Goal: Task Accomplishment & Management: Manage account settings

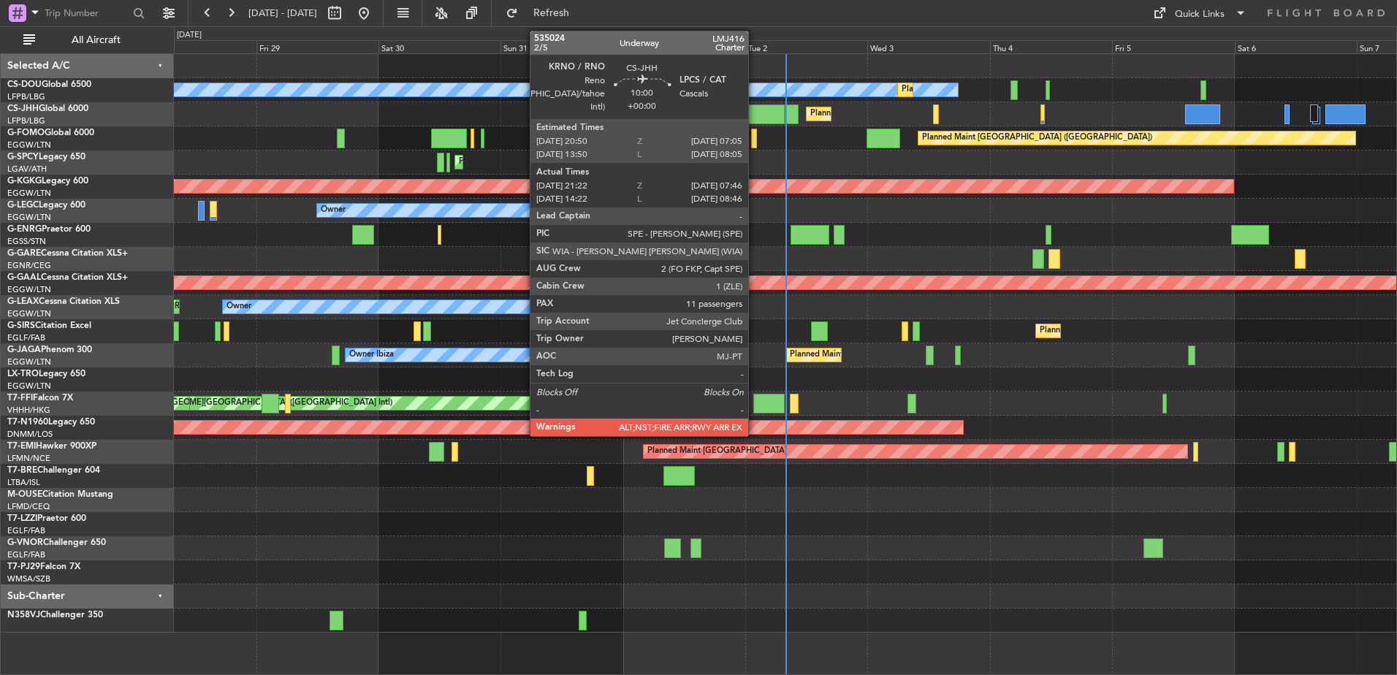
click at [755, 115] on div at bounding box center [757, 114] width 53 height 20
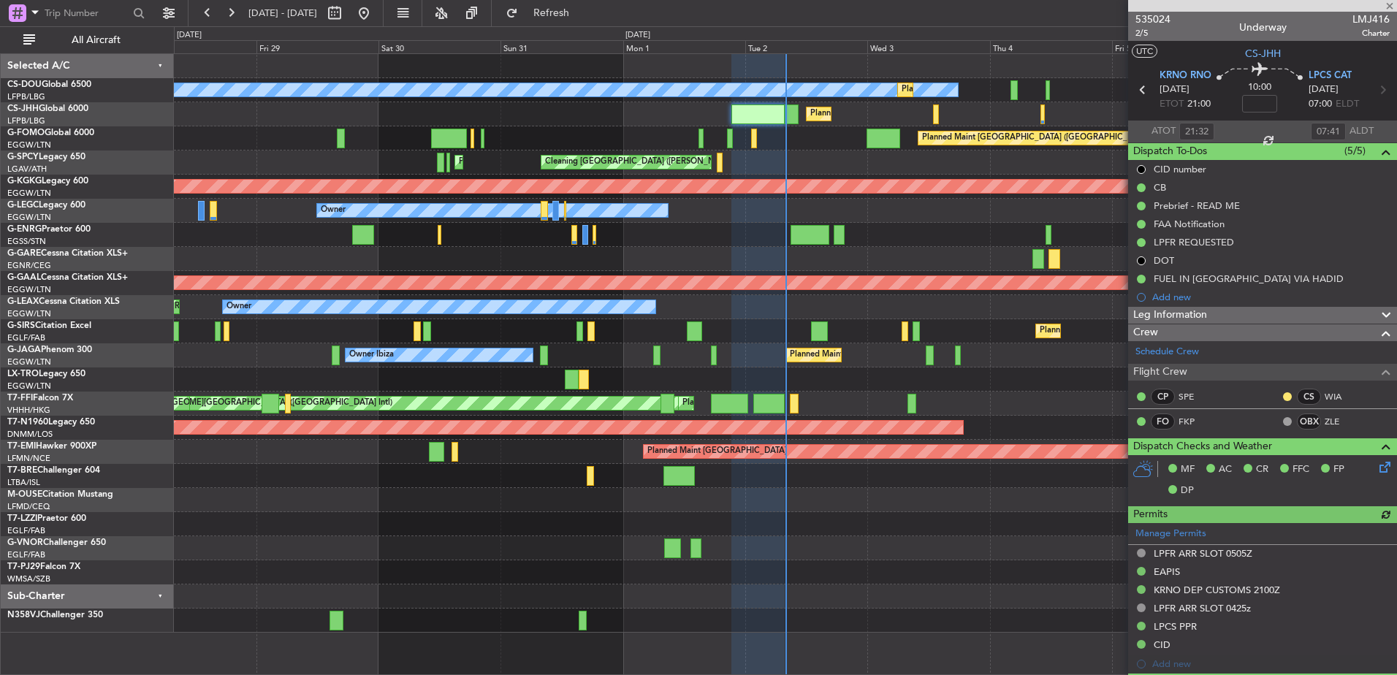
click at [1176, 314] on span "Leg Information" at bounding box center [1170, 315] width 74 height 17
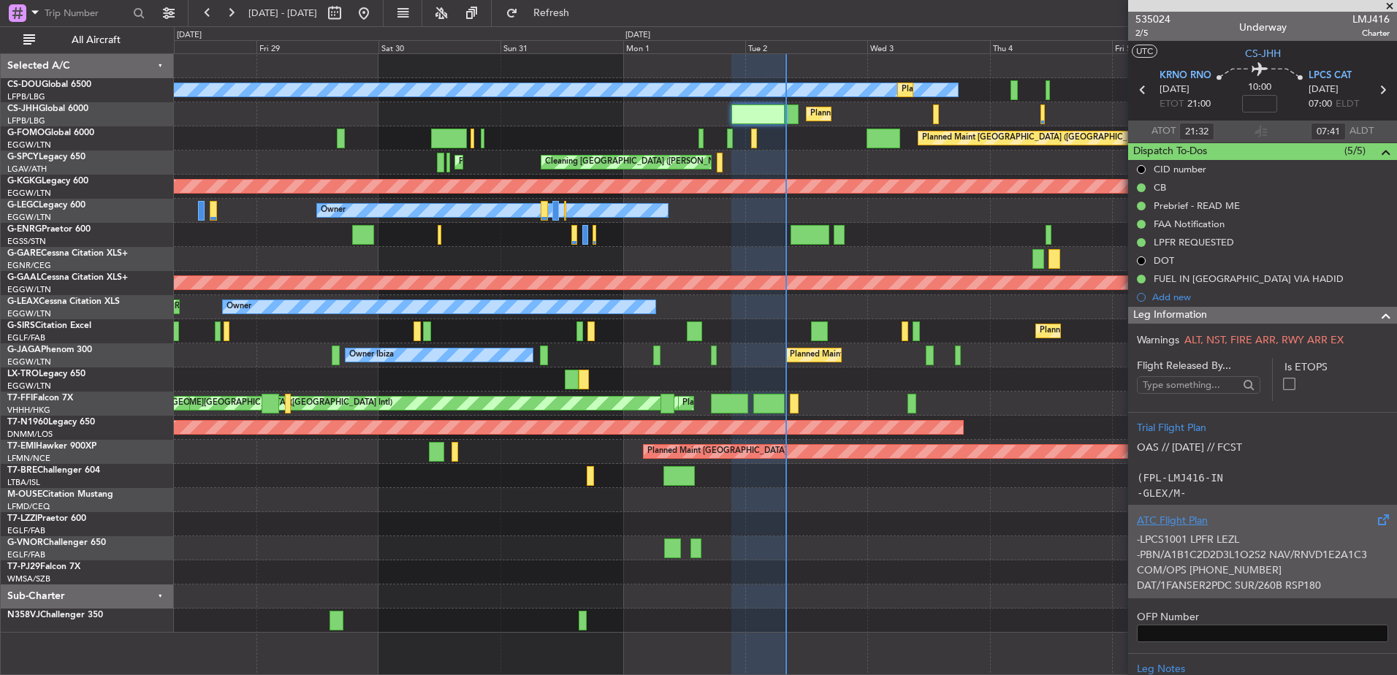
scroll to position [154, 0]
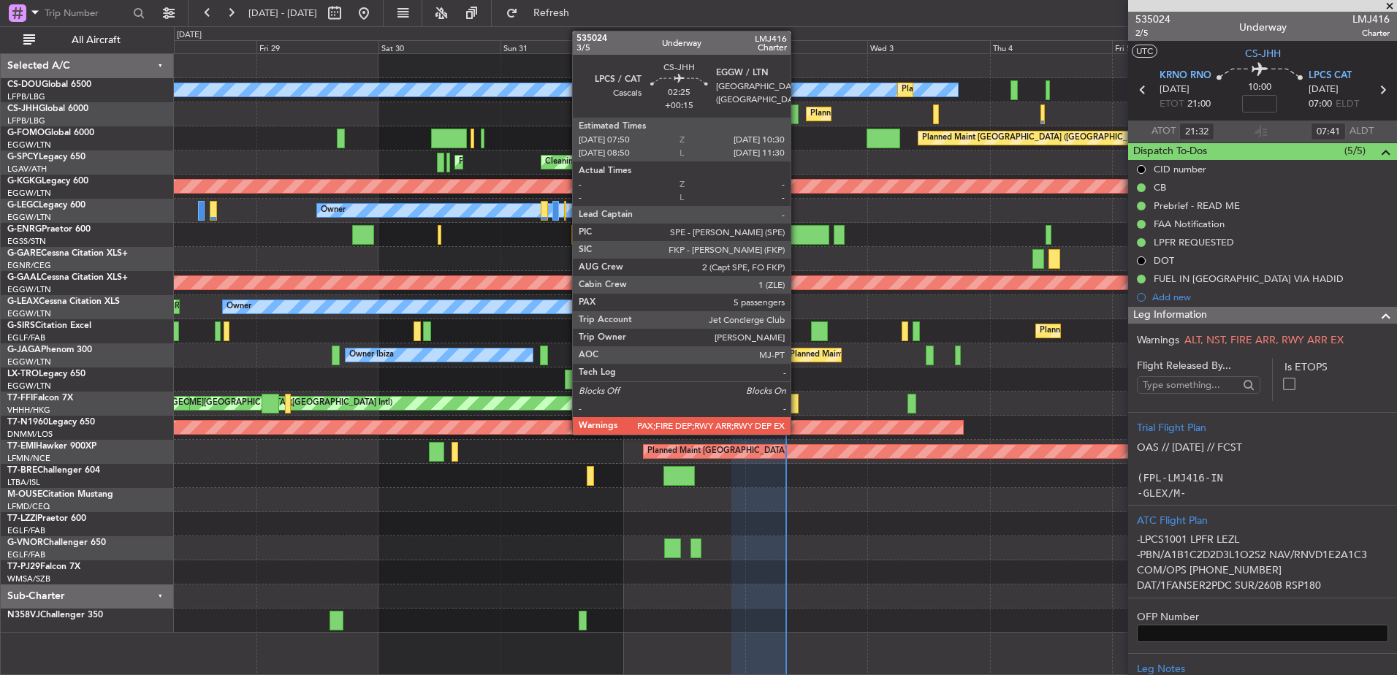
click at [797, 115] on div at bounding box center [792, 114] width 14 height 20
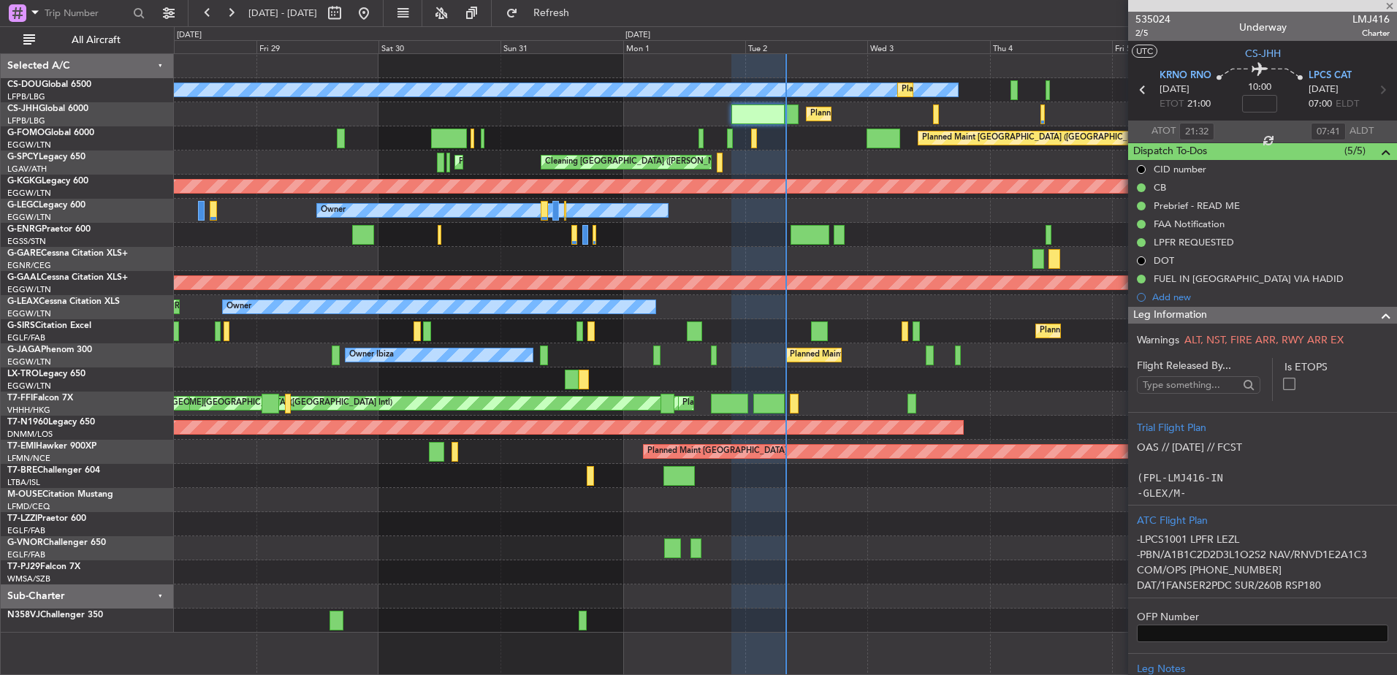
type input "+00:15"
type input "5"
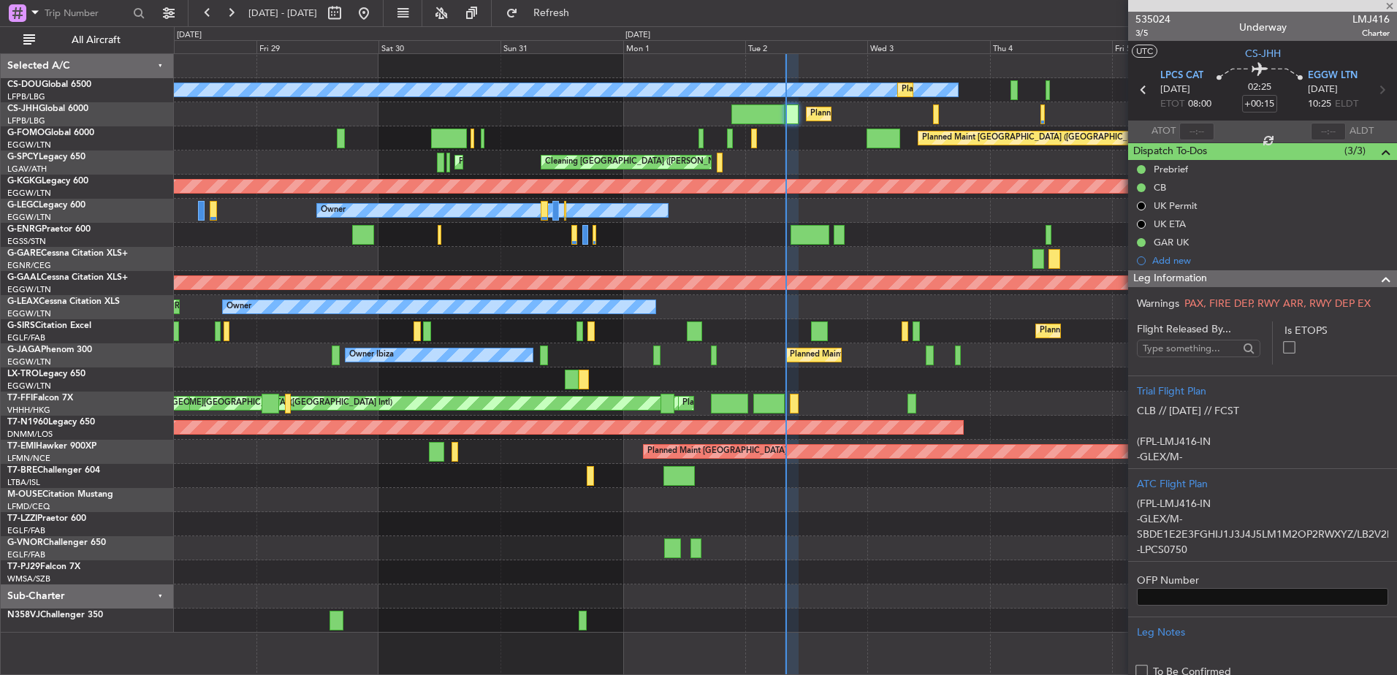
click at [1150, 278] on span "Leg Information" at bounding box center [1170, 278] width 74 height 17
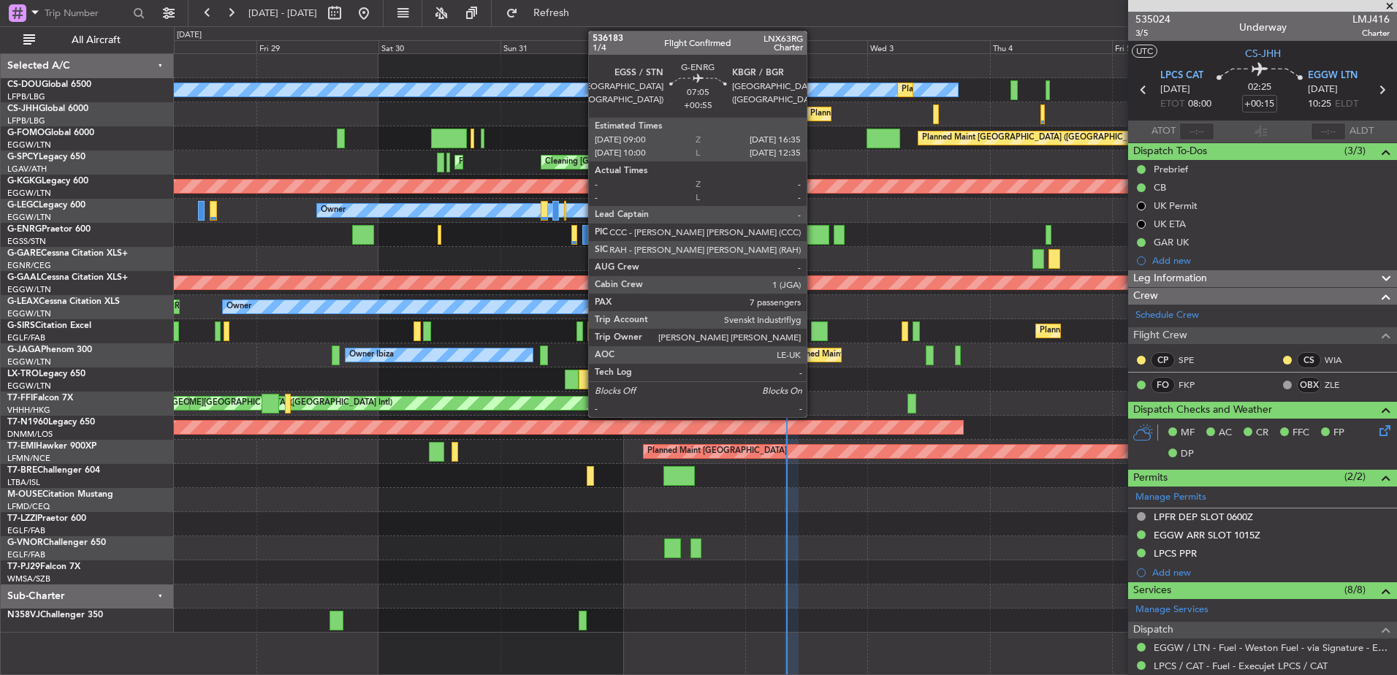
click at [813, 229] on div at bounding box center [810, 235] width 39 height 20
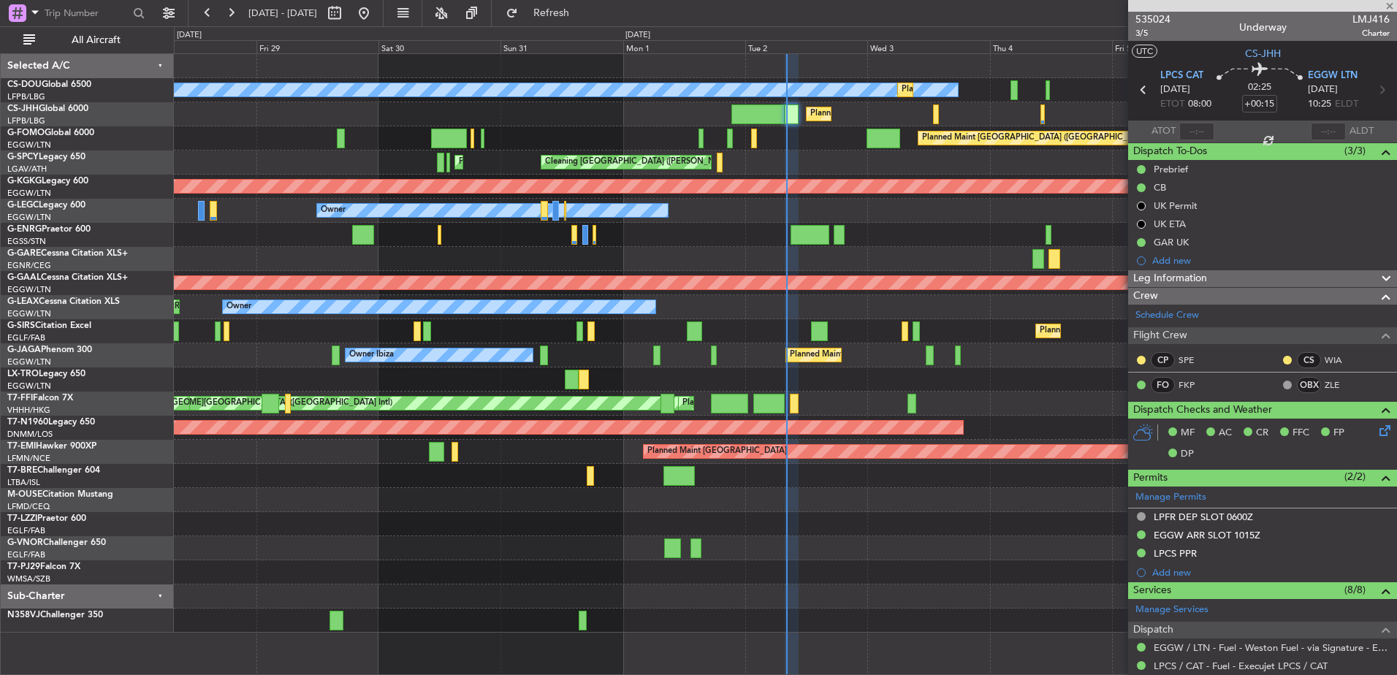
type input "+00:55"
type input "7"
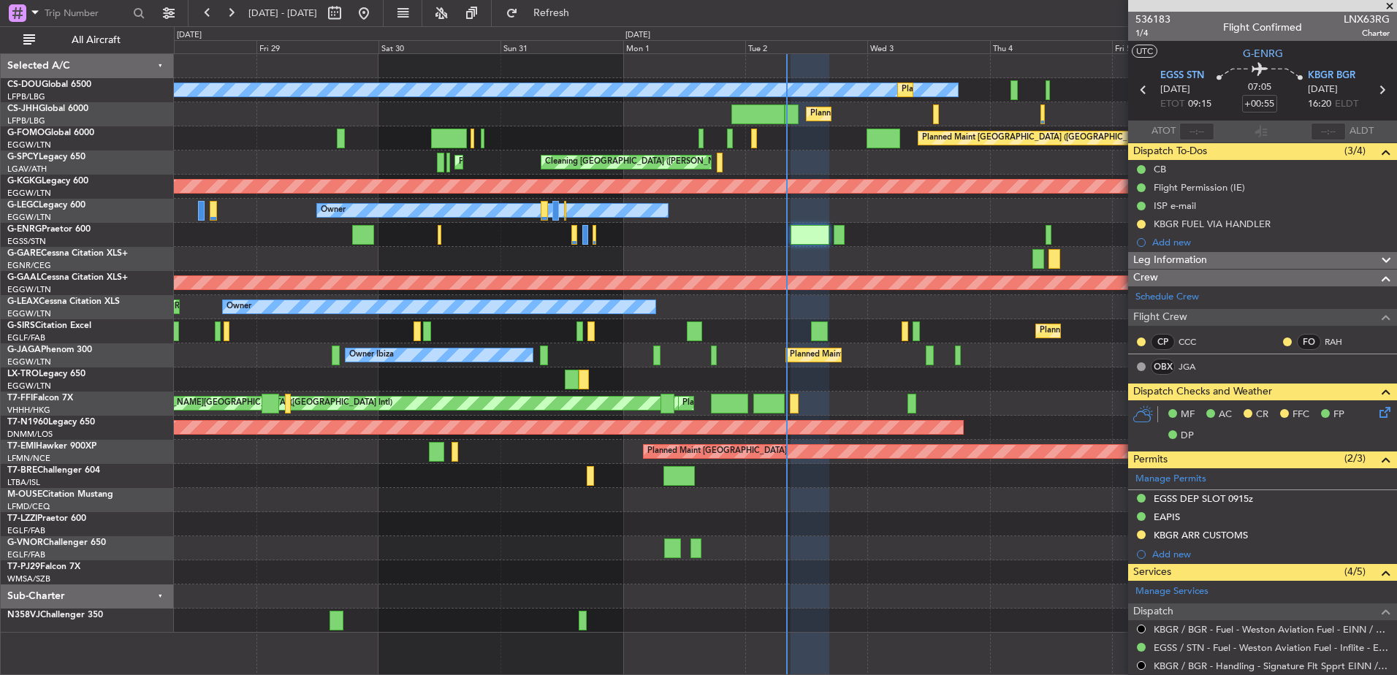
scroll to position [489, 0]
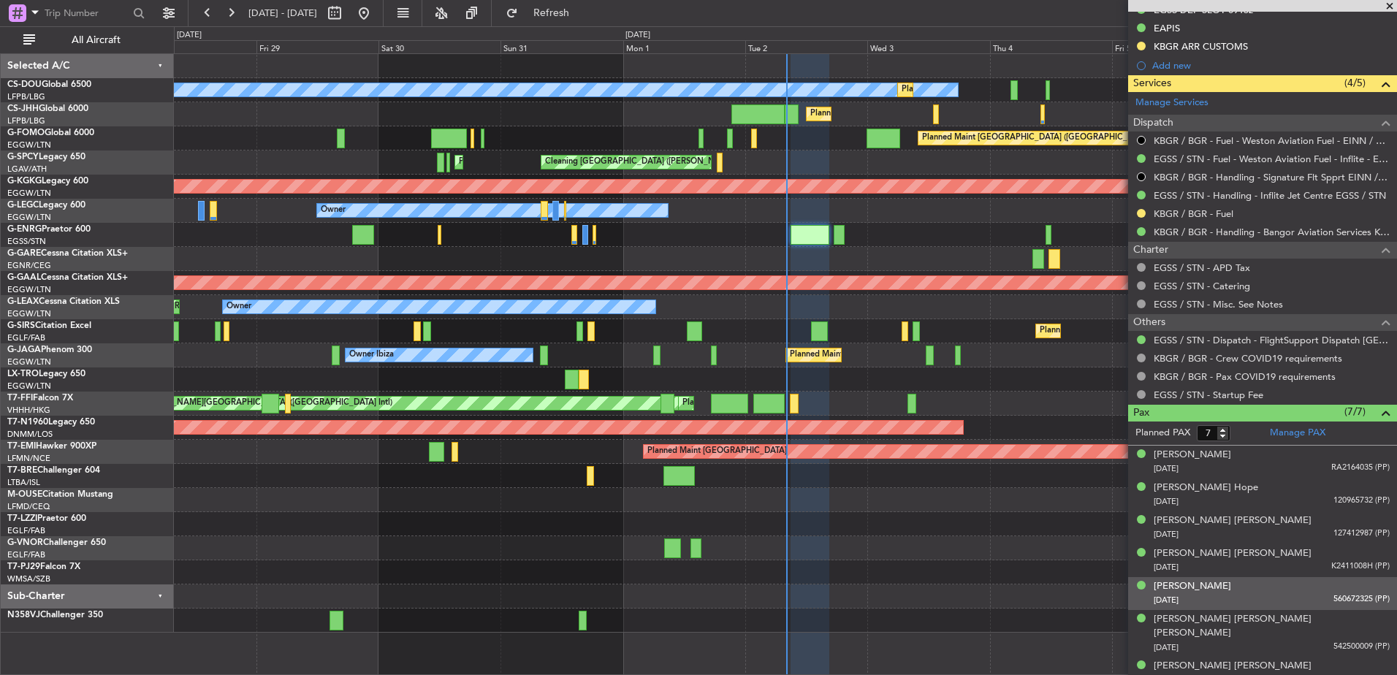
click at [1304, 583] on div "[PERSON_NAME] [DATE] 560672325 (PP)" at bounding box center [1272, 593] width 236 height 28
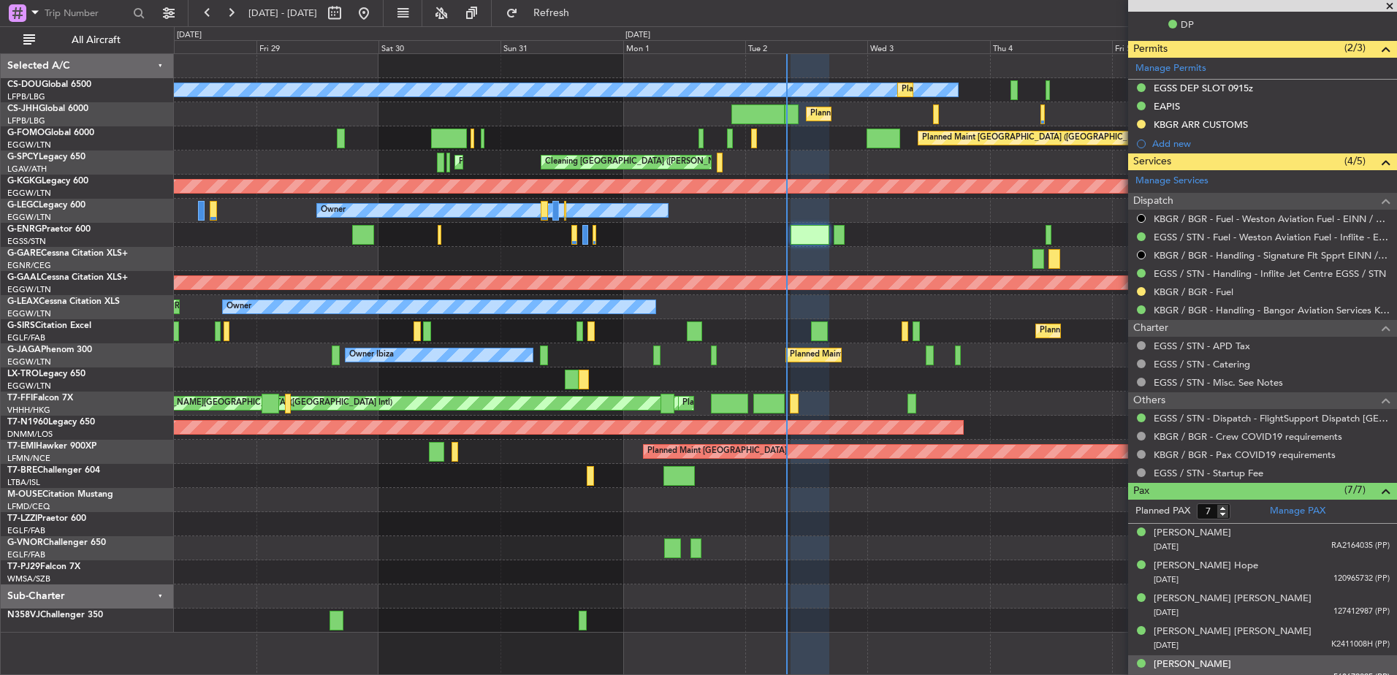
scroll to position [525, 0]
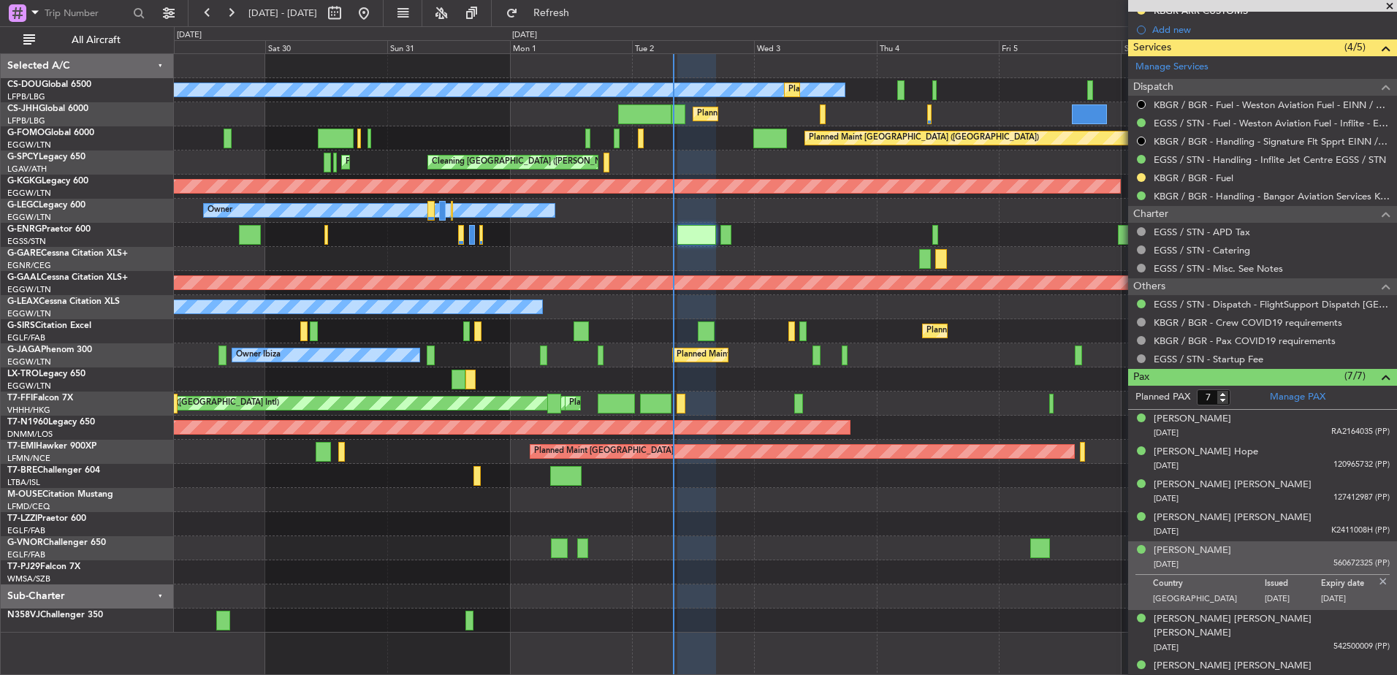
click at [640, 271] on div "Planned Maint [GEOGRAPHIC_DATA] ([GEOGRAPHIC_DATA]) No Crew Planned Maint [GEOG…" at bounding box center [785, 343] width 1223 height 579
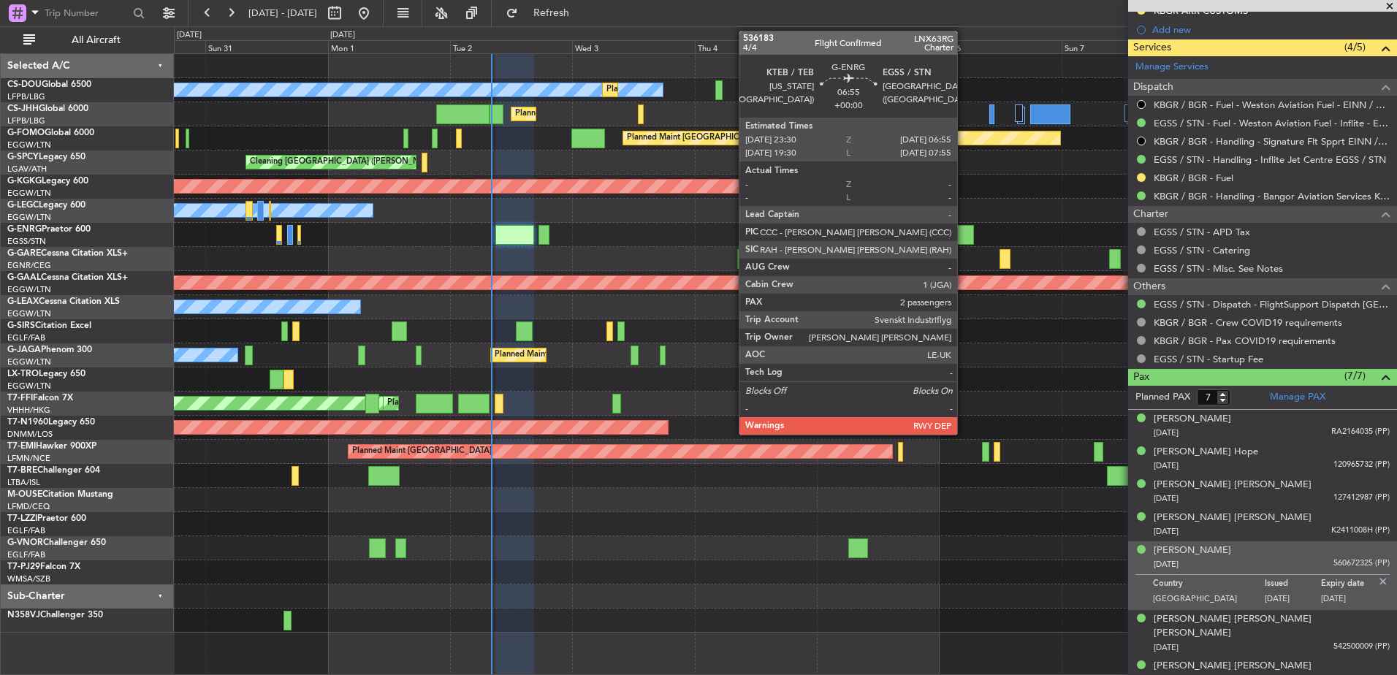
click at [964, 232] on div at bounding box center [955, 235] width 38 height 20
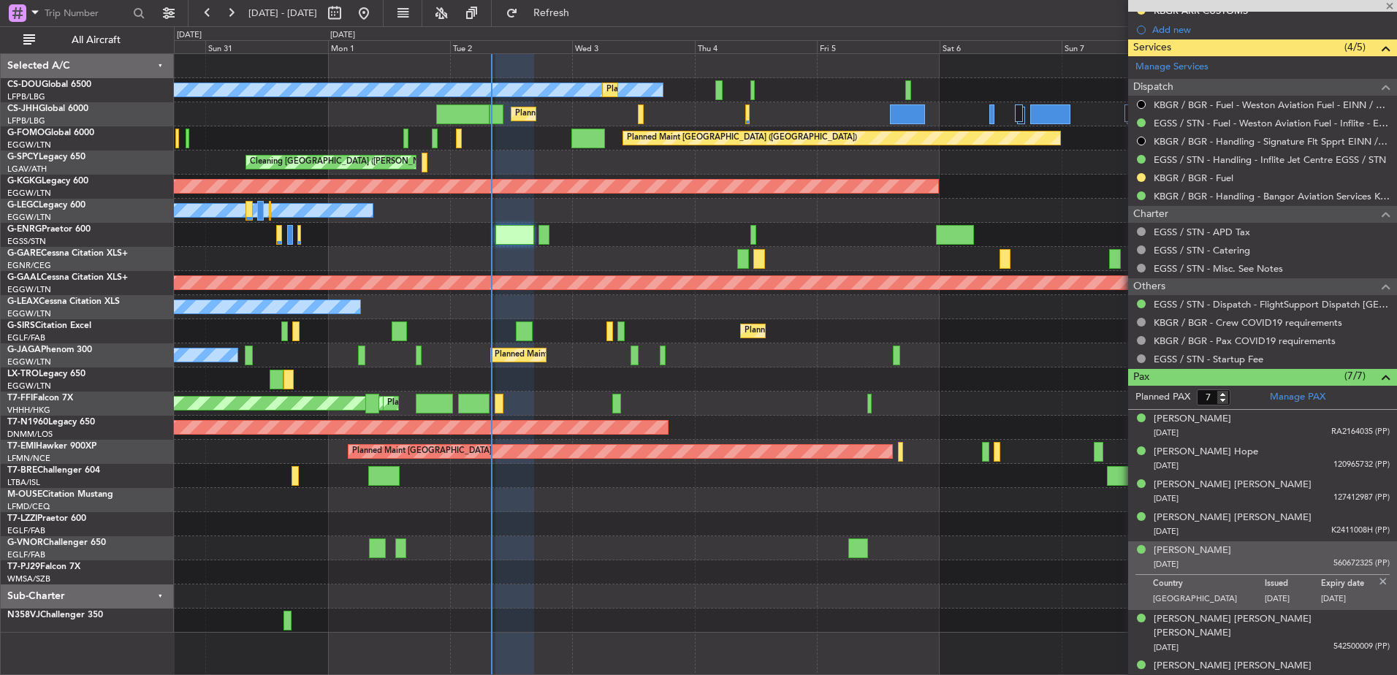
type input "2"
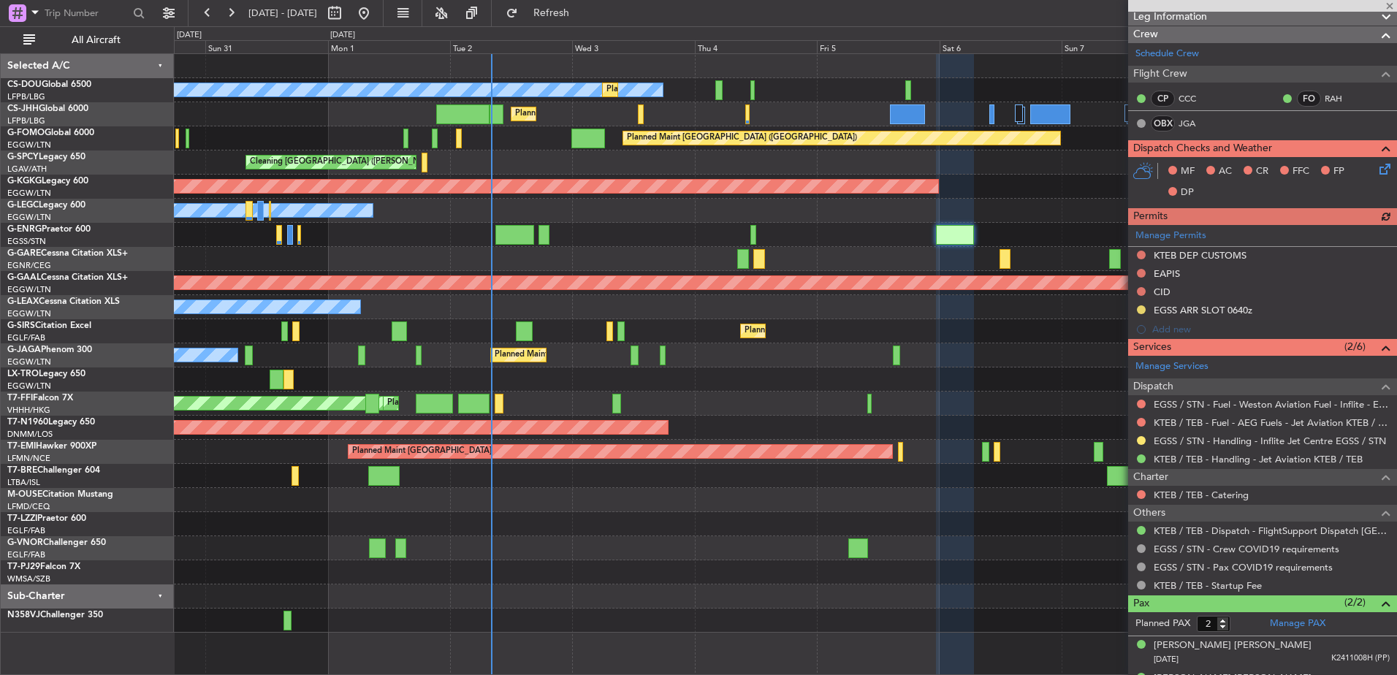
scroll to position [270, 0]
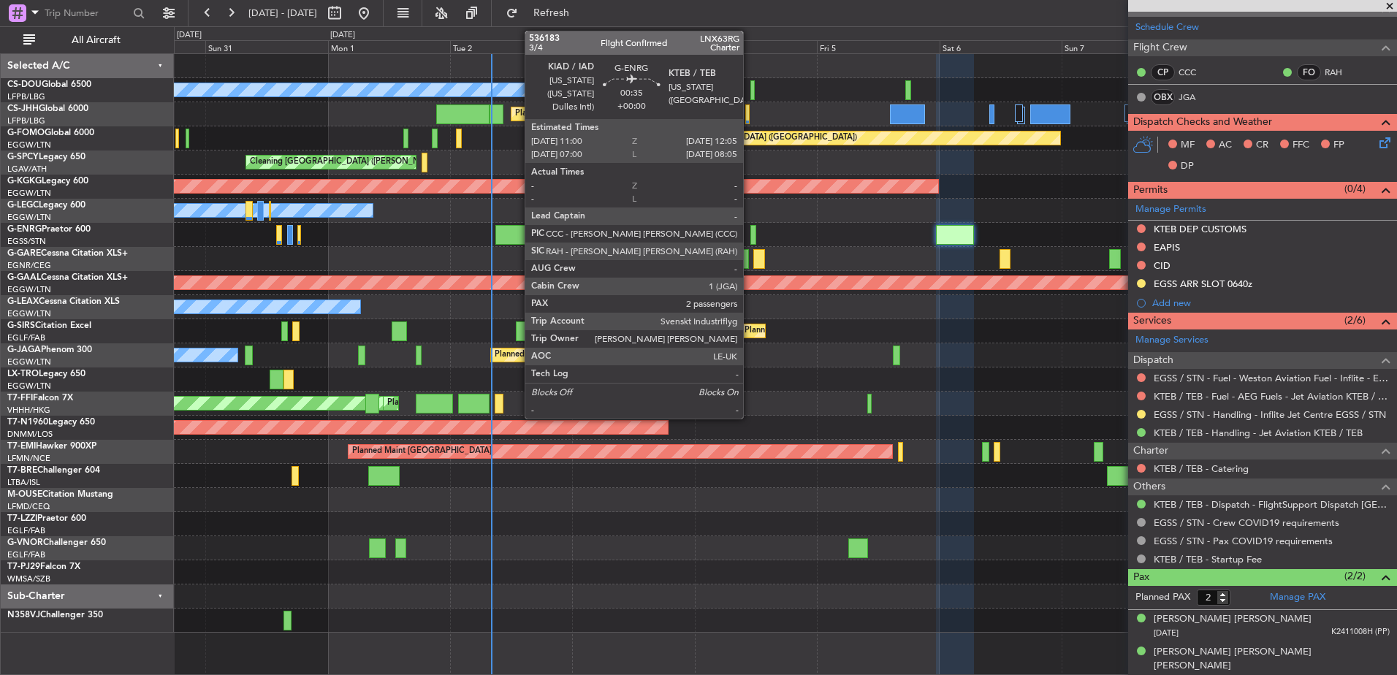
click at [750, 231] on div at bounding box center [753, 235] width 6 height 20
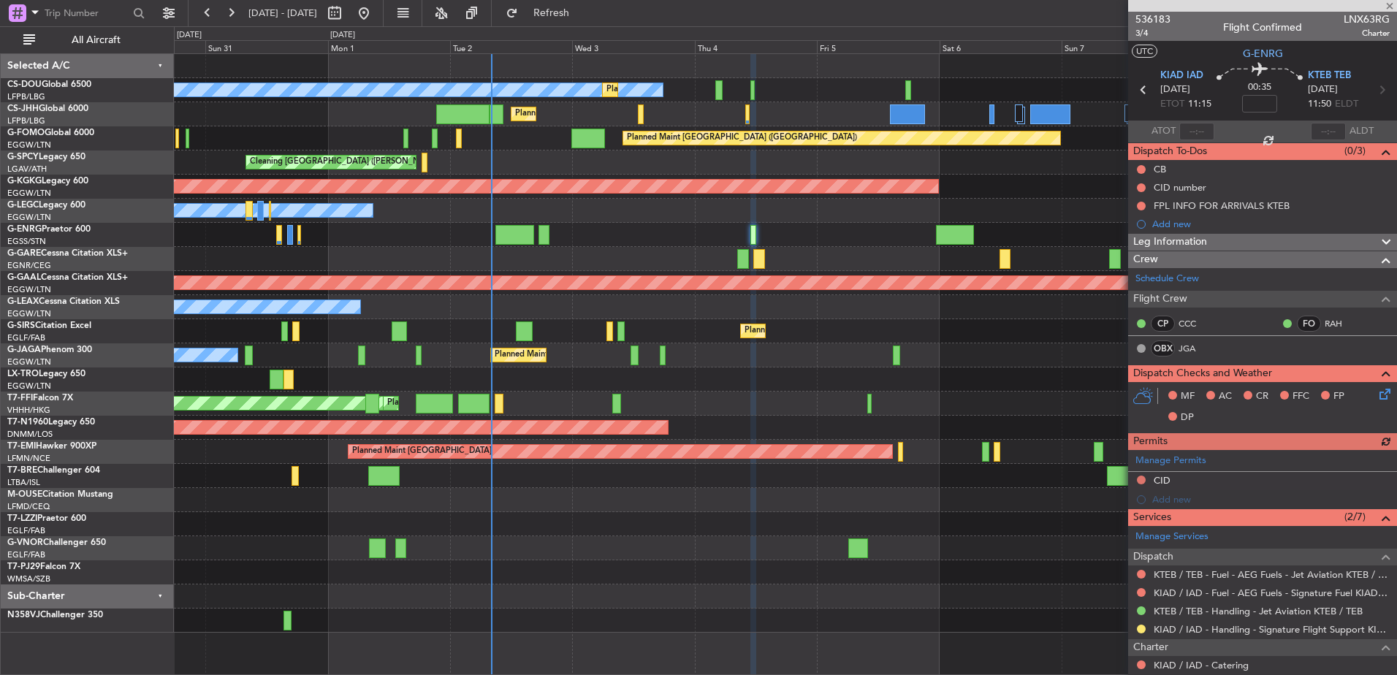
scroll to position [215, 0]
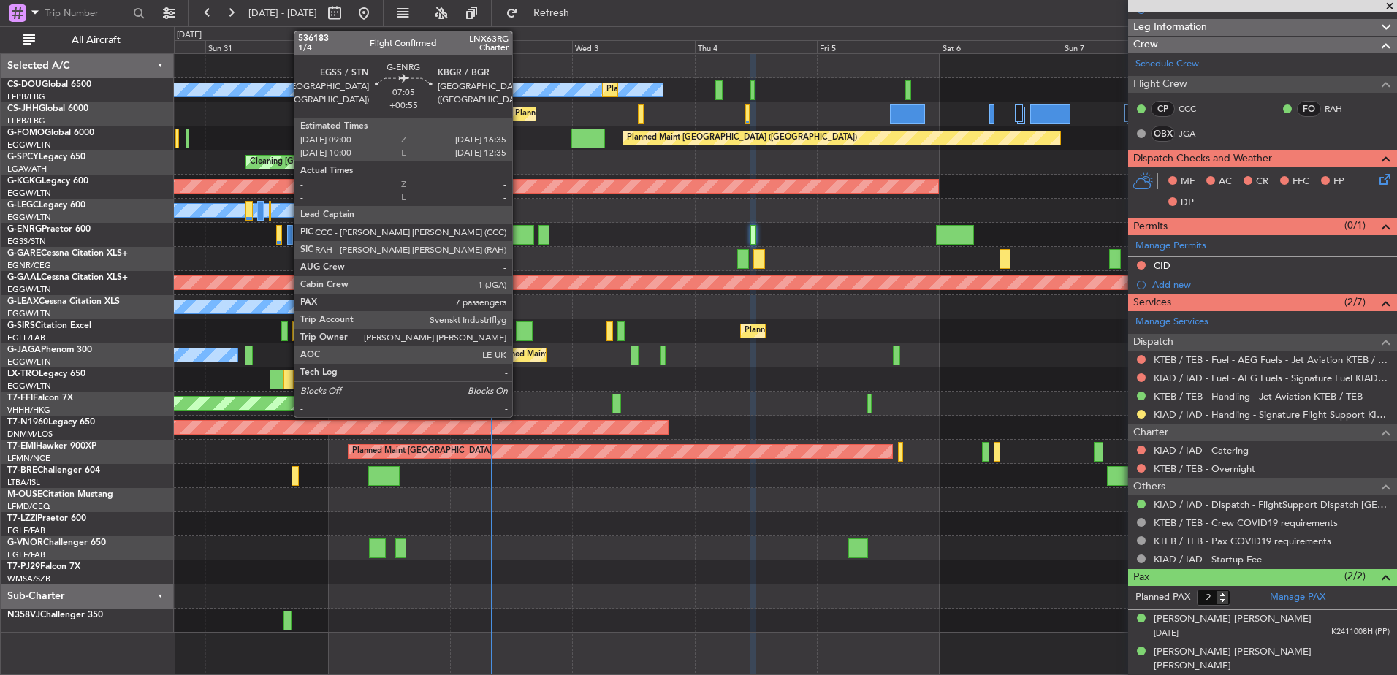
click at [519, 243] on div at bounding box center [514, 235] width 39 height 20
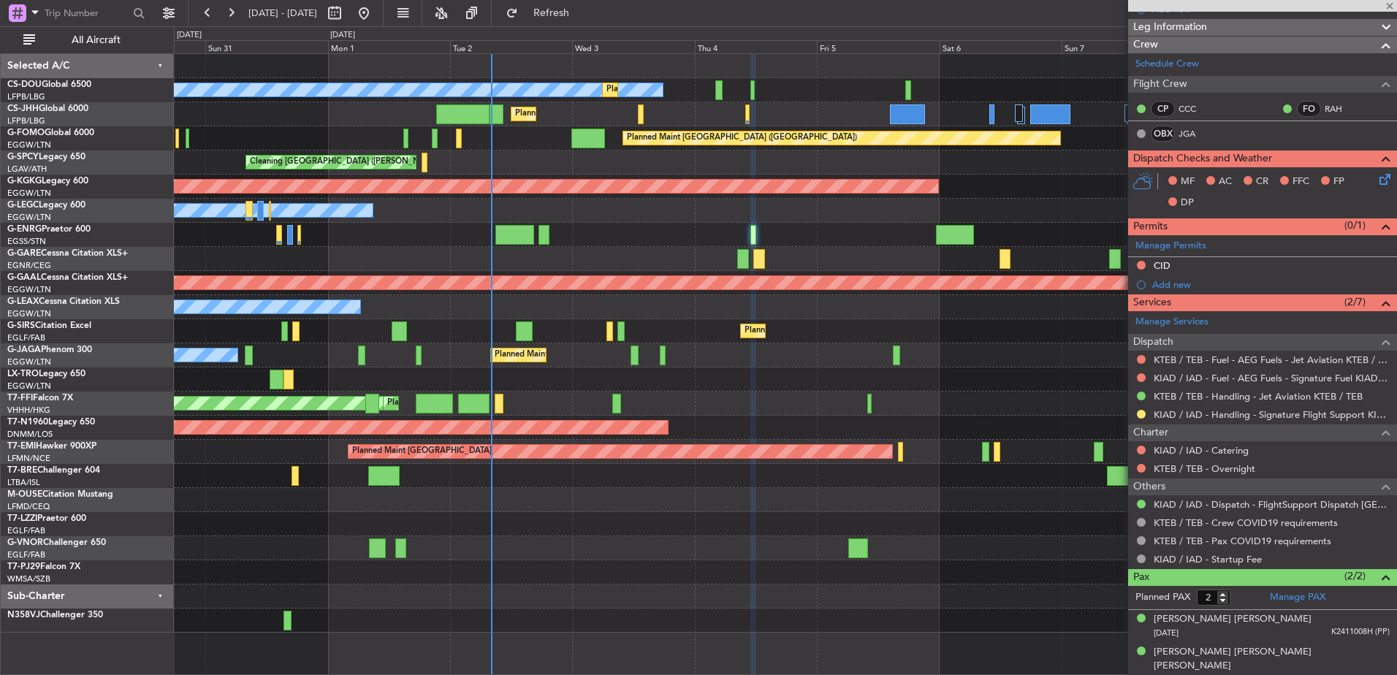
type input "+00:55"
type input "7"
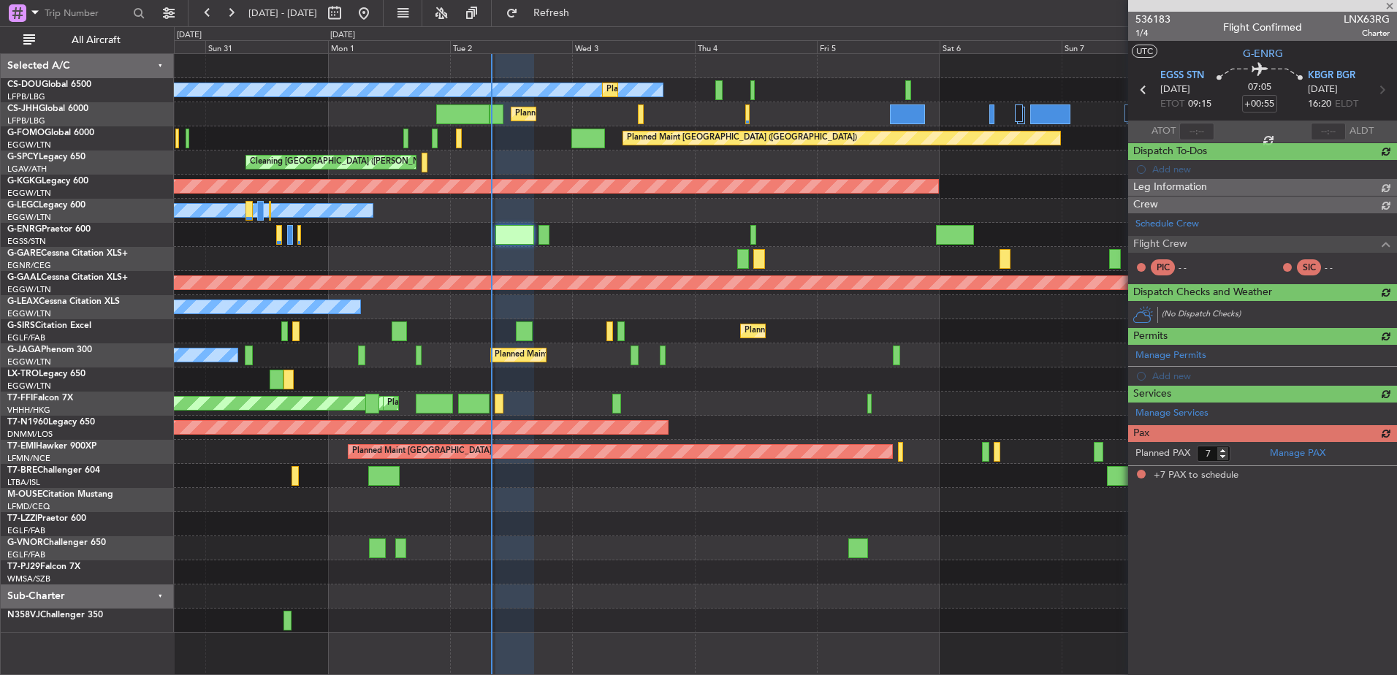
scroll to position [0, 0]
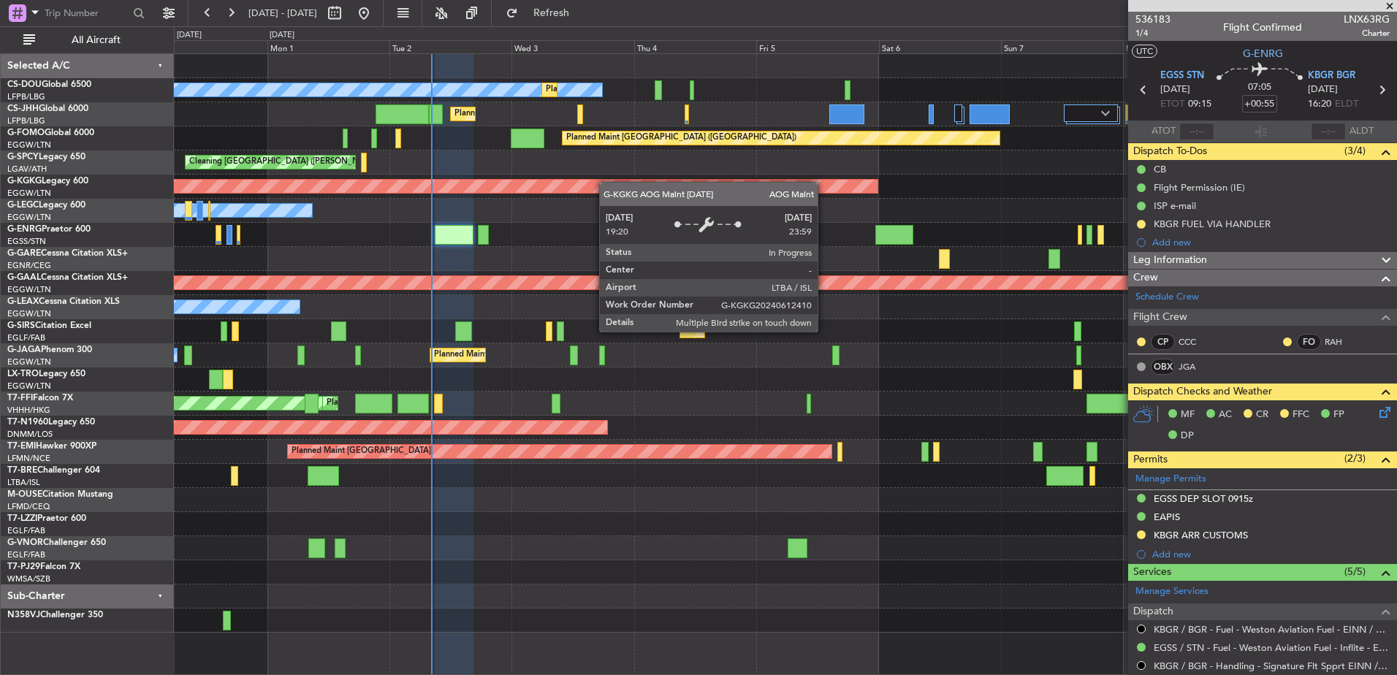
click at [574, 188] on div "No Crew Planned Maint [GEOGRAPHIC_DATA] ([GEOGRAPHIC_DATA]) Planned Maint [GEOG…" at bounding box center [785, 343] width 1223 height 579
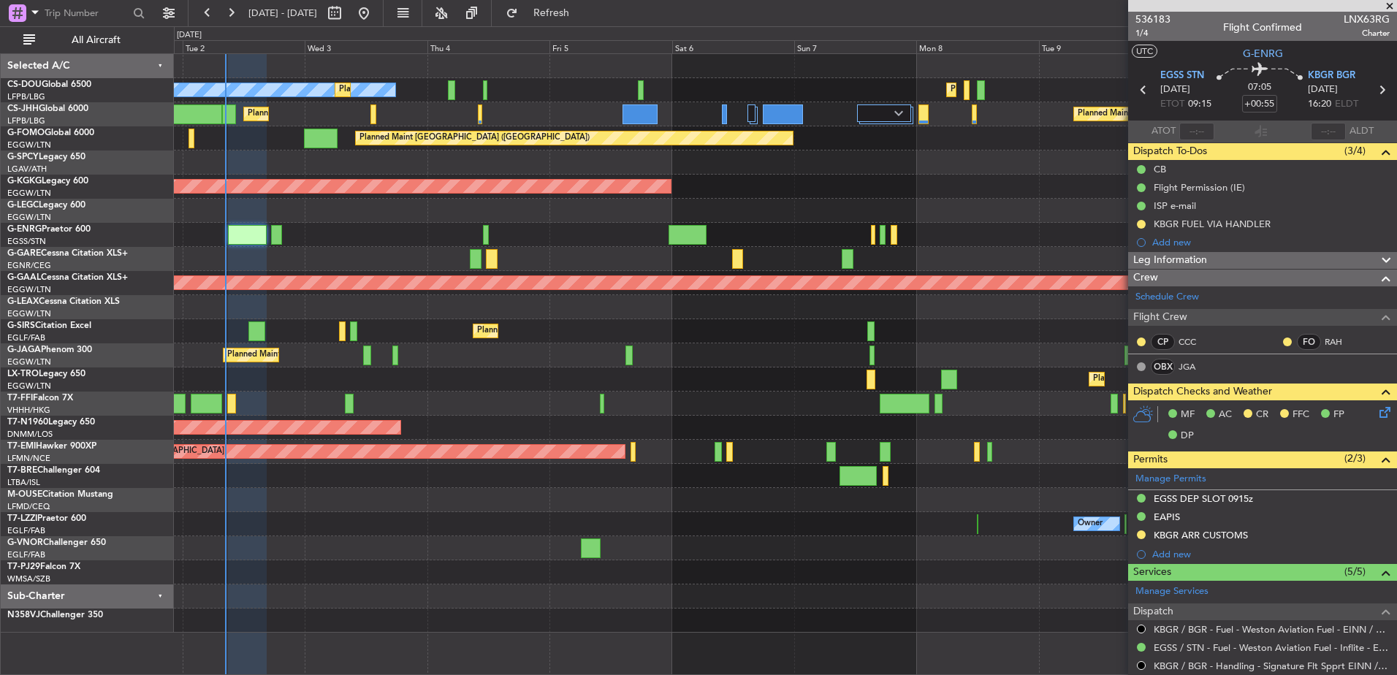
click at [400, 384] on div "No Crew Planned Maint [GEOGRAPHIC_DATA] ([GEOGRAPHIC_DATA]) Planned Maint [GEOG…" at bounding box center [785, 343] width 1223 height 579
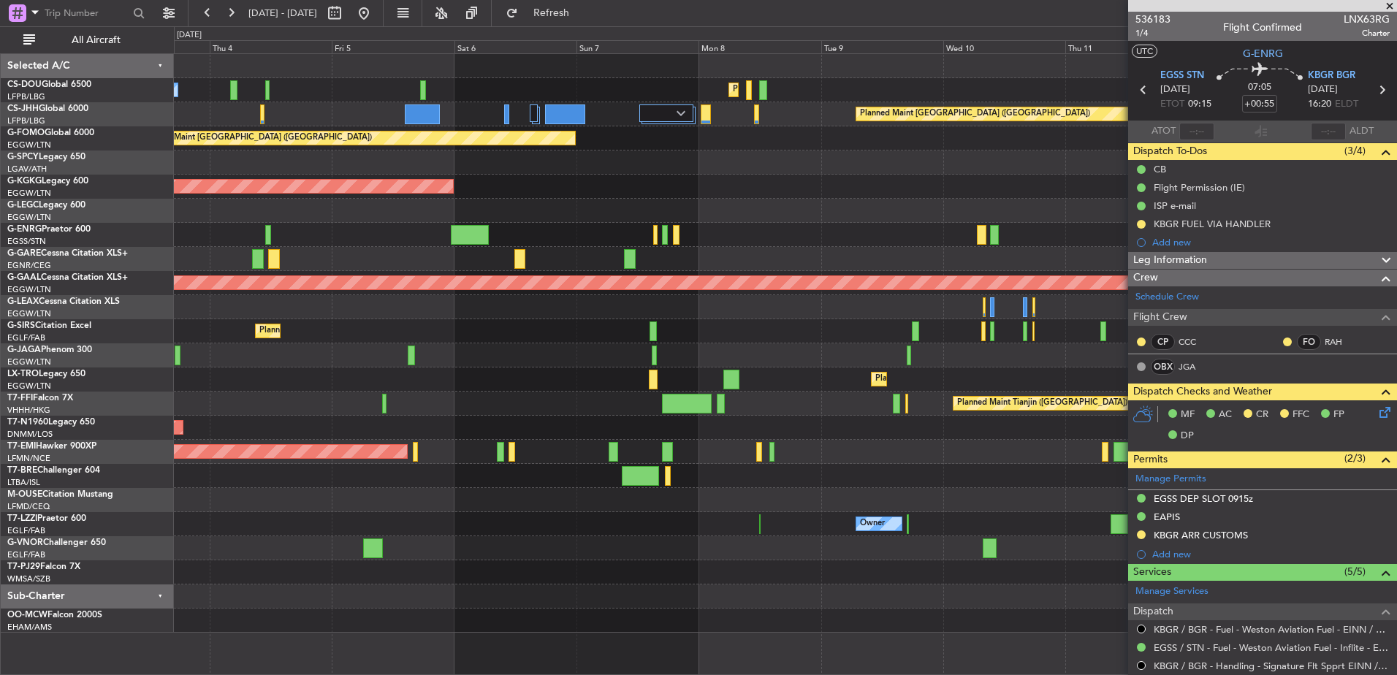
click at [466, 342] on div "No Crew Planned Maint [GEOGRAPHIC_DATA] ([GEOGRAPHIC_DATA]) Planned Maint [GEOG…" at bounding box center [785, 343] width 1223 height 579
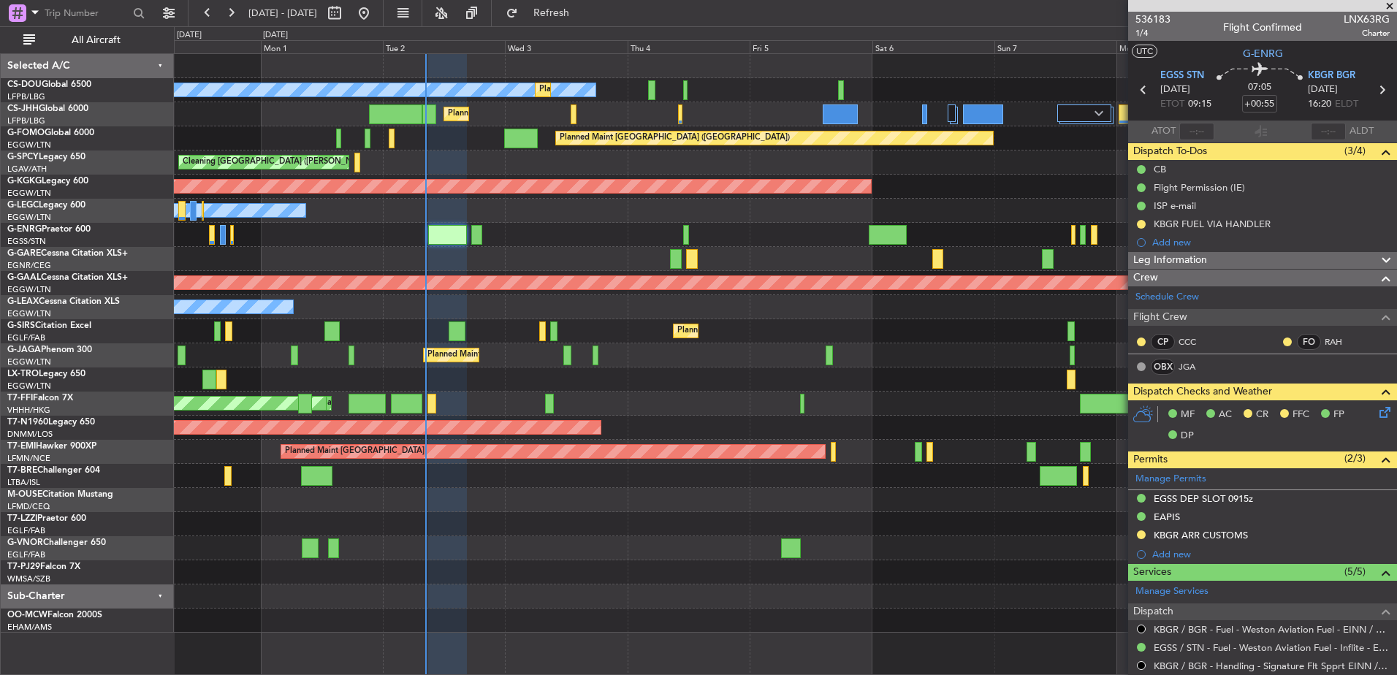
click at [948, 308] on div "Planned Maint [GEOGRAPHIC_DATA] ([GEOGRAPHIC_DATA]) No Crew Planned Maint [GEOG…" at bounding box center [785, 343] width 1223 height 579
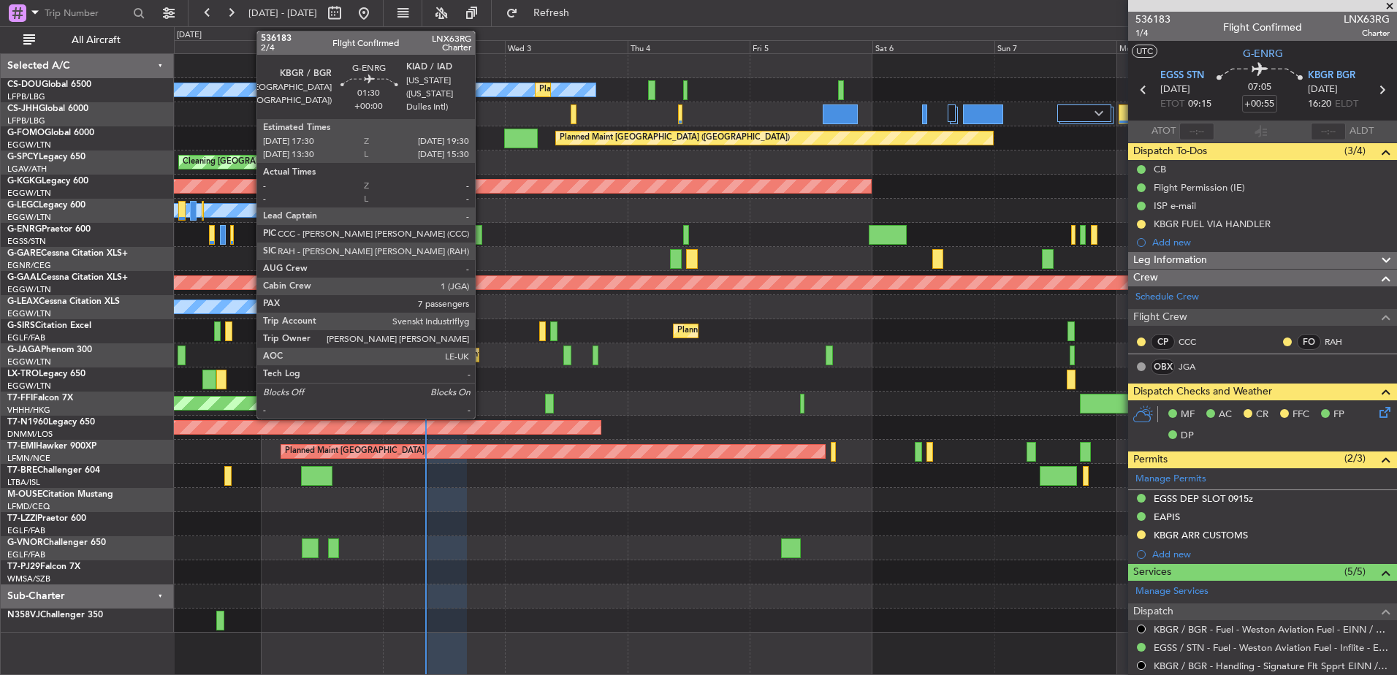
click at [482, 234] on div at bounding box center [476, 235] width 10 height 20
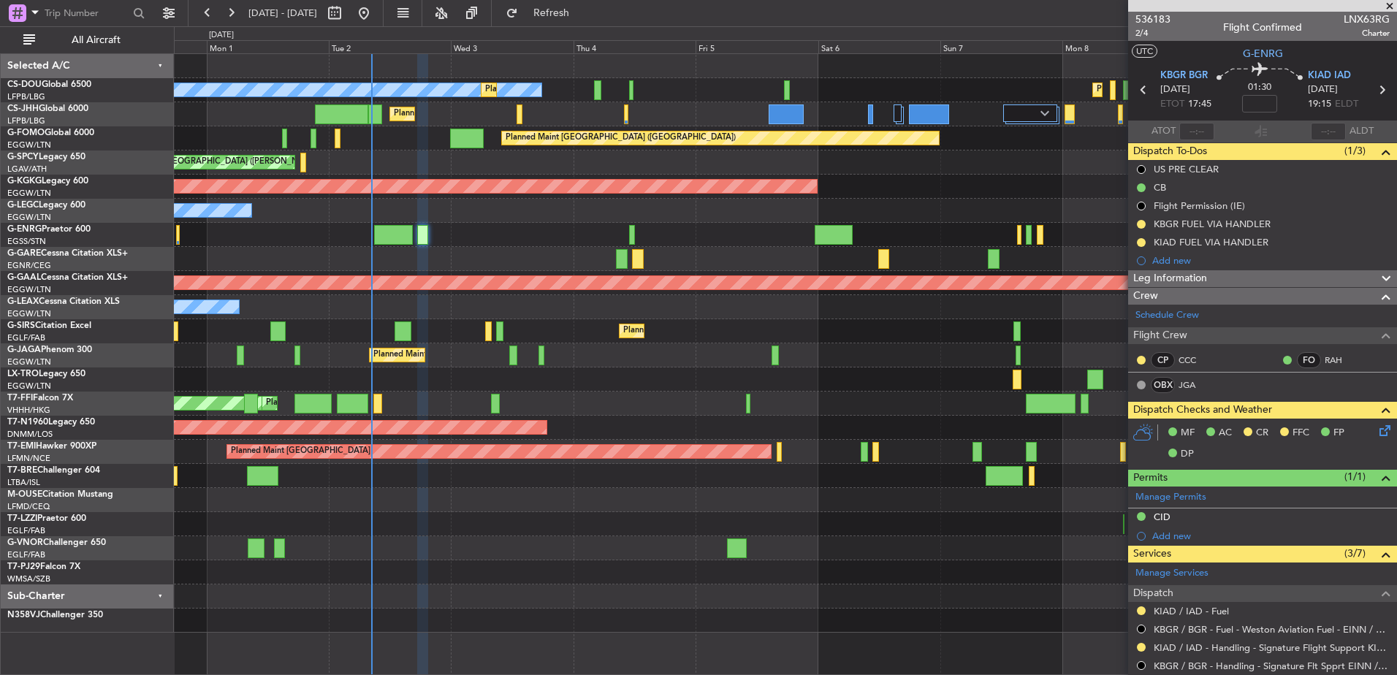
click at [874, 436] on div "Planned Maint [GEOGRAPHIC_DATA] ([GEOGRAPHIC_DATA])" at bounding box center [785, 428] width 1223 height 24
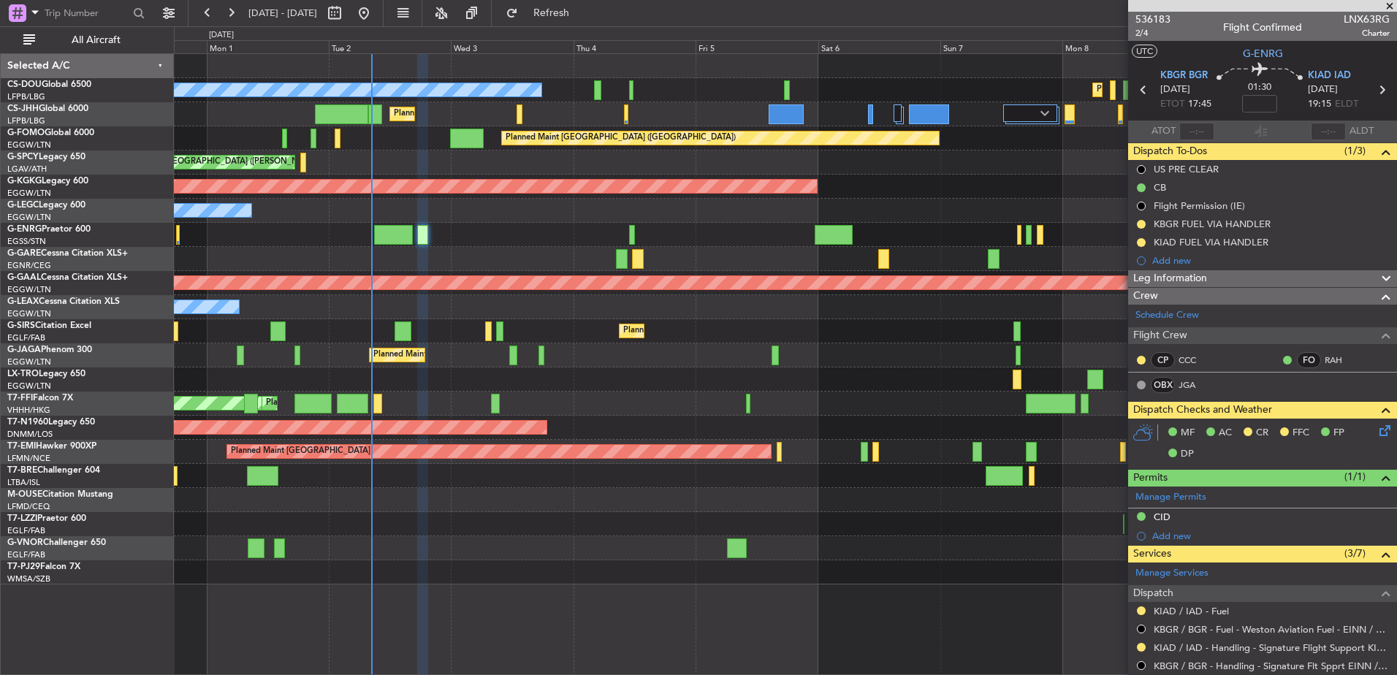
click at [546, 199] on div "Owner Owner" at bounding box center [785, 211] width 1223 height 24
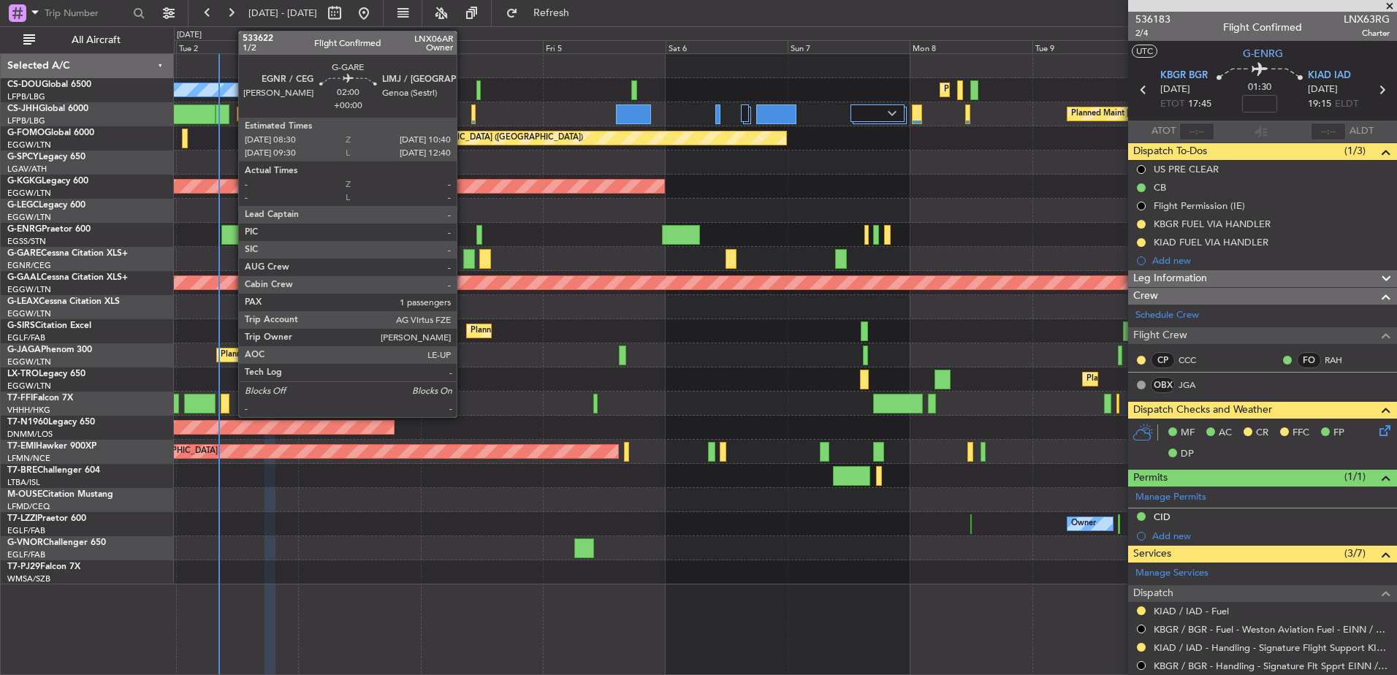
click at [465, 254] on div at bounding box center [469, 259] width 12 height 20
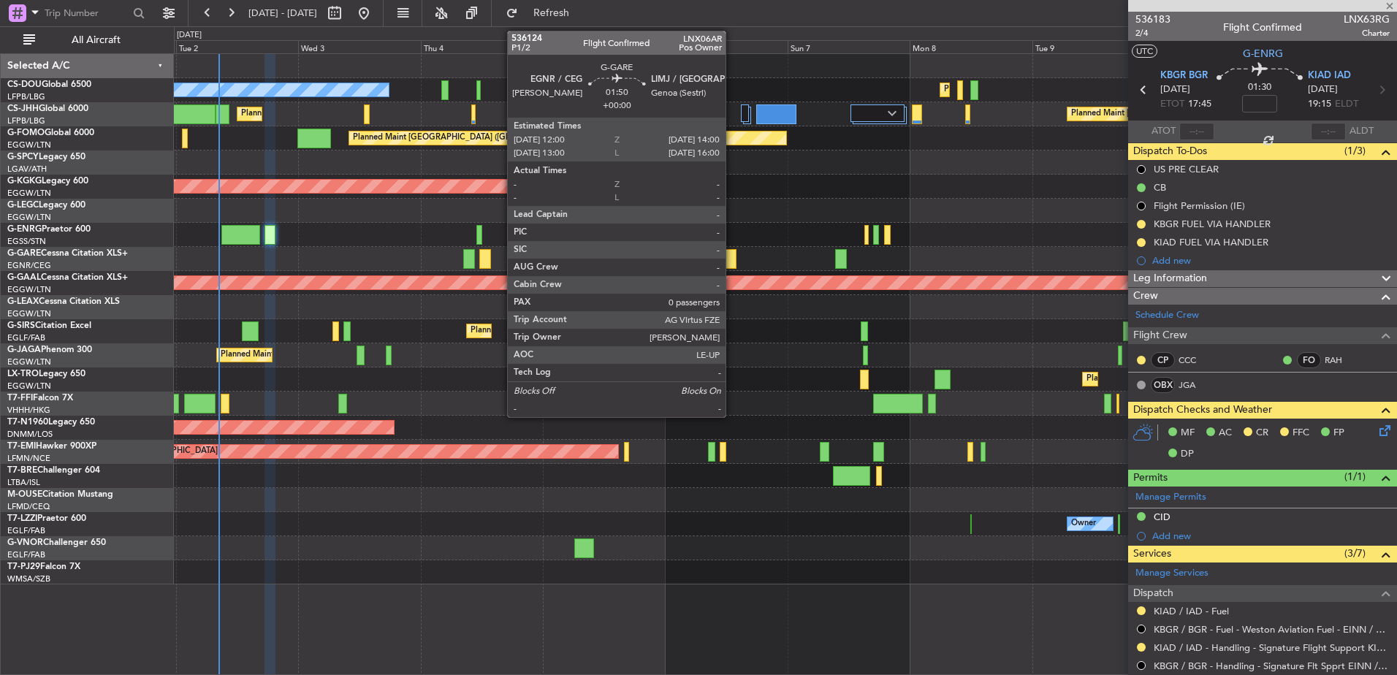
type input "1"
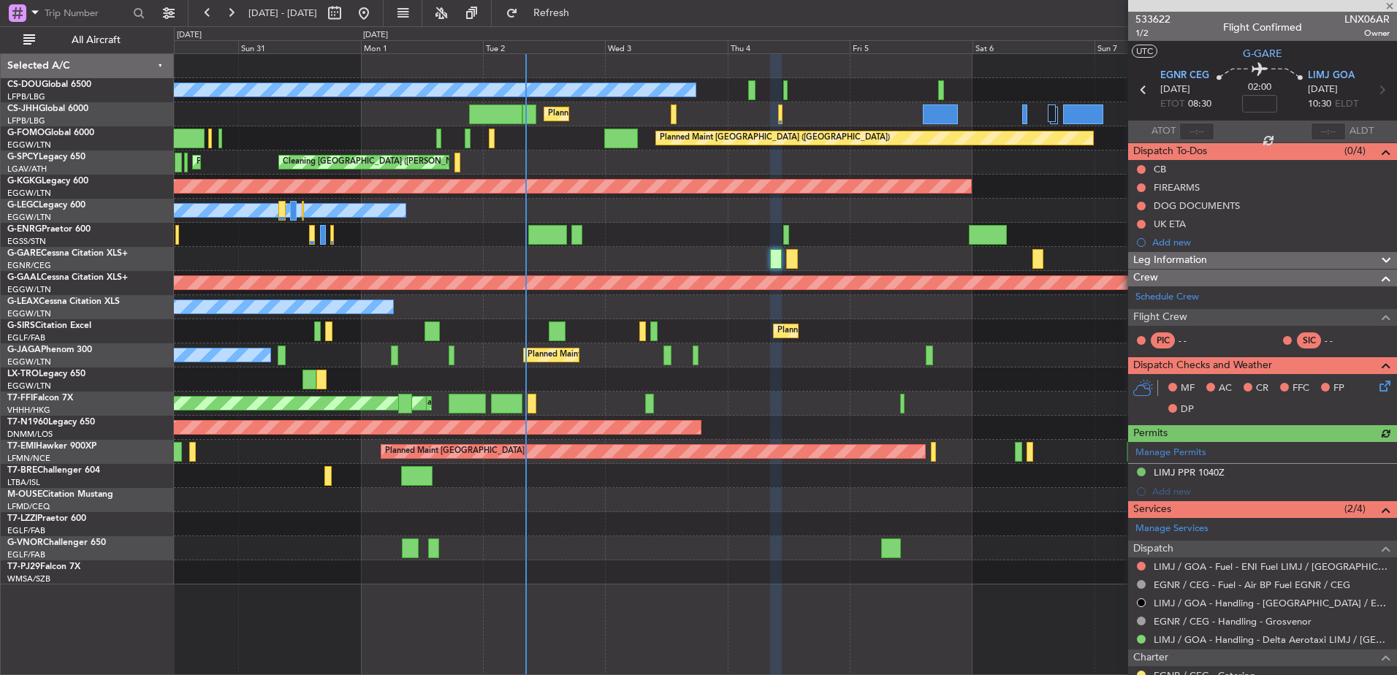
click at [380, 286] on div "Planned Maint [GEOGRAPHIC_DATA] ([GEOGRAPHIC_DATA]) No Crew Planned Maint [GEOG…" at bounding box center [785, 319] width 1223 height 531
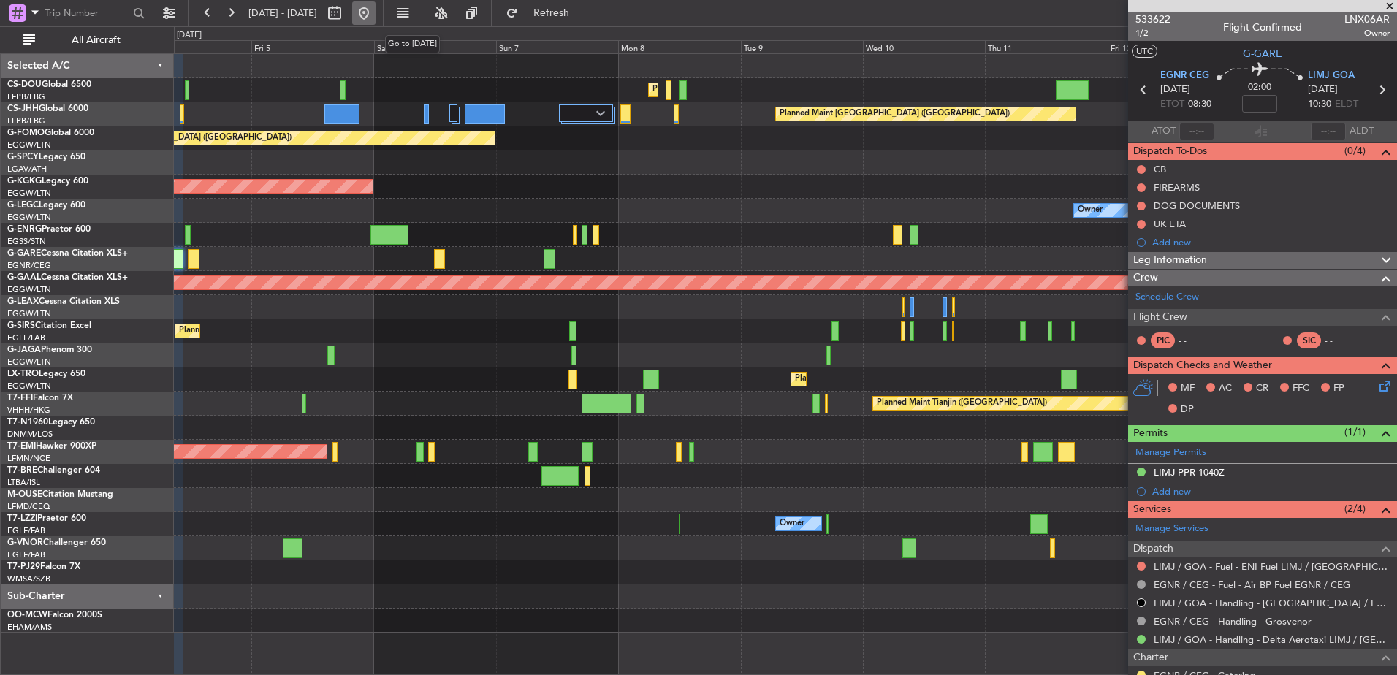
click at [376, 21] on button at bounding box center [363, 12] width 23 height 23
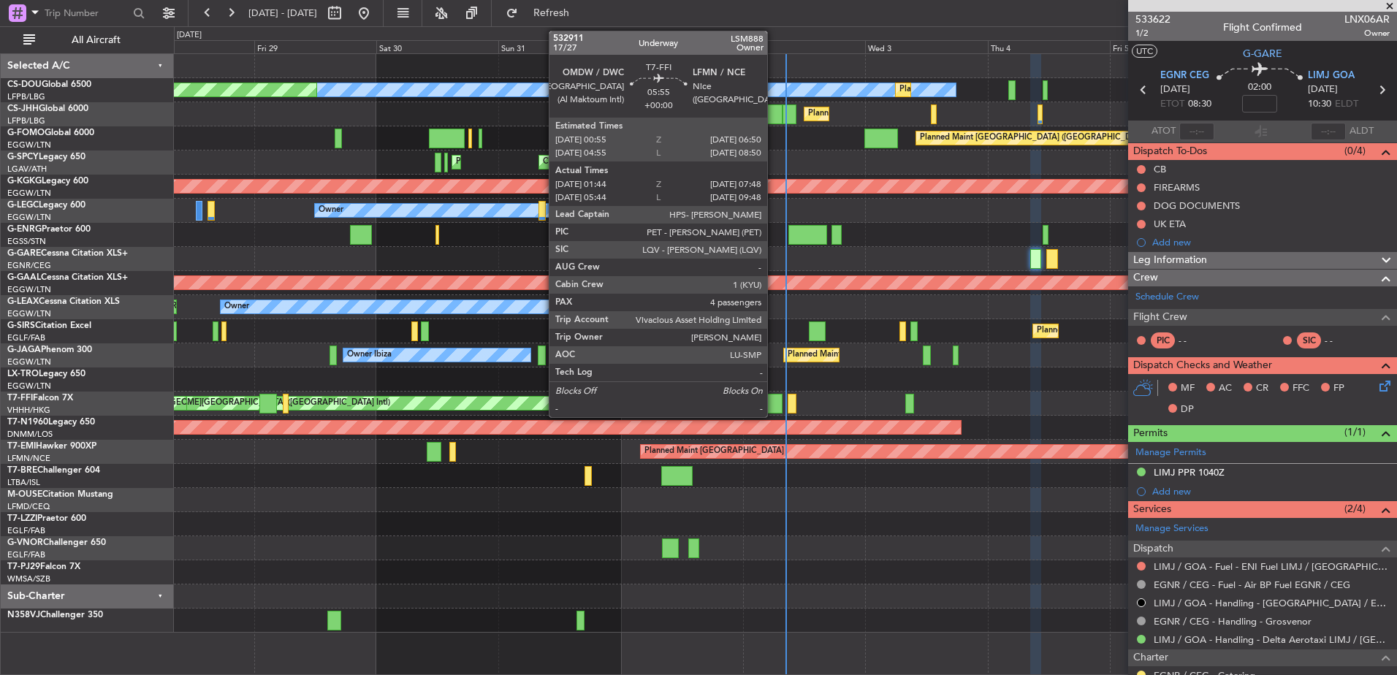
click at [774, 403] on div at bounding box center [766, 404] width 31 height 20
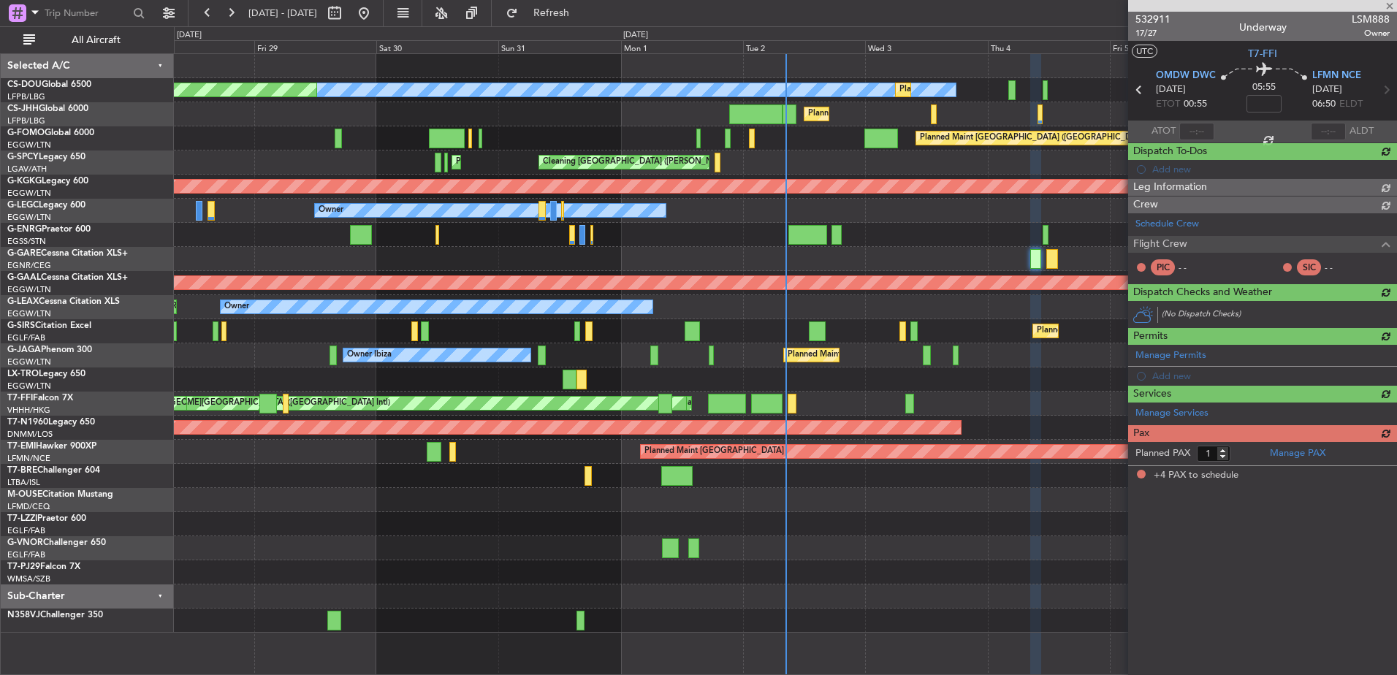
type input "01:44"
type input "07:48"
type input "4"
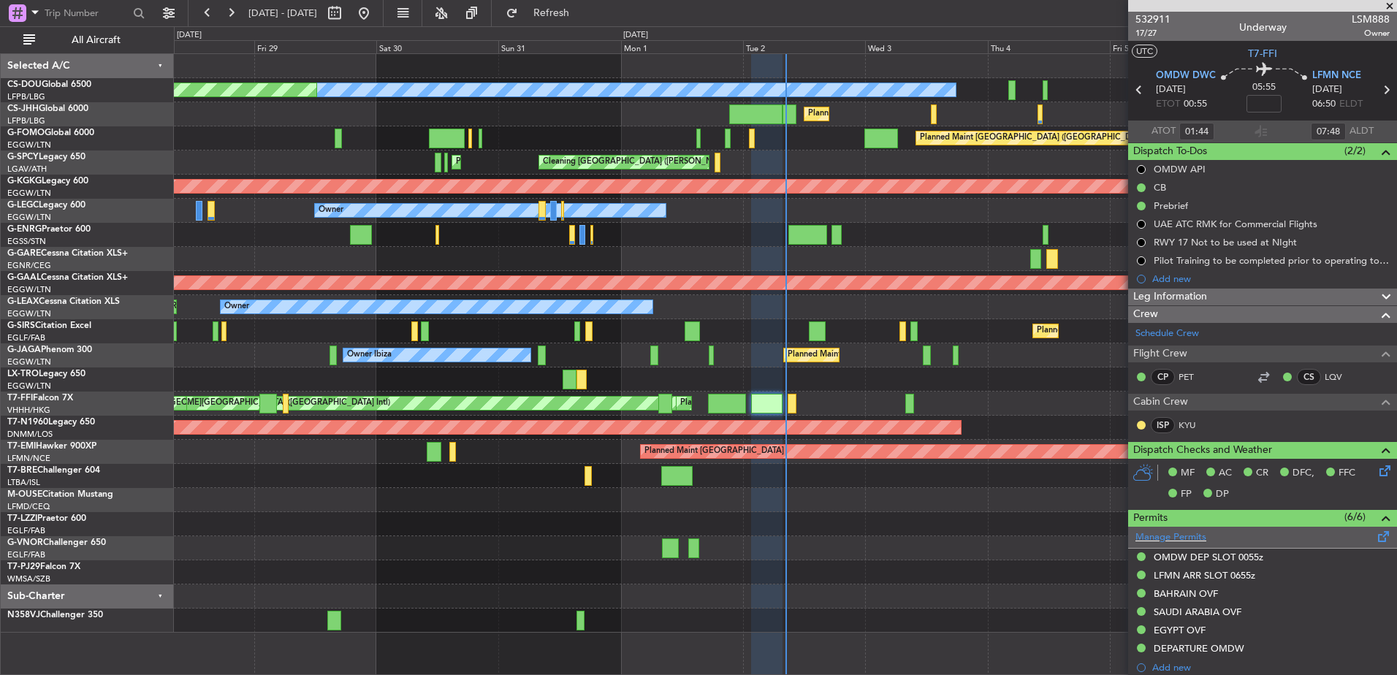
scroll to position [449, 0]
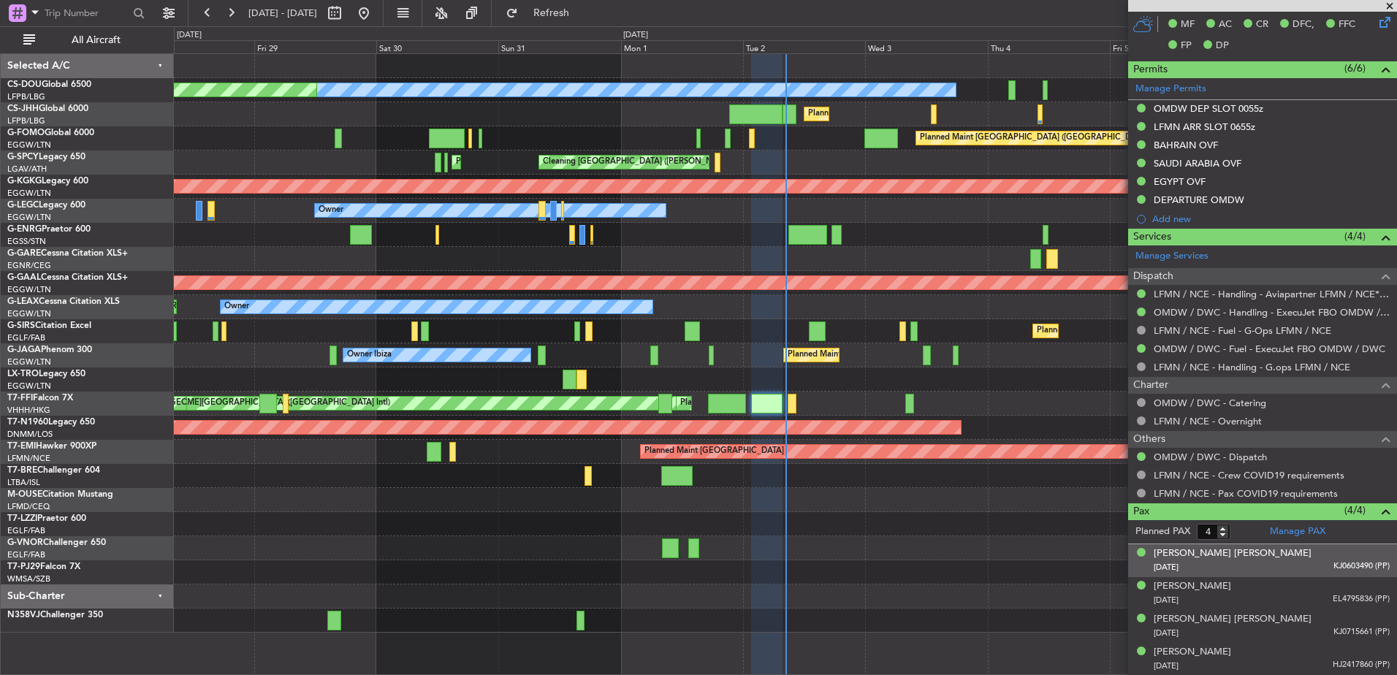
click at [1263, 569] on div "[DATE] KJ0603490 (PP)" at bounding box center [1272, 567] width 236 height 15
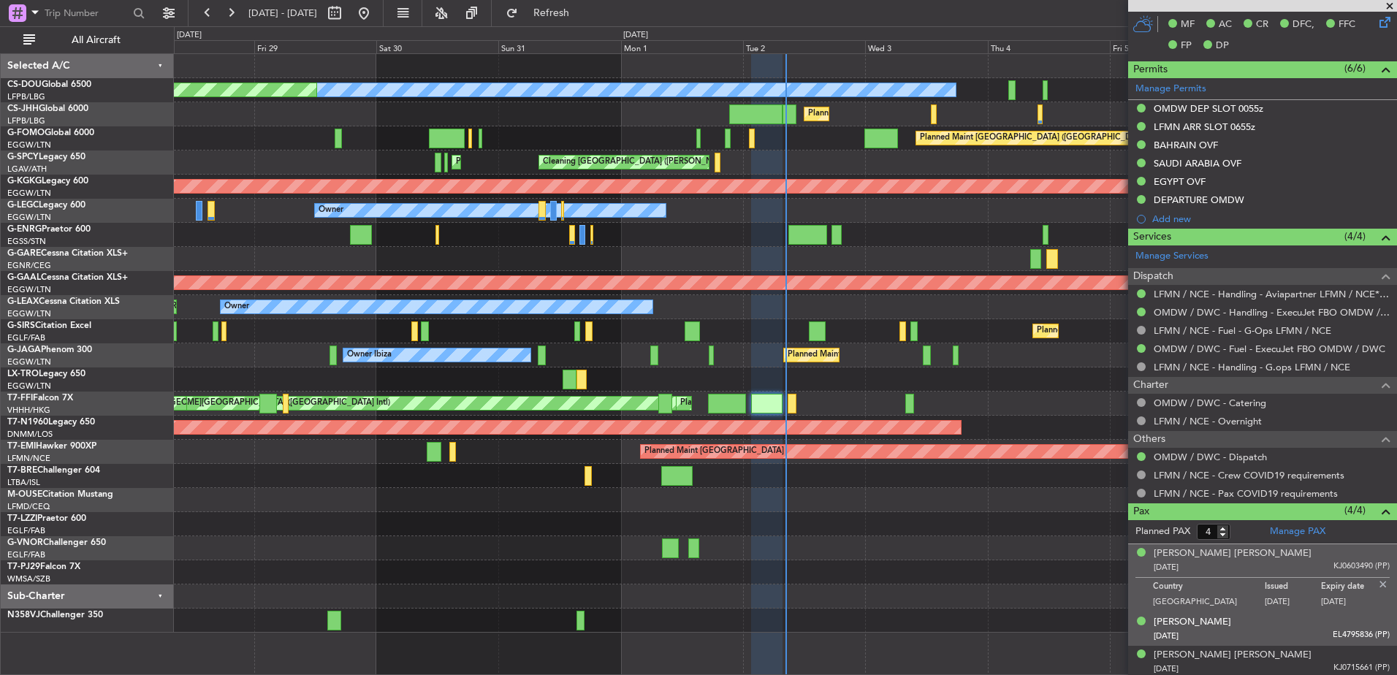
click at [1262, 626] on div "[PERSON_NAME] [DATE] EL4795836 (PP)" at bounding box center [1272, 629] width 236 height 28
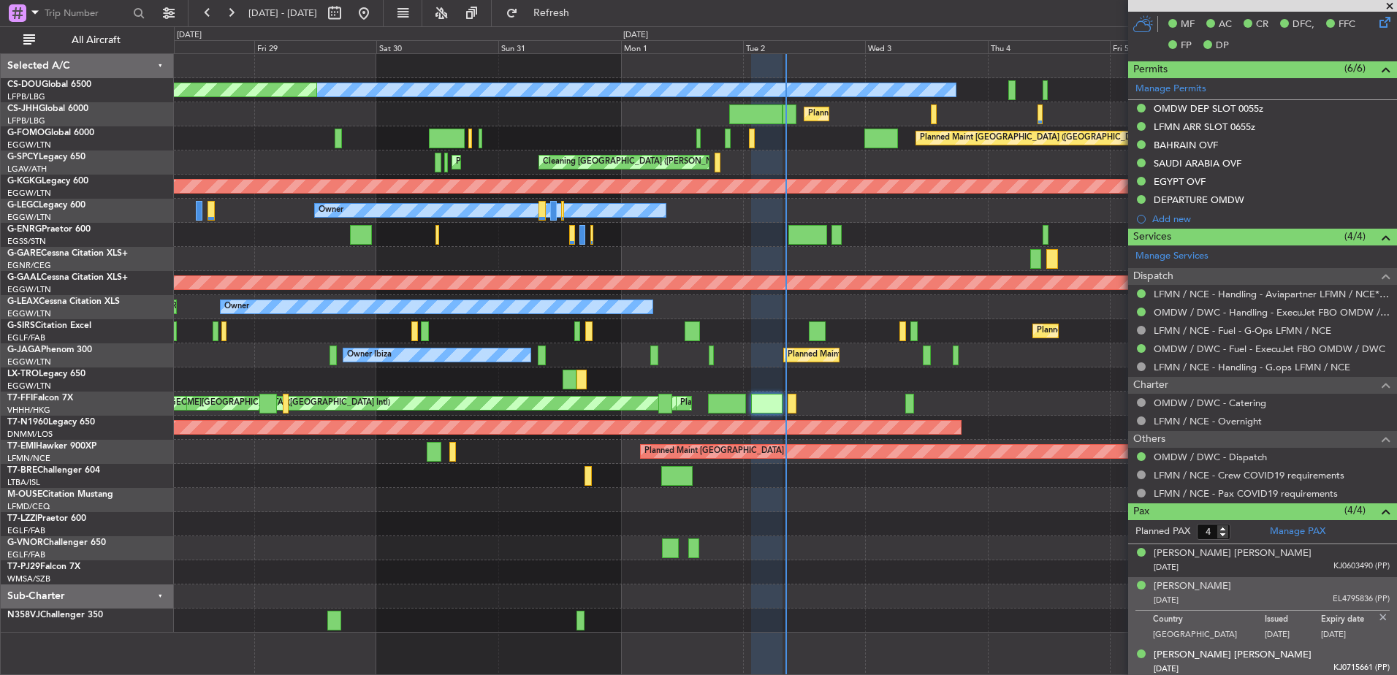
click at [1261, 651] on div "[PERSON_NAME] [PERSON_NAME] [DATE] KJ0715661 (PP)" at bounding box center [1272, 662] width 236 height 28
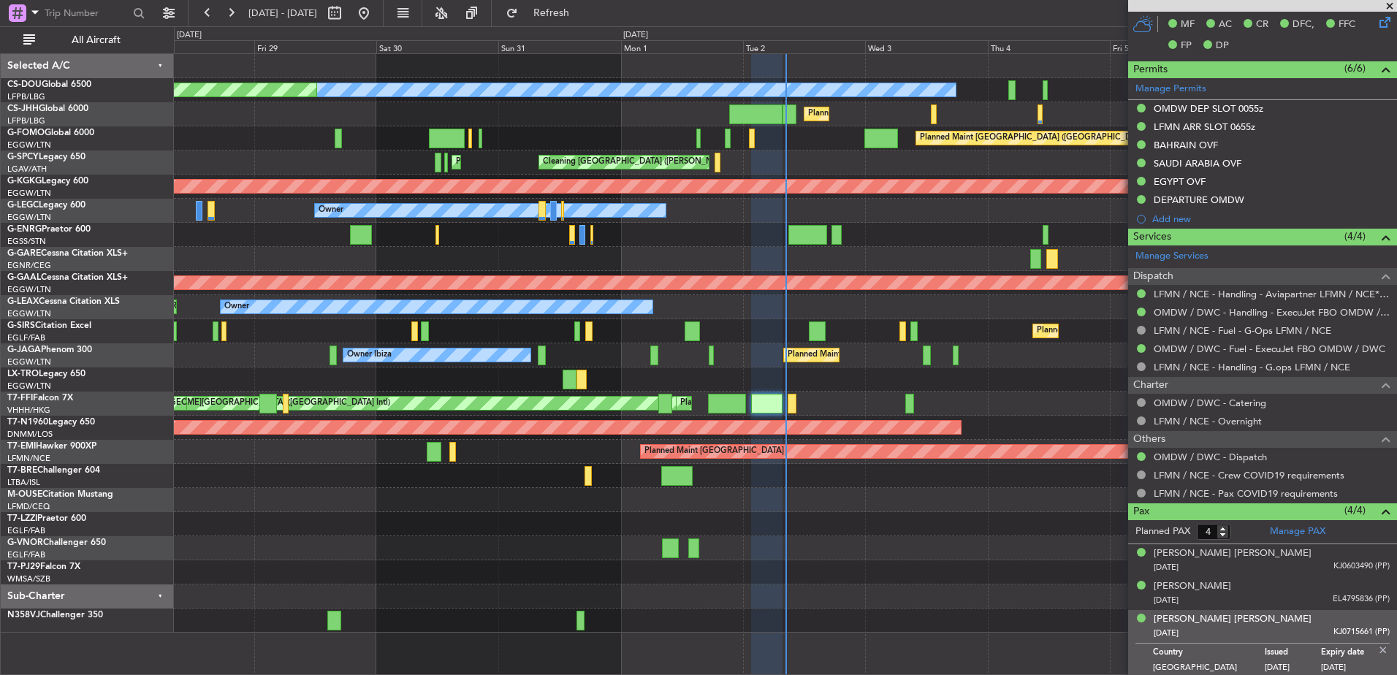
scroll to position [484, 0]
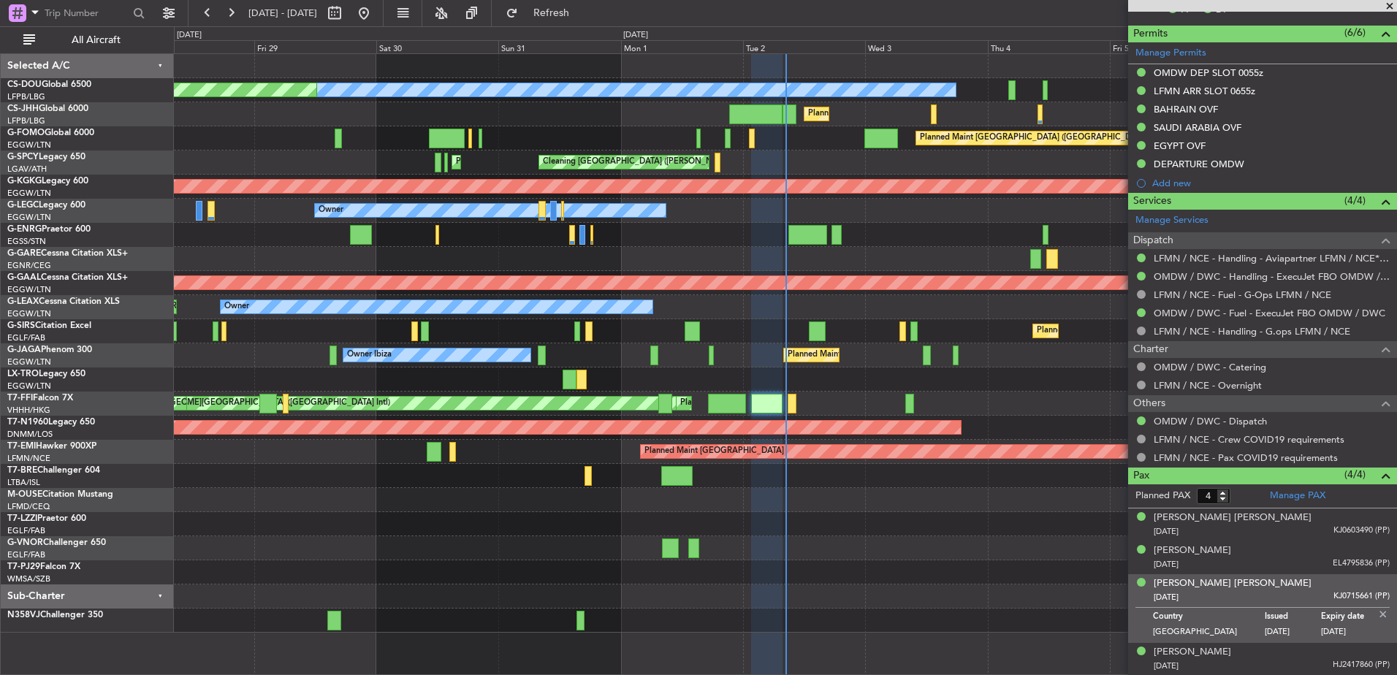
click at [1261, 651] on div "[PERSON_NAME] [DATE] HJ2417860 (PP)" at bounding box center [1272, 659] width 236 height 28
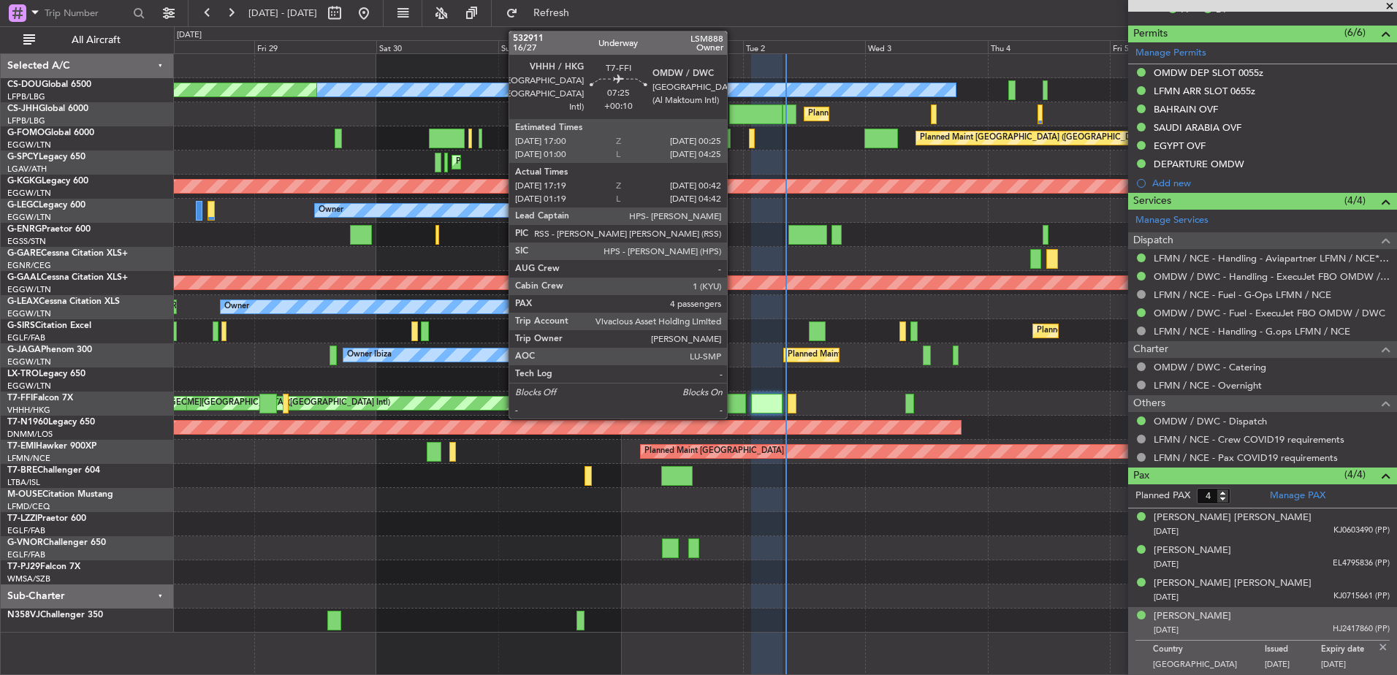
click at [734, 403] on div at bounding box center [727, 404] width 38 height 20
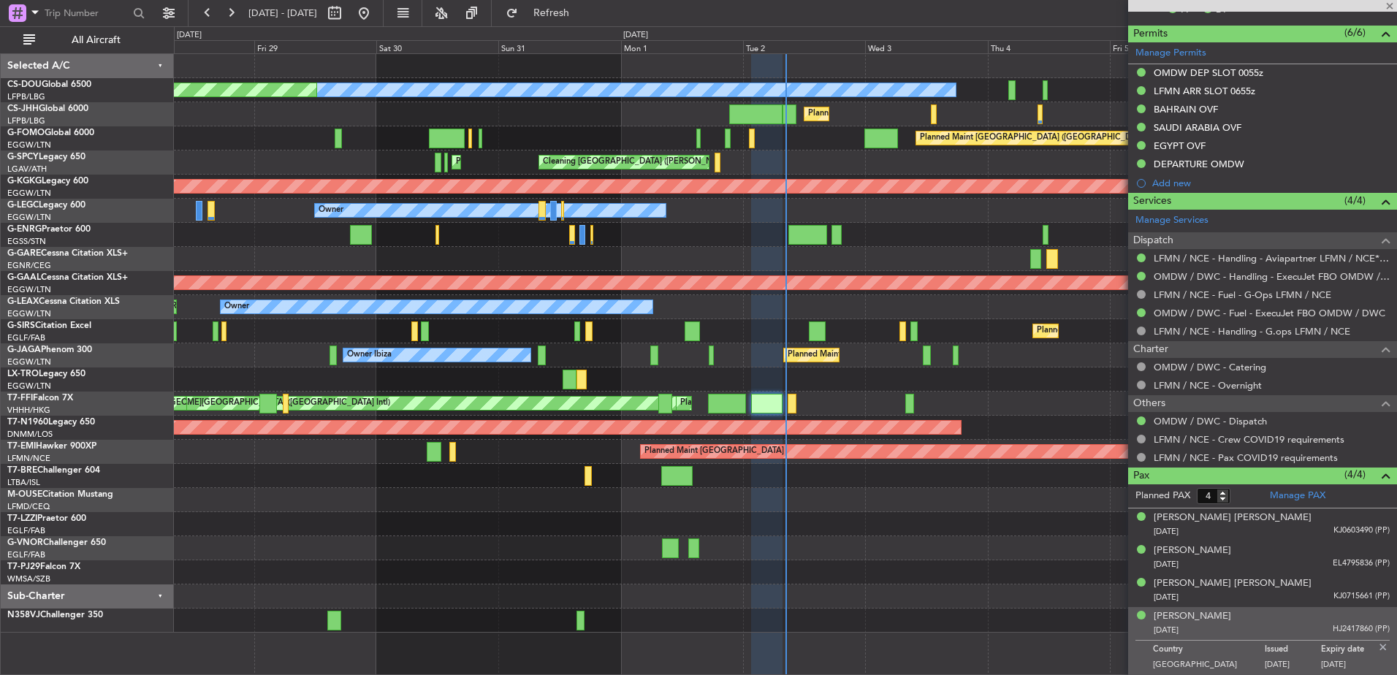
type input "+00:10"
type input "17:19"
type input "00:42"
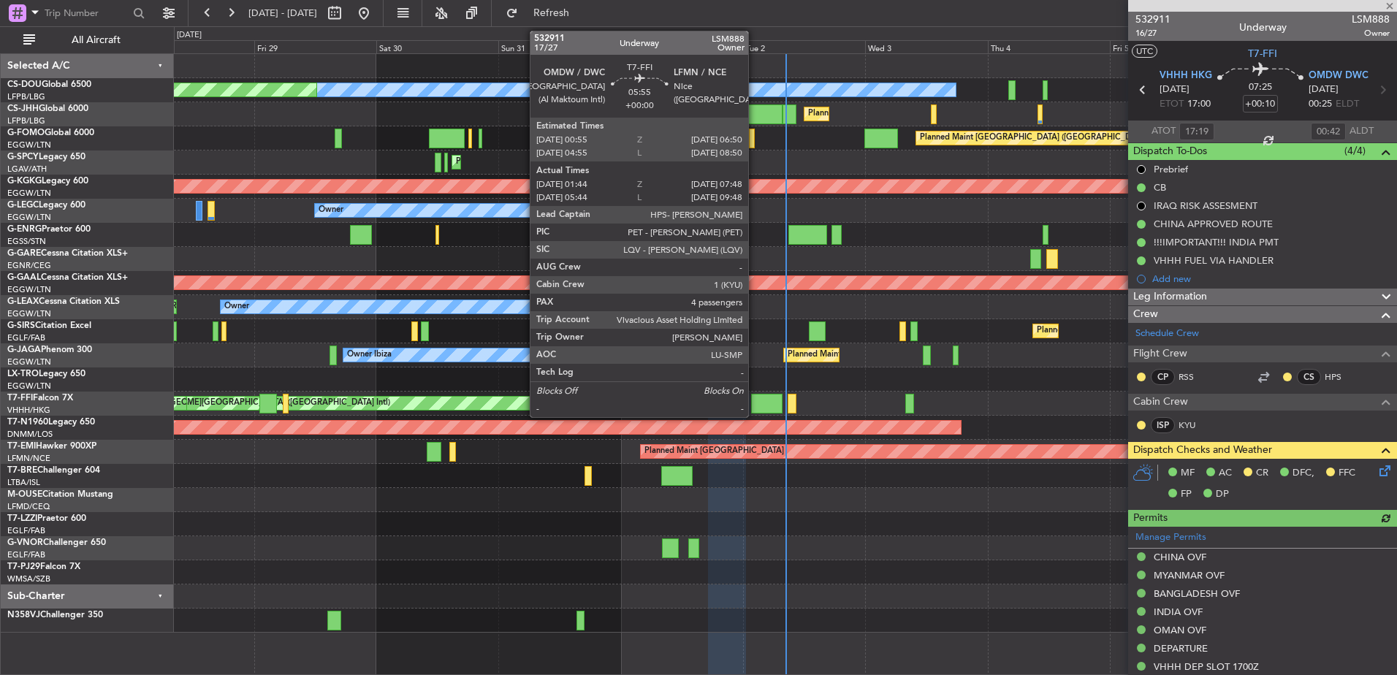
click at [755, 406] on div at bounding box center [766, 404] width 31 height 20
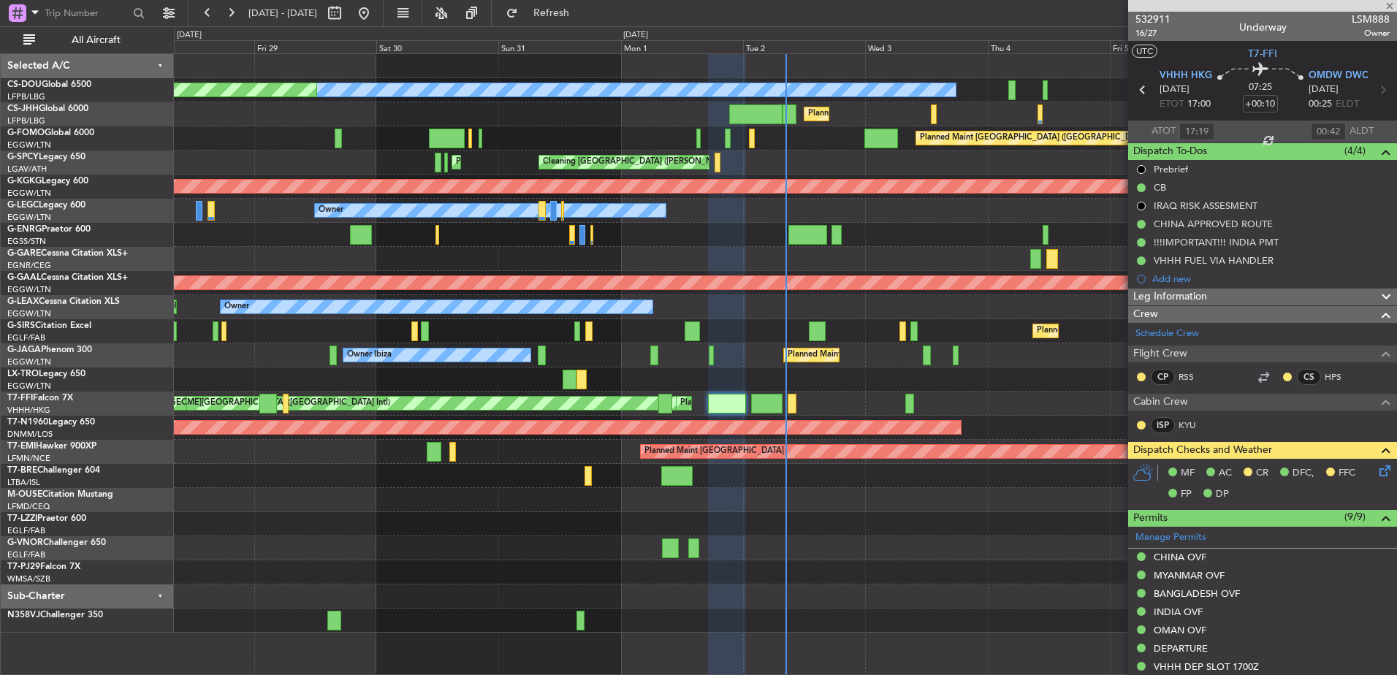
type input "01:44"
type input "07:48"
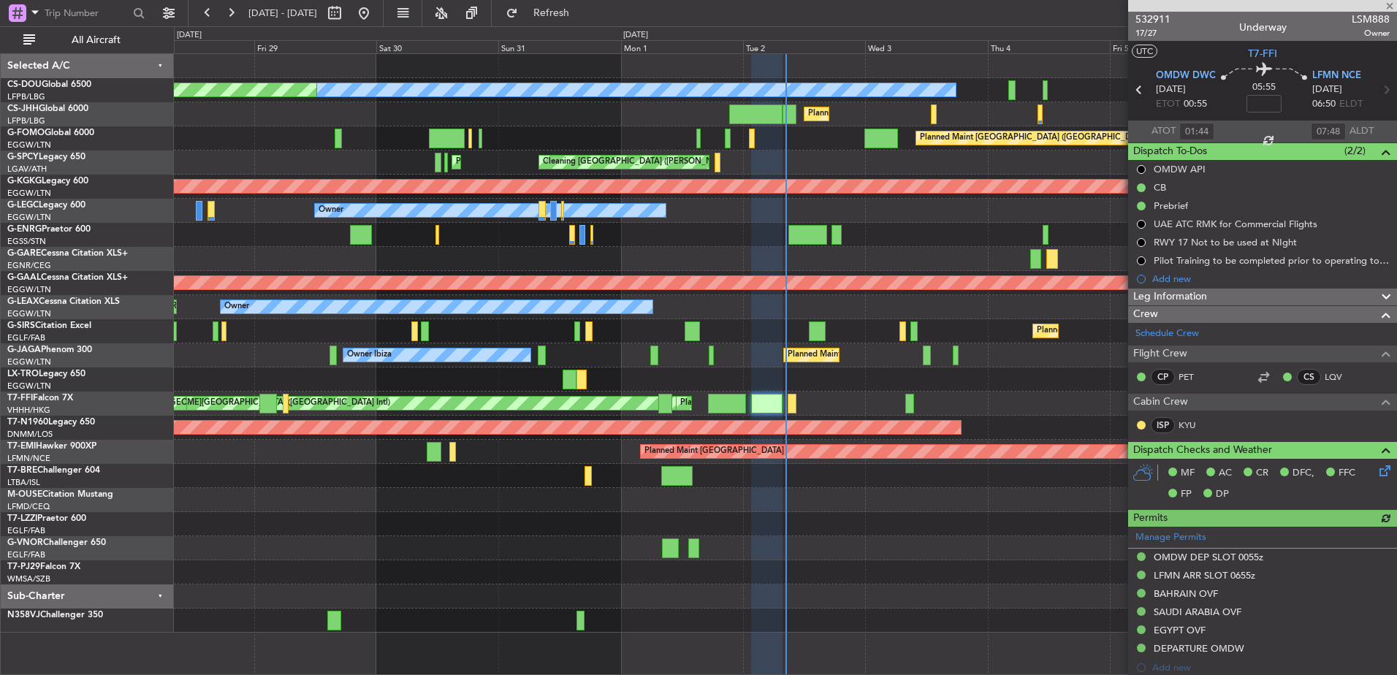
scroll to position [484, 0]
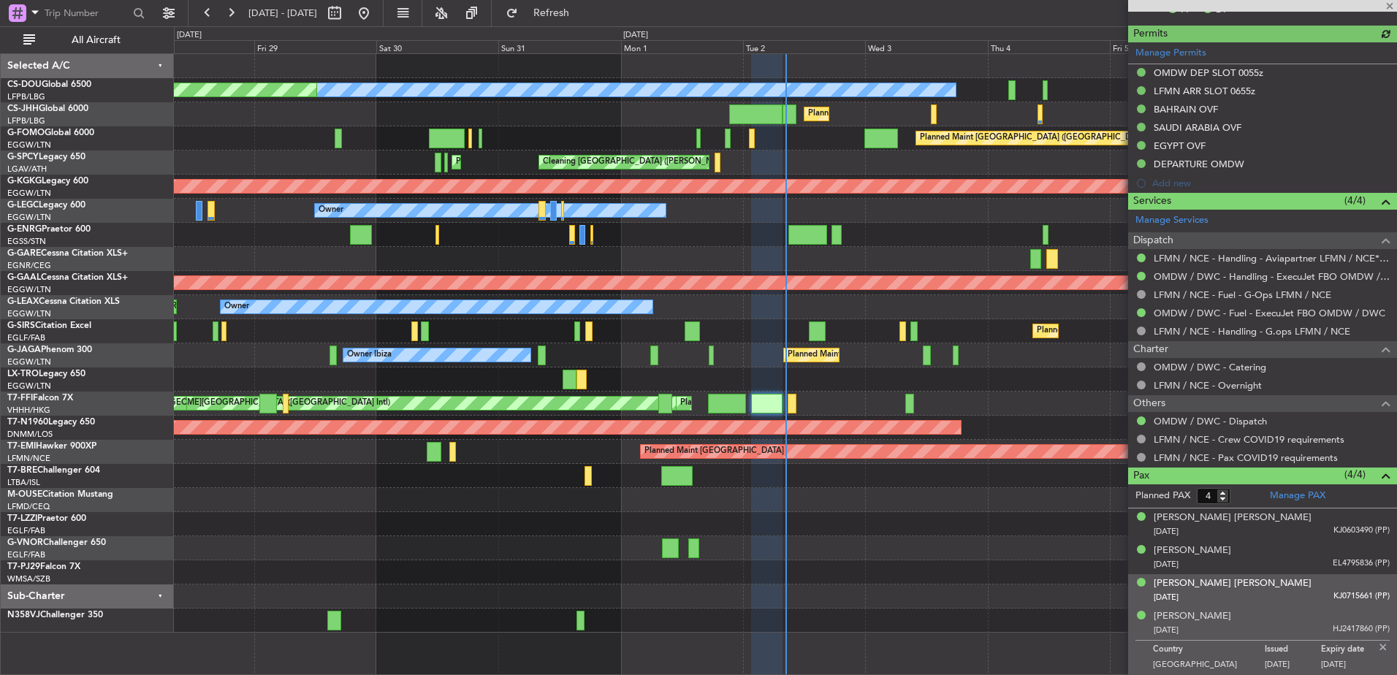
click at [1299, 577] on div "[PERSON_NAME] [PERSON_NAME] [DATE] KJ0715661 (PP)" at bounding box center [1272, 591] width 236 height 28
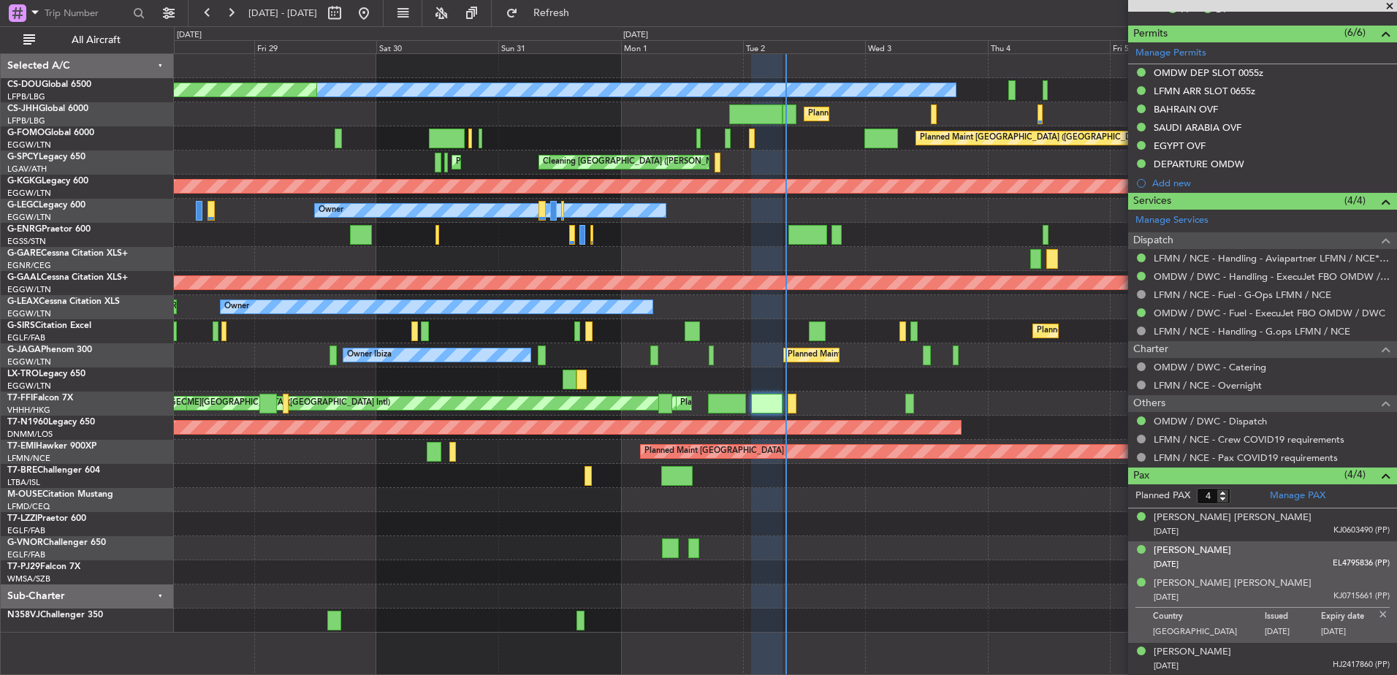
click at [1296, 563] on div "[DATE] EL4795836 (PP)" at bounding box center [1272, 565] width 236 height 15
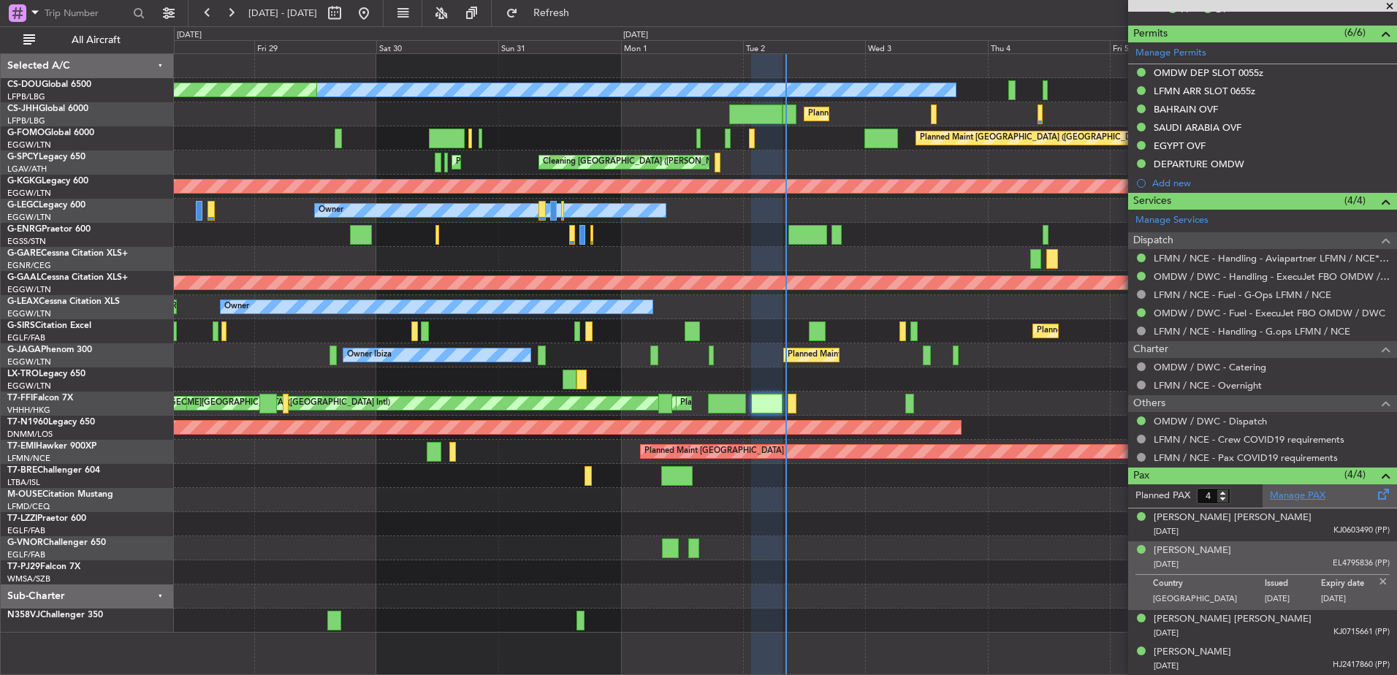
click at [1296, 498] on link "Manage PAX" at bounding box center [1298, 496] width 56 height 15
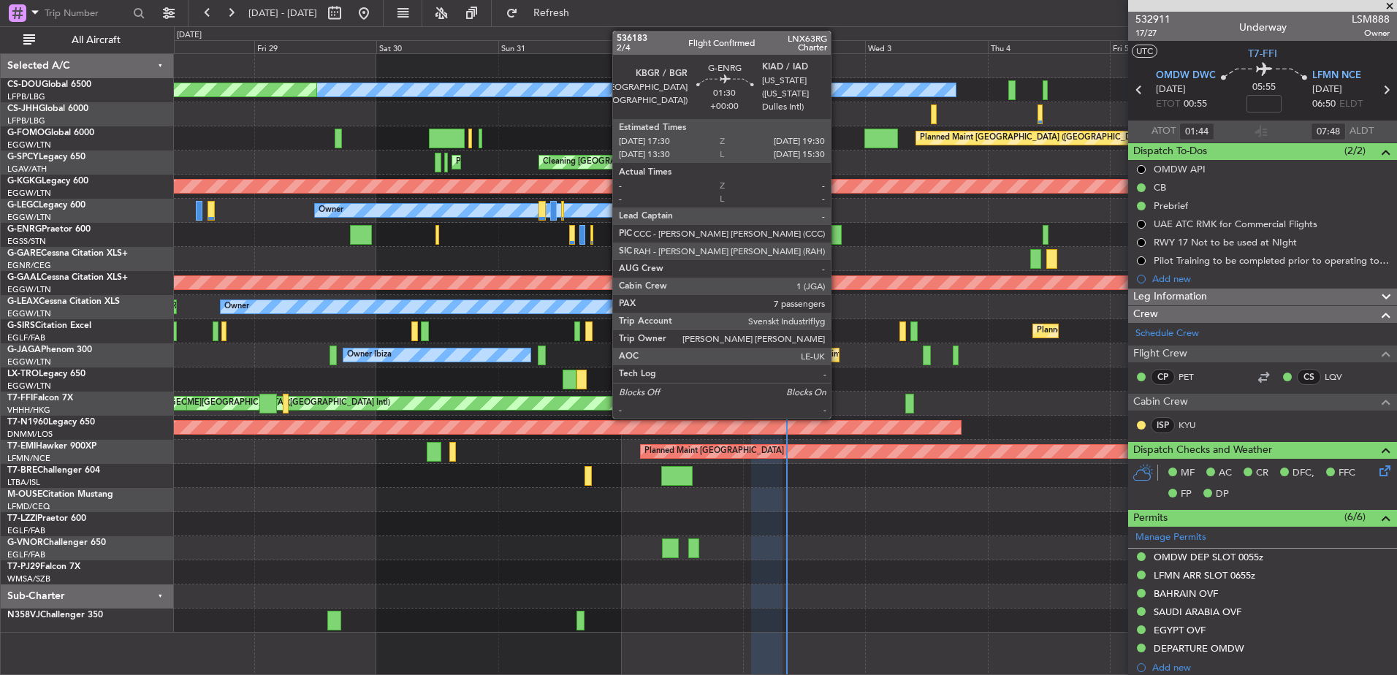
click at [837, 236] on div at bounding box center [837, 235] width 10 height 20
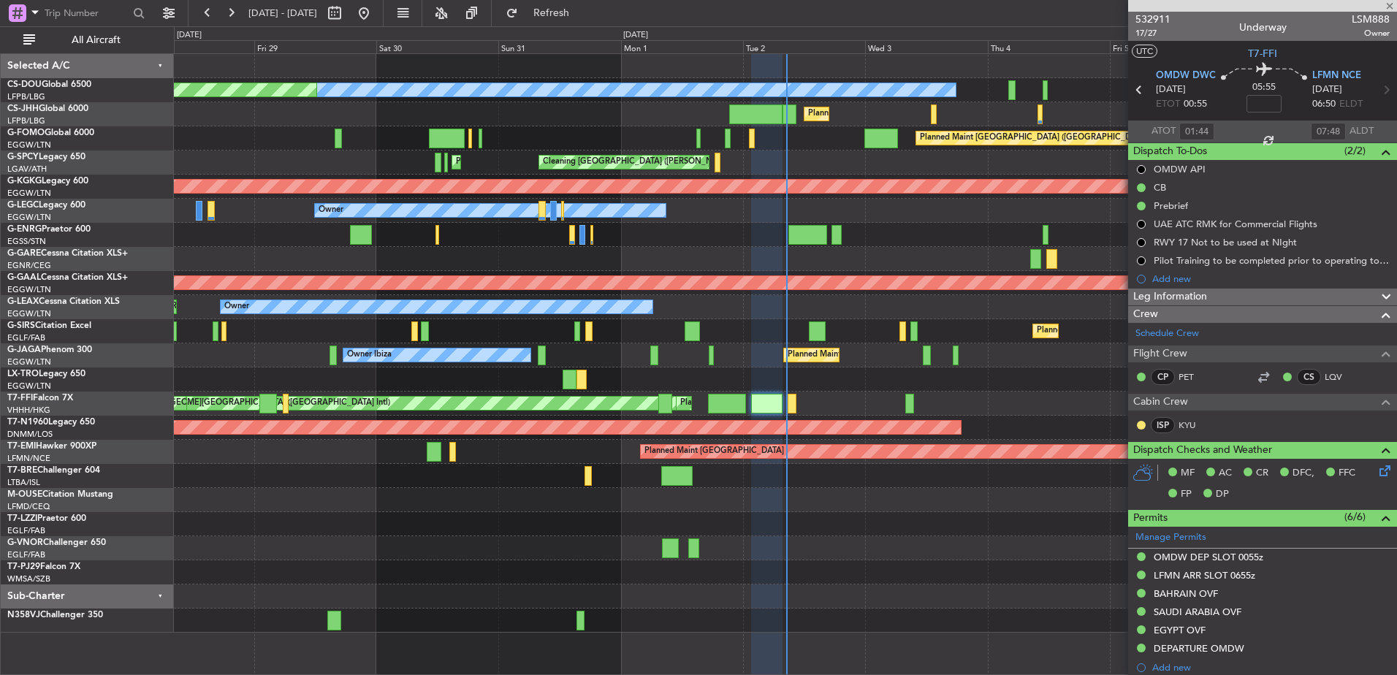
type input "7"
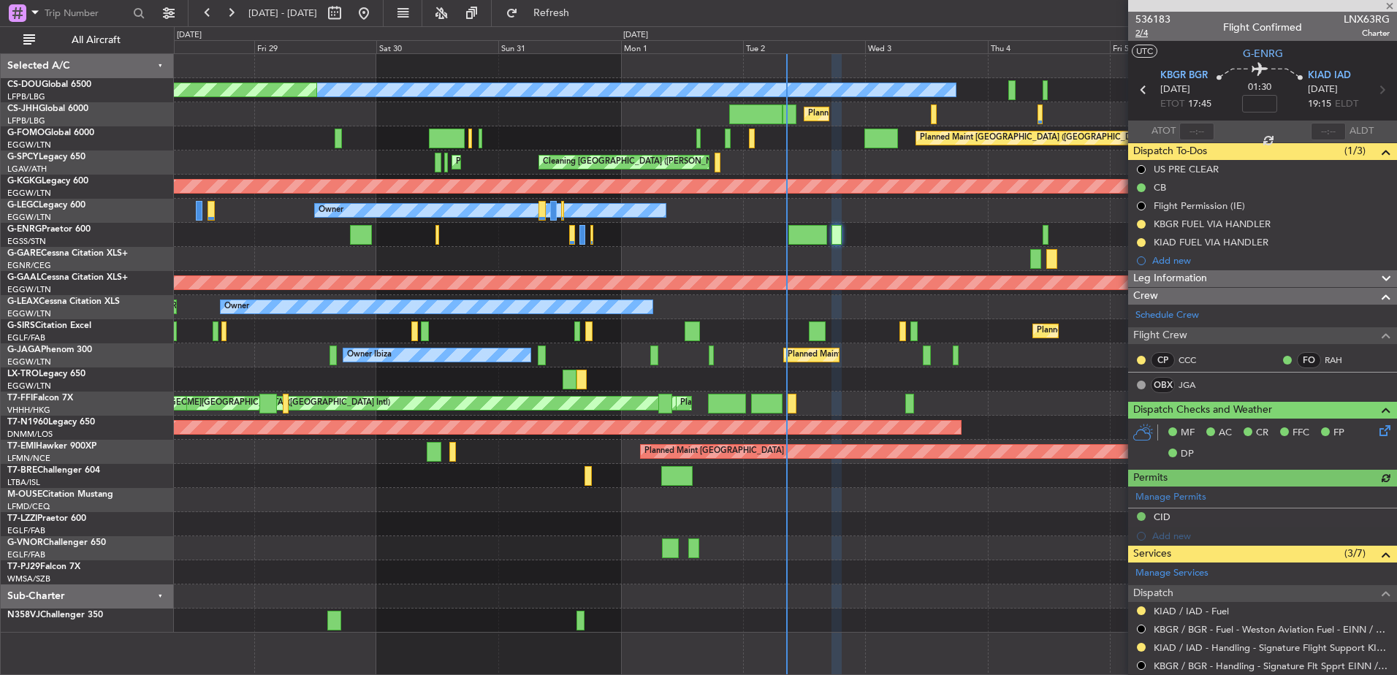
click at [1139, 37] on span "2/4" at bounding box center [1153, 33] width 35 height 12
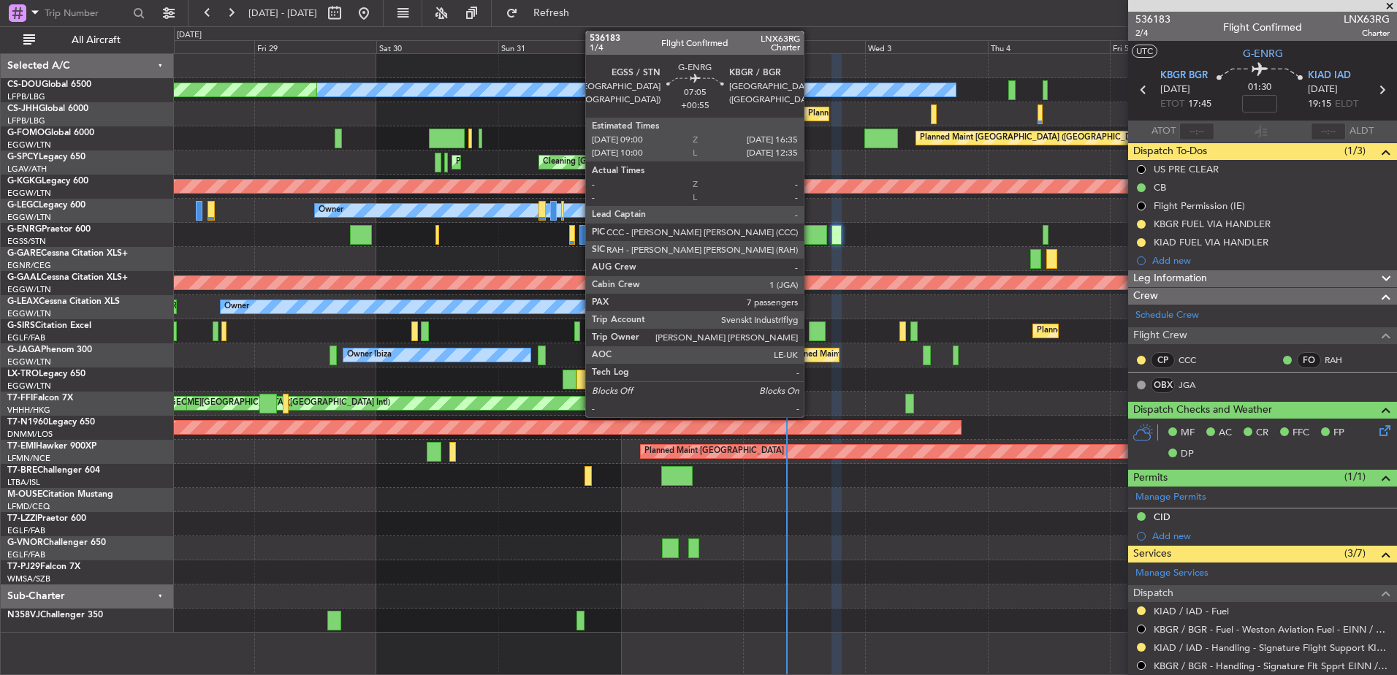
click at [813, 235] on div at bounding box center [807, 235] width 39 height 20
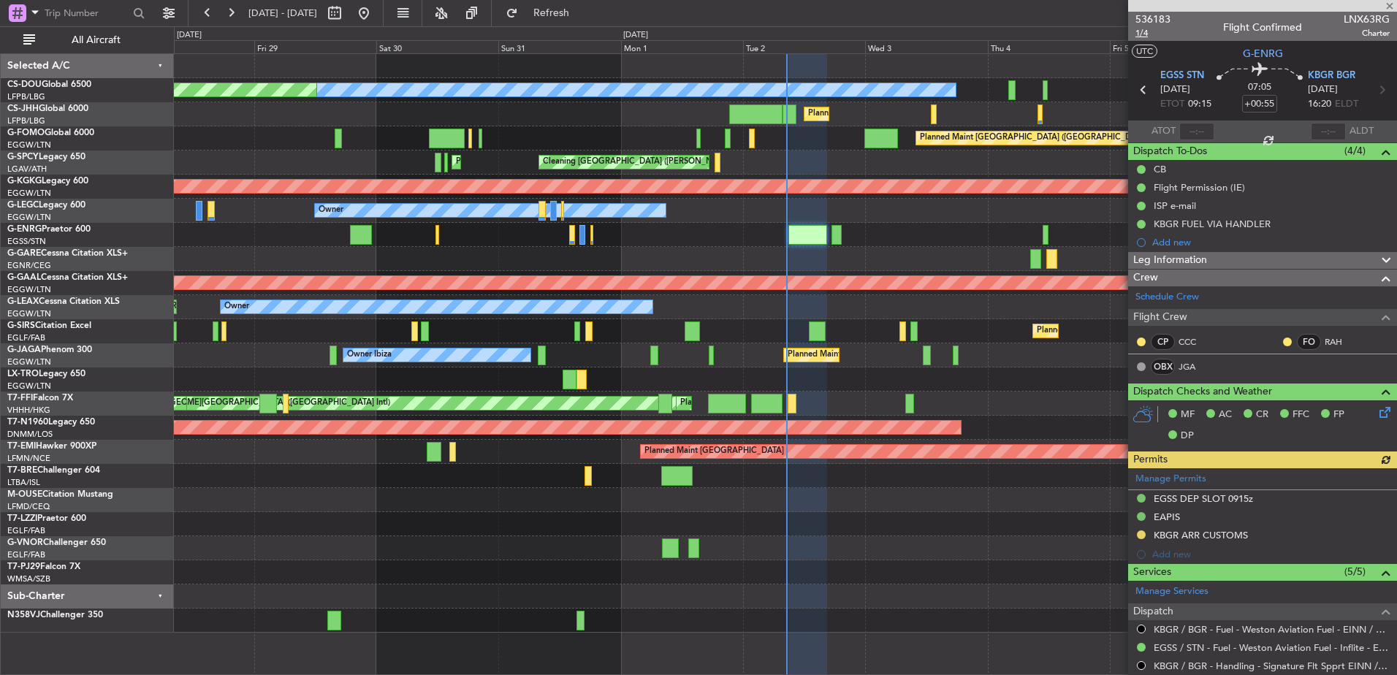
click at [1139, 33] on span "1/4" at bounding box center [1153, 33] width 35 height 12
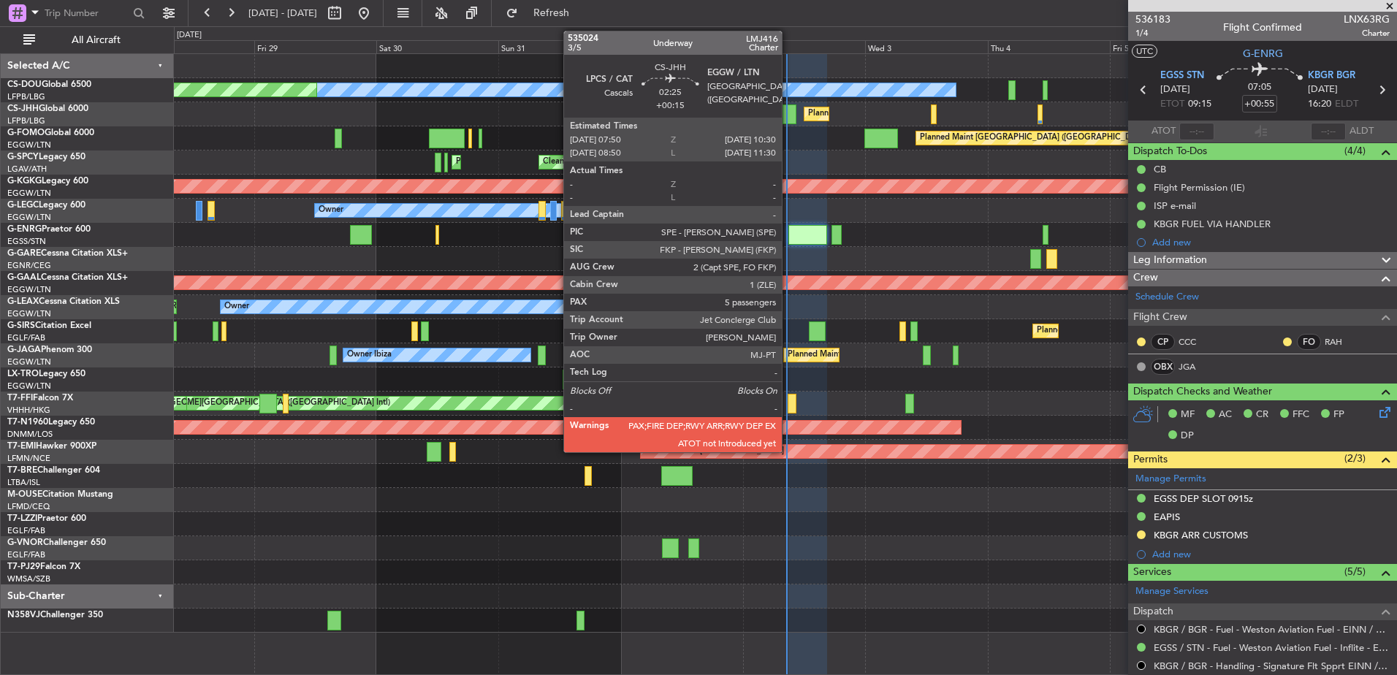
click at [788, 117] on div at bounding box center [790, 114] width 14 height 20
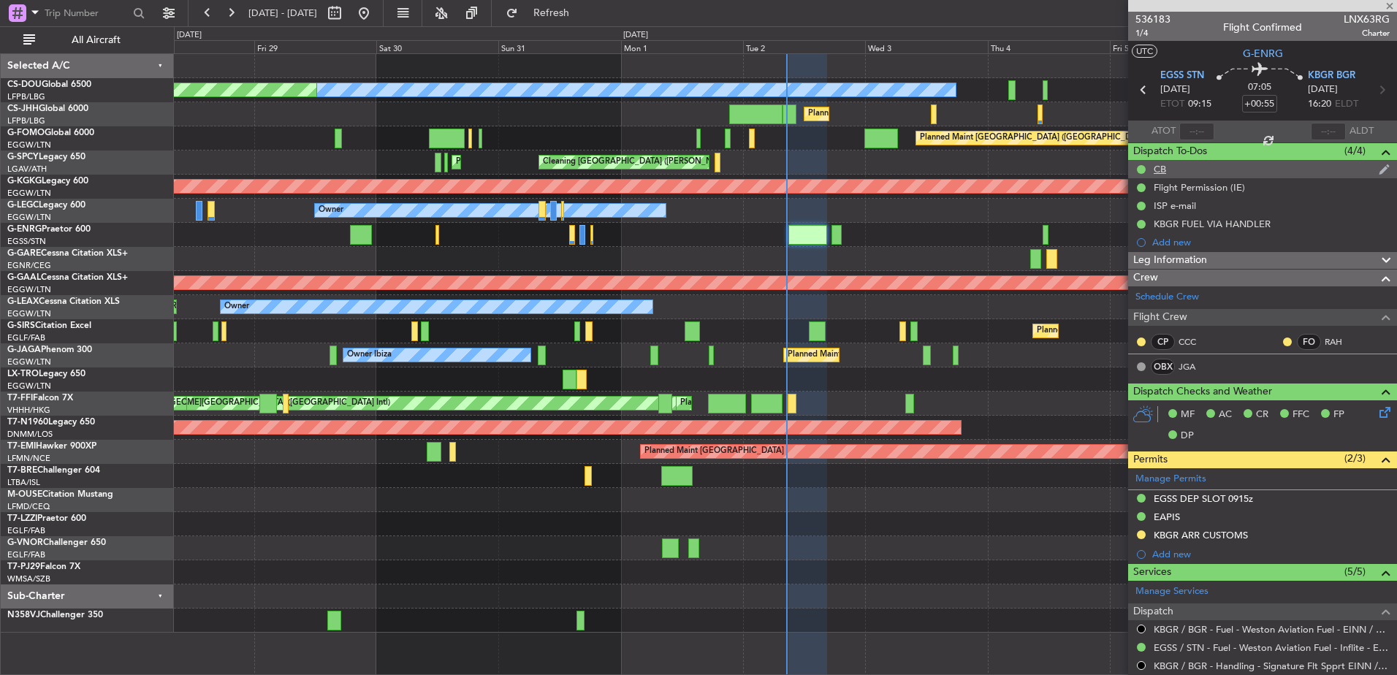
type input "+00:15"
type input "5"
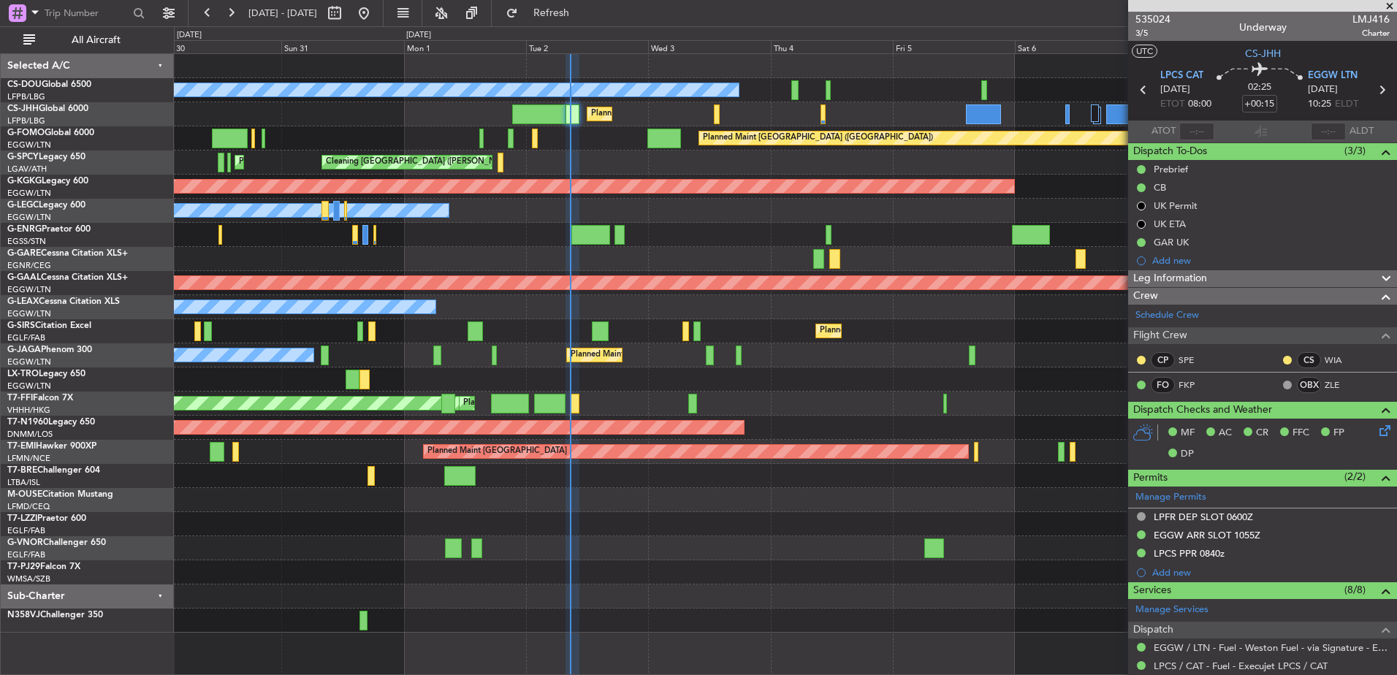
click at [740, 294] on div "Planned Maint [GEOGRAPHIC_DATA] ([GEOGRAPHIC_DATA]) No Crew Planned Maint [GEOG…" at bounding box center [785, 343] width 1223 height 579
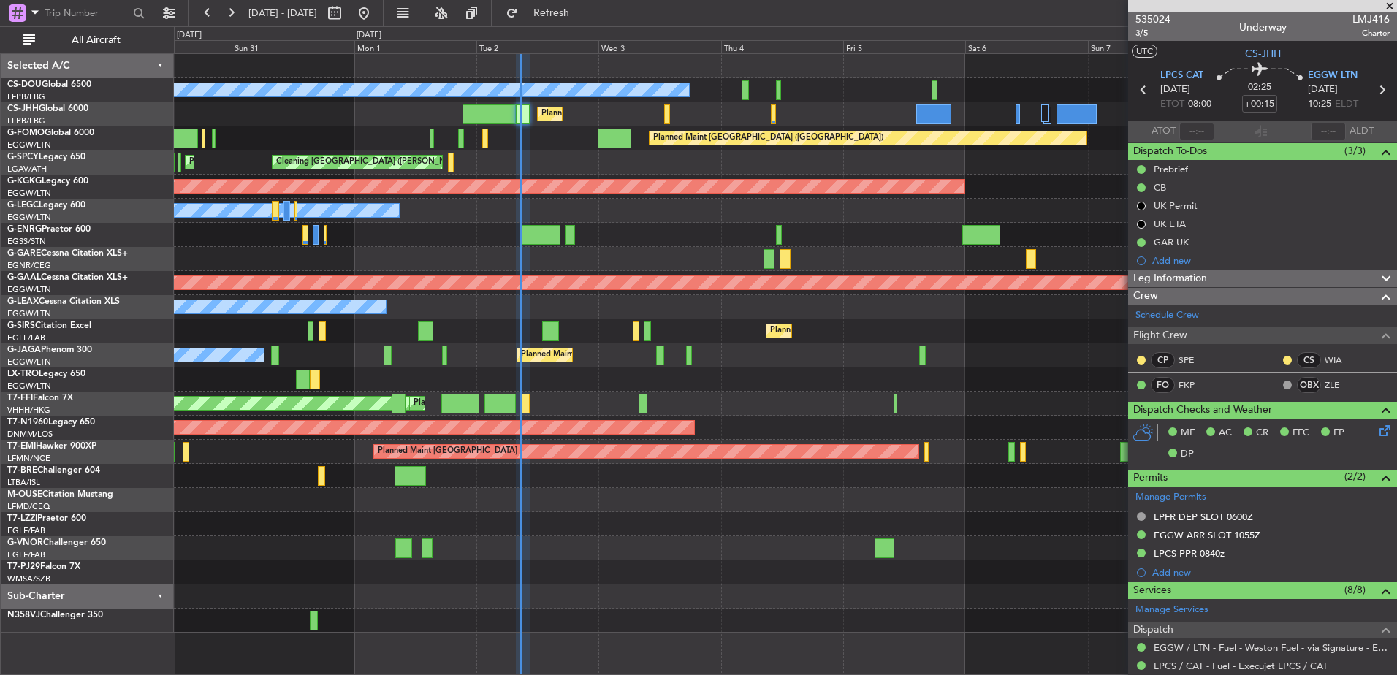
click at [780, 259] on div at bounding box center [785, 259] width 11 height 20
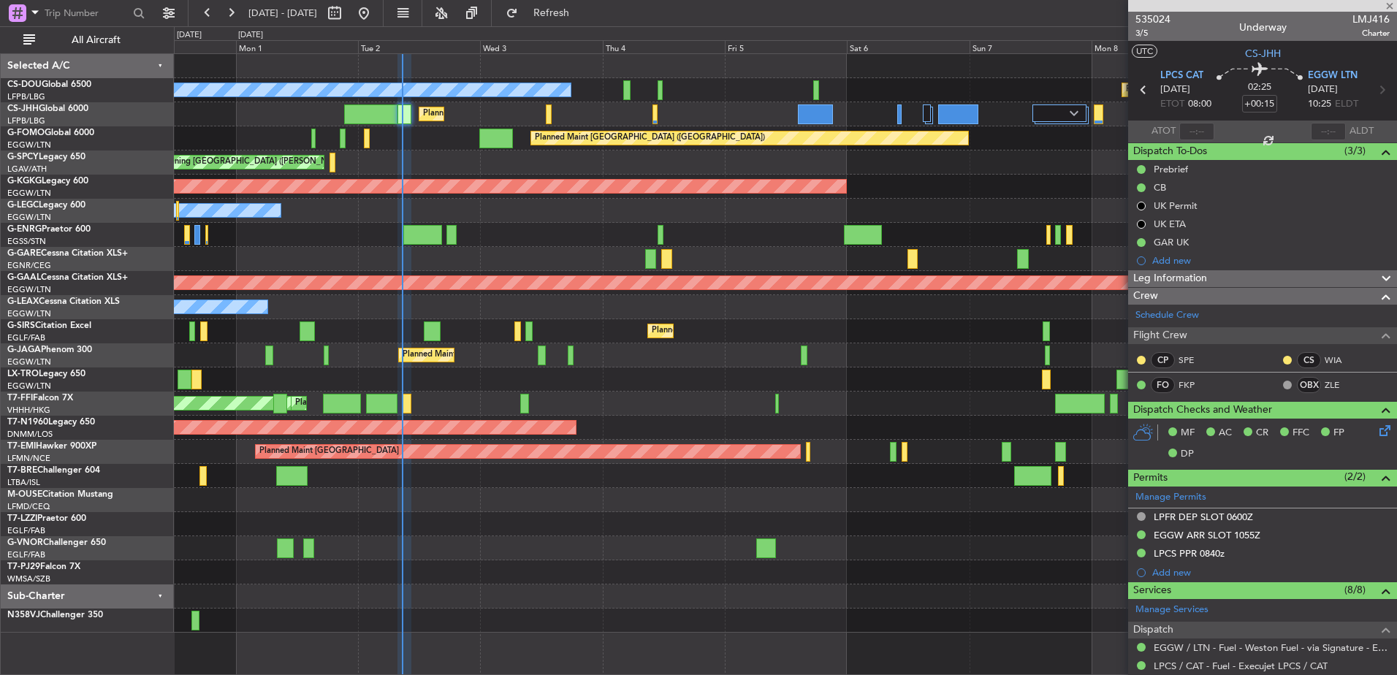
type input "-00:05"
type input "0"
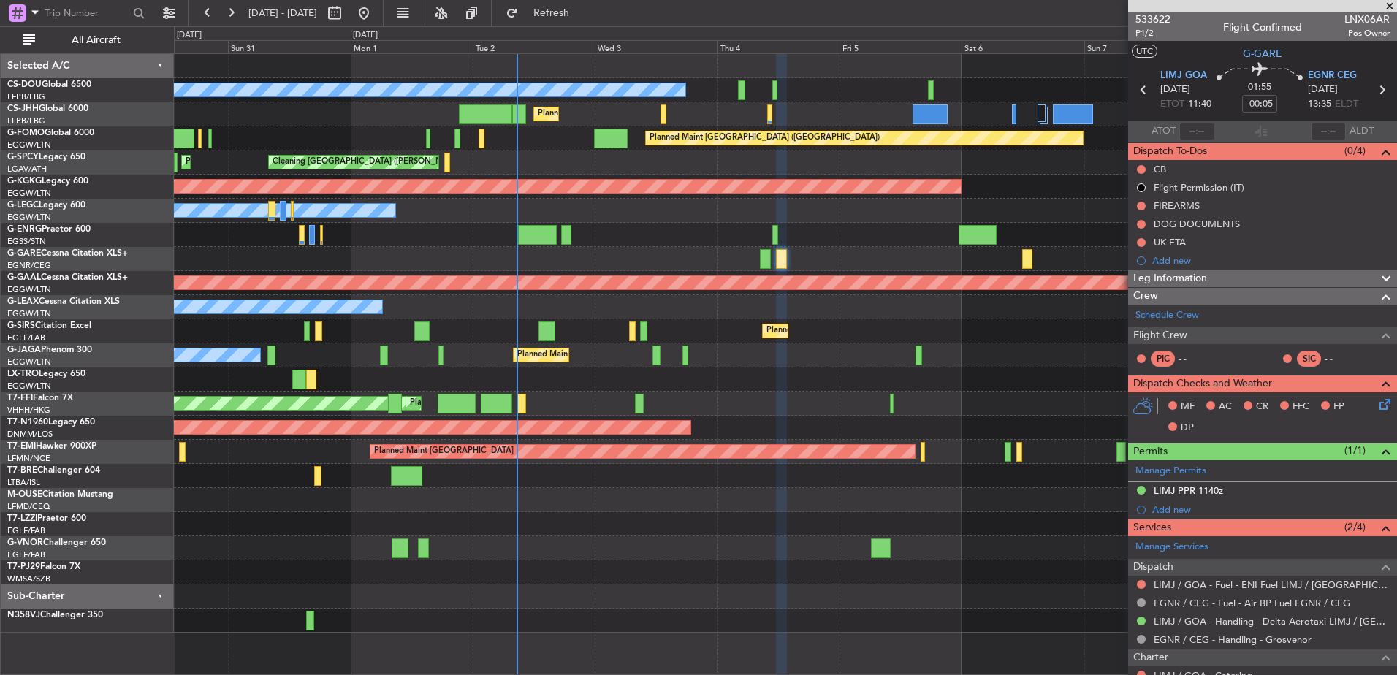
click at [729, 389] on div "Planned Maint Dusseldorf" at bounding box center [785, 380] width 1223 height 24
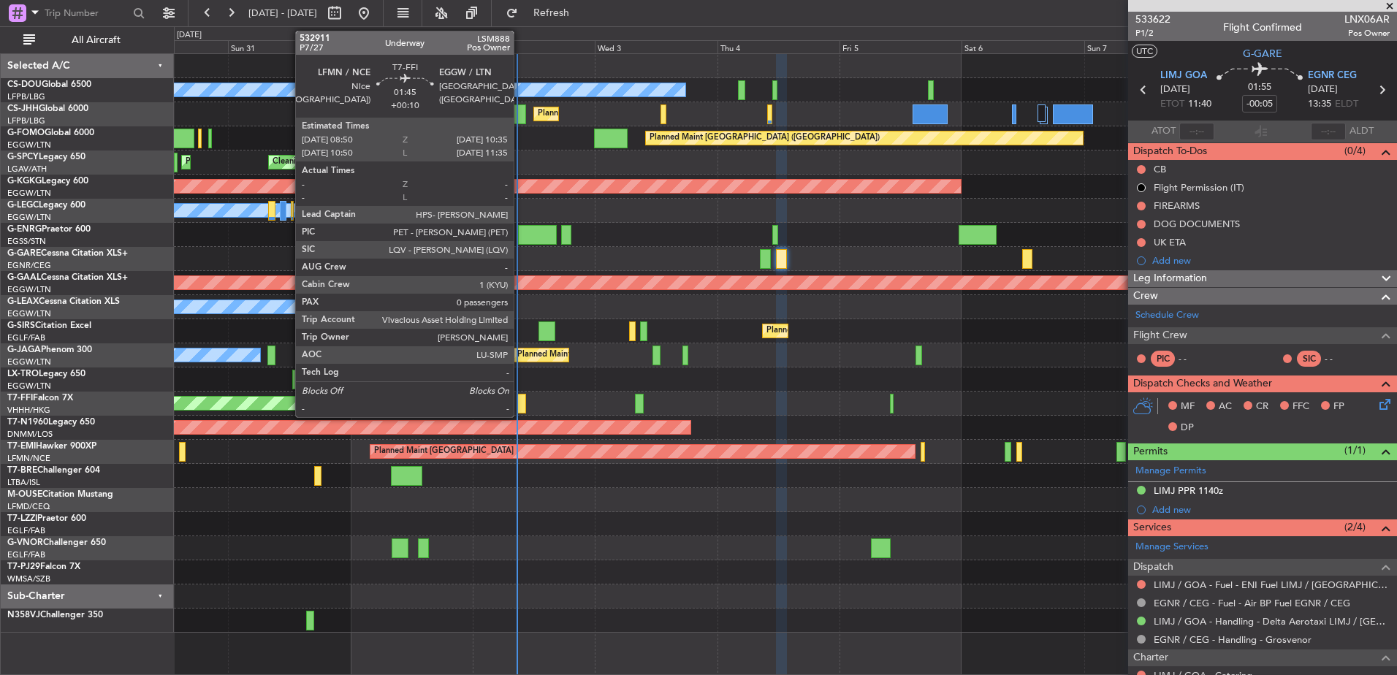
click at [520, 399] on div at bounding box center [521, 404] width 9 height 20
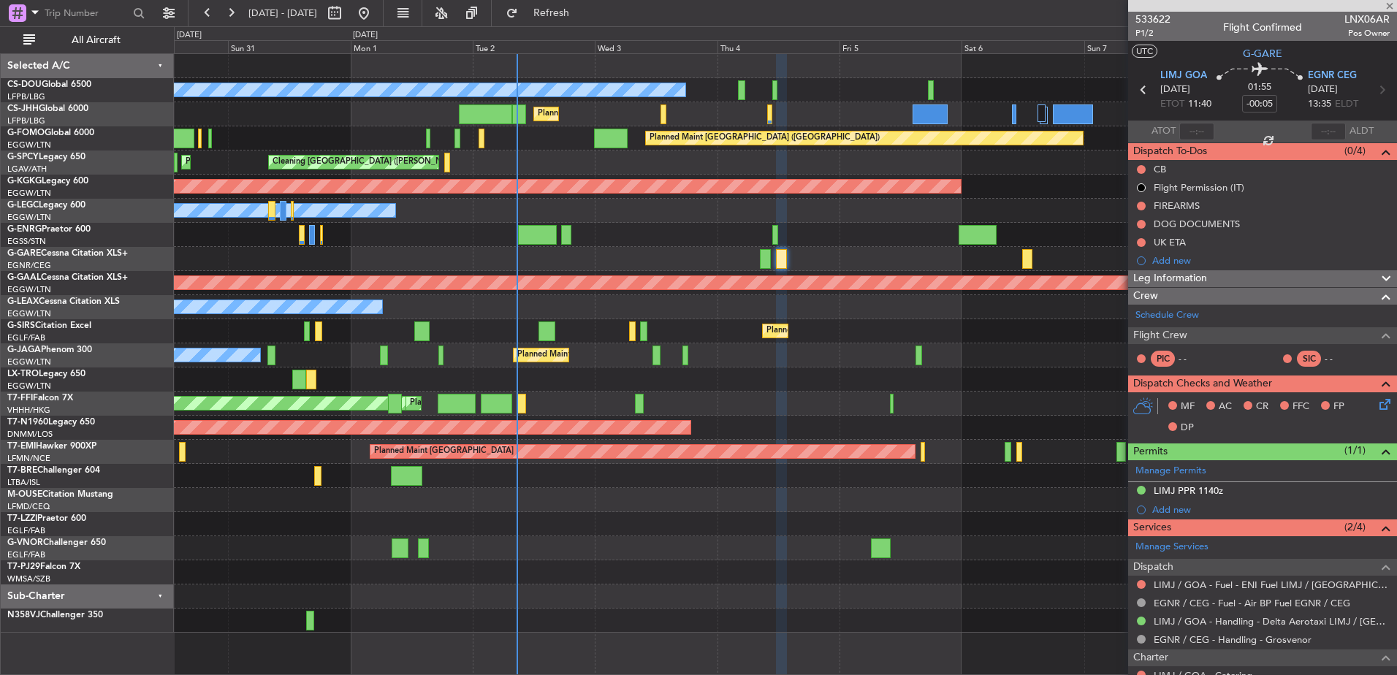
type input "+00:10"
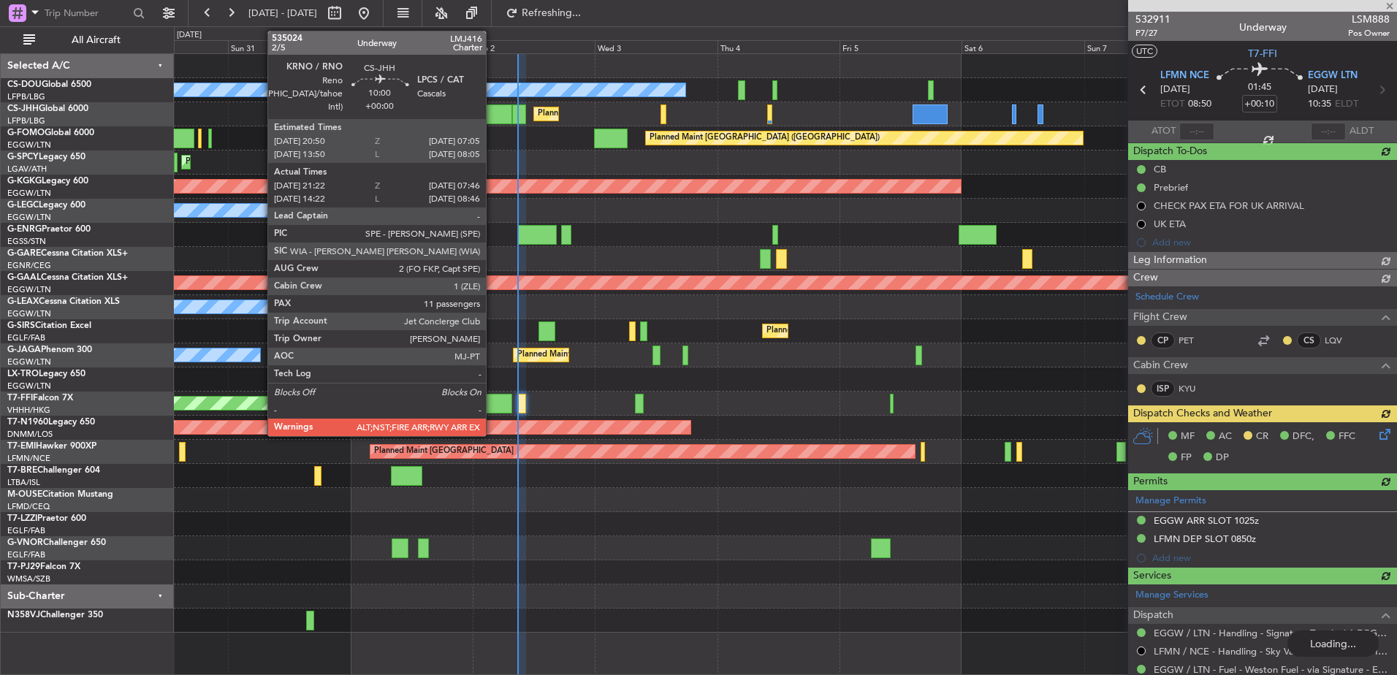
type input "08:38"
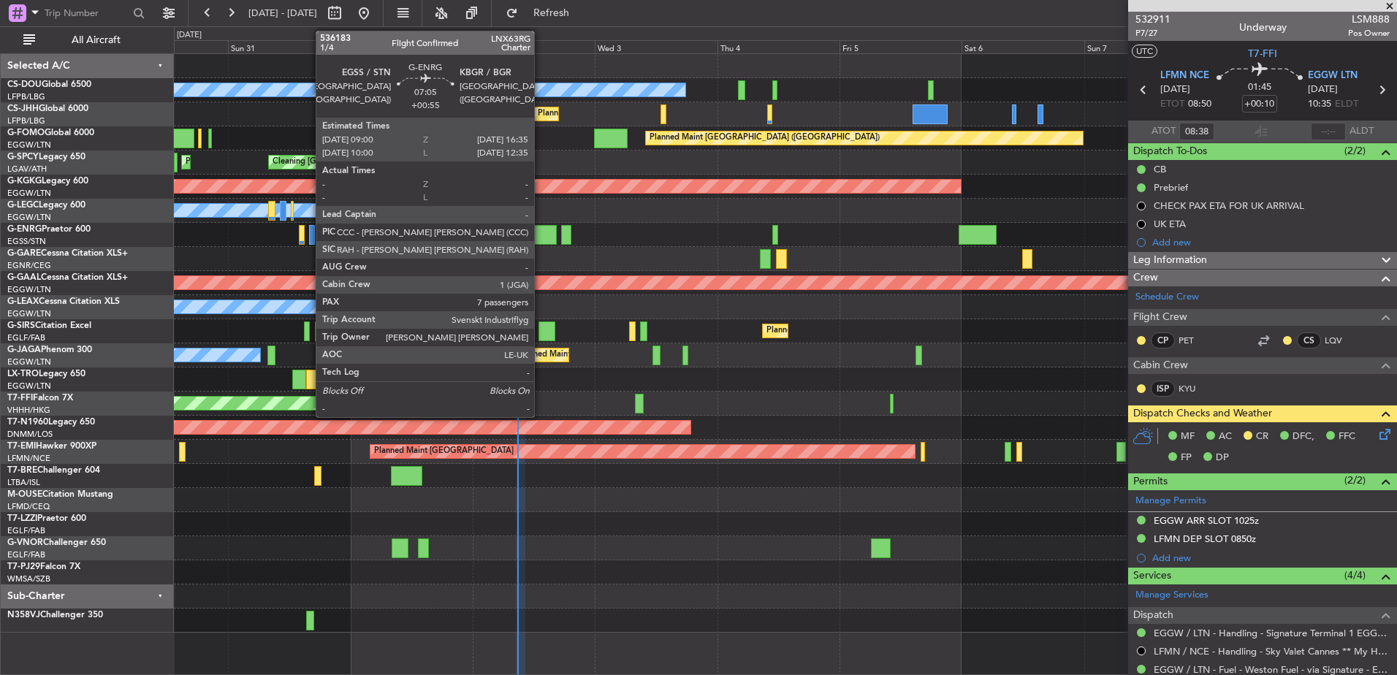
click at [541, 237] on div at bounding box center [537, 235] width 39 height 20
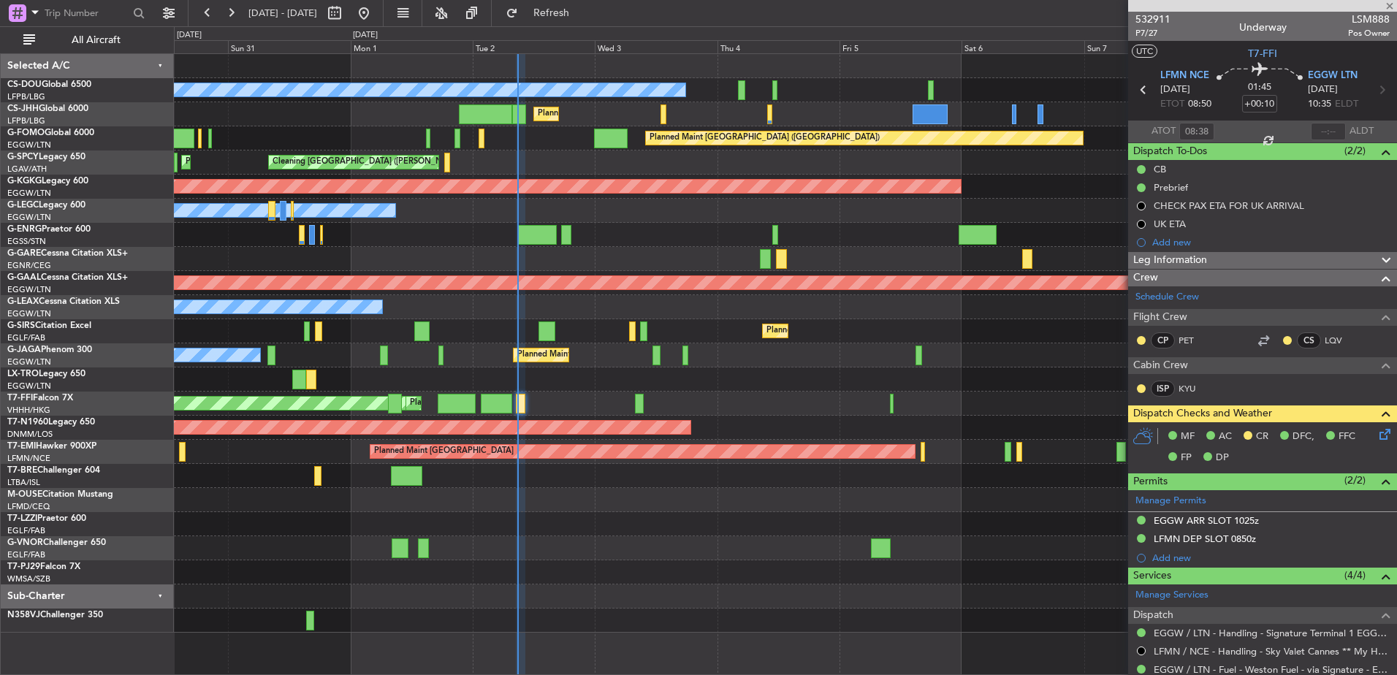
type input "+00:55"
type input "7"
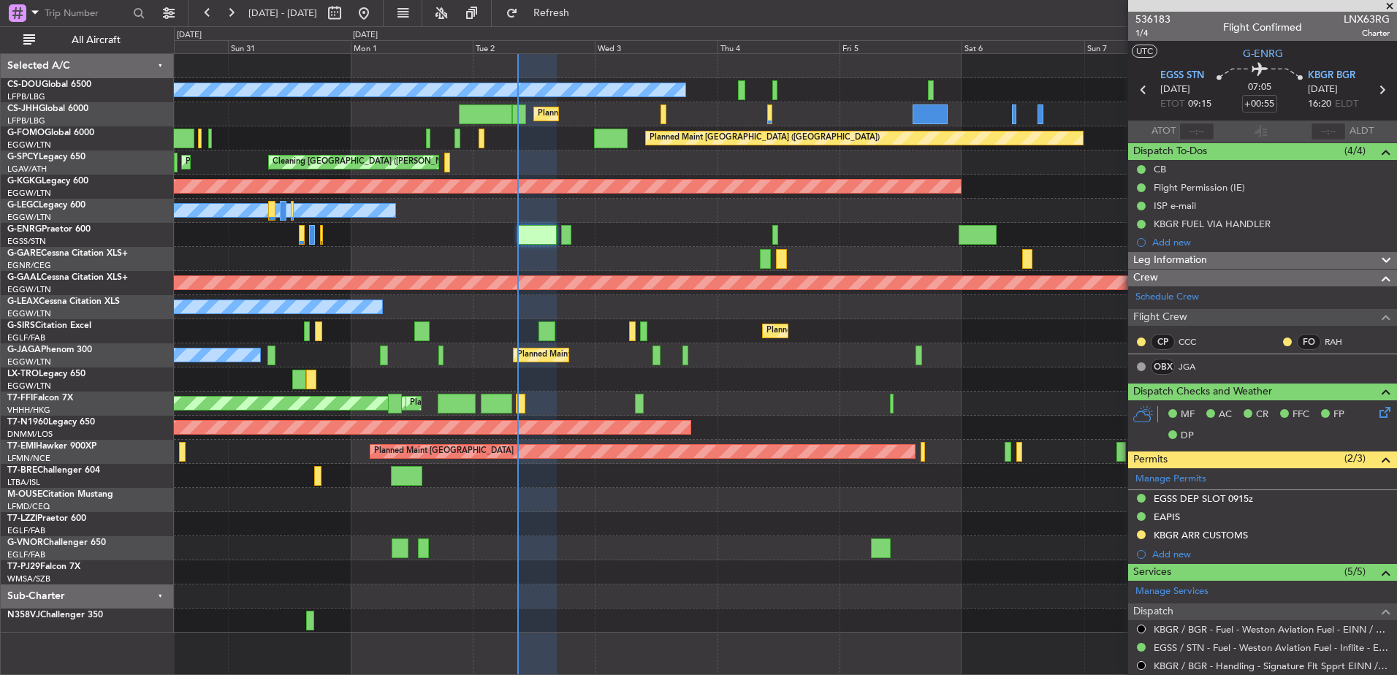
click at [648, 512] on div at bounding box center [785, 500] width 1223 height 24
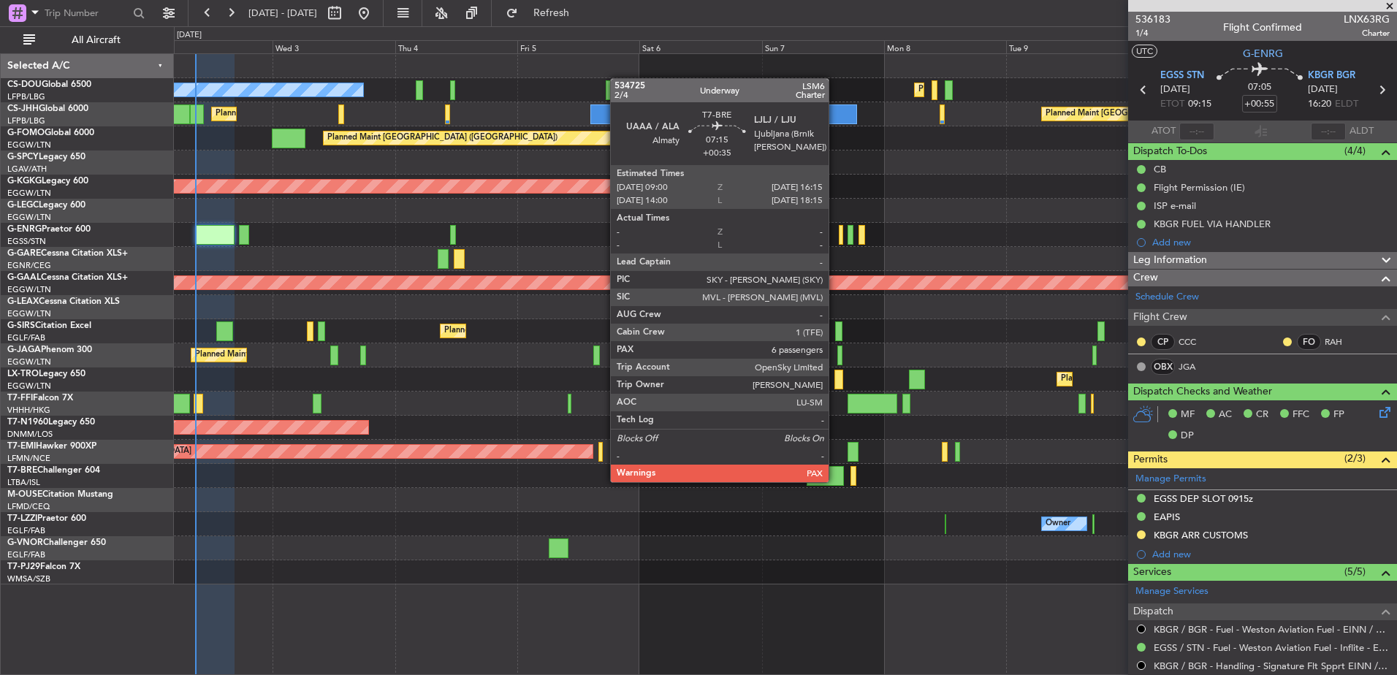
click at [835, 481] on div at bounding box center [825, 476] width 37 height 20
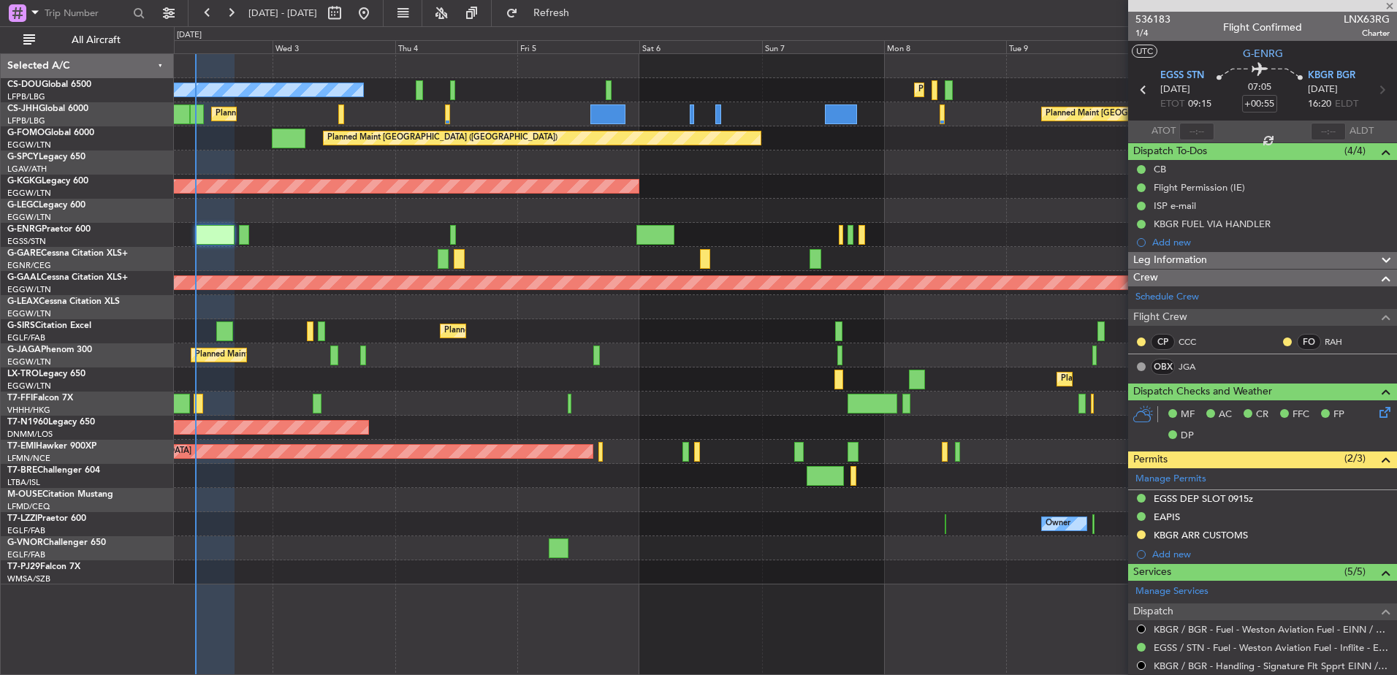
type input "+00:35"
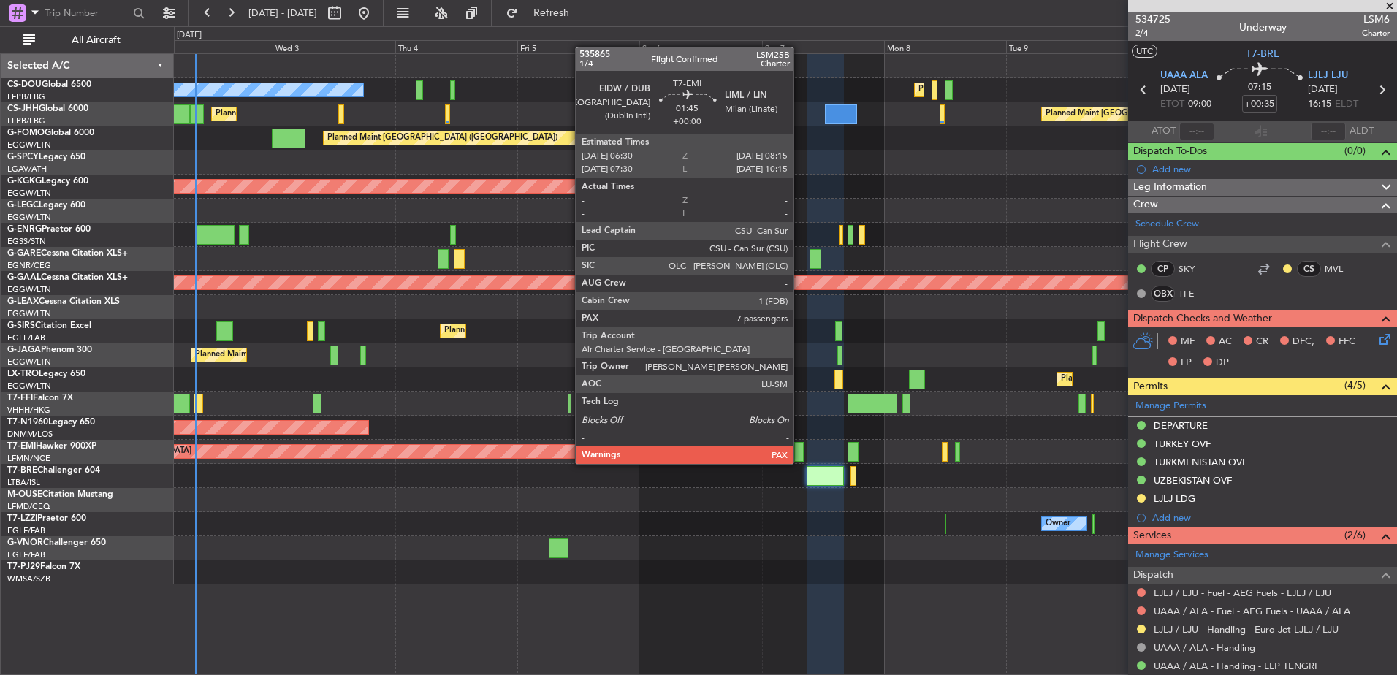
click at [800, 449] on div at bounding box center [798, 452] width 9 height 20
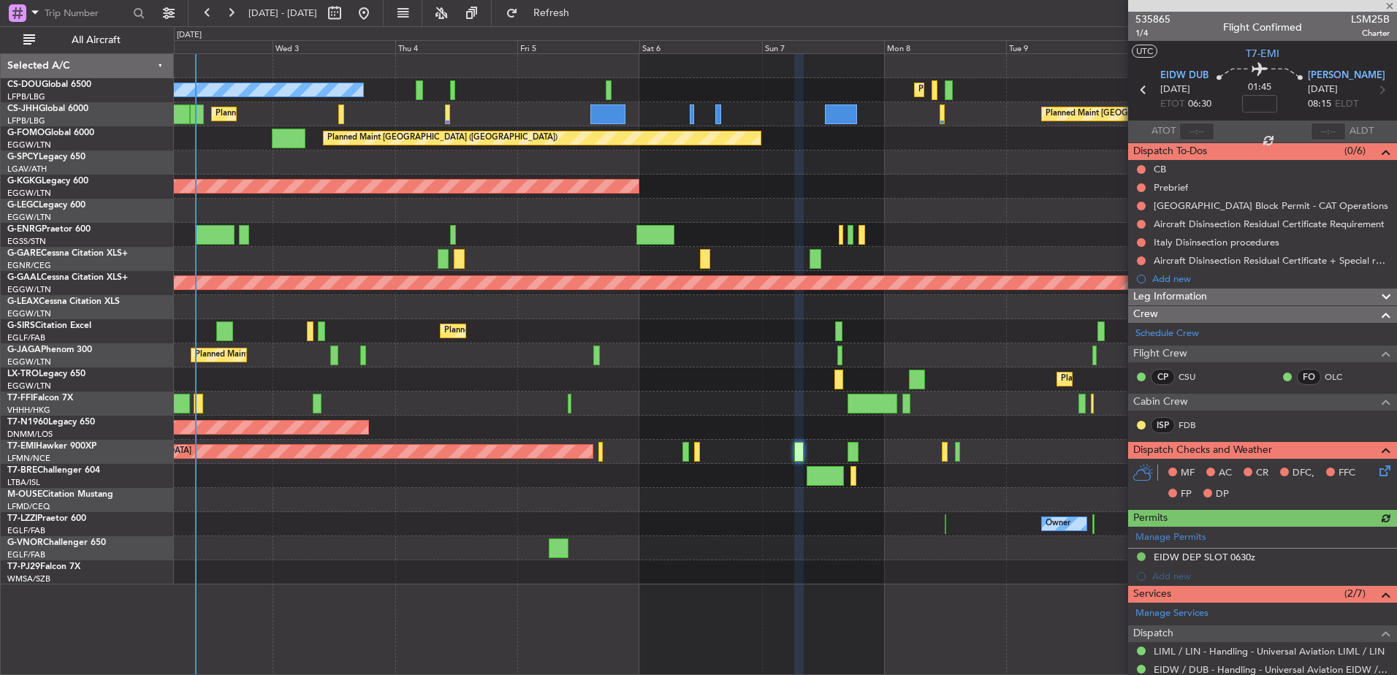
scroll to position [226, 0]
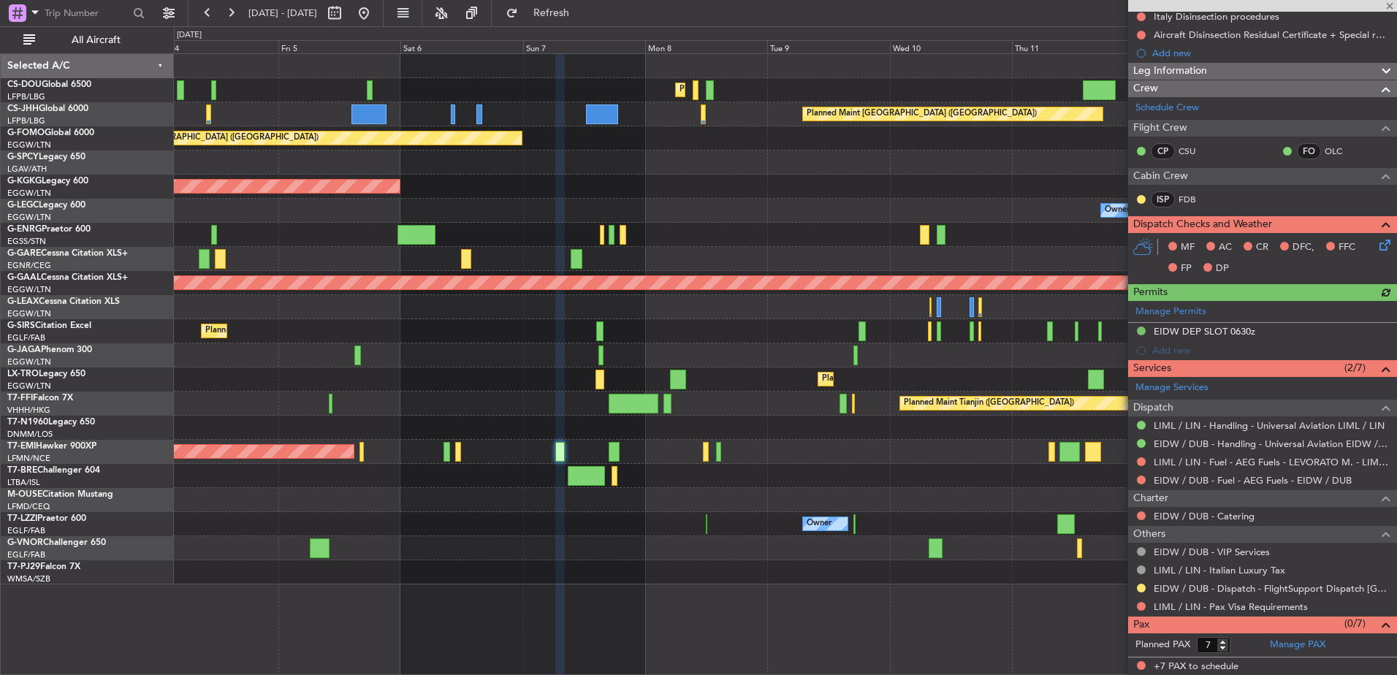
click at [544, 421] on div "Planned Maint [GEOGRAPHIC_DATA] ([GEOGRAPHIC_DATA]) Planned Maint [GEOGRAPHIC_D…" at bounding box center [785, 319] width 1223 height 531
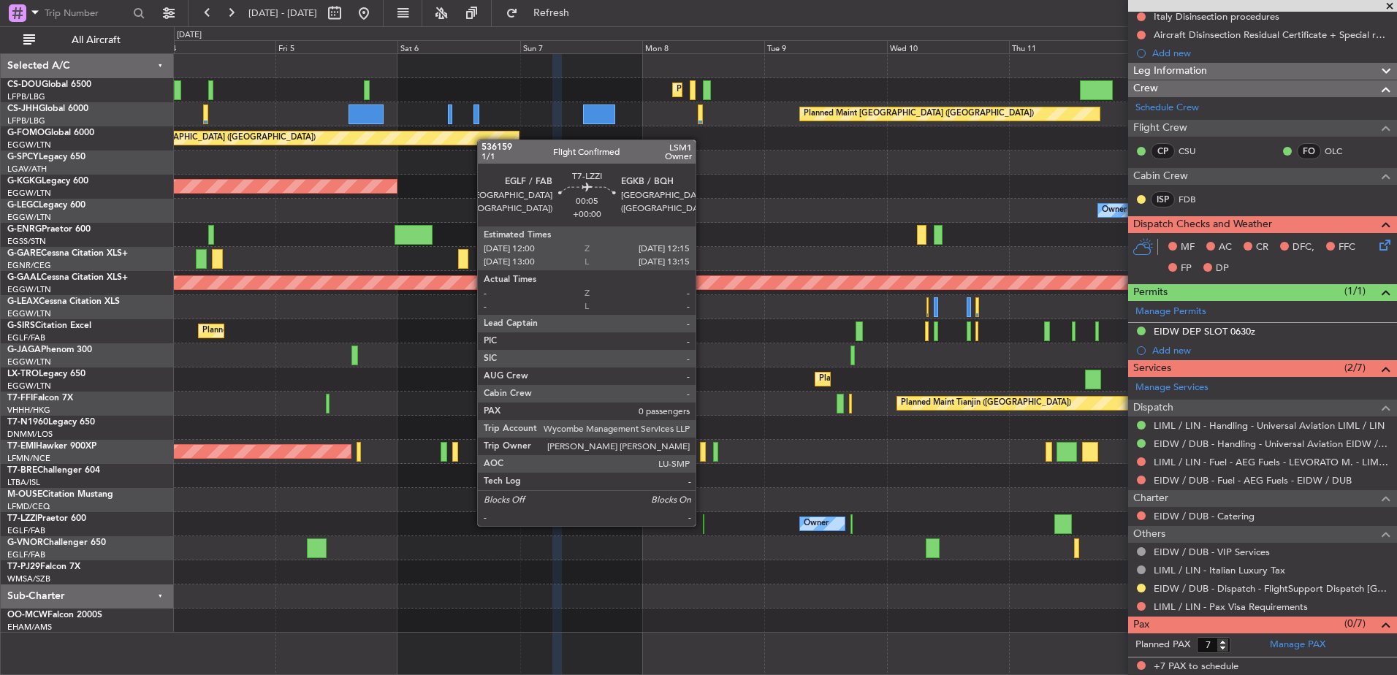
click at [703, 525] on div at bounding box center [703, 524] width 1 height 20
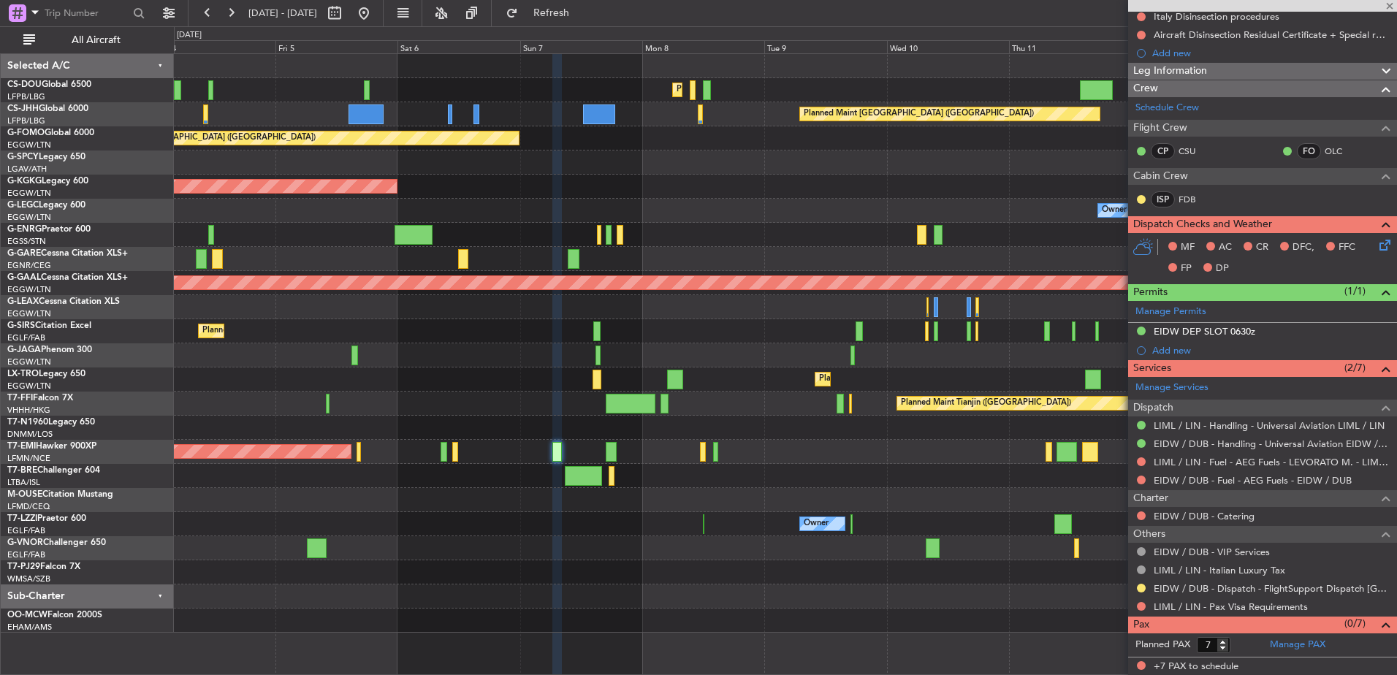
type input "0"
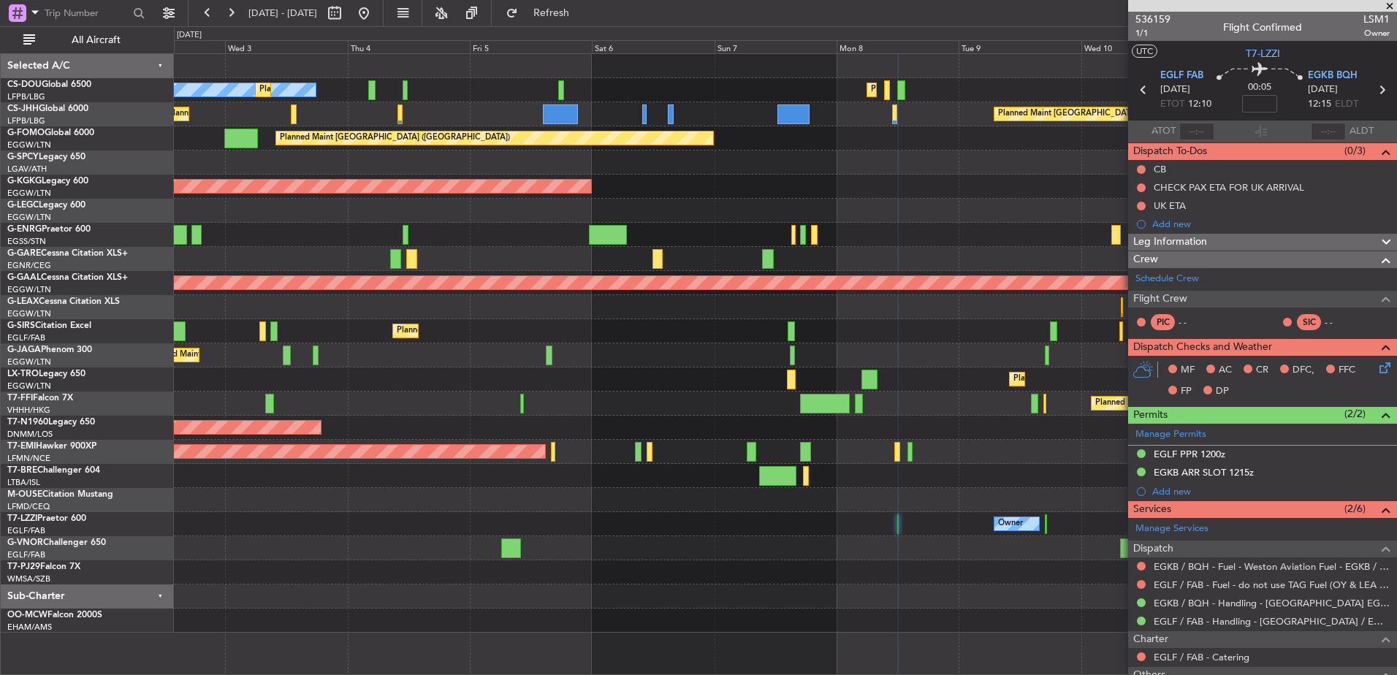
click at [864, 241] on div "Planned Maint [GEOGRAPHIC_DATA] ([GEOGRAPHIC_DATA]) No Crew Planned Maint [GEOG…" at bounding box center [785, 343] width 1223 height 579
click at [1144, 36] on span "1/1" at bounding box center [1153, 33] width 35 height 12
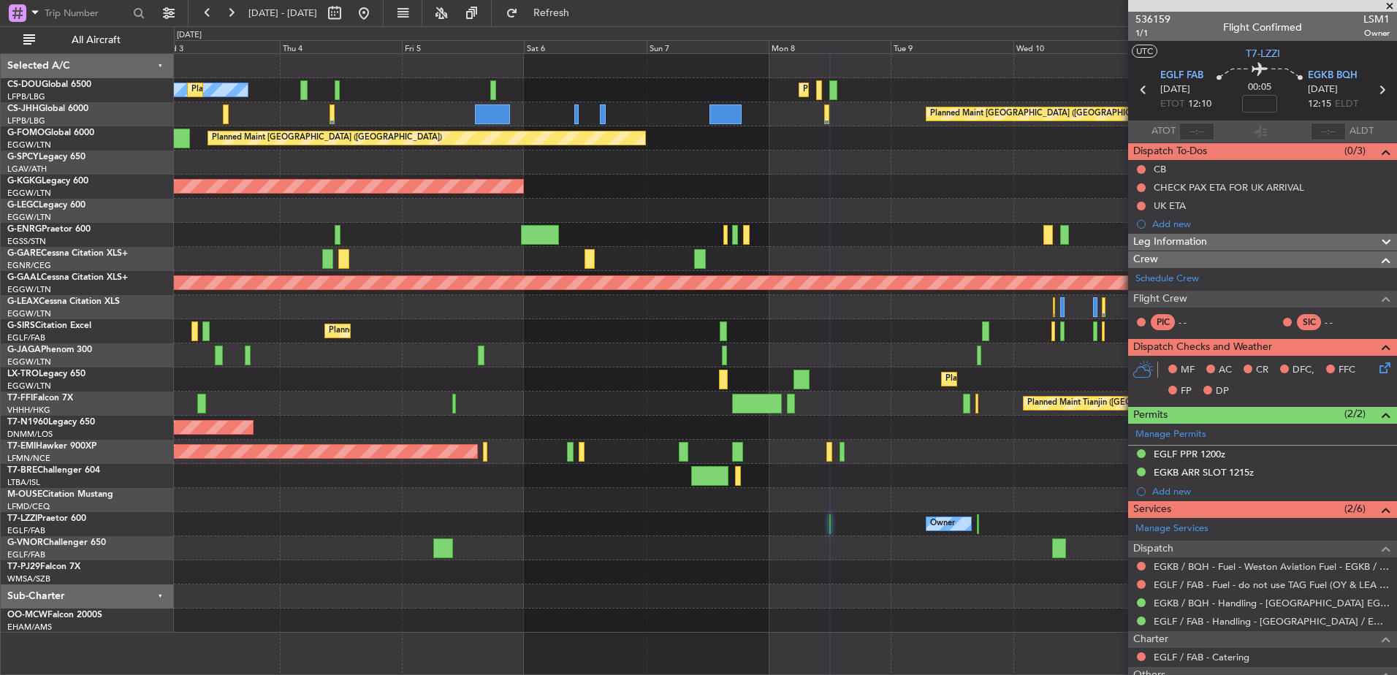
click at [466, 319] on div "Planned Maint [GEOGRAPHIC_DATA] ([GEOGRAPHIC_DATA]) No Crew Planned Maint [GEOG…" at bounding box center [785, 343] width 1223 height 579
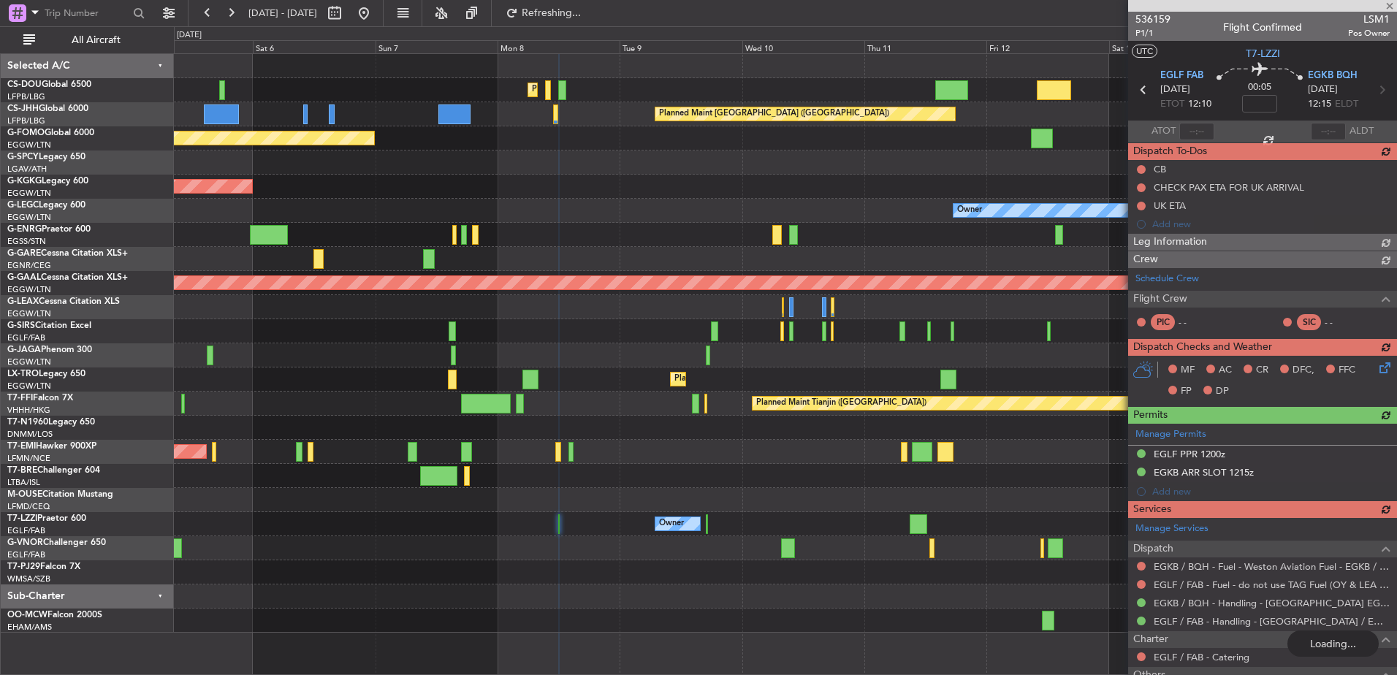
click at [1388, 3] on div at bounding box center [1262, 6] width 269 height 12
click at [1386, 10] on div at bounding box center [1262, 6] width 269 height 12
click at [1392, 7] on div at bounding box center [1262, 6] width 269 height 12
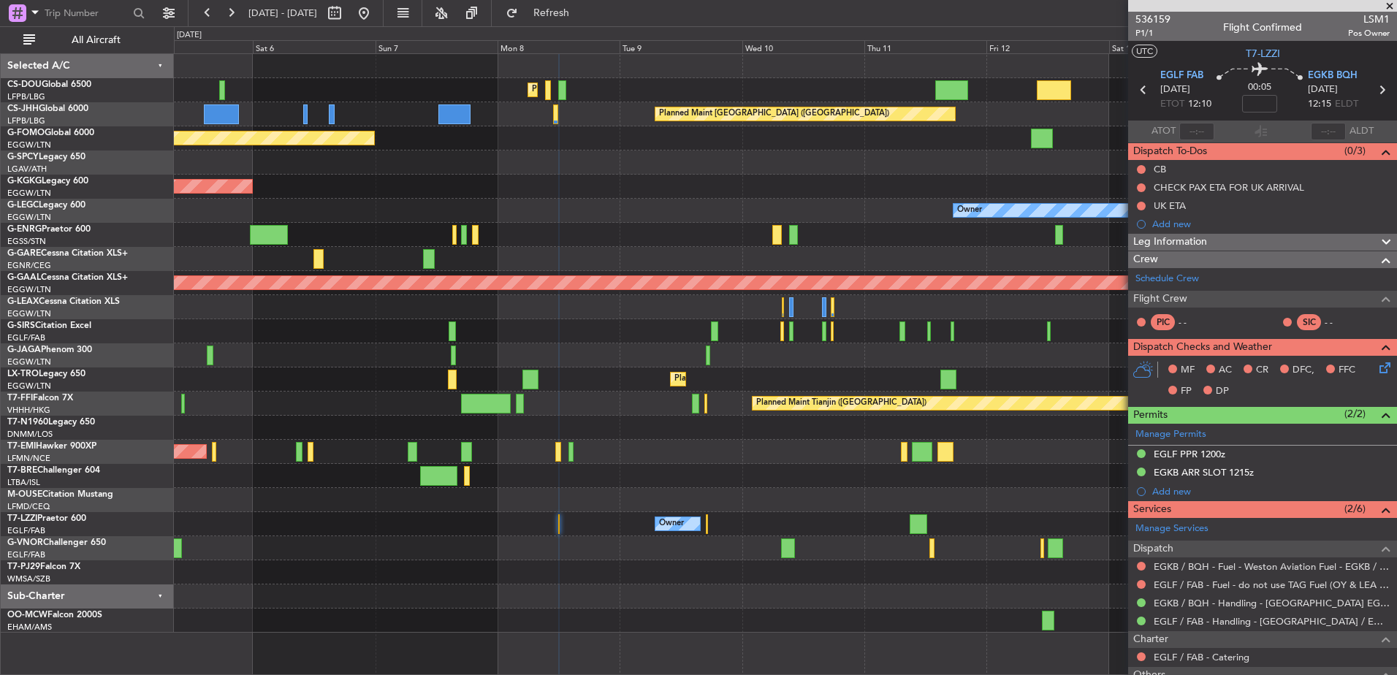
click at [1023, 62] on div at bounding box center [785, 66] width 1223 height 24
click at [1392, 7] on span at bounding box center [1390, 6] width 15 height 13
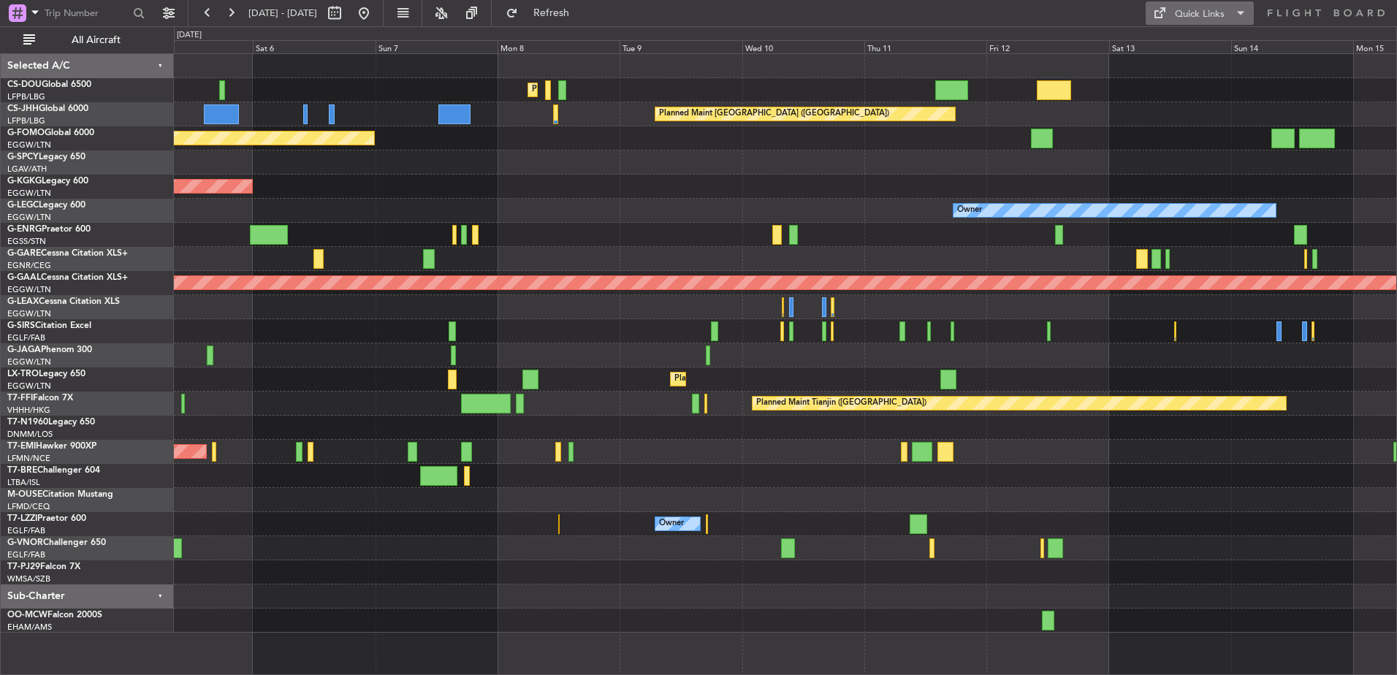
click at [1189, 7] on div "Quick Links" at bounding box center [1200, 14] width 50 height 15
click at [1187, 48] on button "Trip Builder" at bounding box center [1201, 48] width 110 height 35
click at [1211, 15] on div "Quick Links" at bounding box center [1200, 14] width 50 height 15
click at [1175, 89] on button "Crew Board" at bounding box center [1201, 83] width 110 height 35
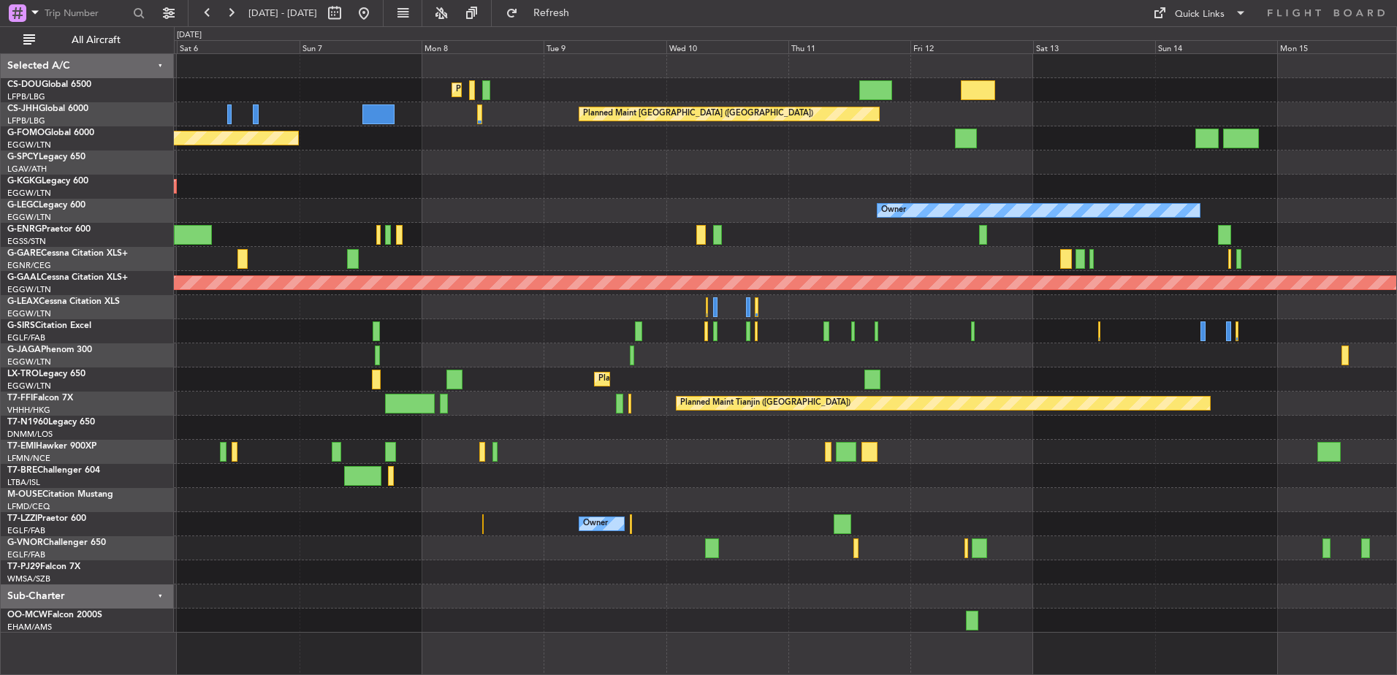
click at [746, 308] on div at bounding box center [748, 307] width 4 height 20
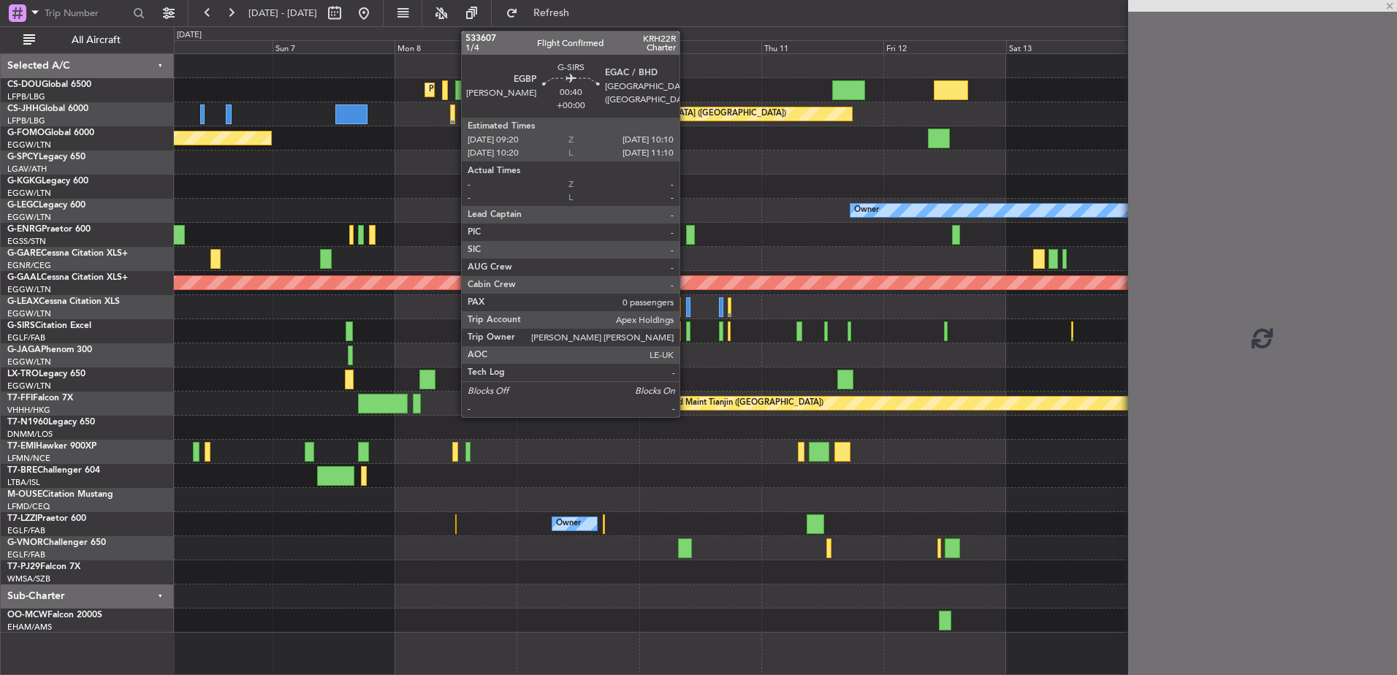
click at [686, 326] on div at bounding box center [688, 332] width 4 height 20
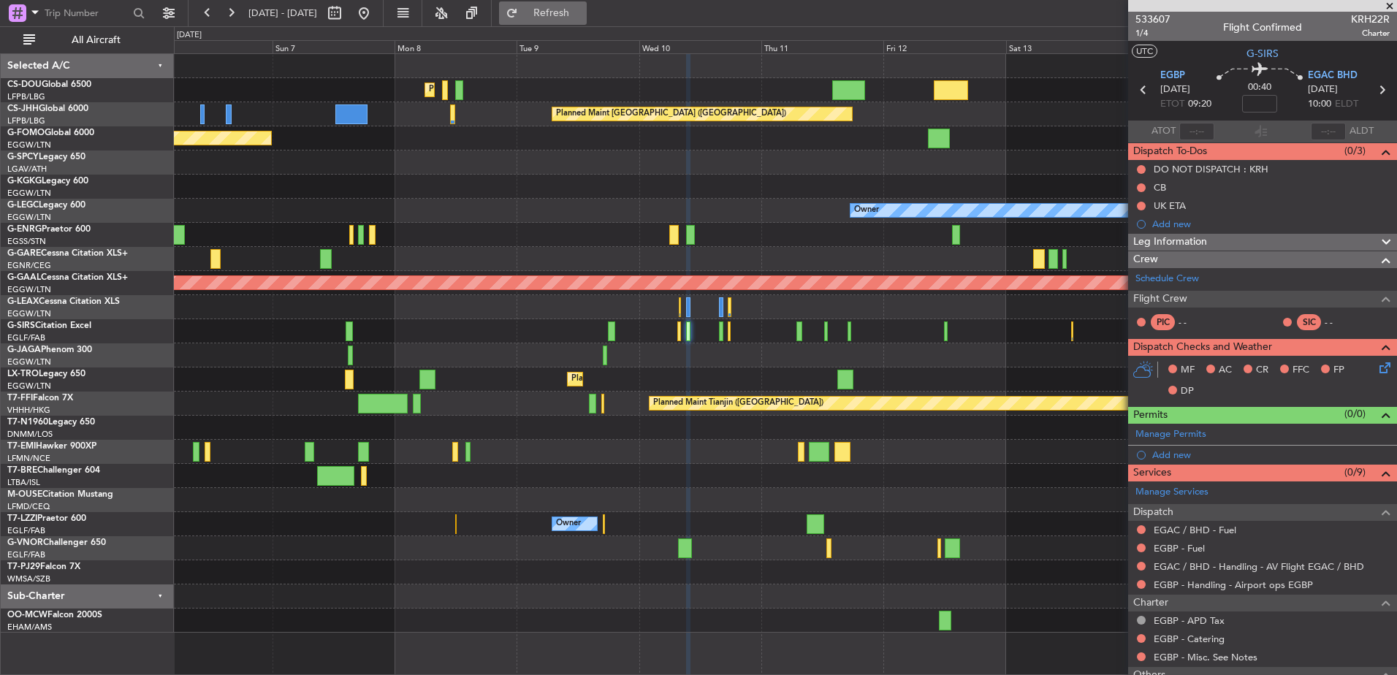
click at [587, 9] on button "Refresh" at bounding box center [543, 12] width 88 height 23
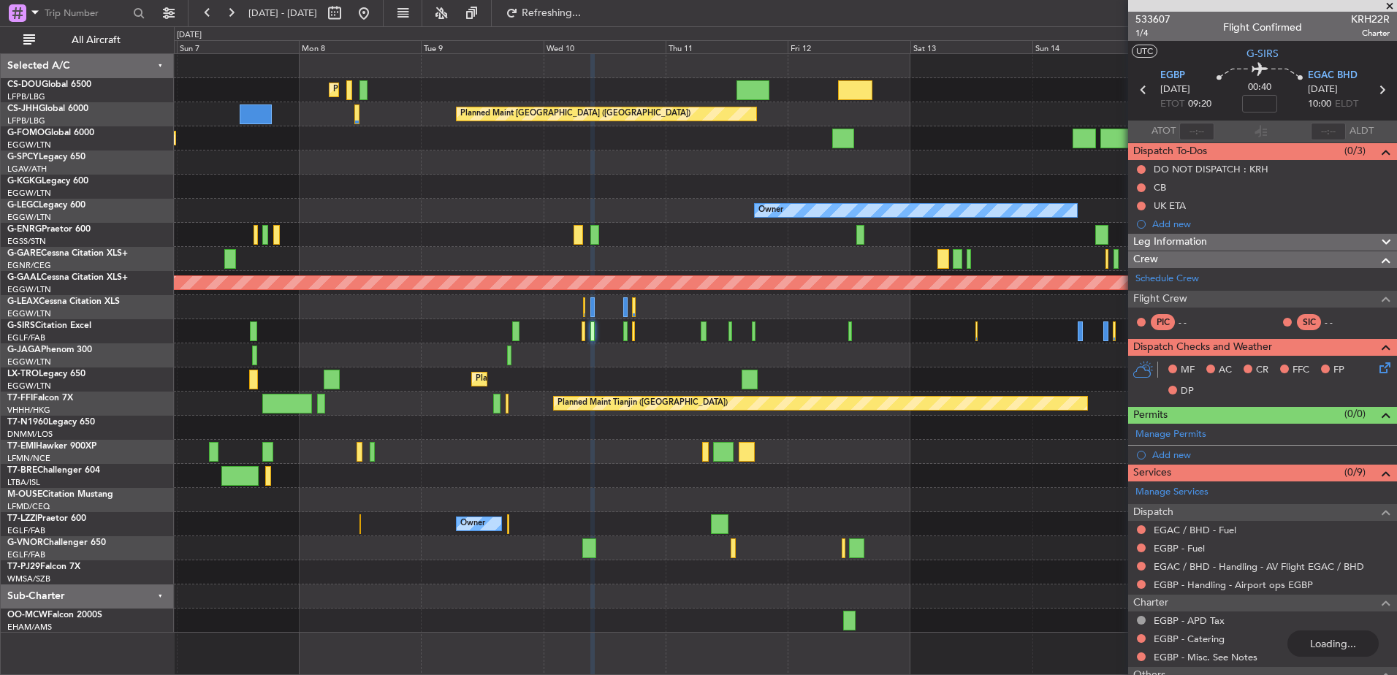
click at [615, 242] on div "Planned Maint [GEOGRAPHIC_DATA] ([GEOGRAPHIC_DATA]) Planned Maint [GEOGRAPHIC_D…" at bounding box center [785, 343] width 1223 height 579
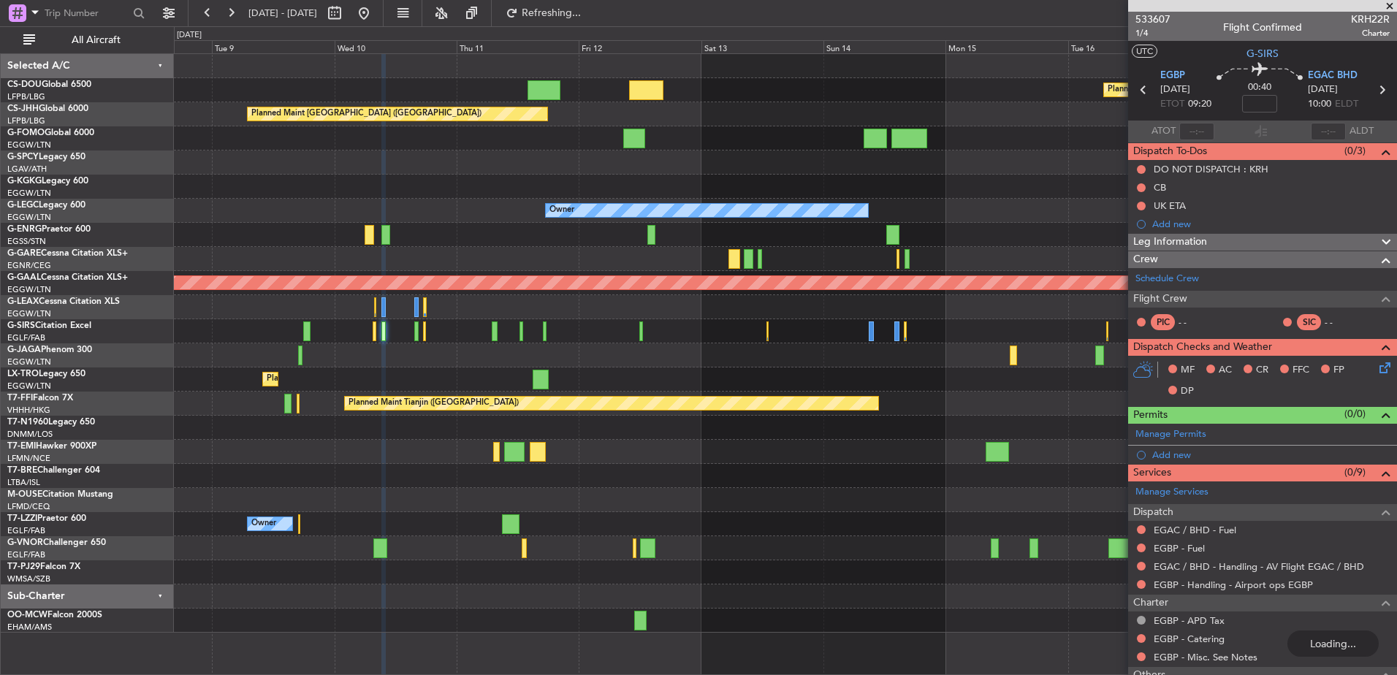
click at [615, 242] on div at bounding box center [785, 235] width 1223 height 24
click at [376, 12] on button at bounding box center [363, 12] width 23 height 23
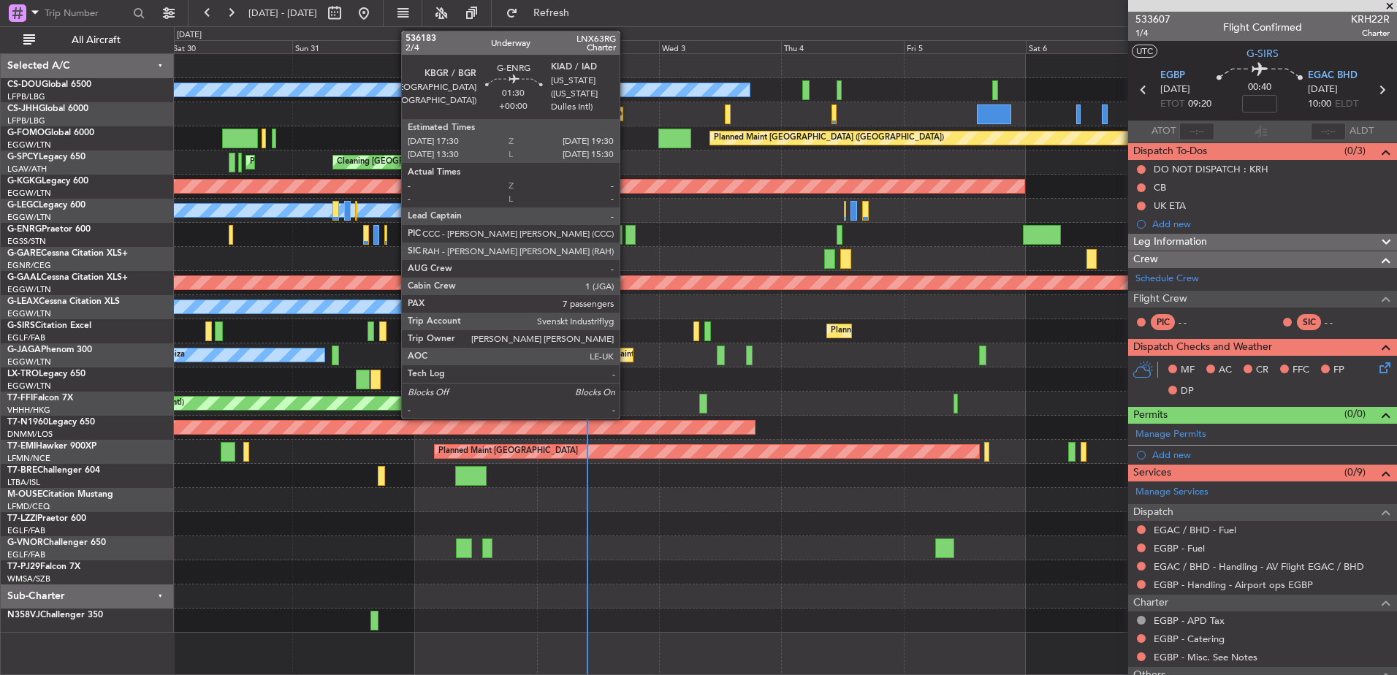
click at [626, 235] on div at bounding box center [631, 235] width 10 height 20
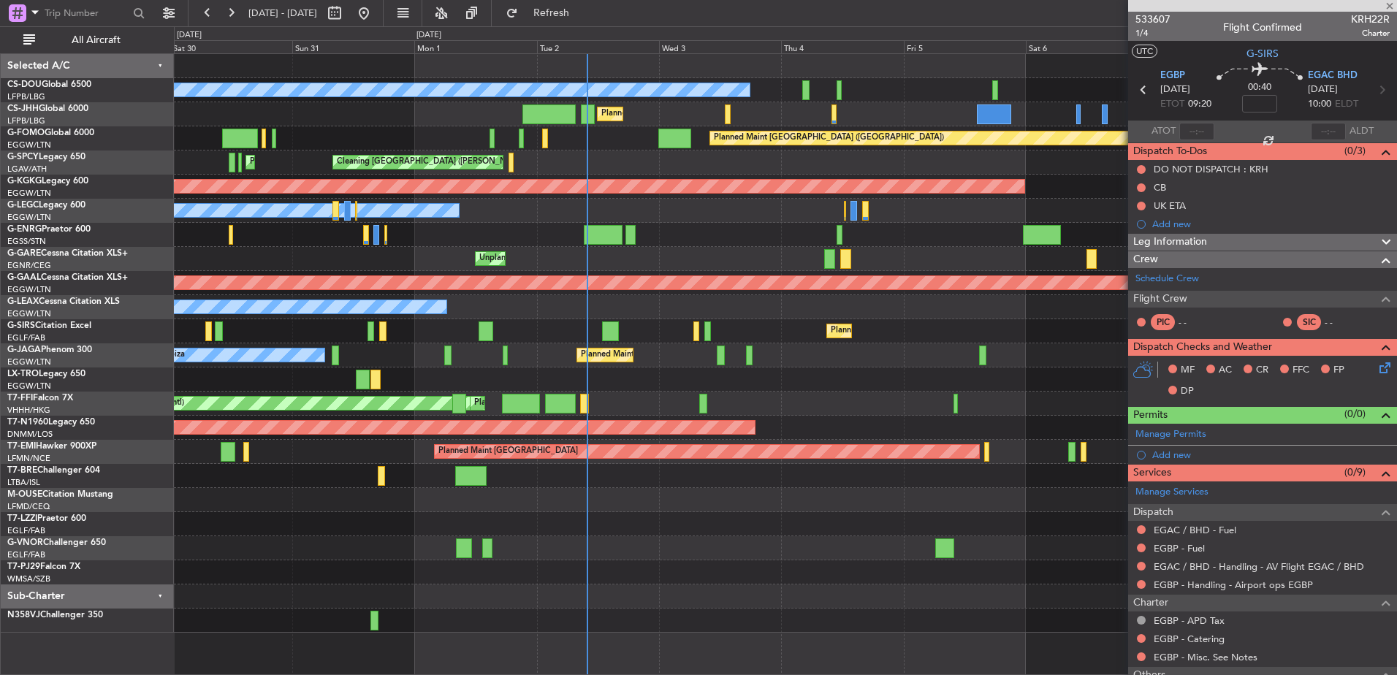
type input "7"
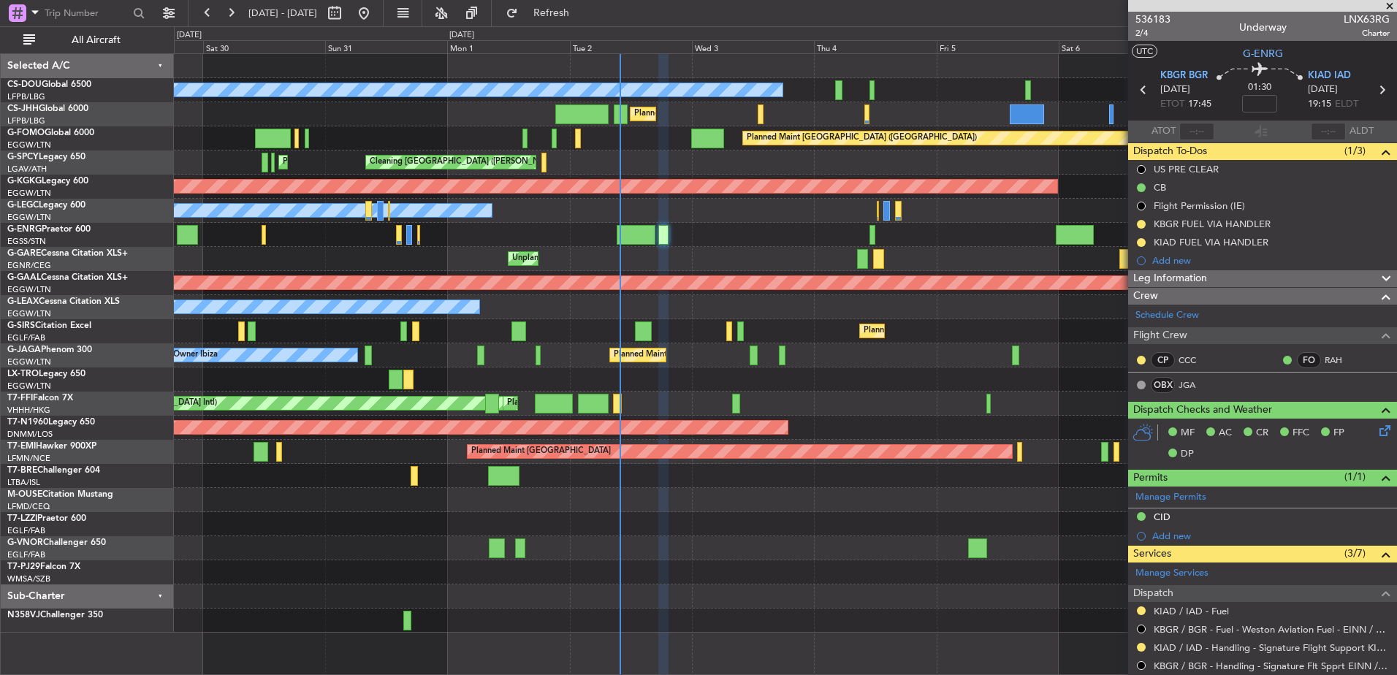
click at [736, 447] on div "Planned Maint [GEOGRAPHIC_DATA] ([GEOGRAPHIC_DATA]) Planned Maint [GEOGRAPHIC_D…" at bounding box center [785, 343] width 1223 height 579
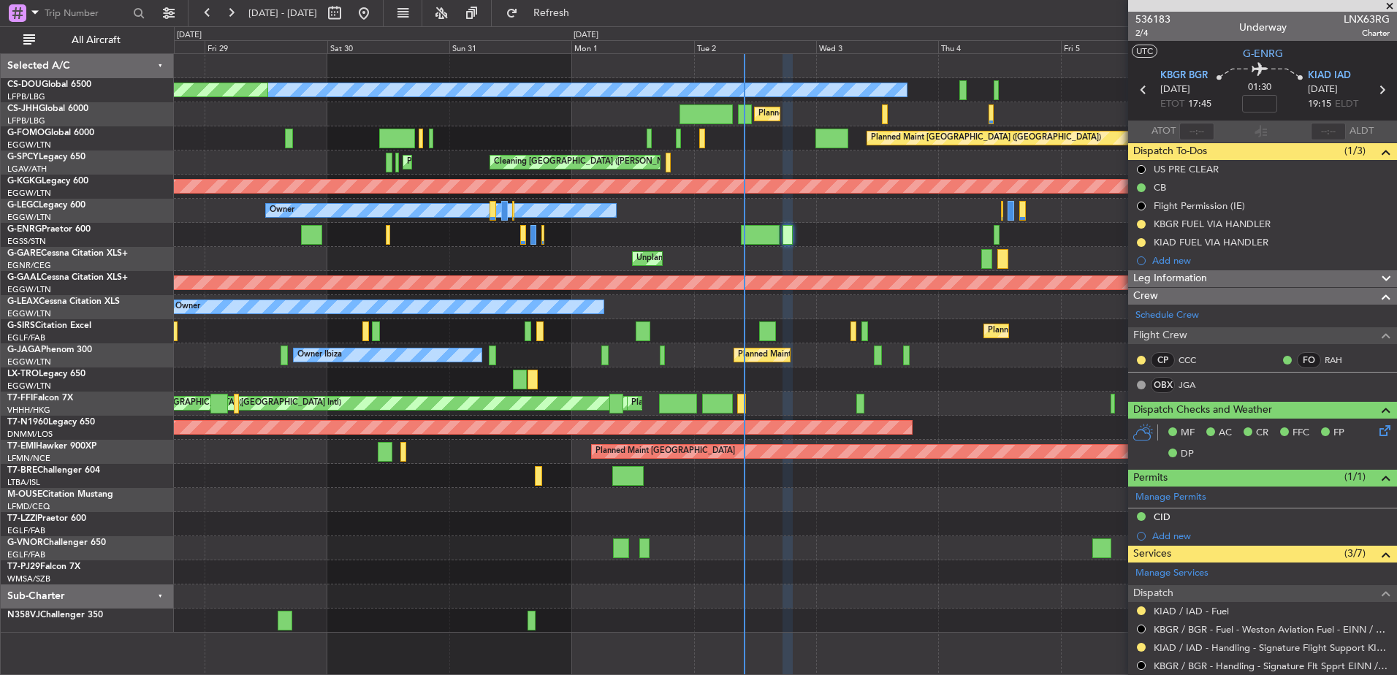
click at [780, 418] on div "Planned Maint [GEOGRAPHIC_DATA] ([GEOGRAPHIC_DATA]) No Crew Planned Maint [GEOG…" at bounding box center [785, 343] width 1223 height 579
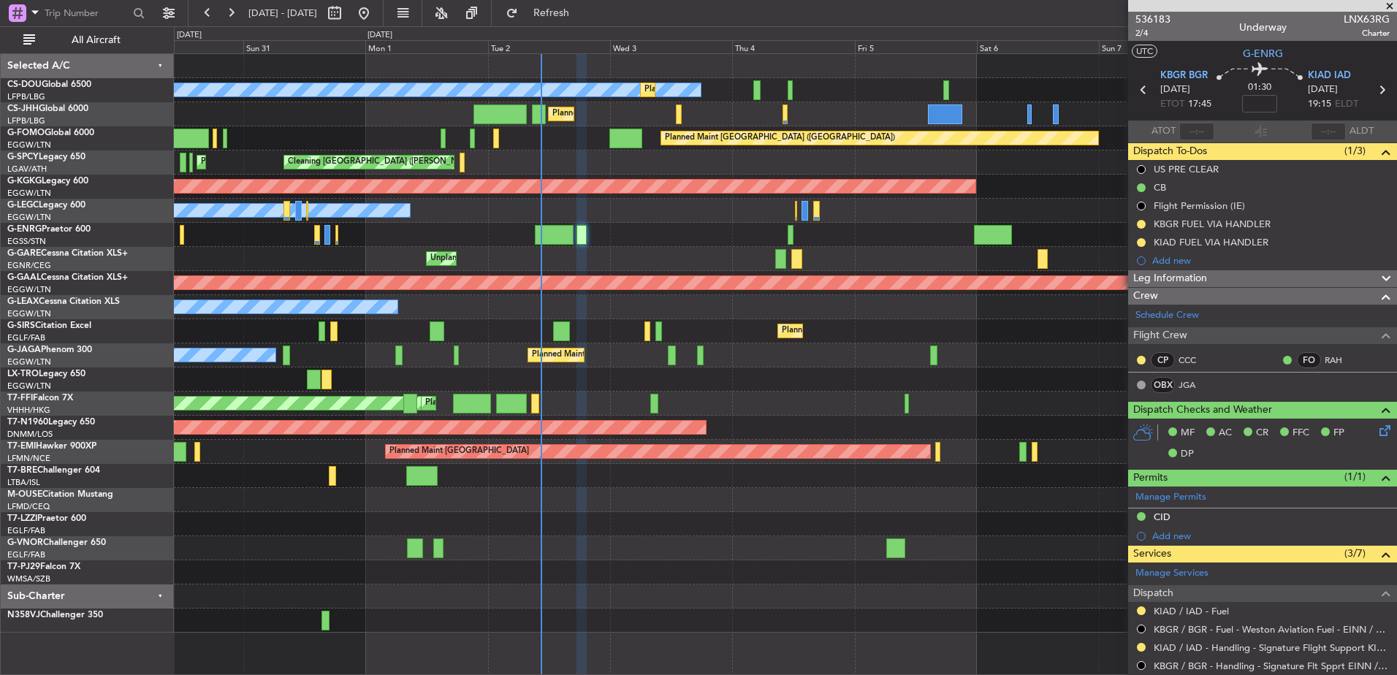
click at [519, 528] on div "Owner" at bounding box center [785, 524] width 1223 height 24
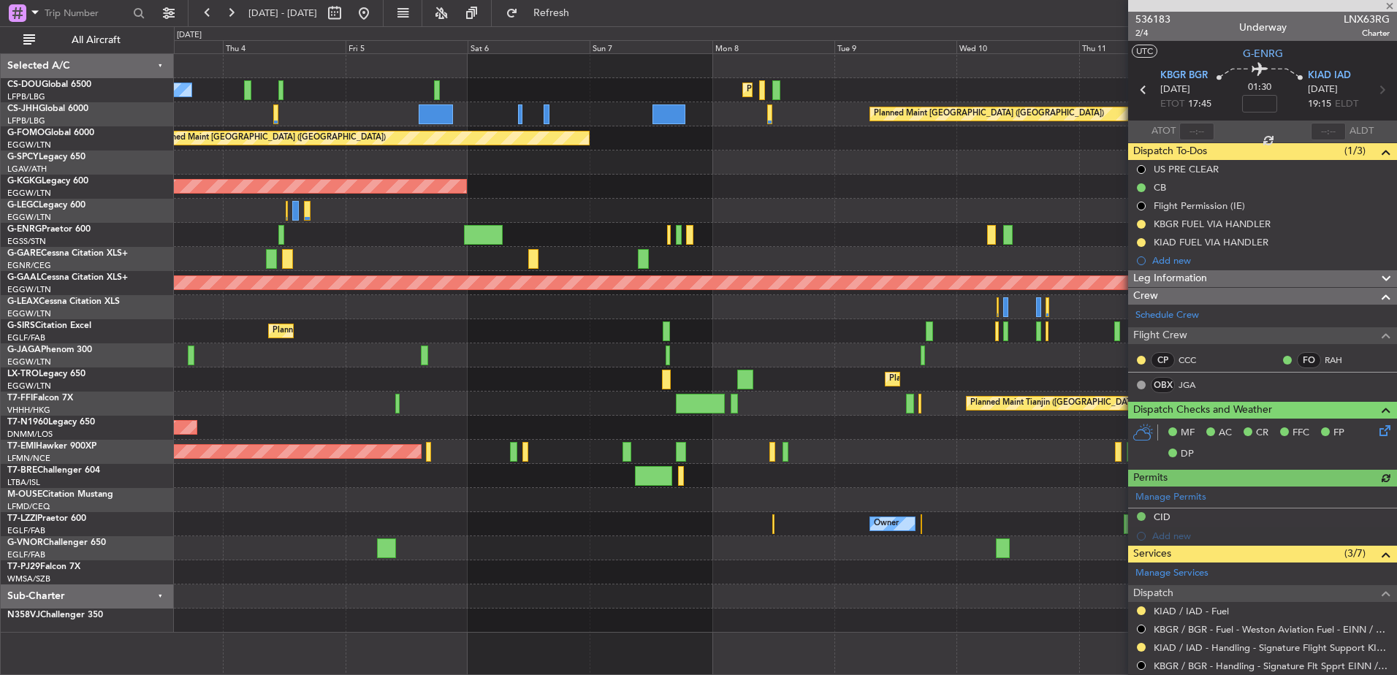
click at [260, 356] on div "No Crew Planned Maint [GEOGRAPHIC_DATA] ([GEOGRAPHIC_DATA]) Planned Maint [GEOG…" at bounding box center [785, 343] width 1223 height 579
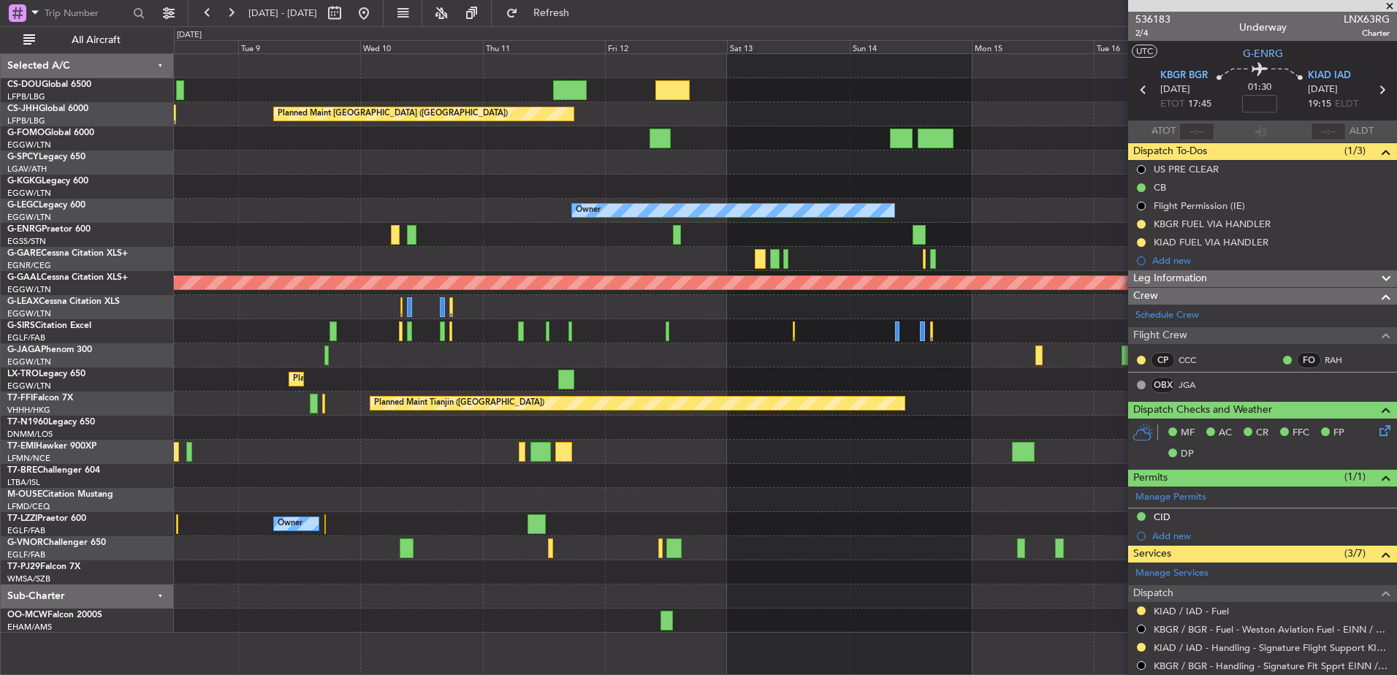
click at [591, 560] on div "Planned Maint Paris (Le Bourget) Planned Maint Paris (Le Bourget) Planned Maint…" at bounding box center [785, 343] width 1223 height 579
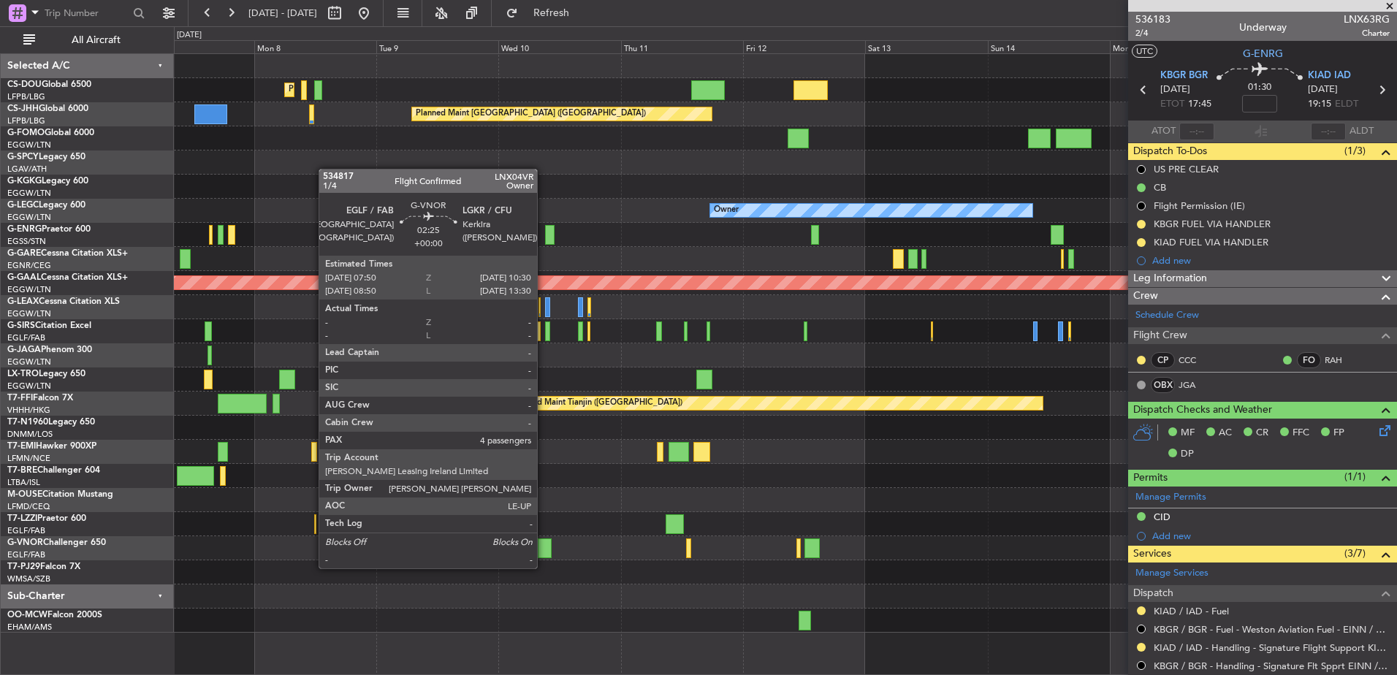
click at [544, 554] on div at bounding box center [545, 549] width 14 height 20
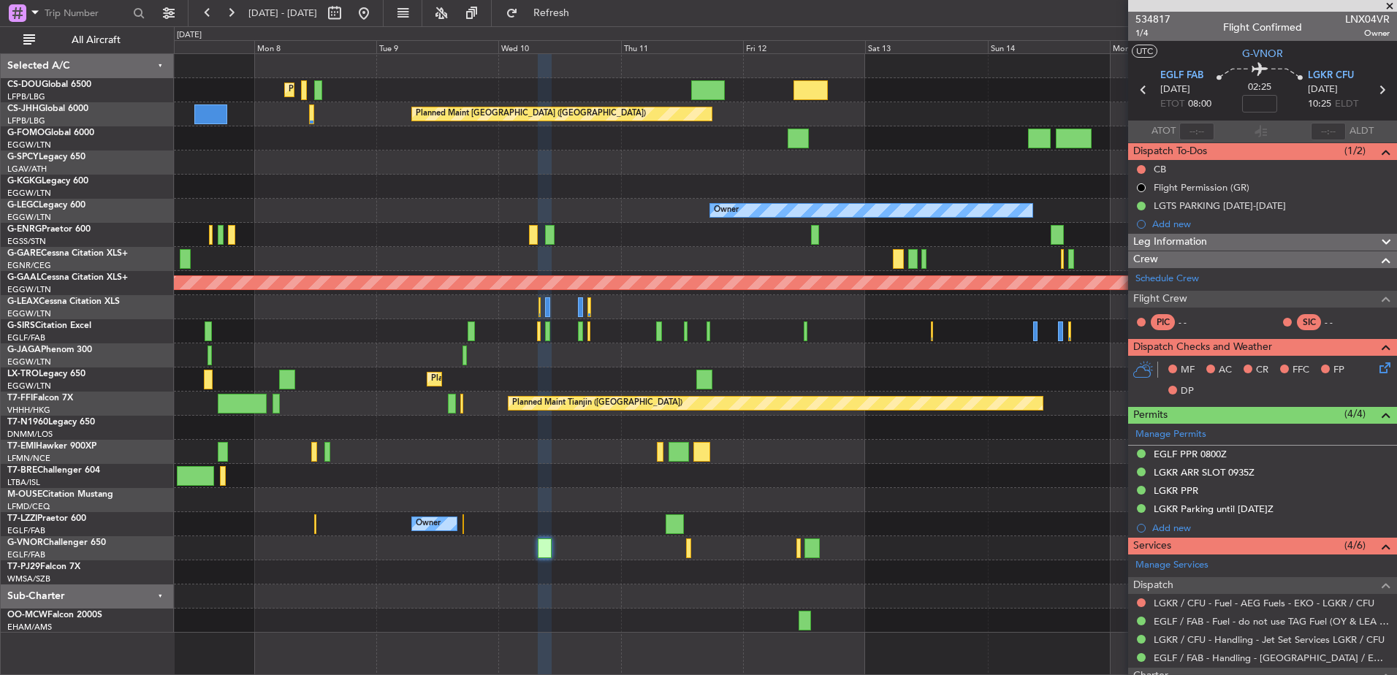
click at [687, 550] on div at bounding box center [688, 549] width 5 height 20
type input "0"
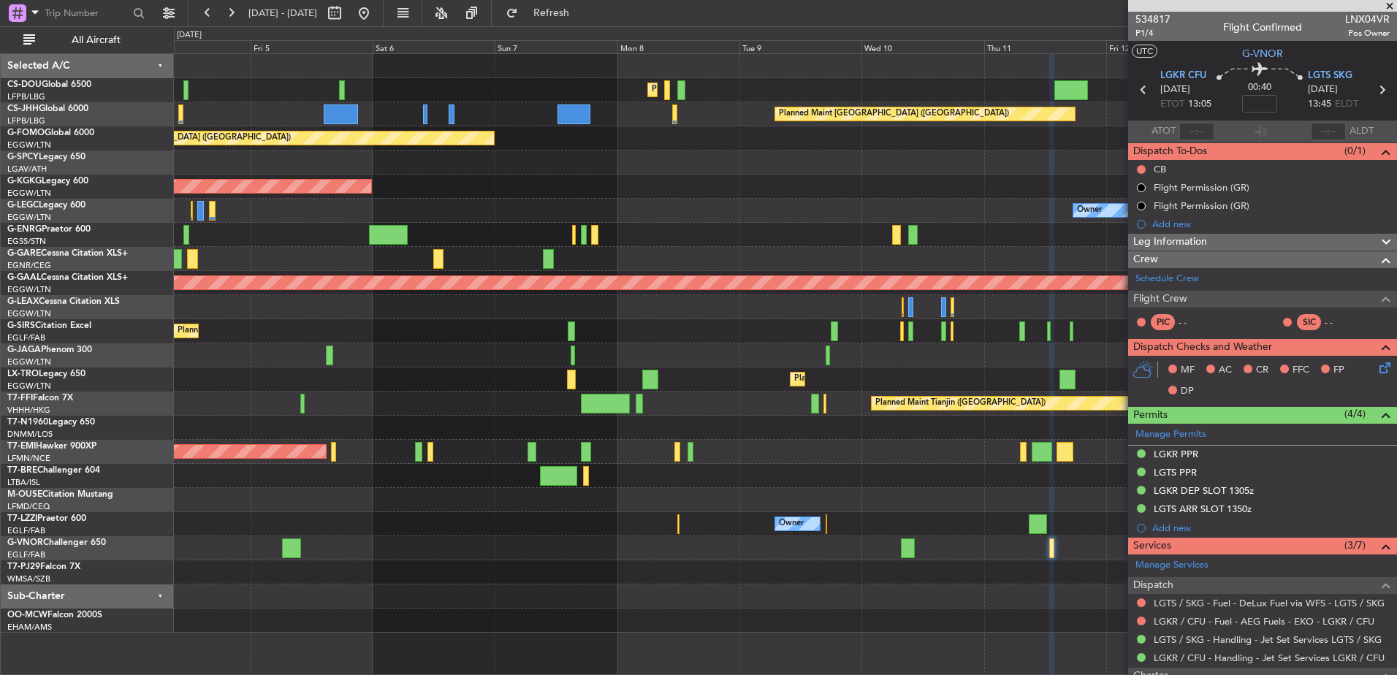
click at [957, 486] on div "Planned Maint Paris (Le Bourget) Planned Maint Paris (Le Bourget) Planned Maint…" at bounding box center [785, 343] width 1223 height 579
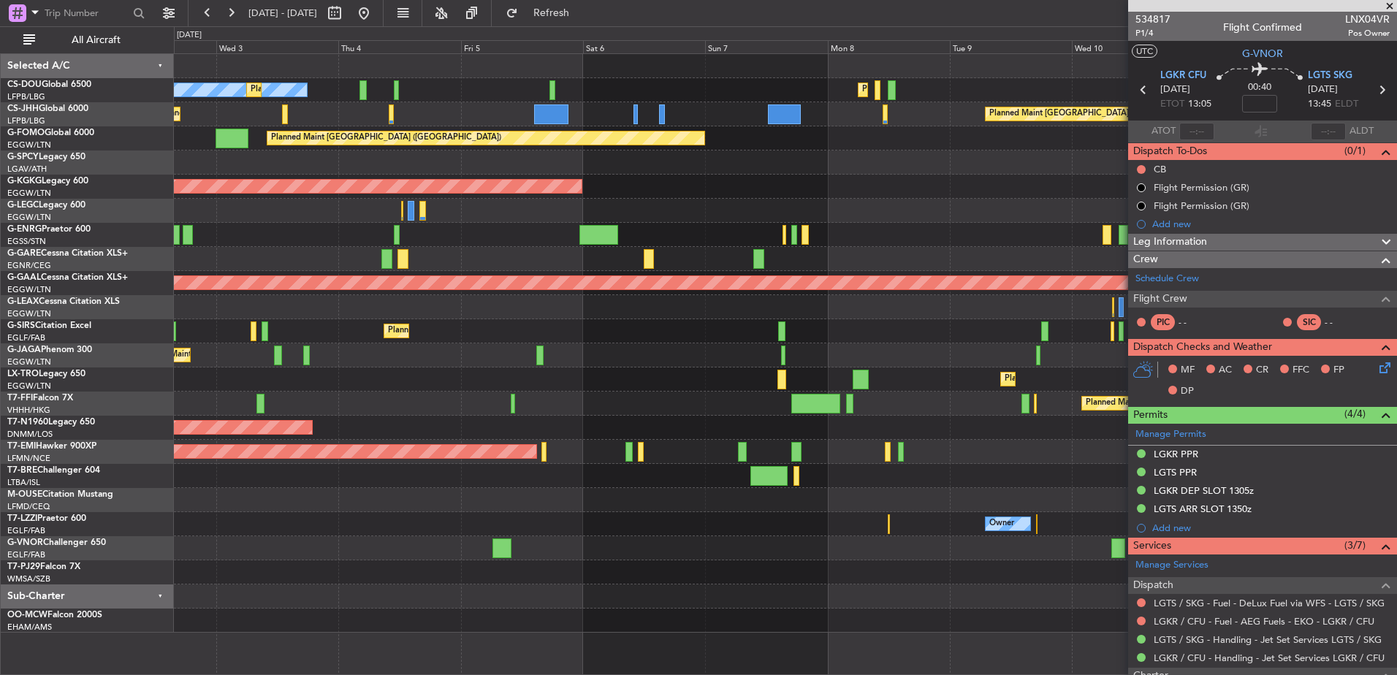
click at [1120, 569] on div "Planned Maint [GEOGRAPHIC_DATA] ([GEOGRAPHIC_DATA]) No Crew Planned Maint [GEOG…" at bounding box center [785, 343] width 1223 height 579
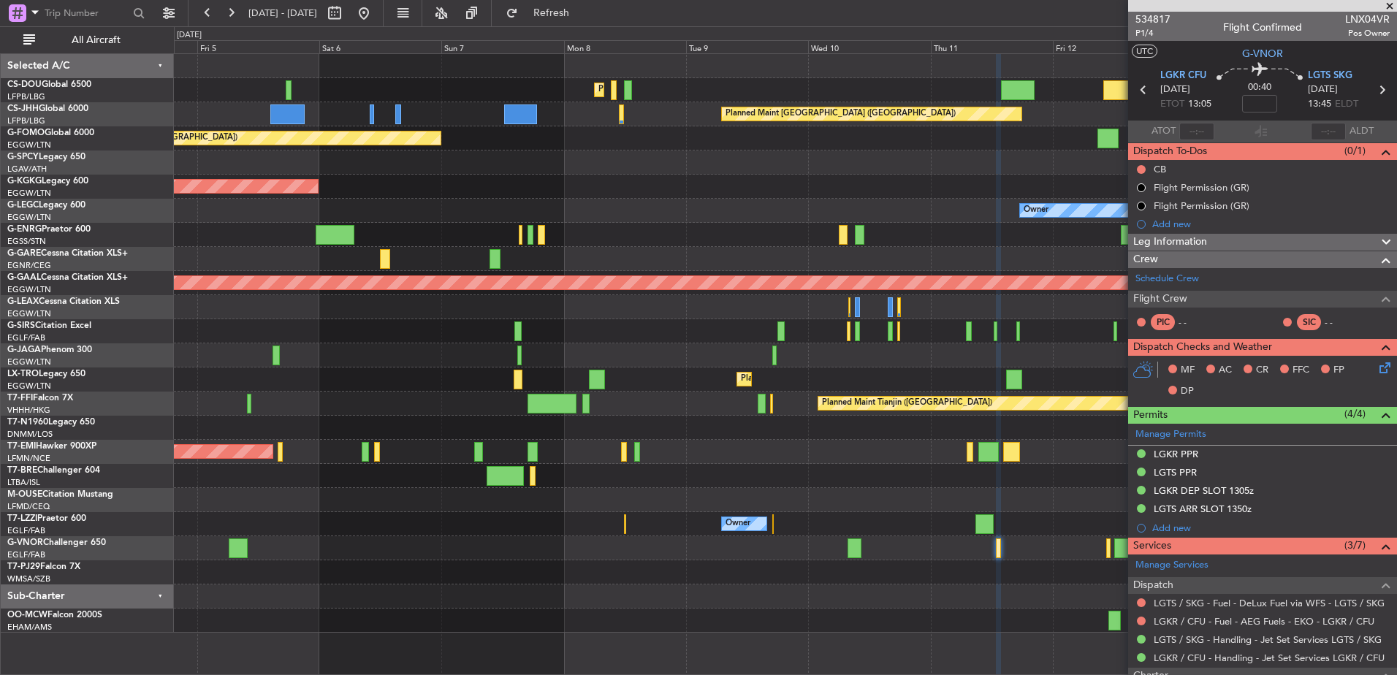
click at [1157, 487] on fb-app "04 Sep 2025 - 14 Sep 2025 Refresh Quick Links All Aircraft Planned Maint Paris …" at bounding box center [698, 343] width 1397 height 664
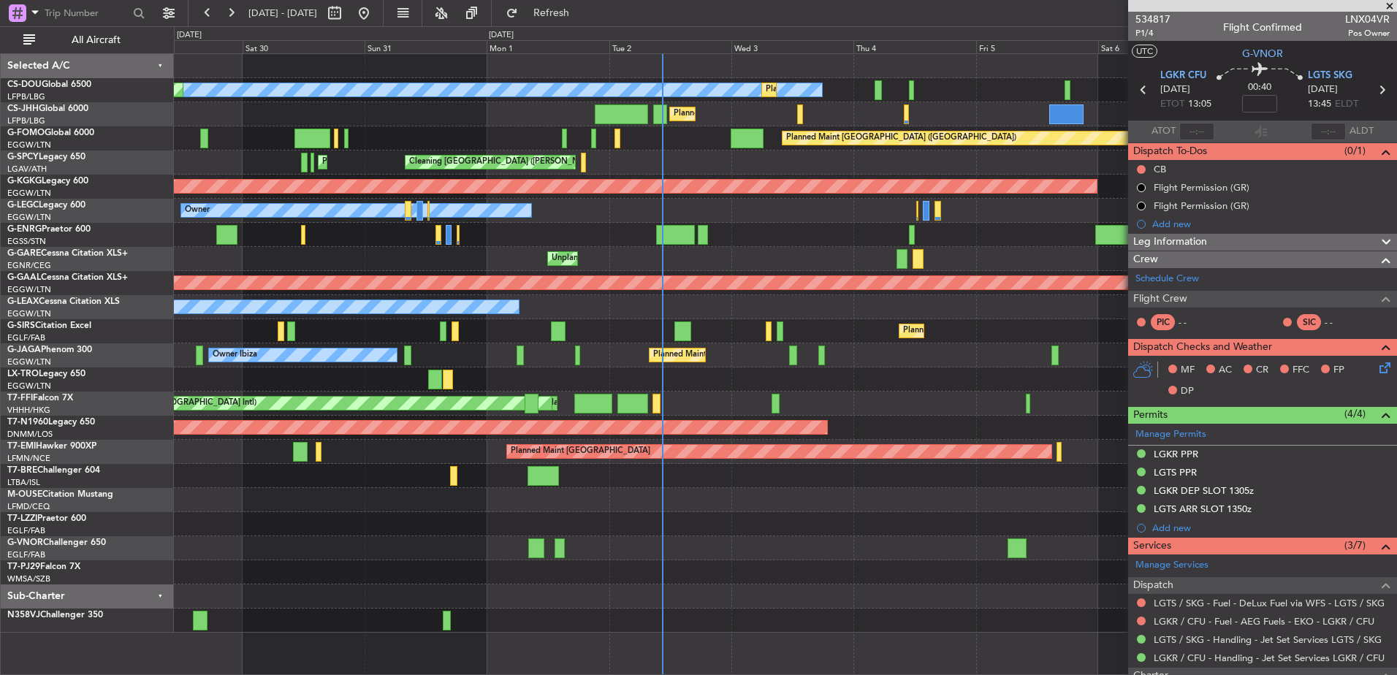
click at [516, 525] on div "Owner Unplanned Maint London (Farnborough)" at bounding box center [785, 524] width 1223 height 24
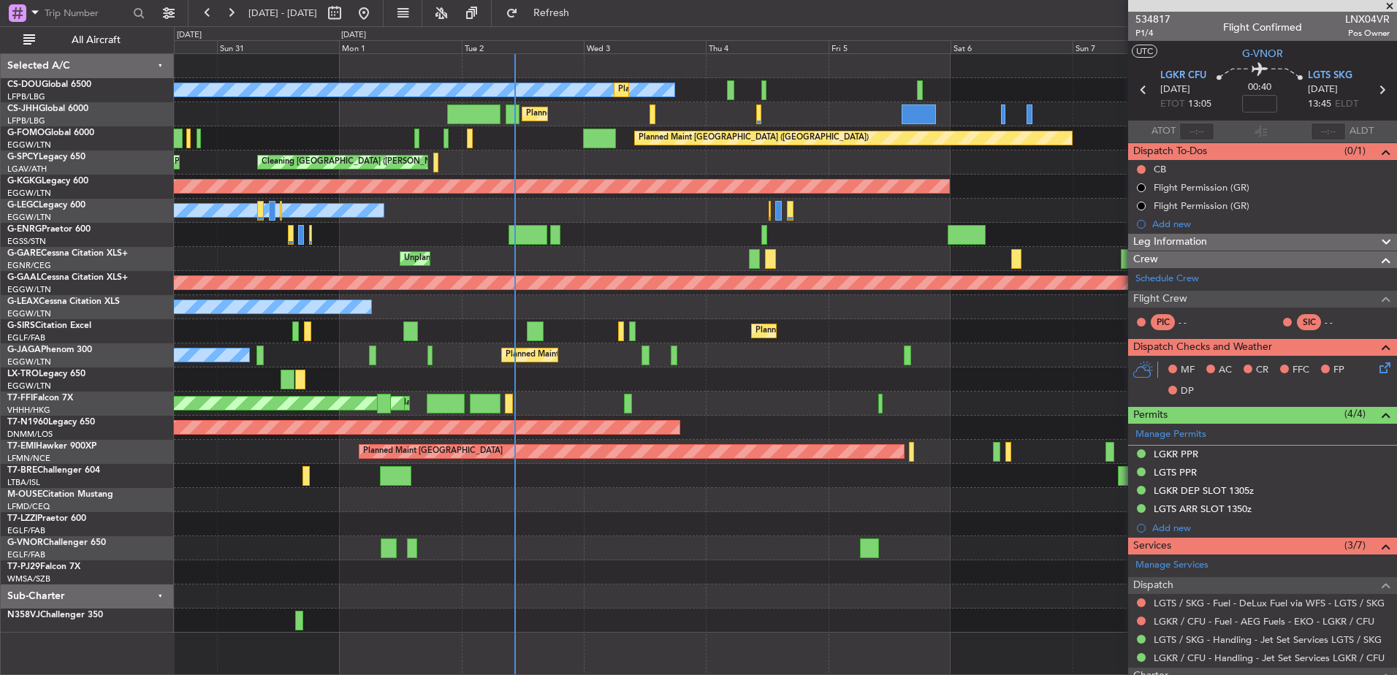
click at [730, 539] on div "Planned Maint Paris (Le Bourget) No Crew Planned Maint Paris (Le Bourget) Plann…" at bounding box center [785, 343] width 1223 height 579
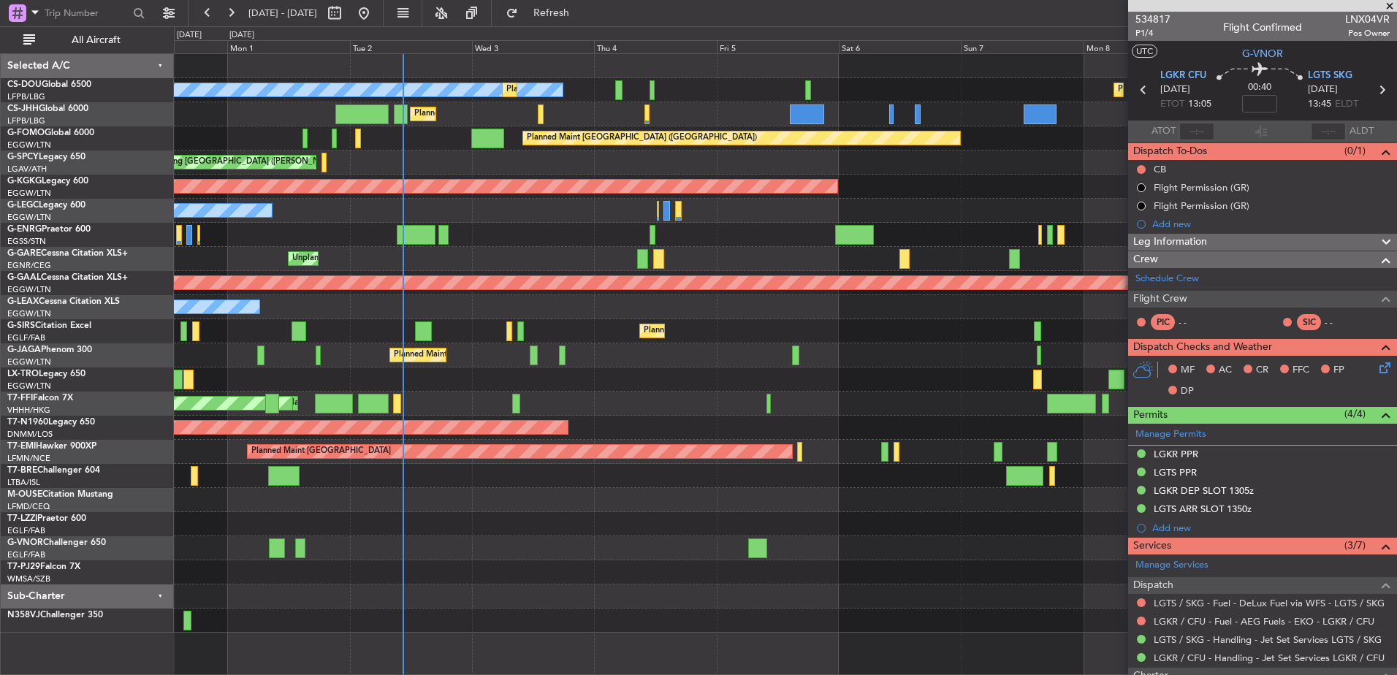
click at [523, 567] on div "Planned Maint Paris (Le Bourget) No Crew Planned Maint Paris (Le Bourget) Plann…" at bounding box center [785, 343] width 1223 height 579
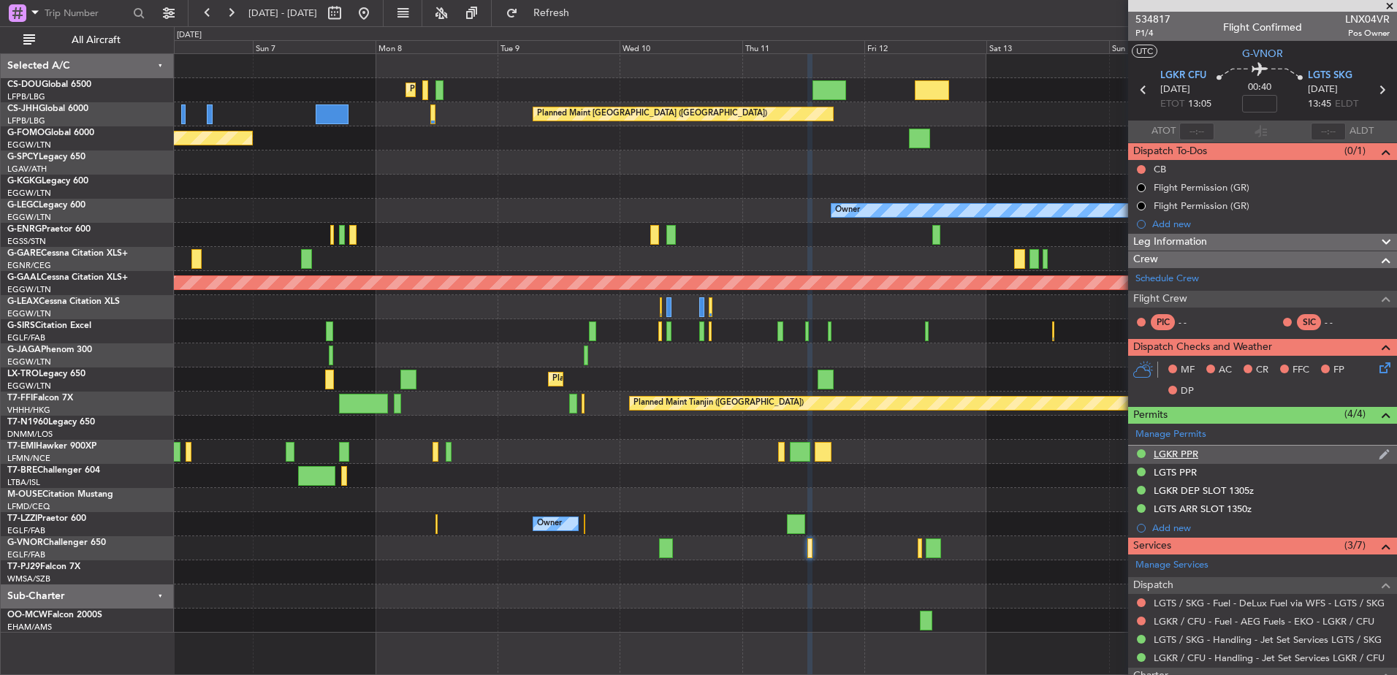
scroll to position [159, 0]
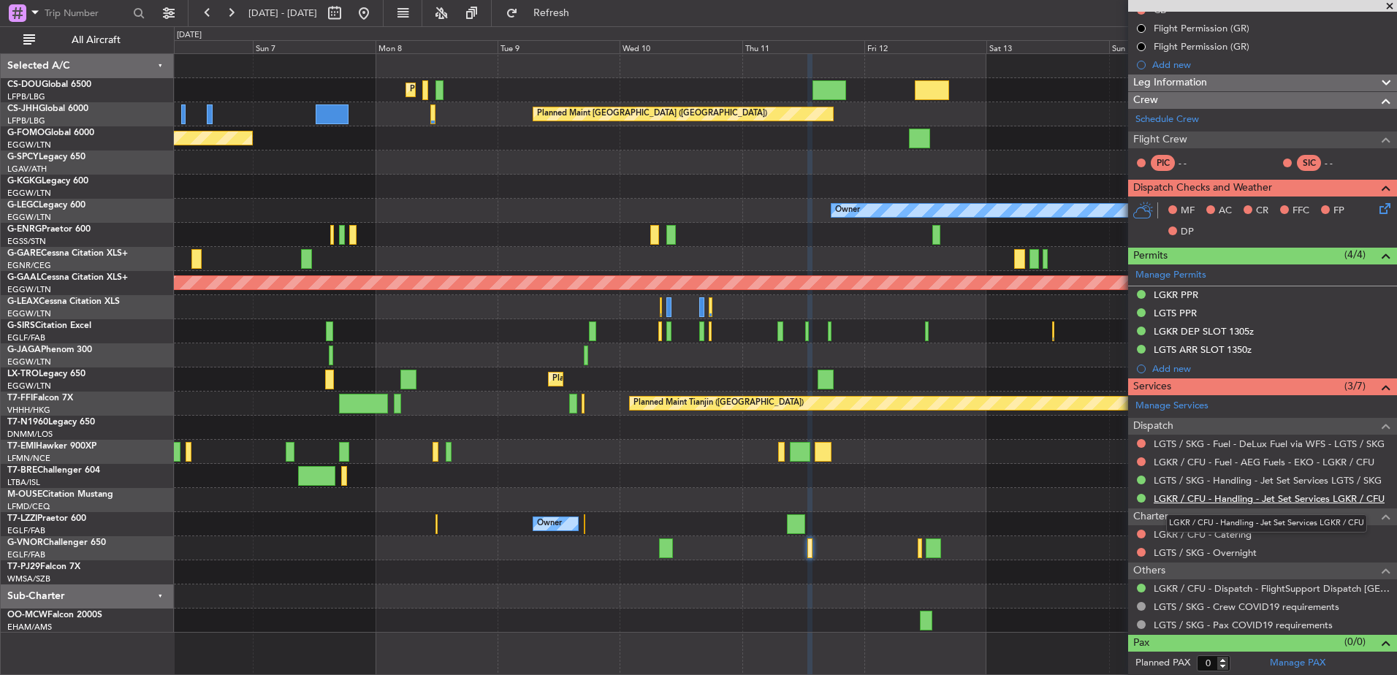
click at [1208, 493] on link "LGKR / CFU - Handling - Jet Set Services LGKR / CFU" at bounding box center [1269, 499] width 231 height 12
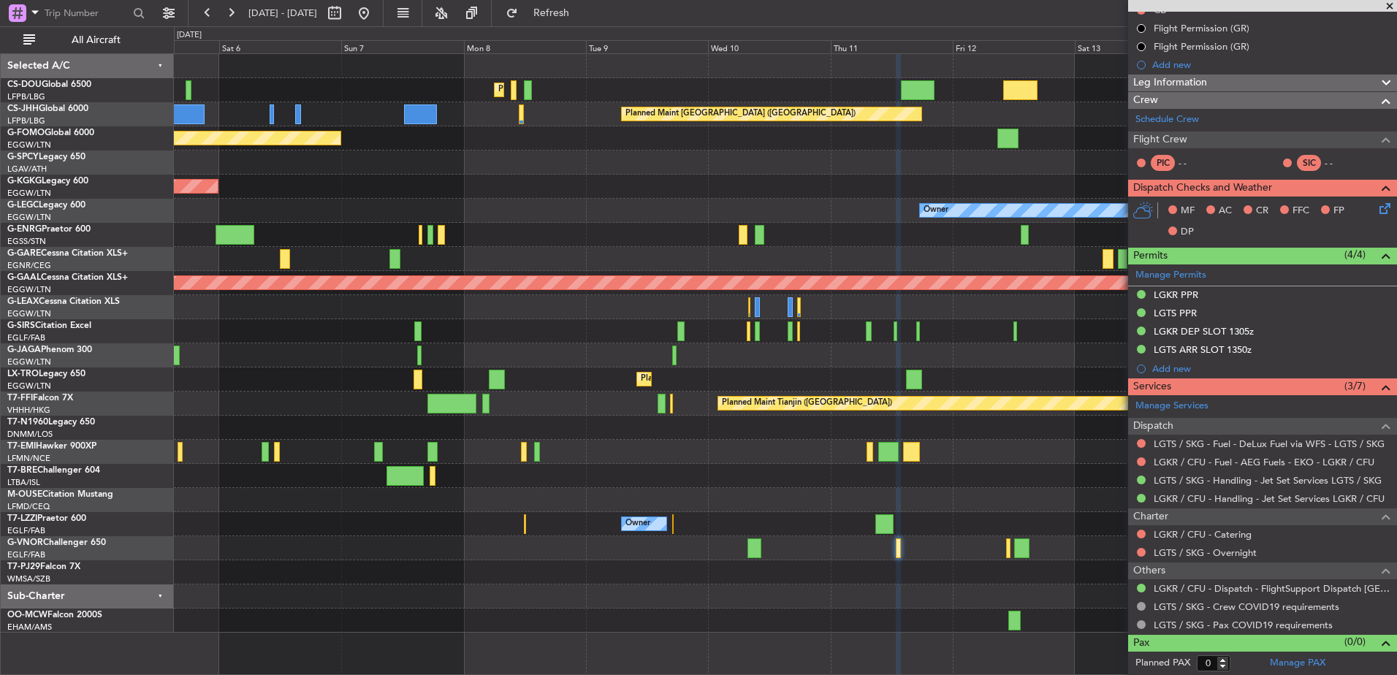
click at [971, 539] on div at bounding box center [785, 548] width 1223 height 24
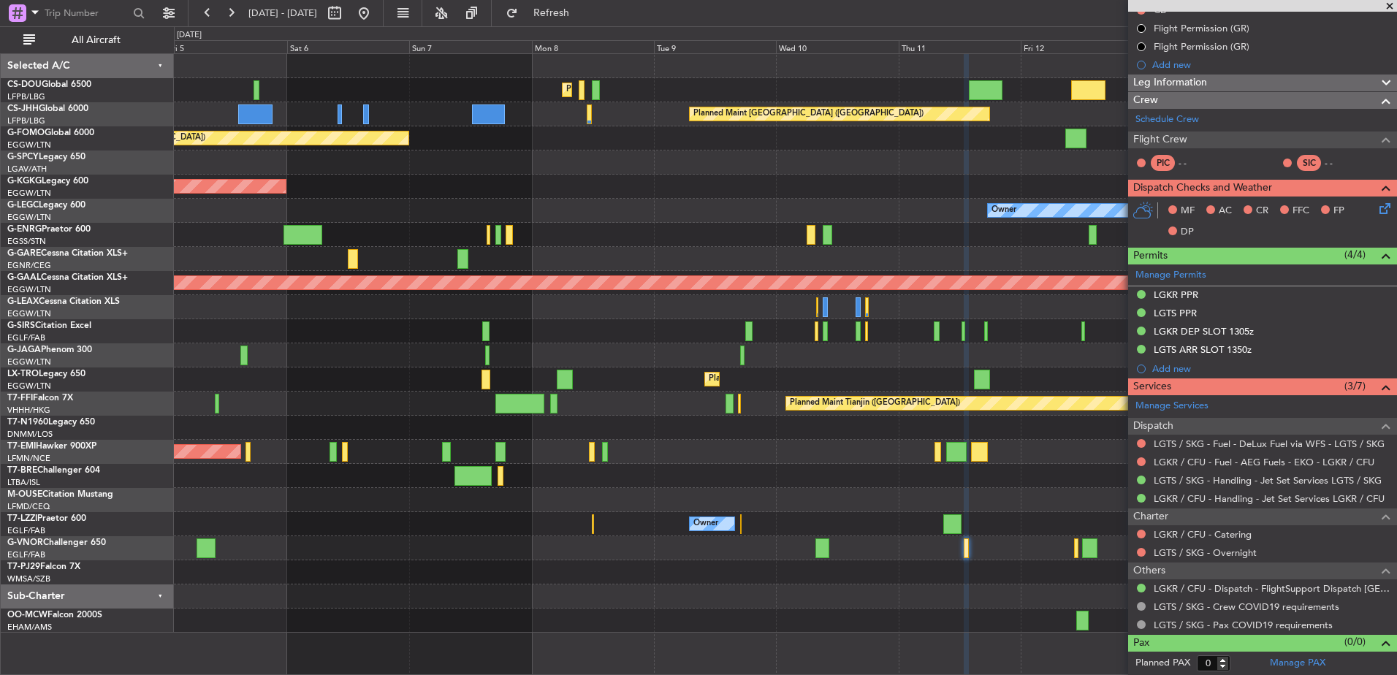
click at [1019, 498] on div "Planned Maint Paris (Le Bourget) Planned Maint Paris (Le Bourget) Planned Maint…" at bounding box center [785, 343] width 1223 height 579
click at [834, 509] on div at bounding box center [785, 500] width 1223 height 24
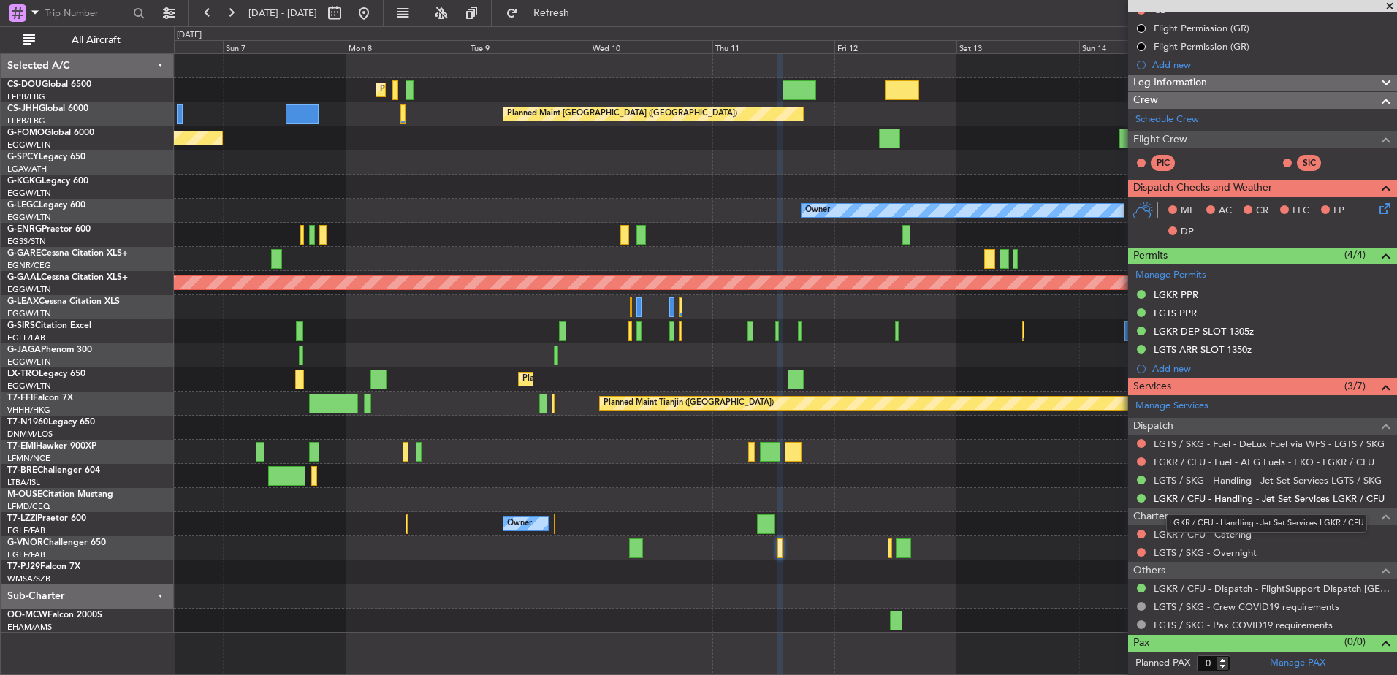
click at [1184, 501] on link "LGKR / CFU - Handling - Jet Set Services LGKR / CFU" at bounding box center [1269, 499] width 231 height 12
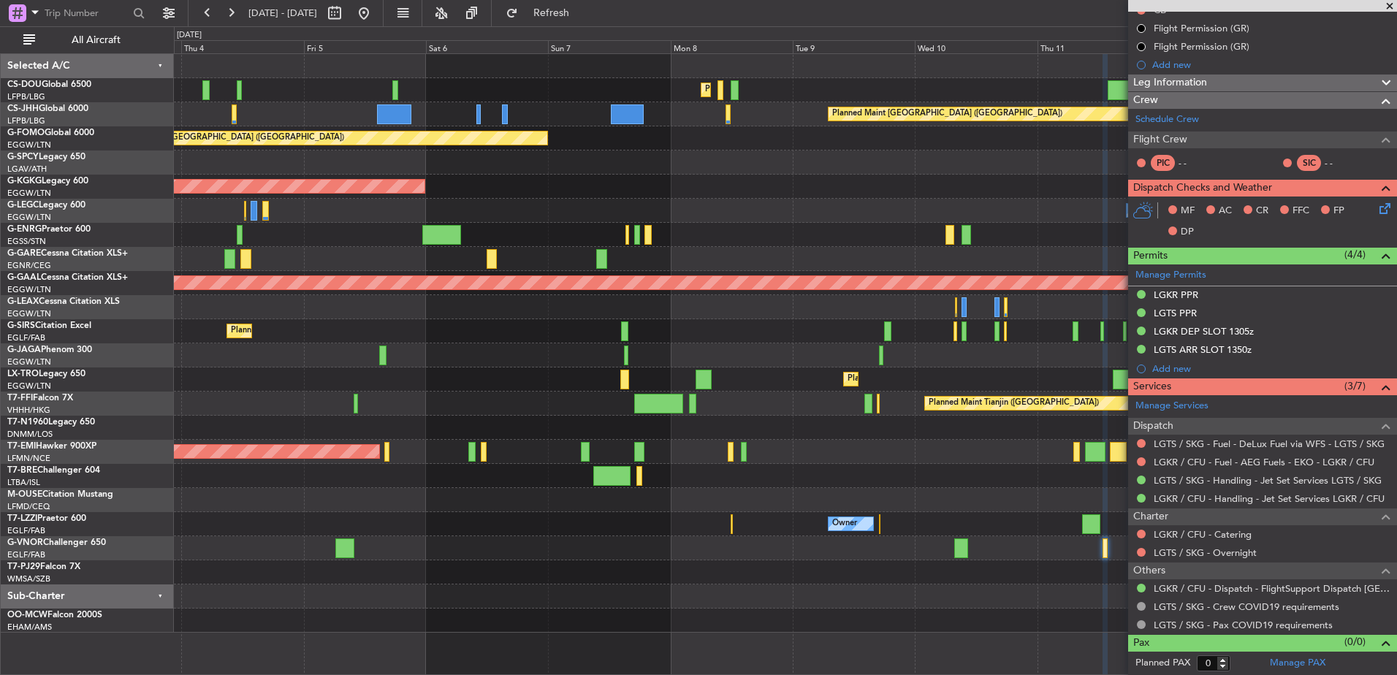
click at [959, 442] on div "Planned Maint Paris (Le Bourget) Planned Maint Paris (Le Bourget) Planned Maint…" at bounding box center [785, 343] width 1223 height 579
click at [376, 6] on button at bounding box center [363, 12] width 23 height 23
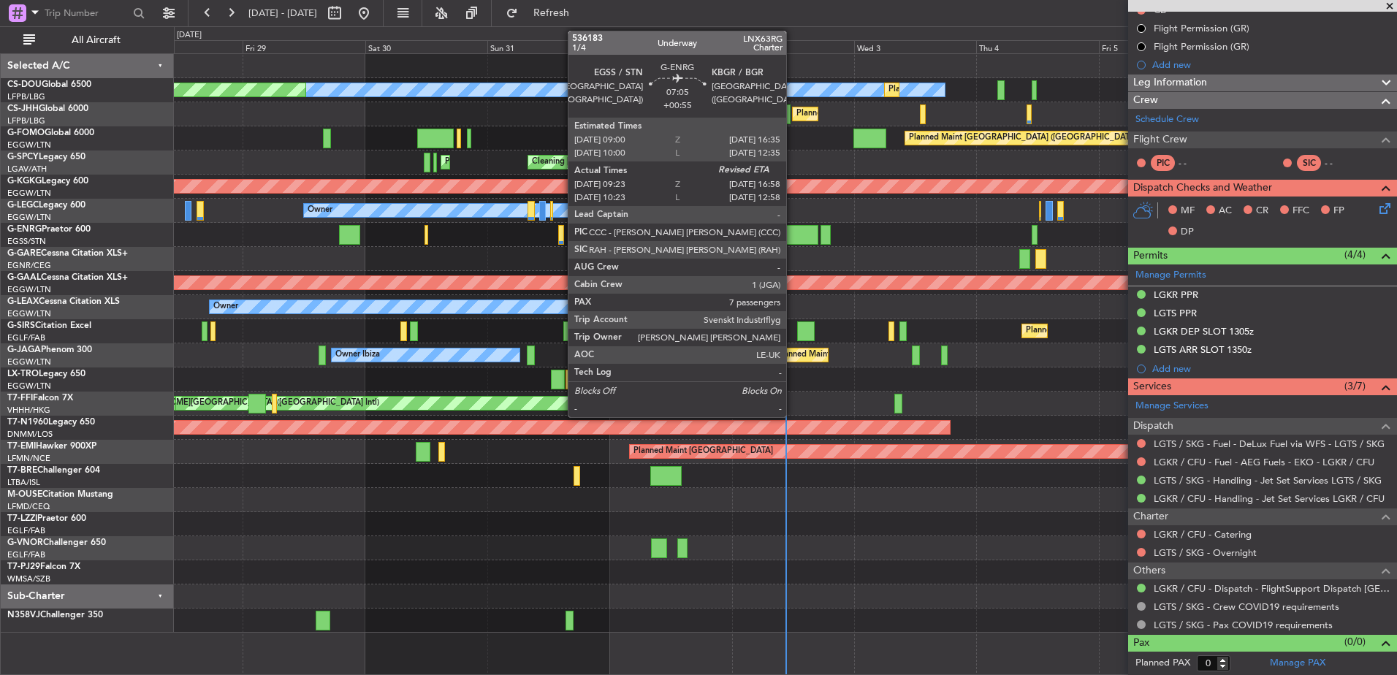
click at [793, 237] on div at bounding box center [798, 235] width 39 height 20
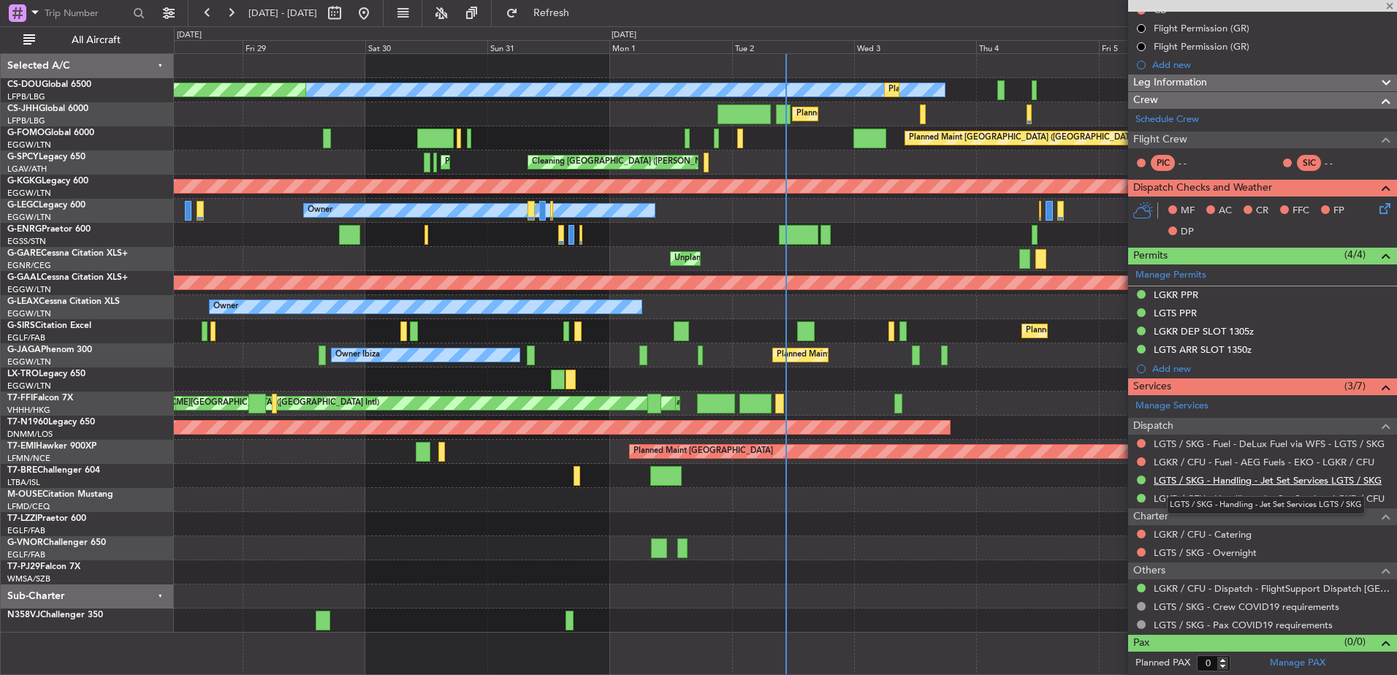
type input "+00:55"
type input "09:38"
type input "7"
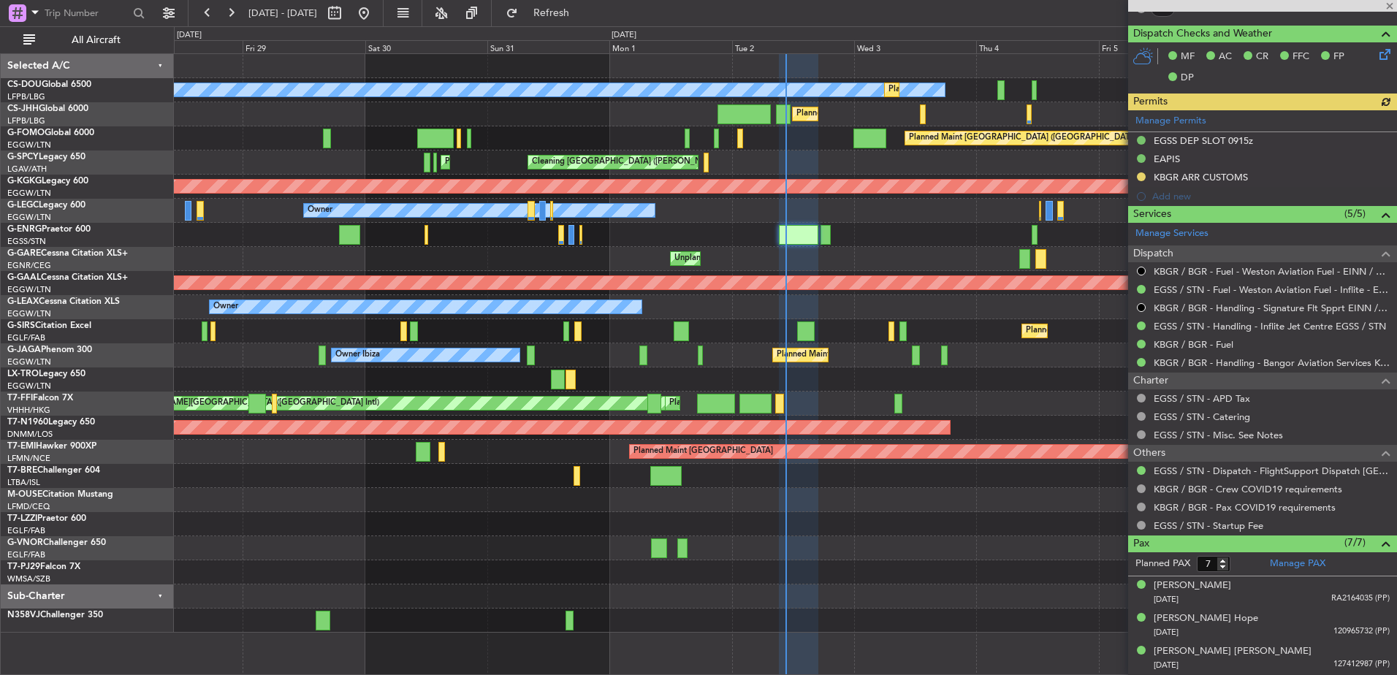
scroll to position [489, 0]
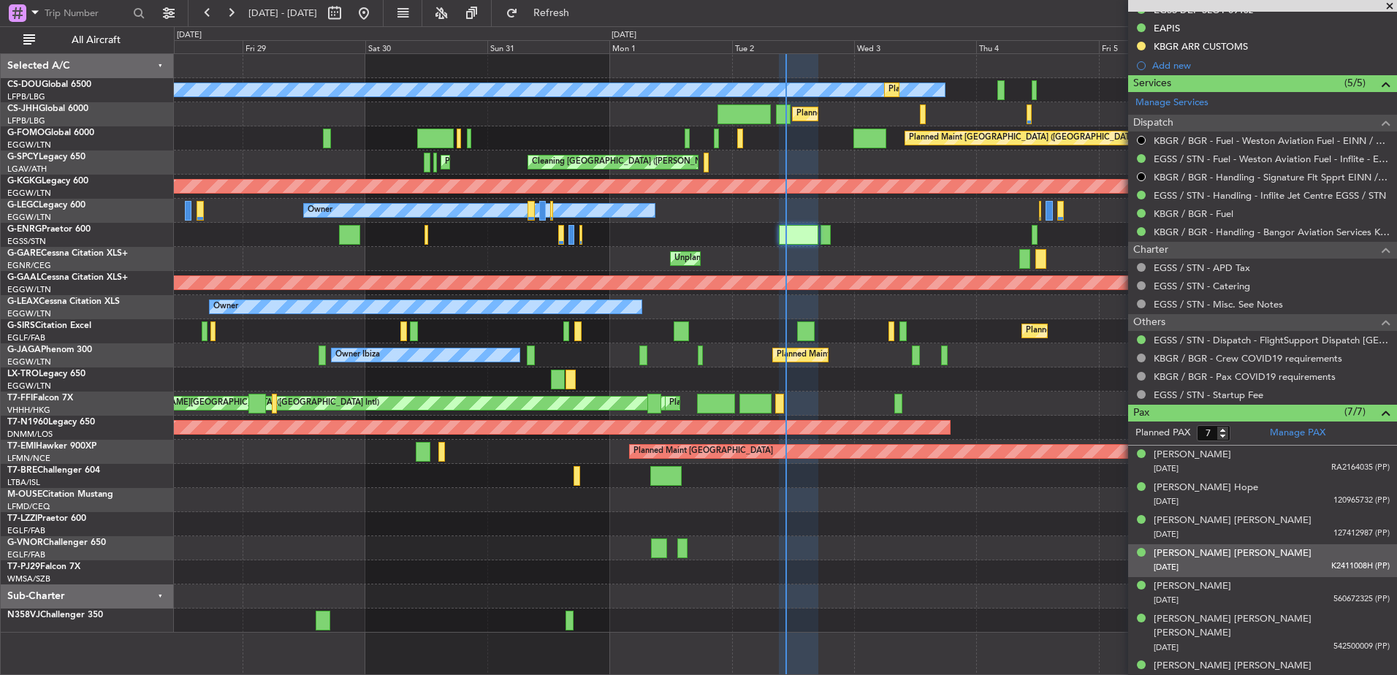
click at [1285, 559] on div "Li Ying Melissa CHIN 13/01/1984 K2411008H (PP)" at bounding box center [1272, 561] width 236 height 28
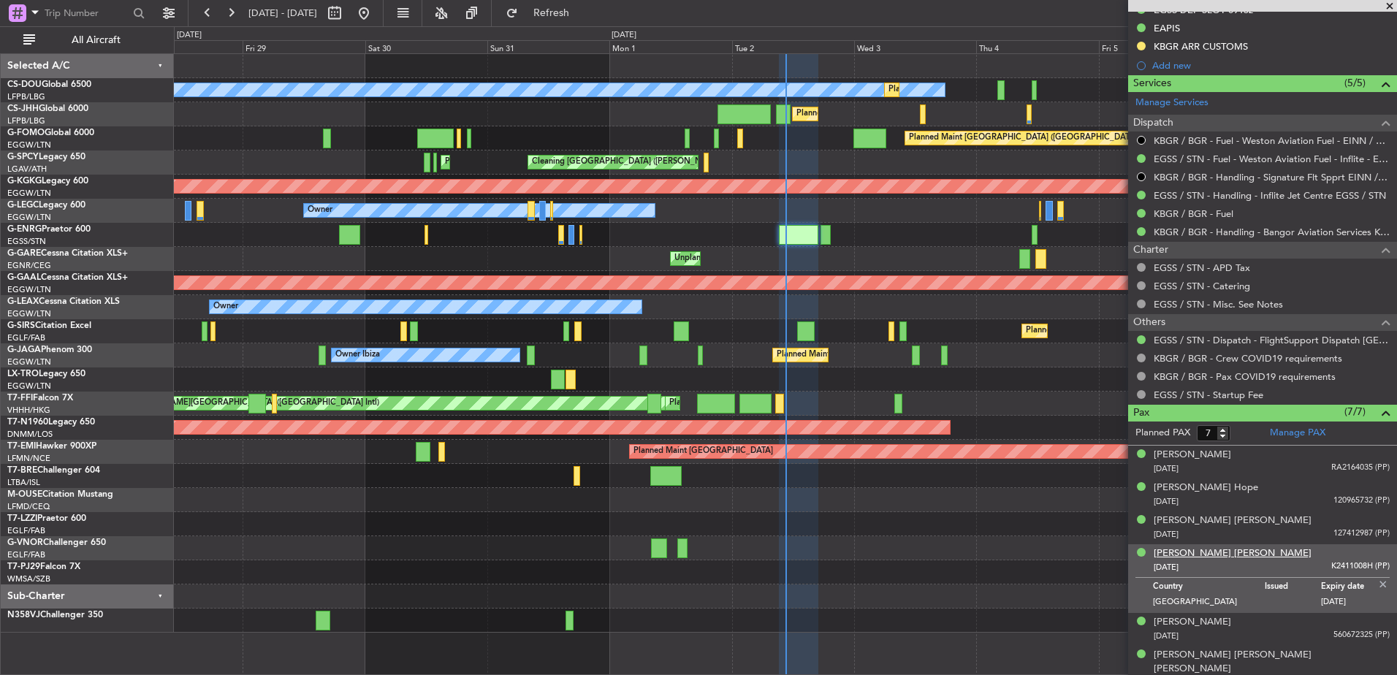
click at [1242, 548] on div "[PERSON_NAME] [PERSON_NAME]" at bounding box center [1233, 554] width 158 height 15
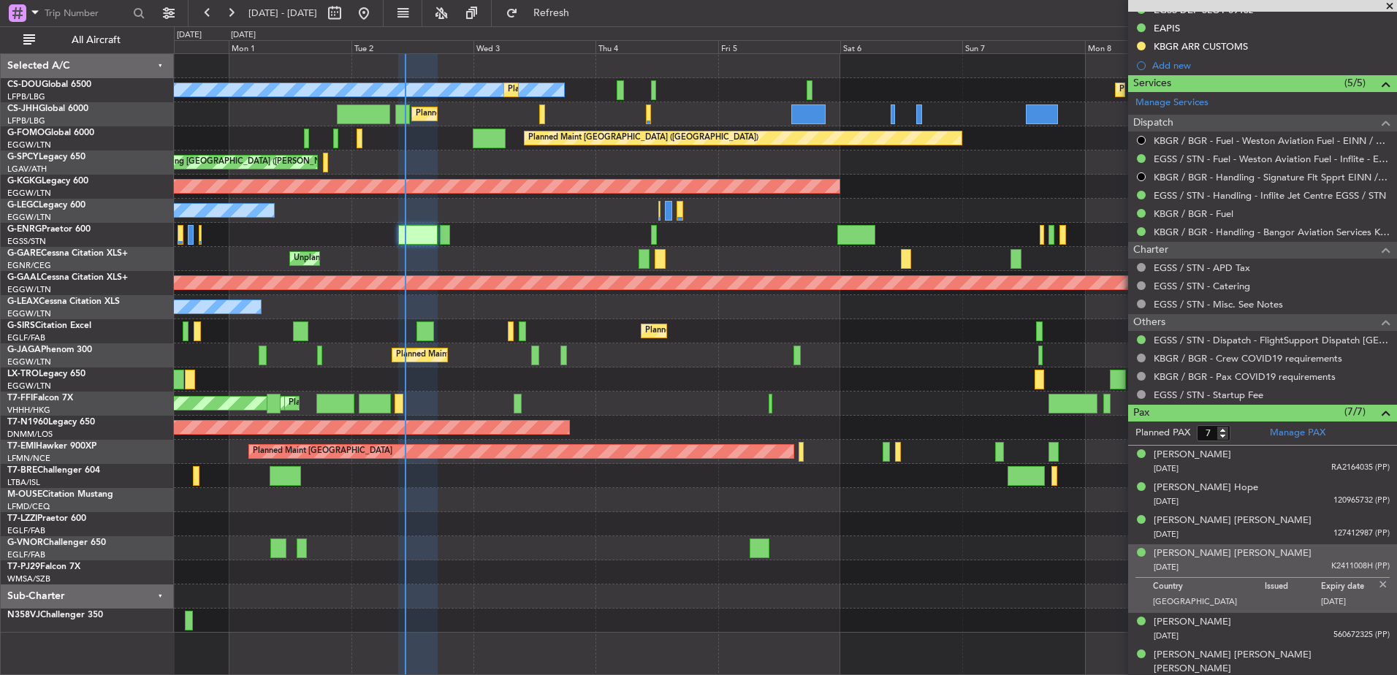
click at [511, 379] on div "No Crew Planned Maint Paris (Le Bourget) Planned Maint Paris (Le Bourget) Plann…" at bounding box center [785, 343] width 1223 height 579
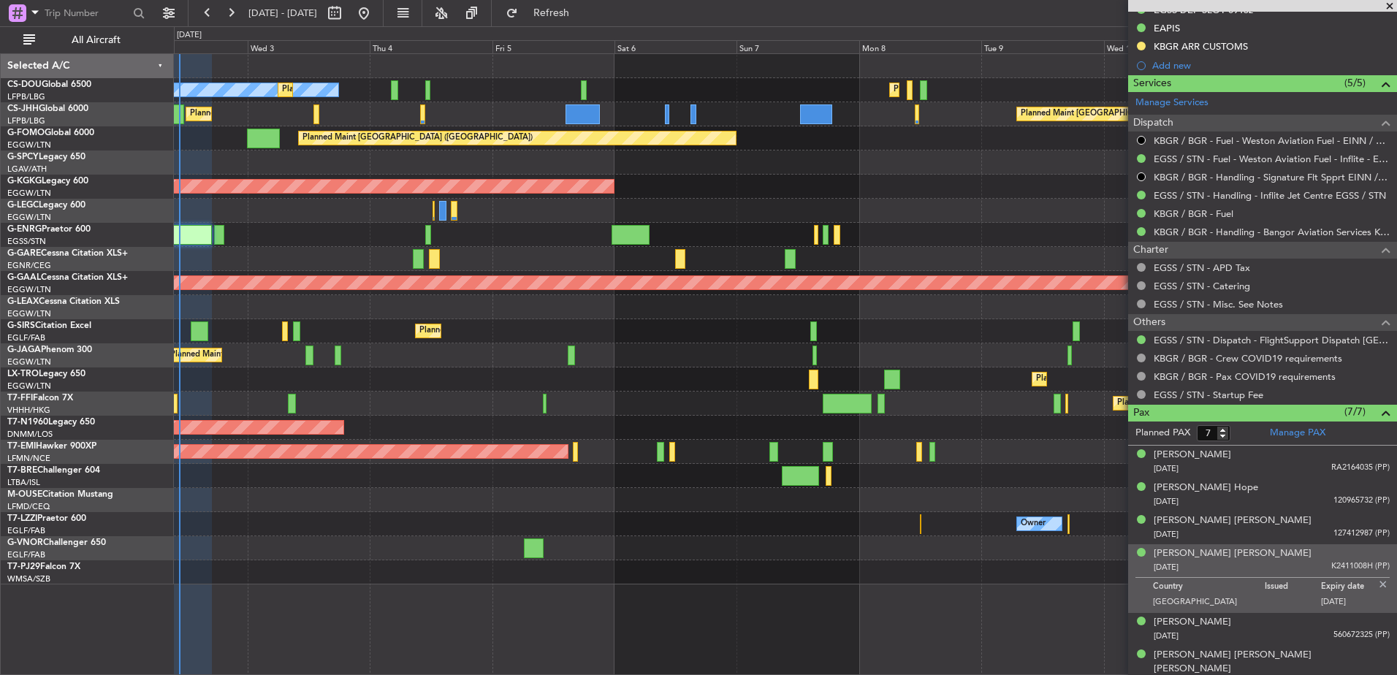
click at [779, 509] on div "No Crew Planned Maint Paris (Le Bourget) Planned Maint Paris (Le Bourget) Plann…" at bounding box center [785, 319] width 1223 height 531
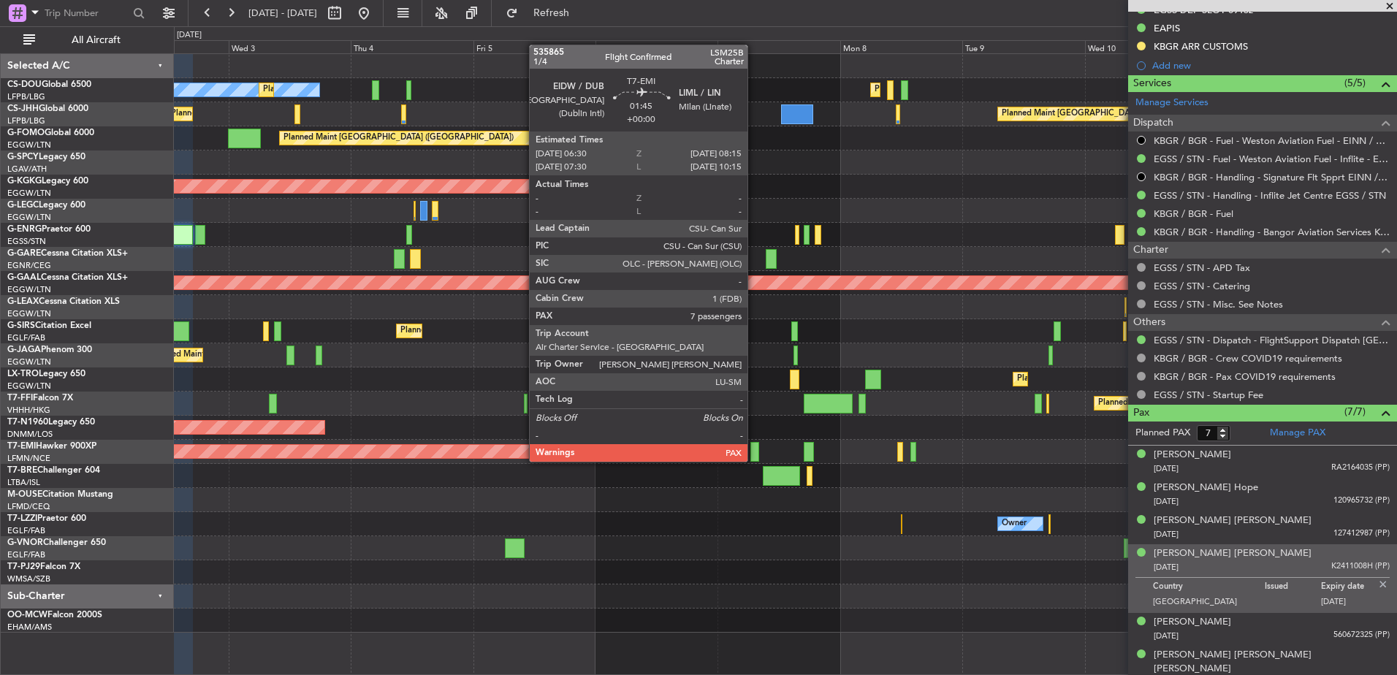
click at [754, 447] on div at bounding box center [754, 452] width 9 height 20
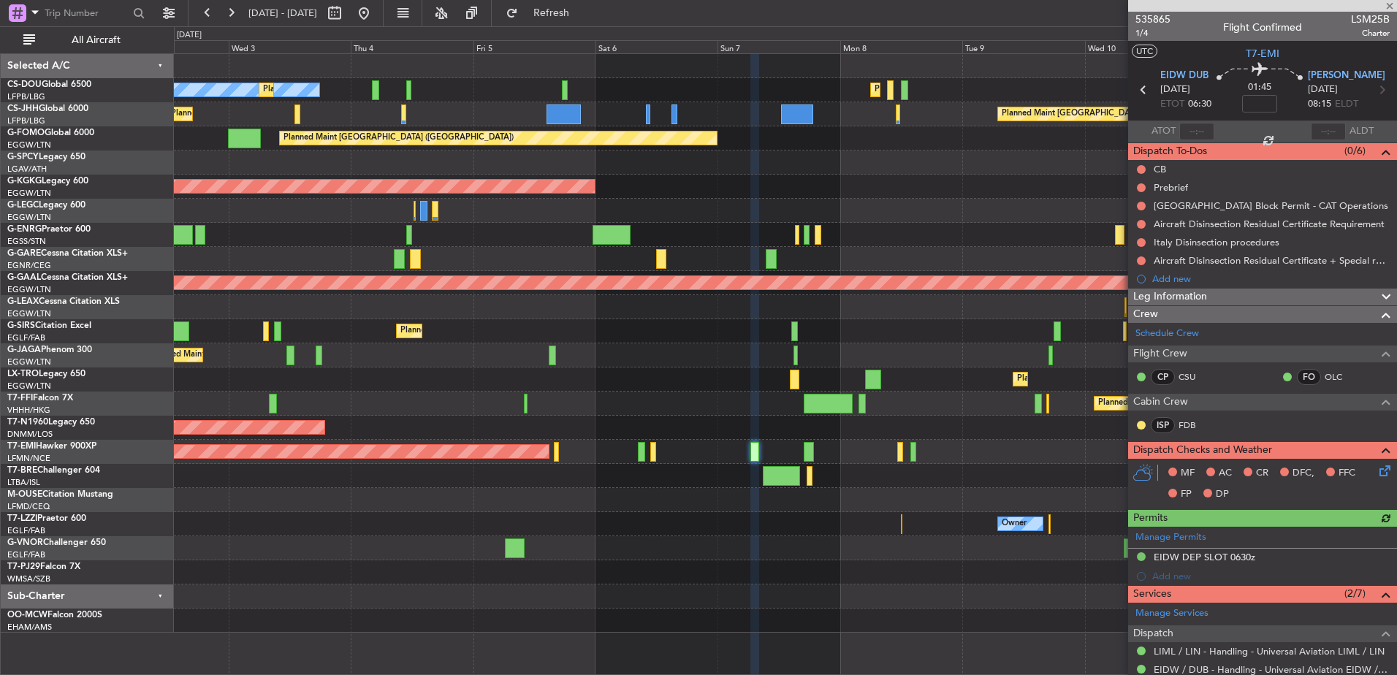
scroll to position [226, 0]
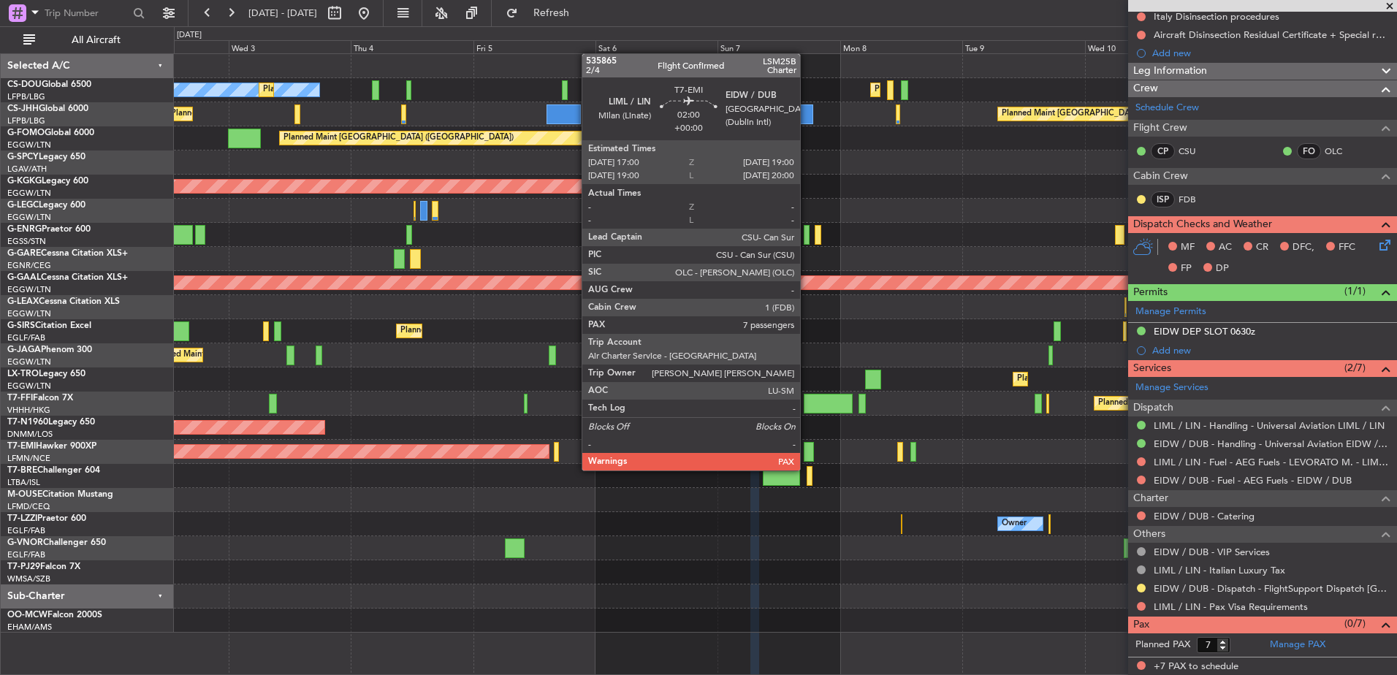
click at [807, 456] on div at bounding box center [809, 452] width 10 height 20
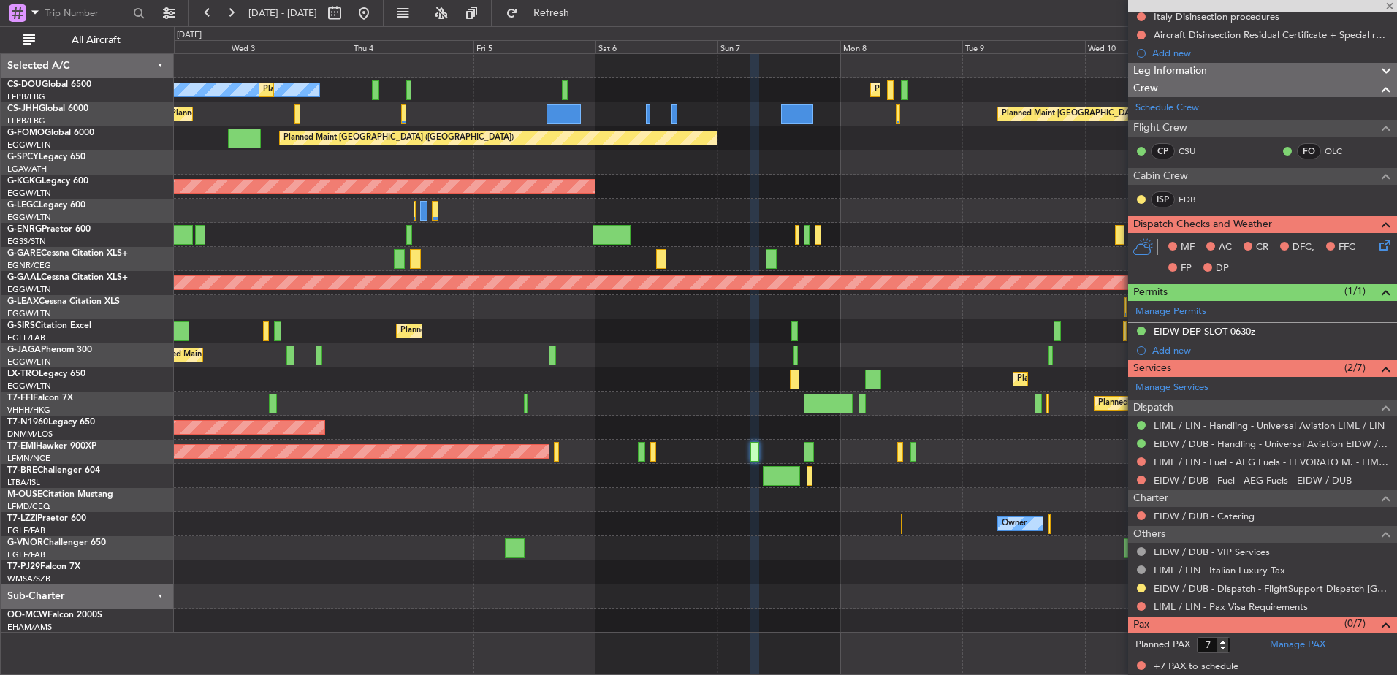
scroll to position [0, 0]
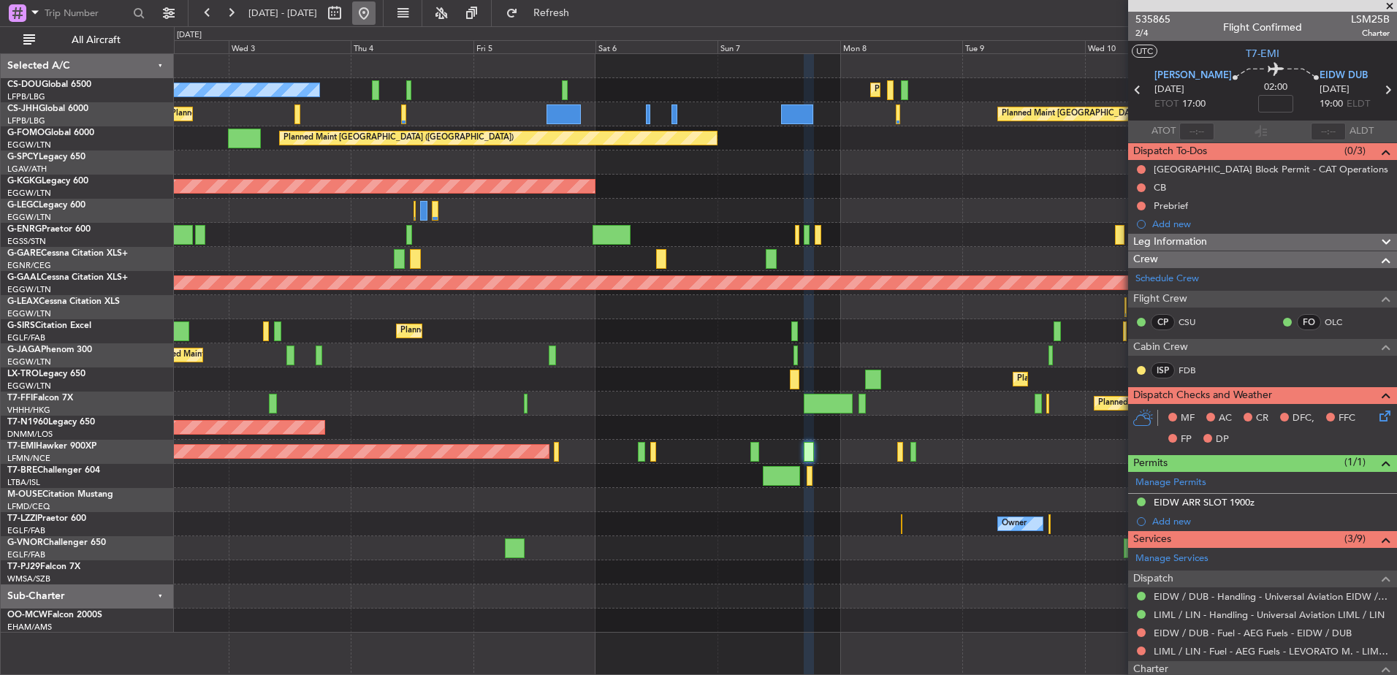
click at [376, 11] on button at bounding box center [363, 12] width 23 height 23
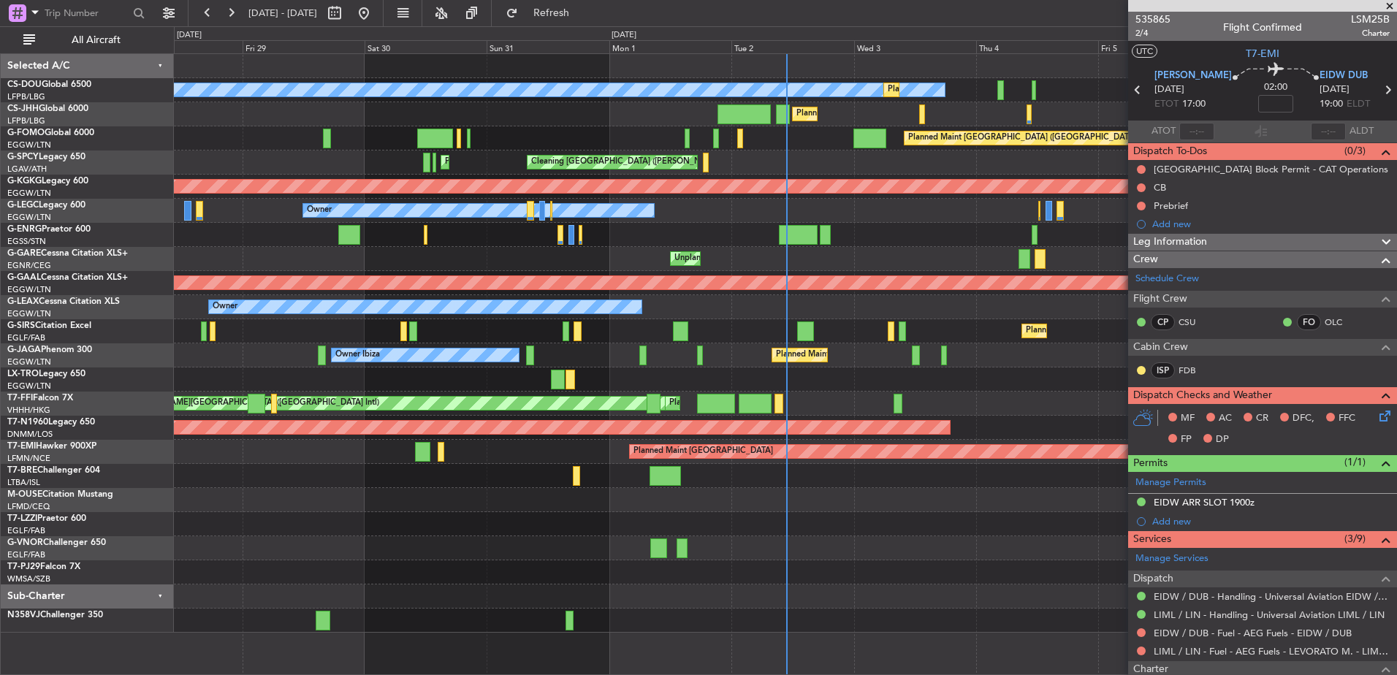
click at [302, 555] on div at bounding box center [785, 548] width 1223 height 24
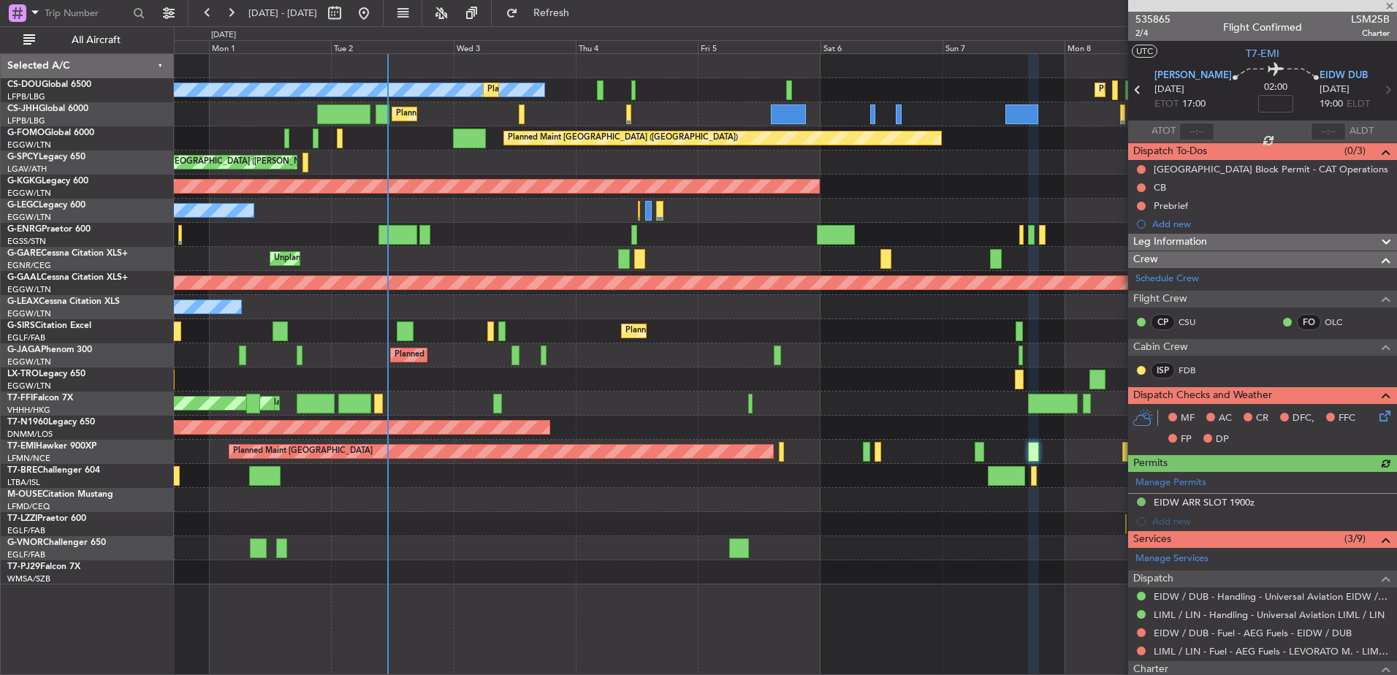
click at [570, 330] on div "No Crew Planned Maint Paris (Le Bourget) Planned Maint Paris (Le Bourget) Plann…" at bounding box center [785, 319] width 1223 height 531
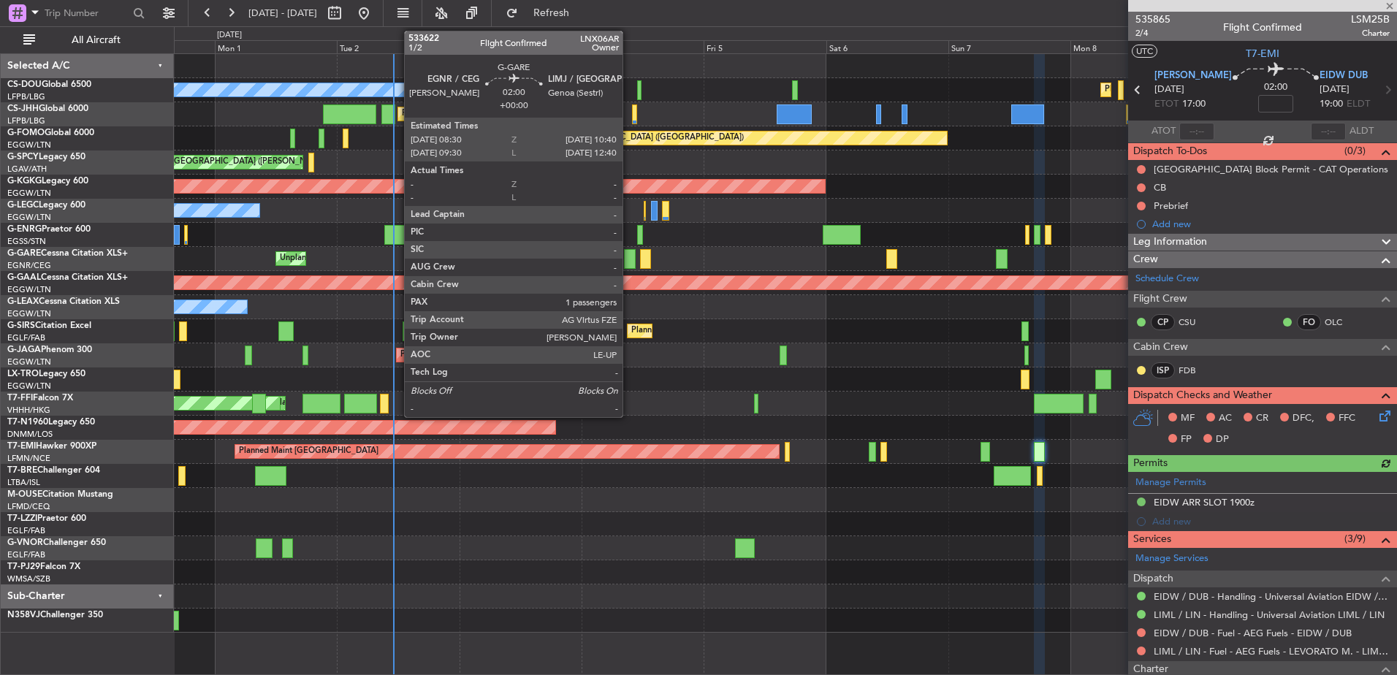
click at [629, 264] on div at bounding box center [630, 259] width 12 height 20
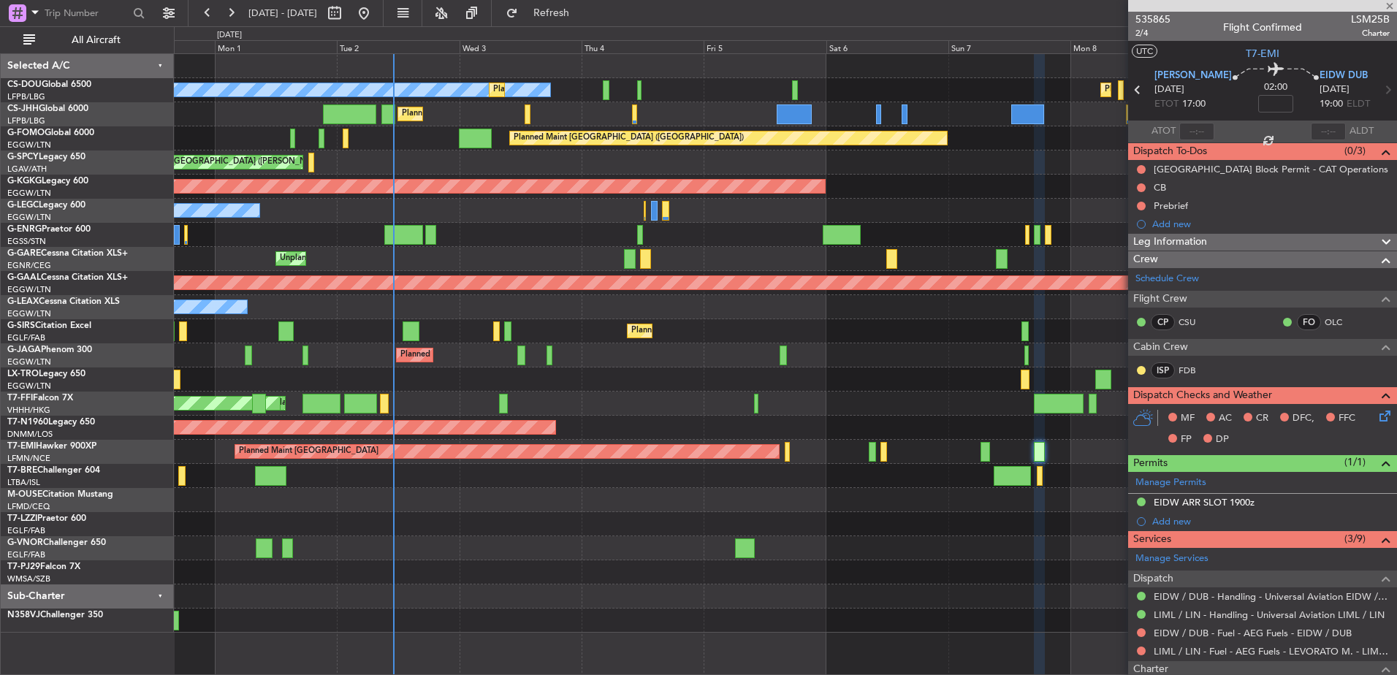
type input "1"
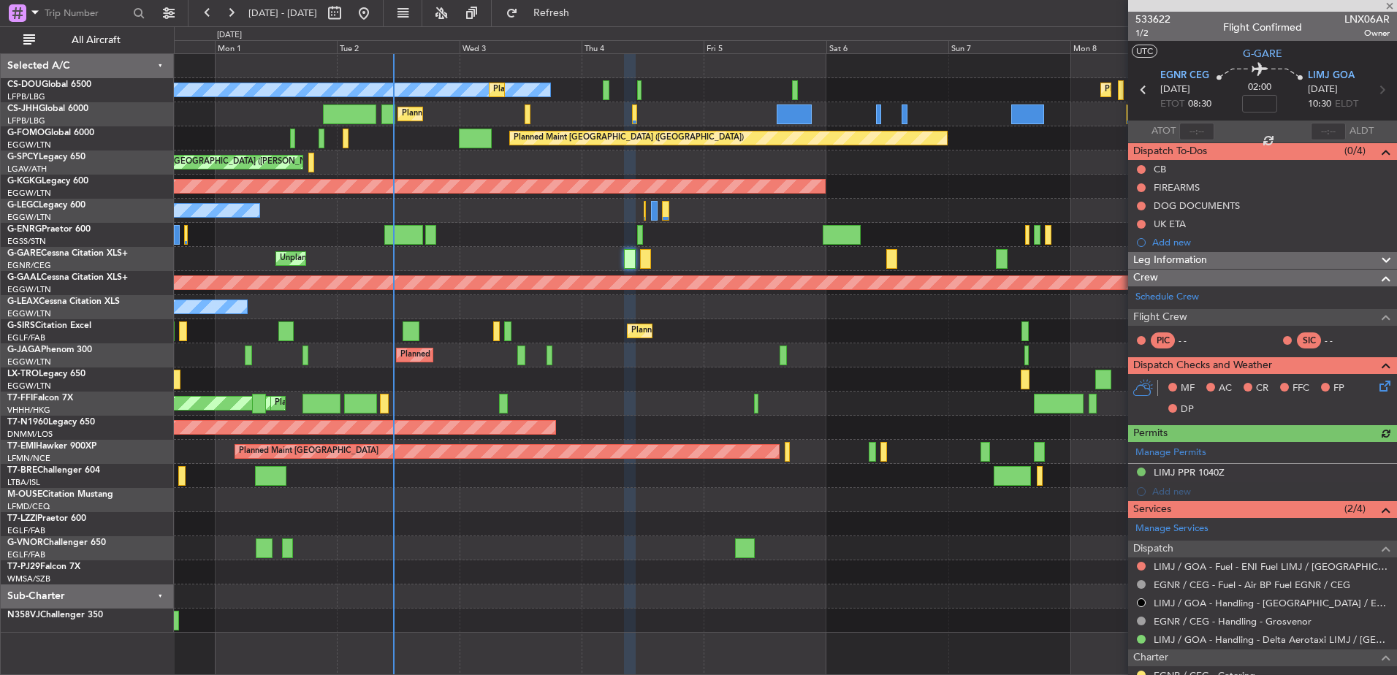
scroll to position [156, 0]
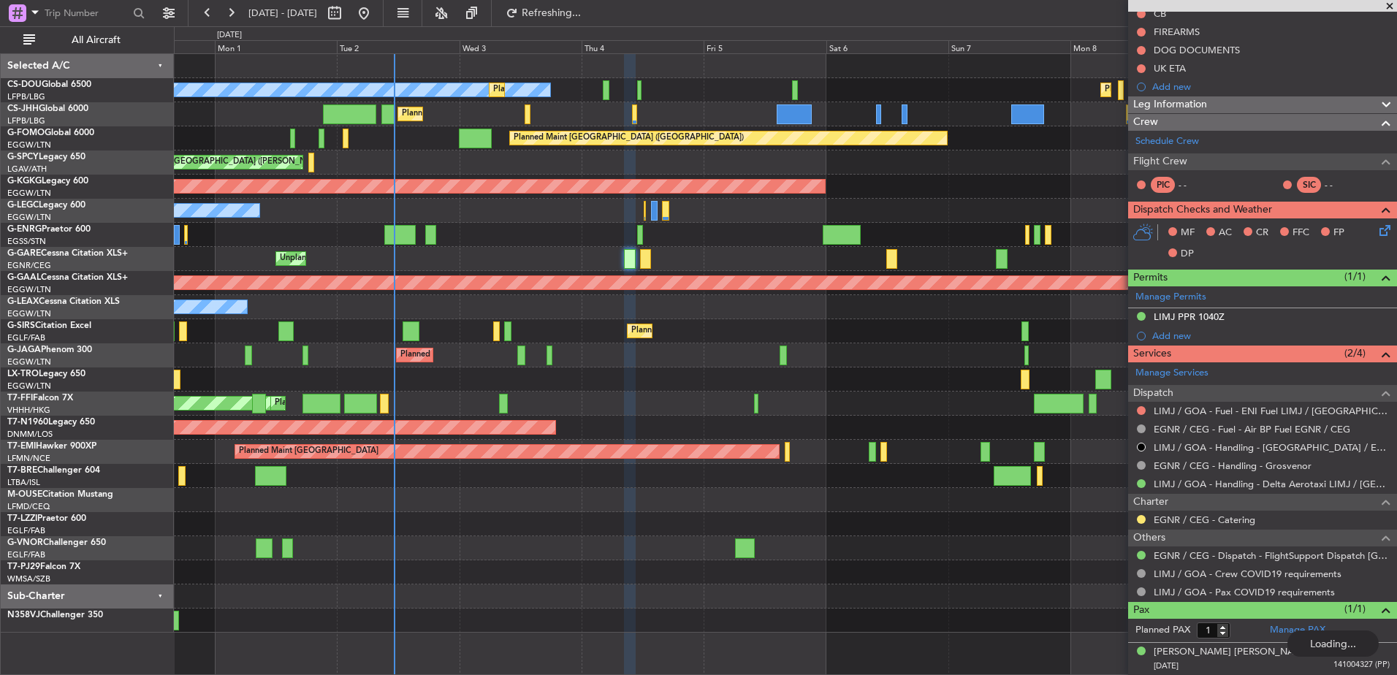
click at [342, 520] on div "No Crew Planned Maint Paris (Le Bourget) Planned Maint Paris (Le Bourget) Plann…" at bounding box center [785, 343] width 1223 height 579
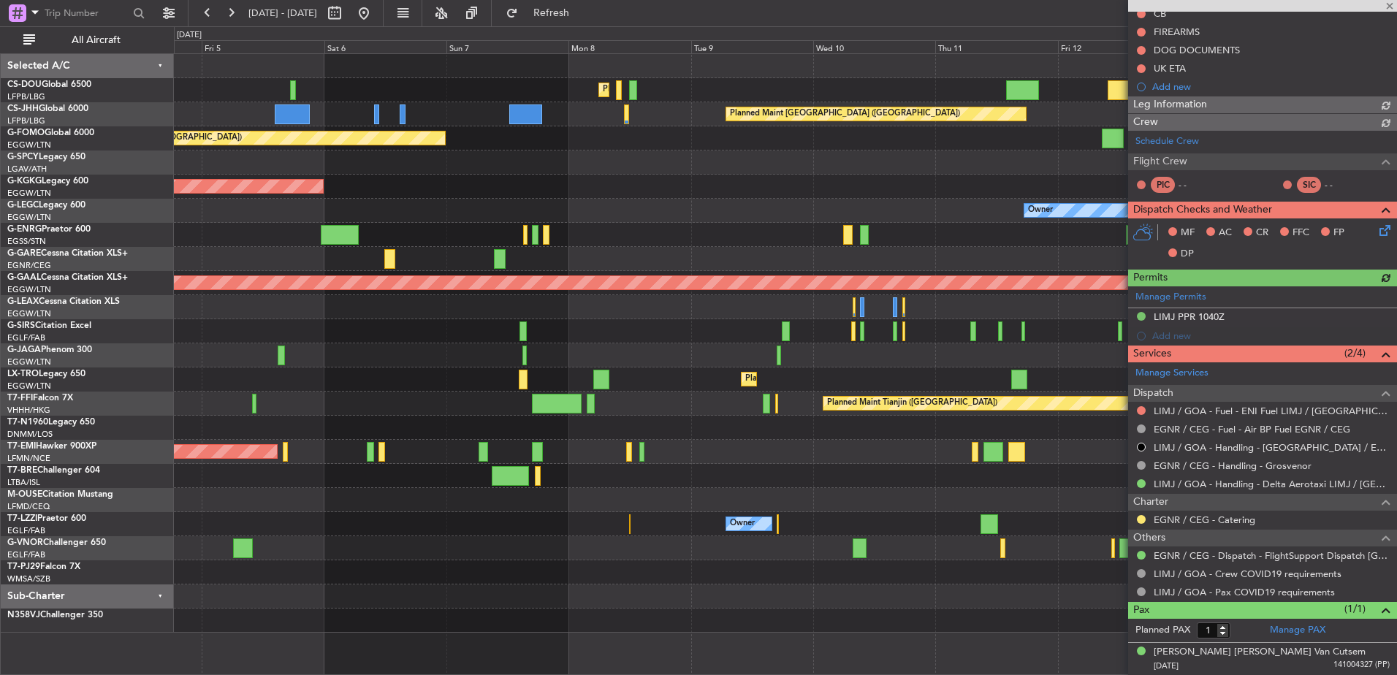
click at [541, 494] on div "Planned Maint Paris (Le Bourget) Planned Maint Paris (Le Bourget) Planned Maint…" at bounding box center [785, 343] width 1223 height 579
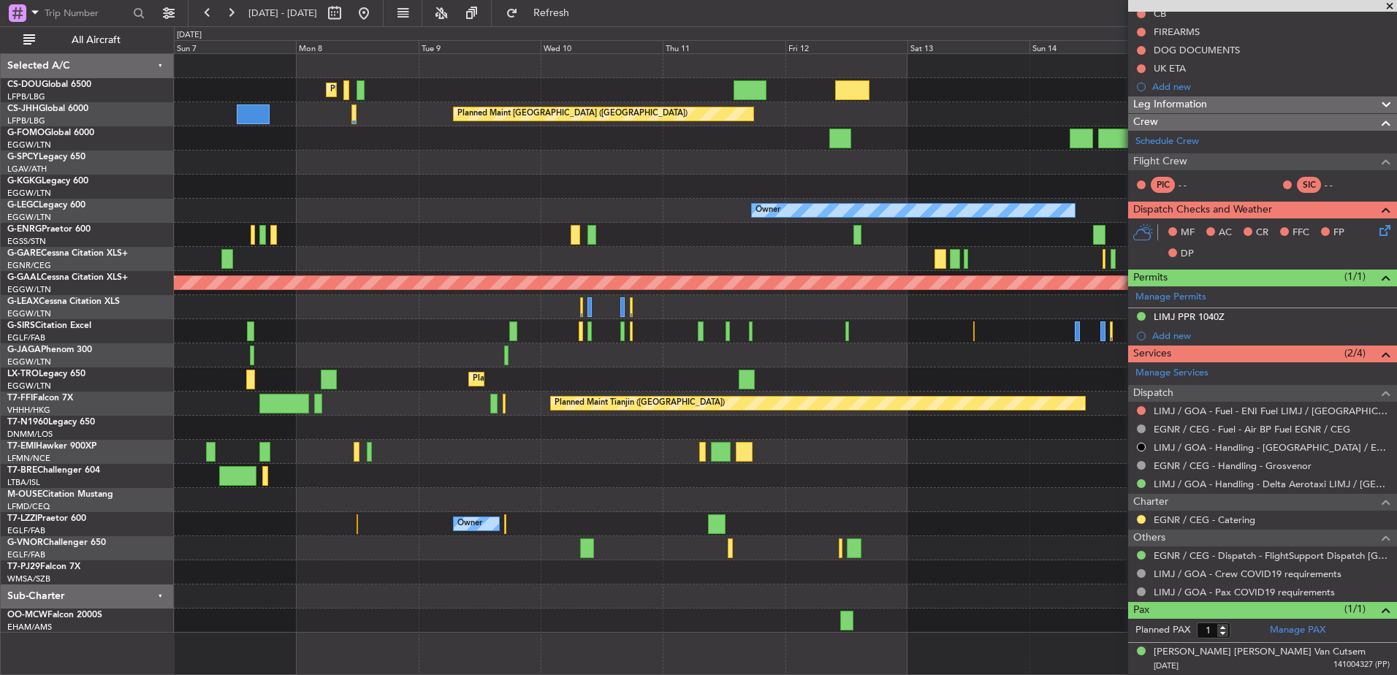
click at [914, 531] on div "Owner" at bounding box center [785, 524] width 1223 height 24
click at [376, 20] on button at bounding box center [363, 12] width 23 height 23
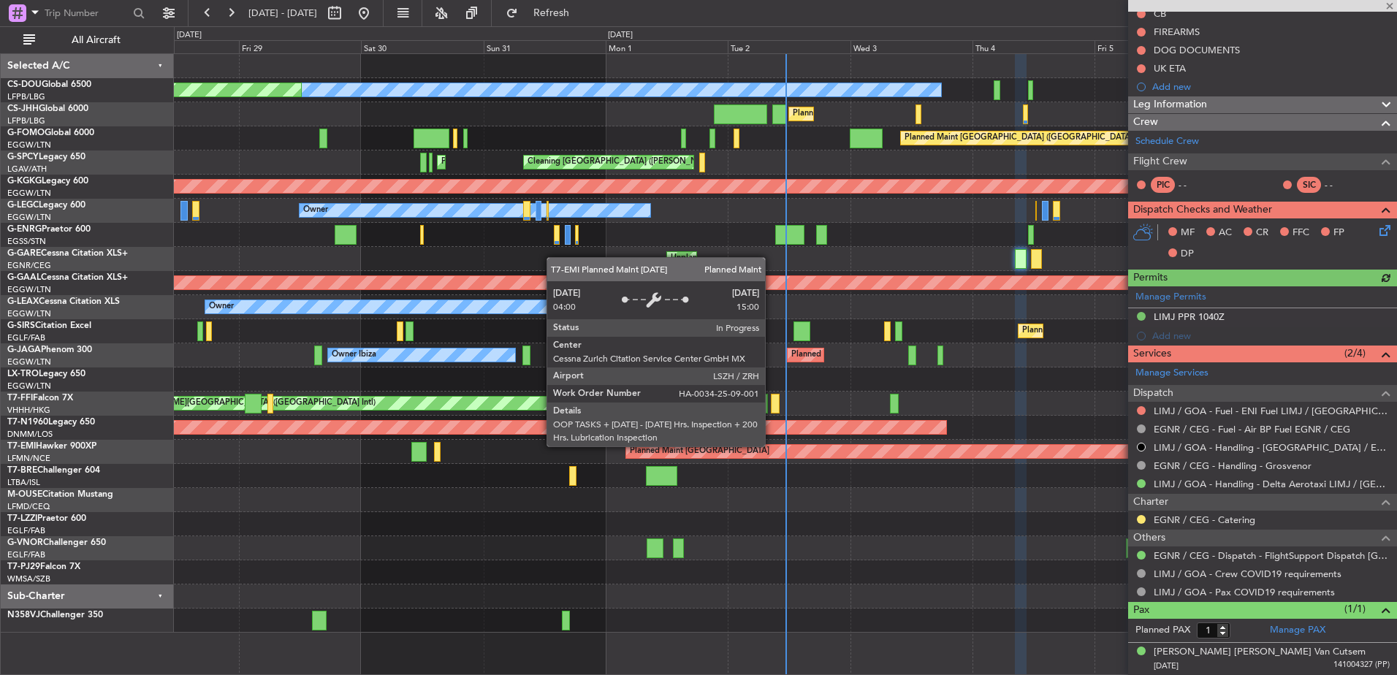
click at [525, 384] on div "Planned Maint Paris (Le Bourget) No Crew Planned Maint Paris (Le Bourget) Plann…" at bounding box center [785, 343] width 1223 height 579
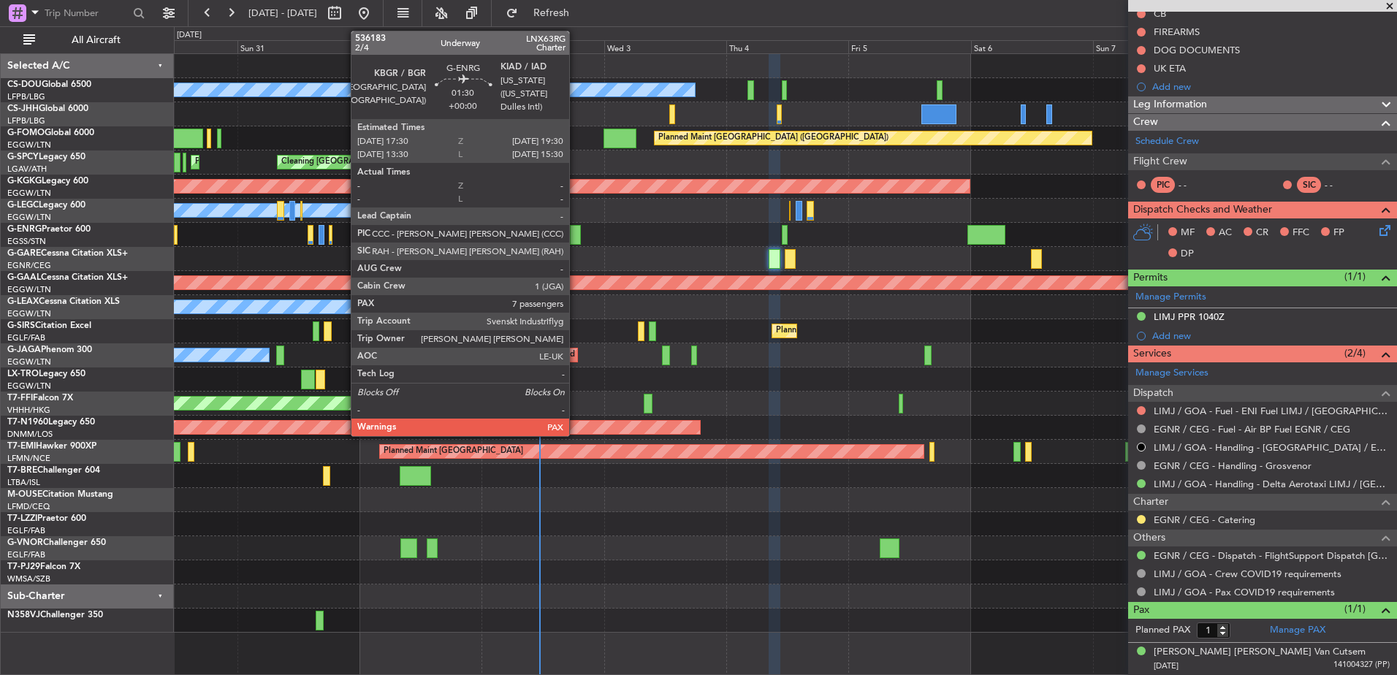
click at [576, 232] on div at bounding box center [575, 235] width 10 height 20
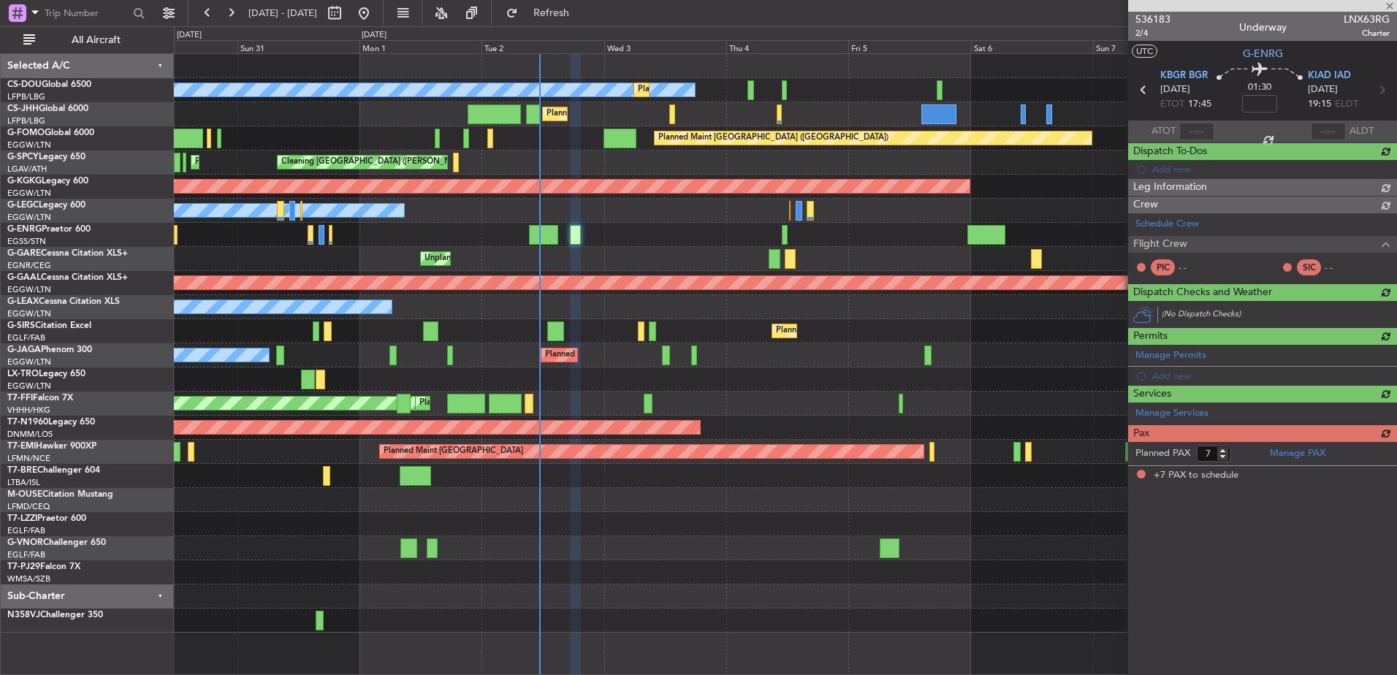
scroll to position [0, 0]
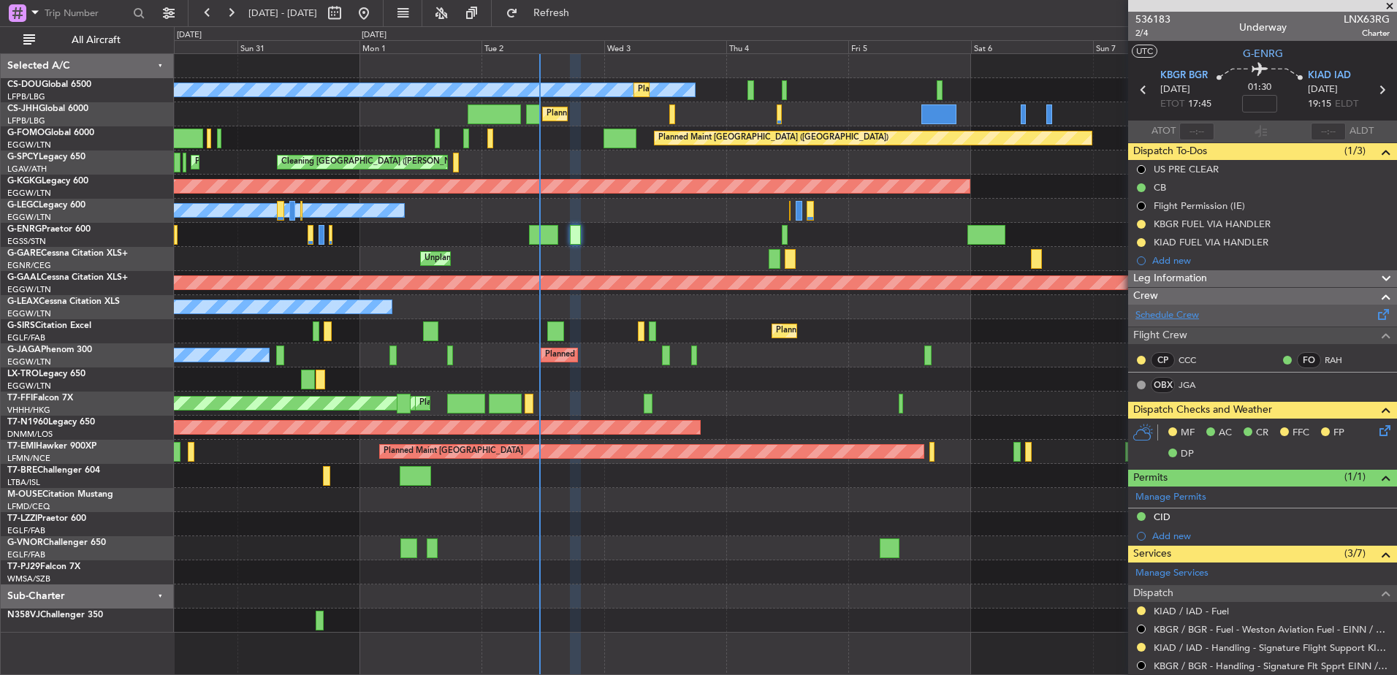
click at [1195, 318] on link "Schedule Crew" at bounding box center [1168, 315] width 64 height 15
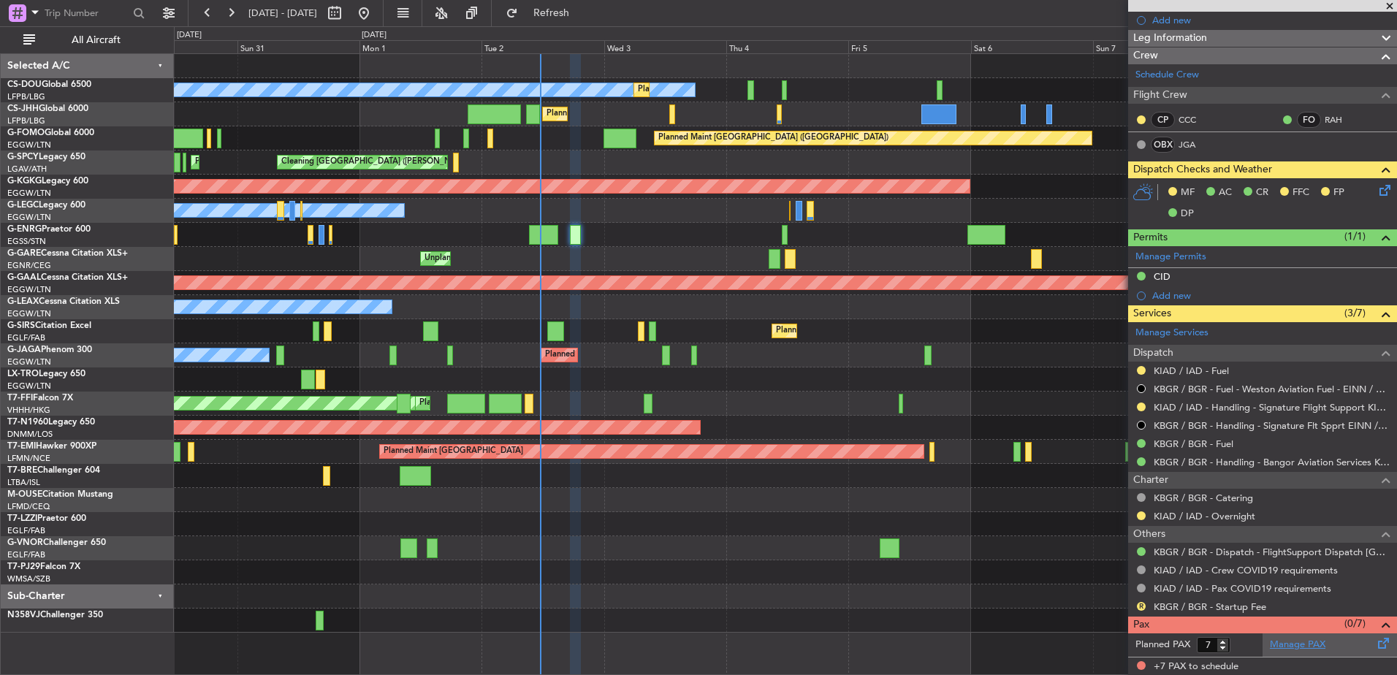
click at [1307, 638] on link "Manage PAX" at bounding box center [1298, 645] width 56 height 15
click at [1315, 643] on link "Manage PAX" at bounding box center [1298, 645] width 56 height 15
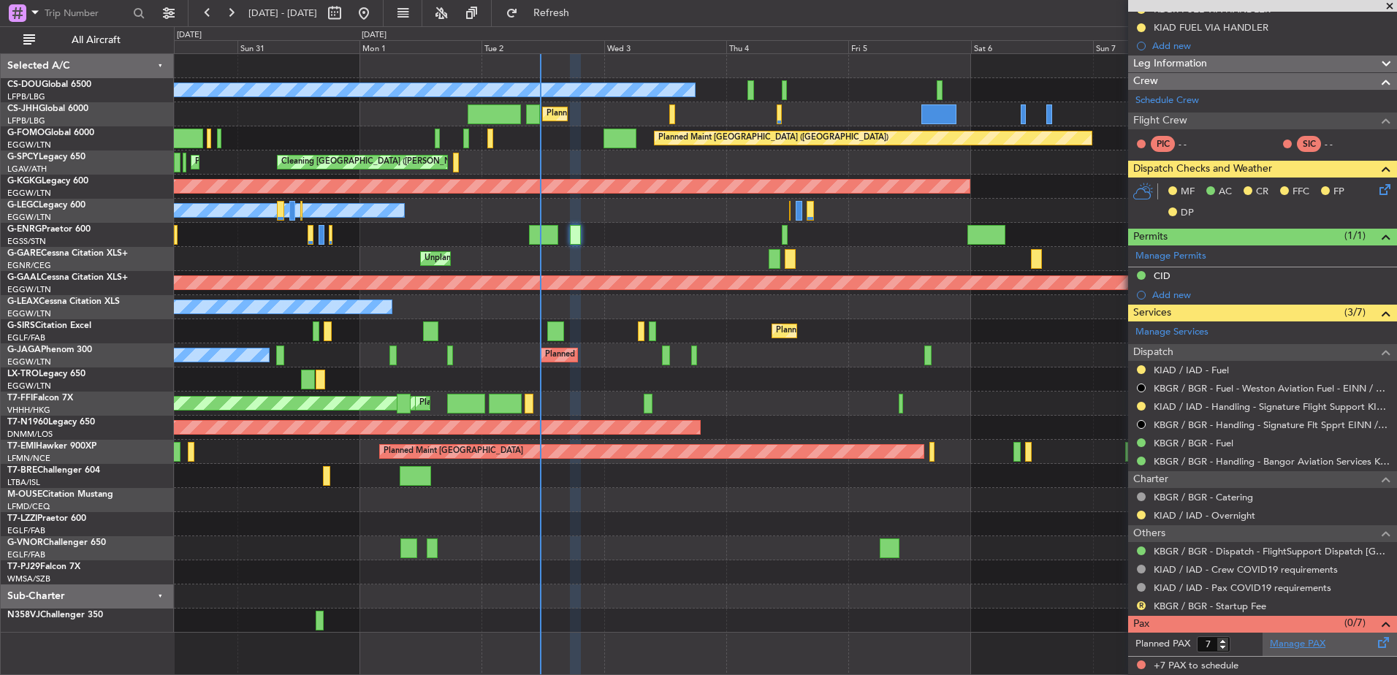
scroll to position [214, 0]
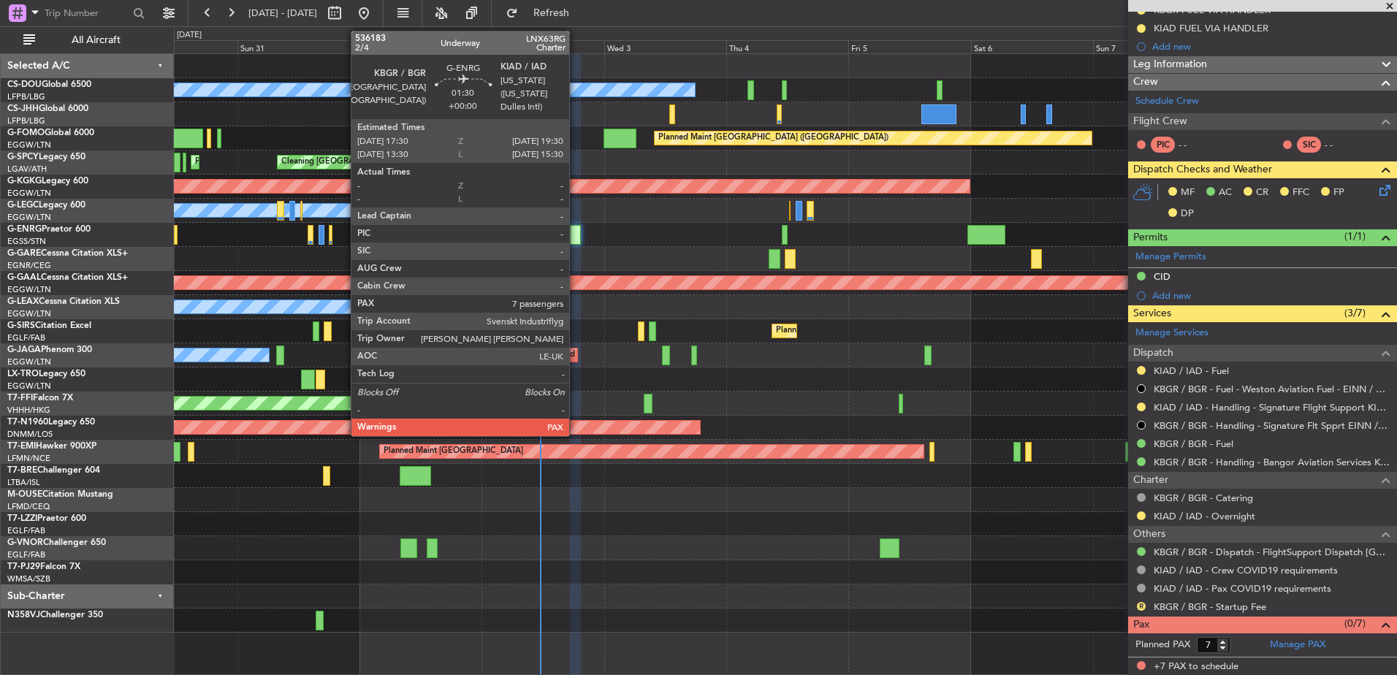
click at [576, 232] on div at bounding box center [575, 235] width 10 height 20
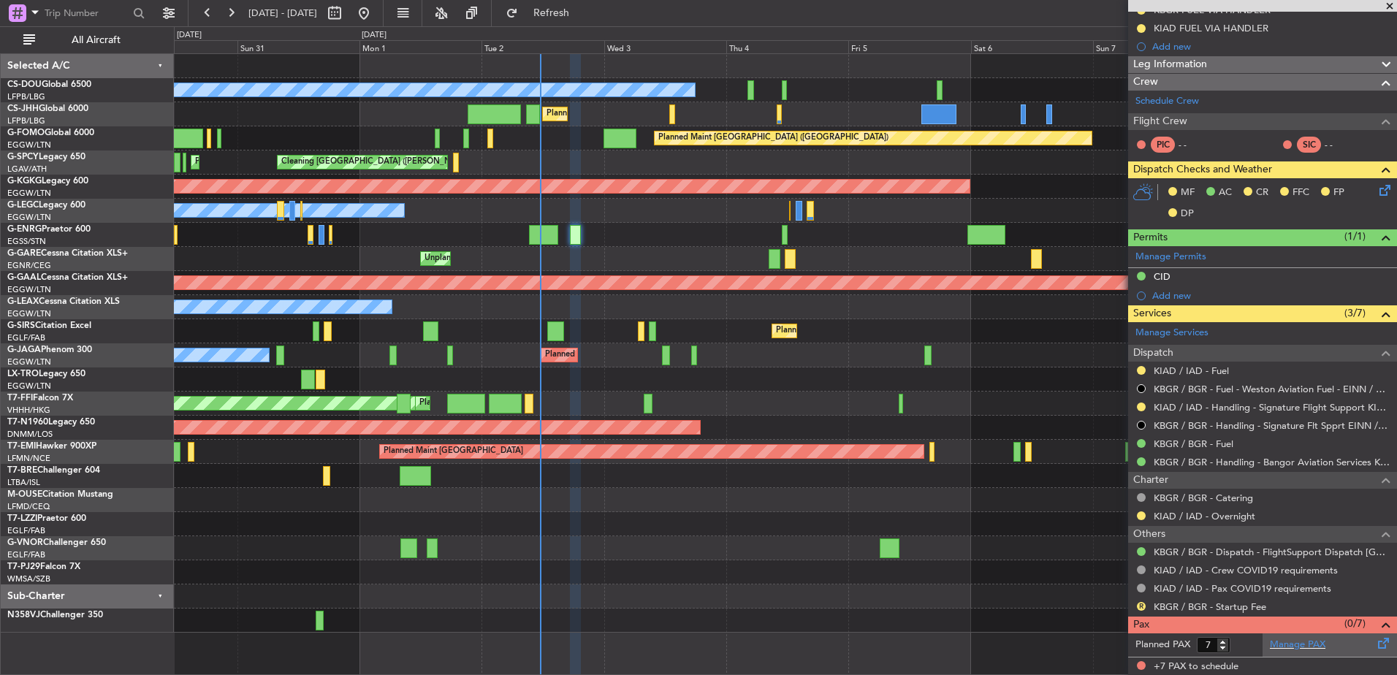
click at [1263, 639] on div "Manage PAX" at bounding box center [1330, 645] width 134 height 23
click at [582, 11] on span "Refresh" at bounding box center [551, 13] width 61 height 10
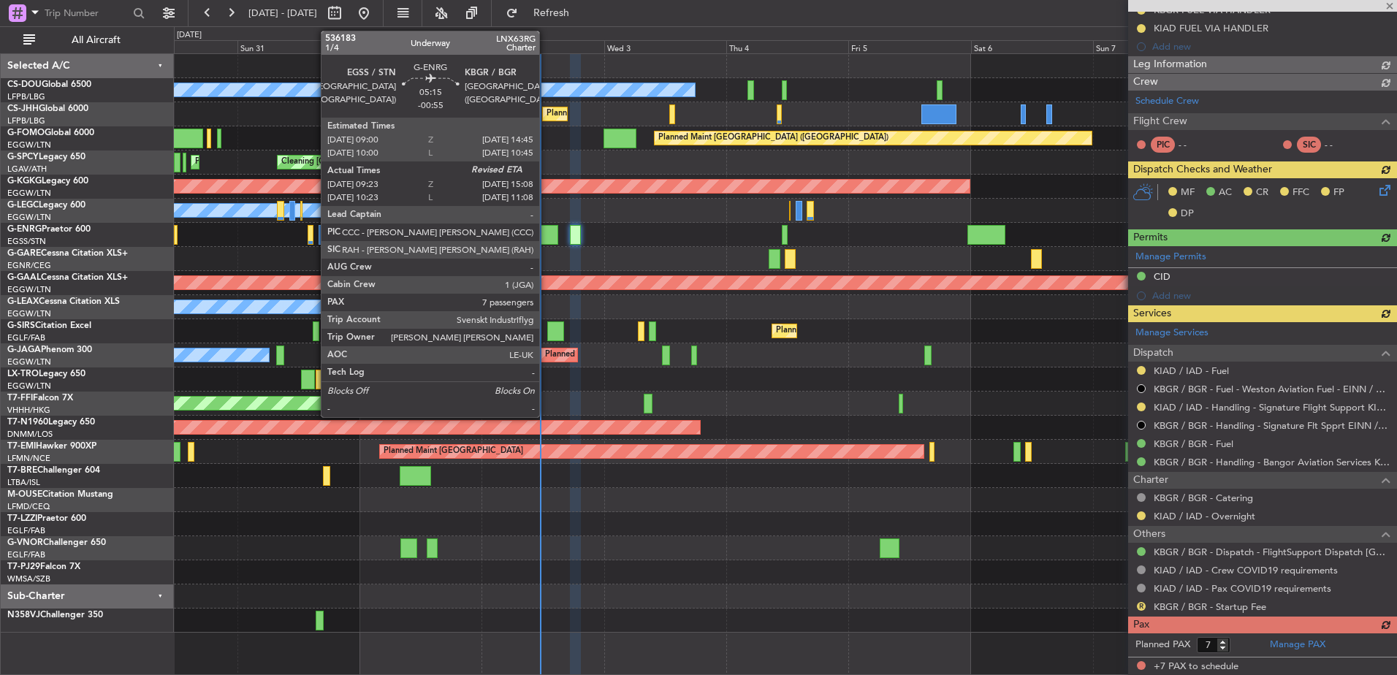
scroll to position [240, 0]
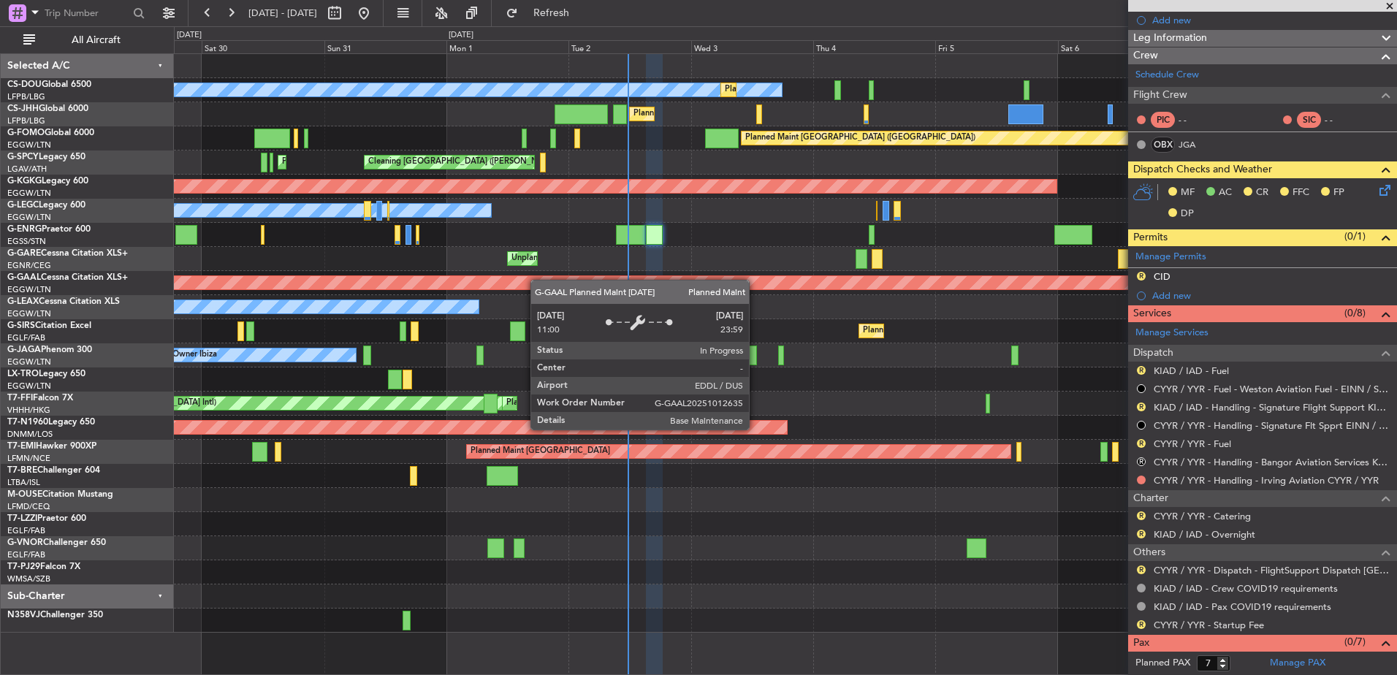
click at [579, 292] on div "Planned Maint Paris (Le Bourget) No Crew Planned Maint Paris (Le Bourget) Plann…" at bounding box center [785, 343] width 1223 height 579
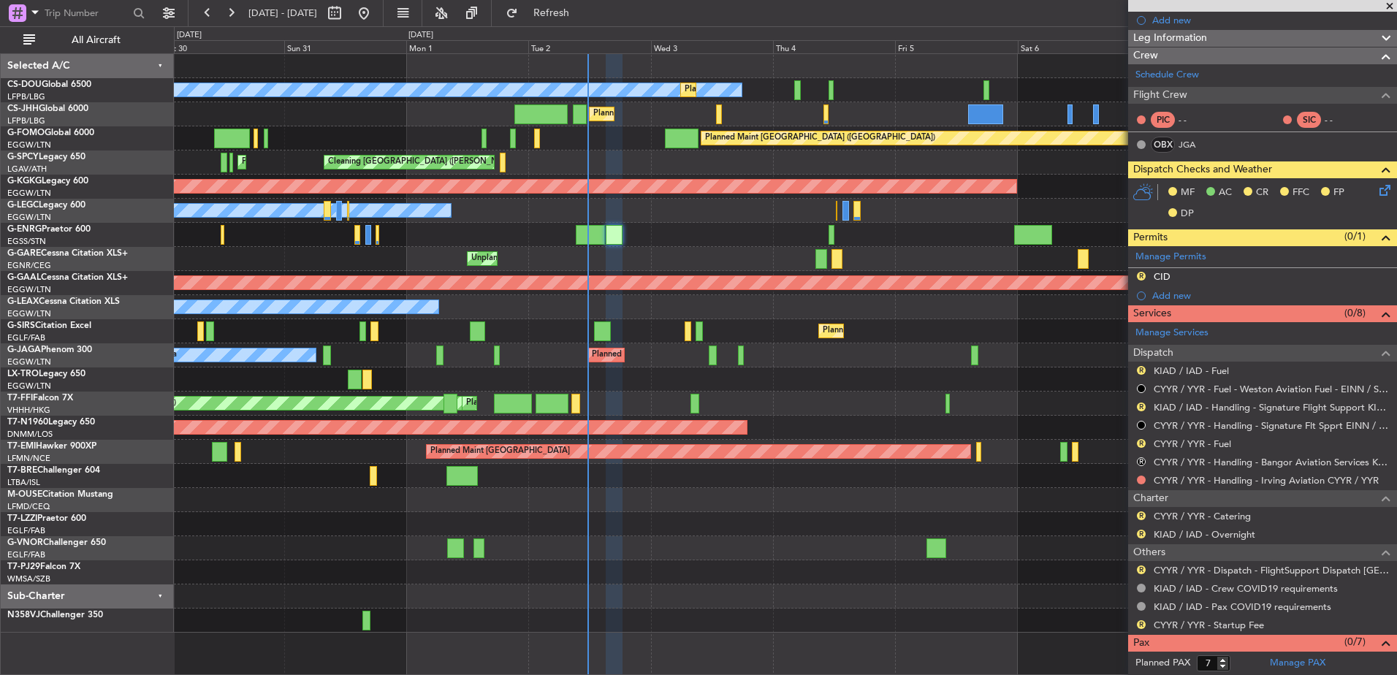
click at [590, 395] on div "Planned Maint Paris (Le Bourget) No Crew Planned Maint Paris (Le Bourget) Plann…" at bounding box center [785, 343] width 1223 height 579
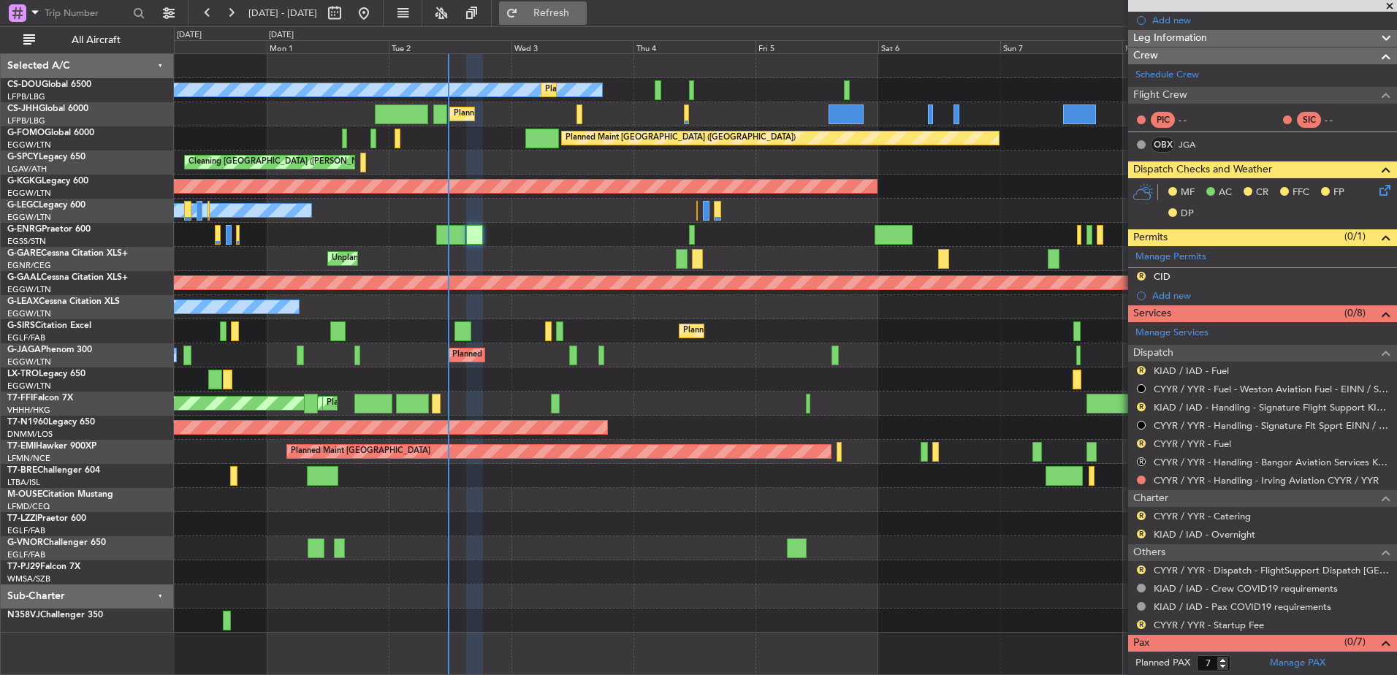
click at [567, 15] on button "Refresh" at bounding box center [543, 12] width 88 height 23
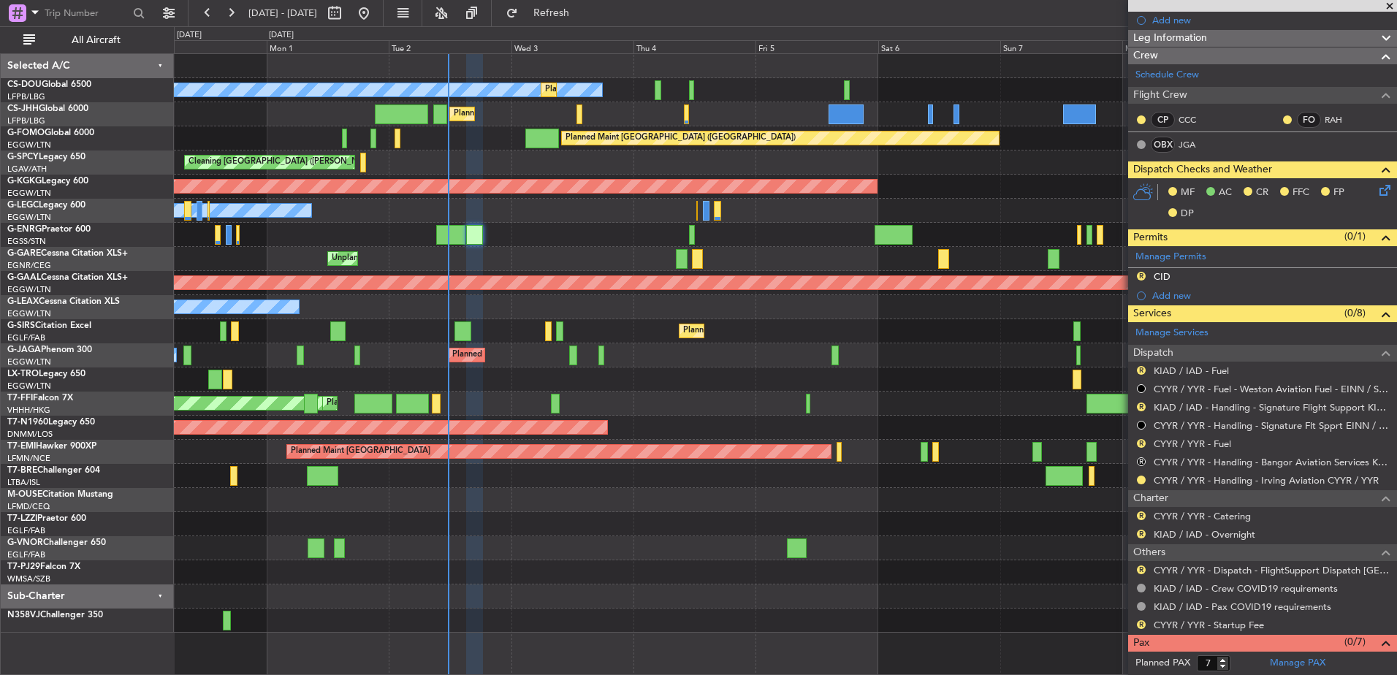
click at [1116, 372] on div "No Crew Planned Maint Paris (Le Bourget) Planned Maint Paris (Le Bourget) Plann…" at bounding box center [785, 343] width 1223 height 579
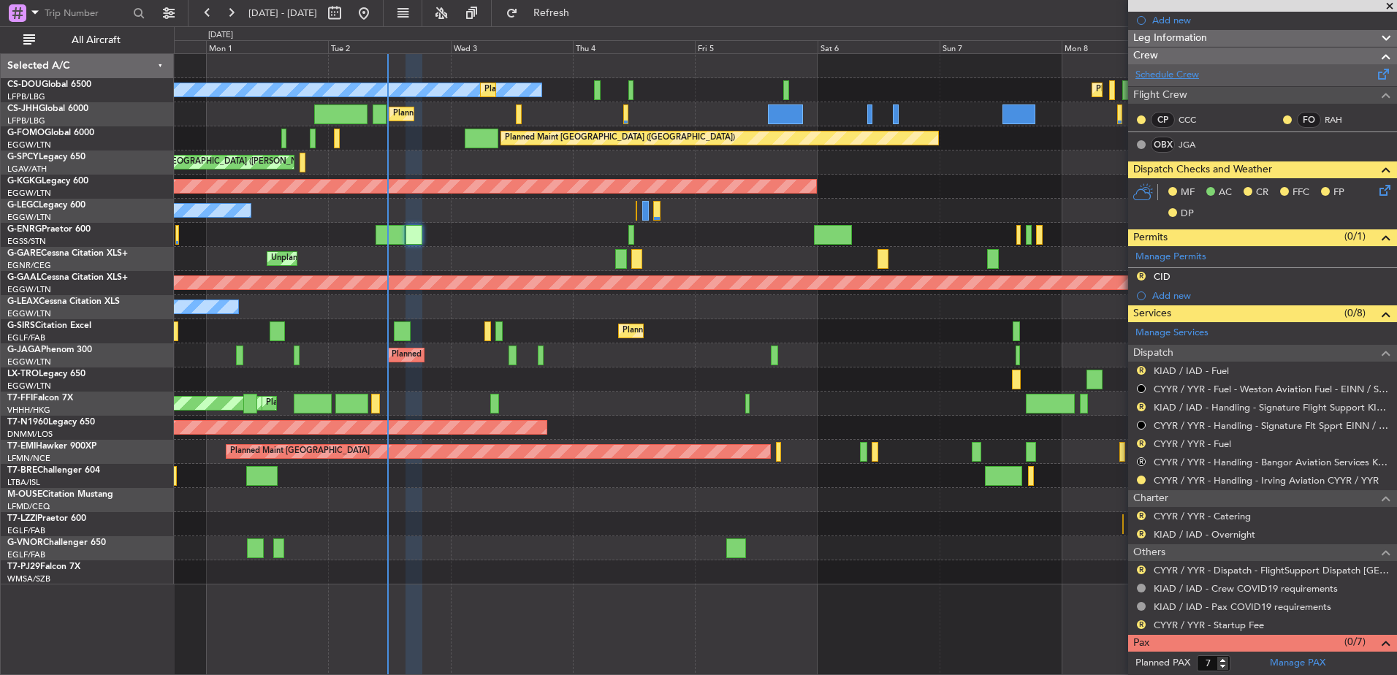
click at [1181, 80] on link "Schedule Crew" at bounding box center [1168, 75] width 64 height 15
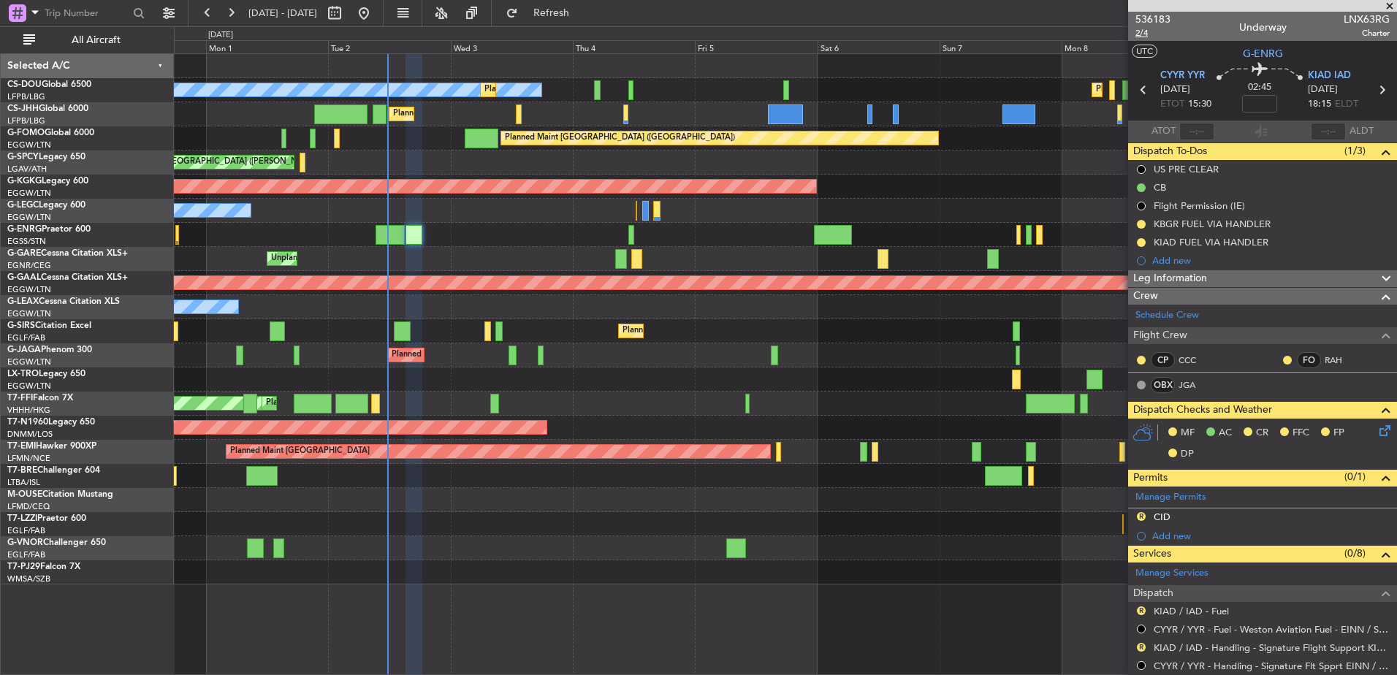
click at [1143, 33] on span "2/4" at bounding box center [1153, 33] width 35 height 12
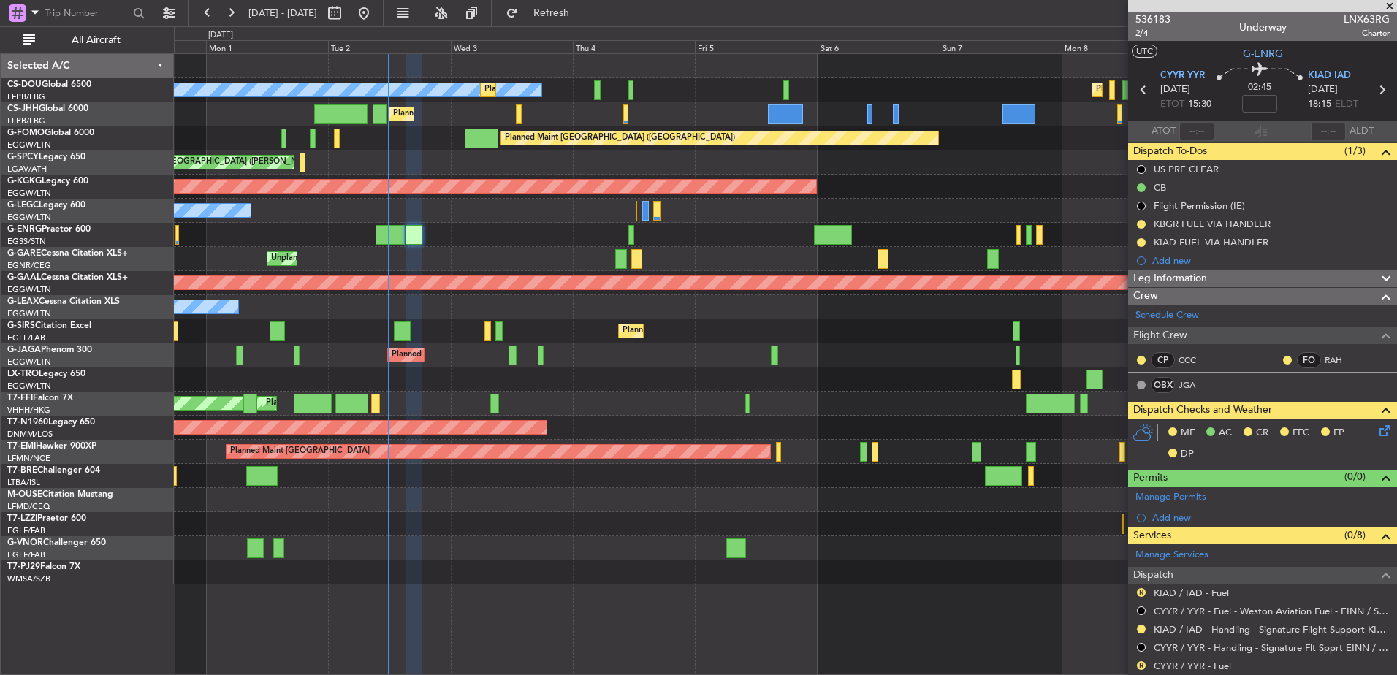
scroll to position [240, 0]
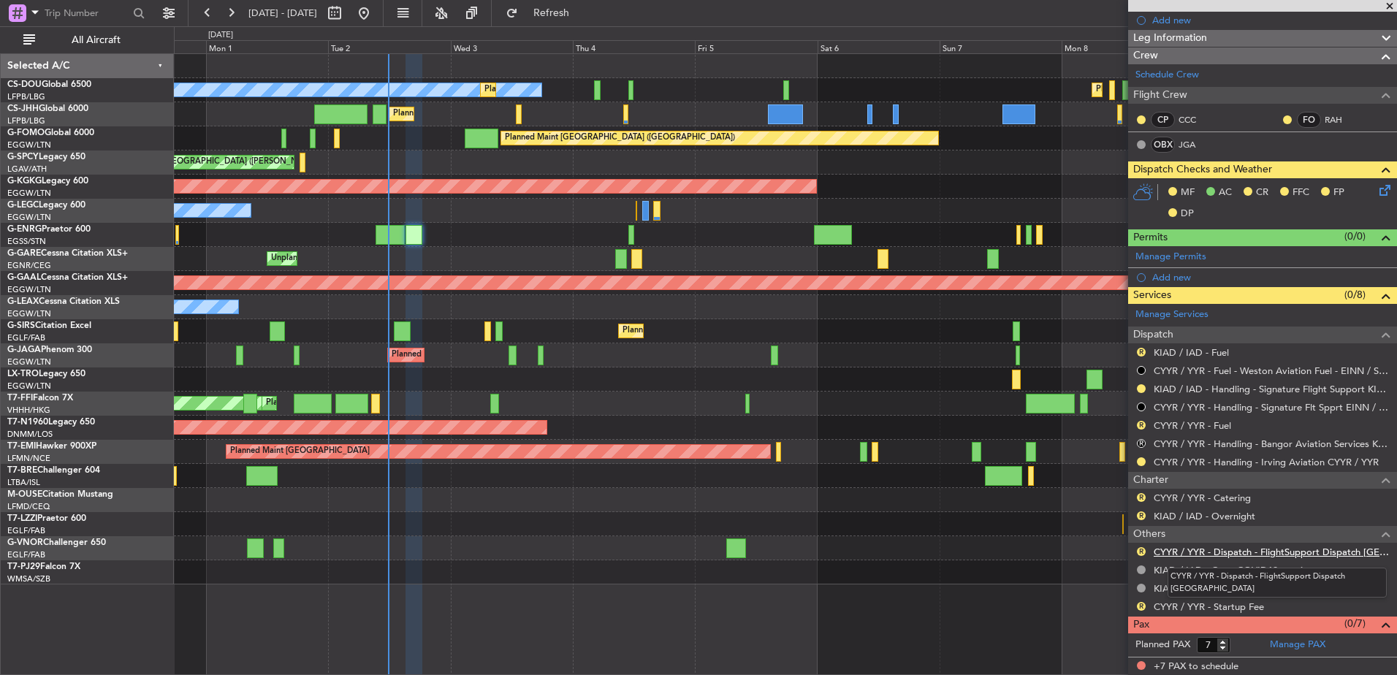
click at [1203, 546] on link "CYYR / YYR - Dispatch - FlightSupport Dispatch UK" at bounding box center [1272, 552] width 236 height 12
click at [632, 410] on div "No Crew Planned Maint Paris (Le Bourget) Planned Maint Paris (Le Bourget) Plann…" at bounding box center [785, 319] width 1223 height 531
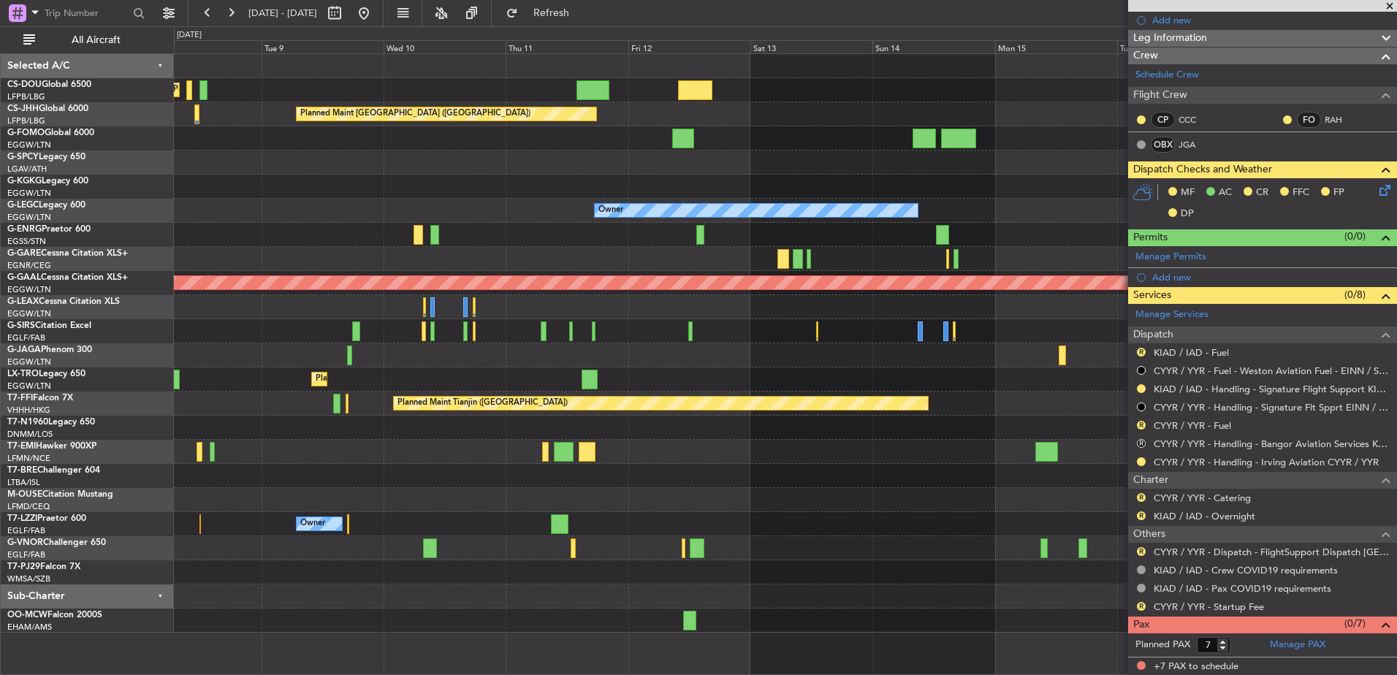
click at [277, 411] on div "Planned Maint Tianjin ([GEOGRAPHIC_DATA])" at bounding box center [785, 404] width 1223 height 24
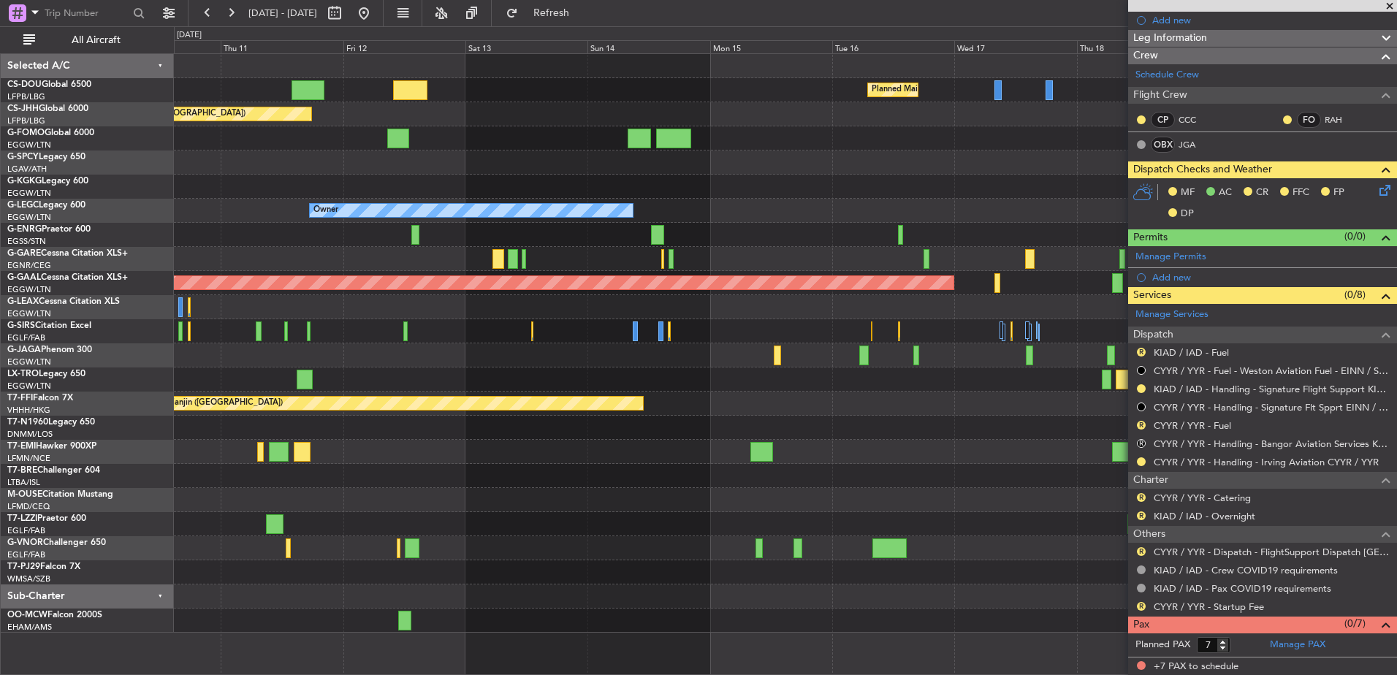
click at [360, 422] on div at bounding box center [785, 428] width 1223 height 24
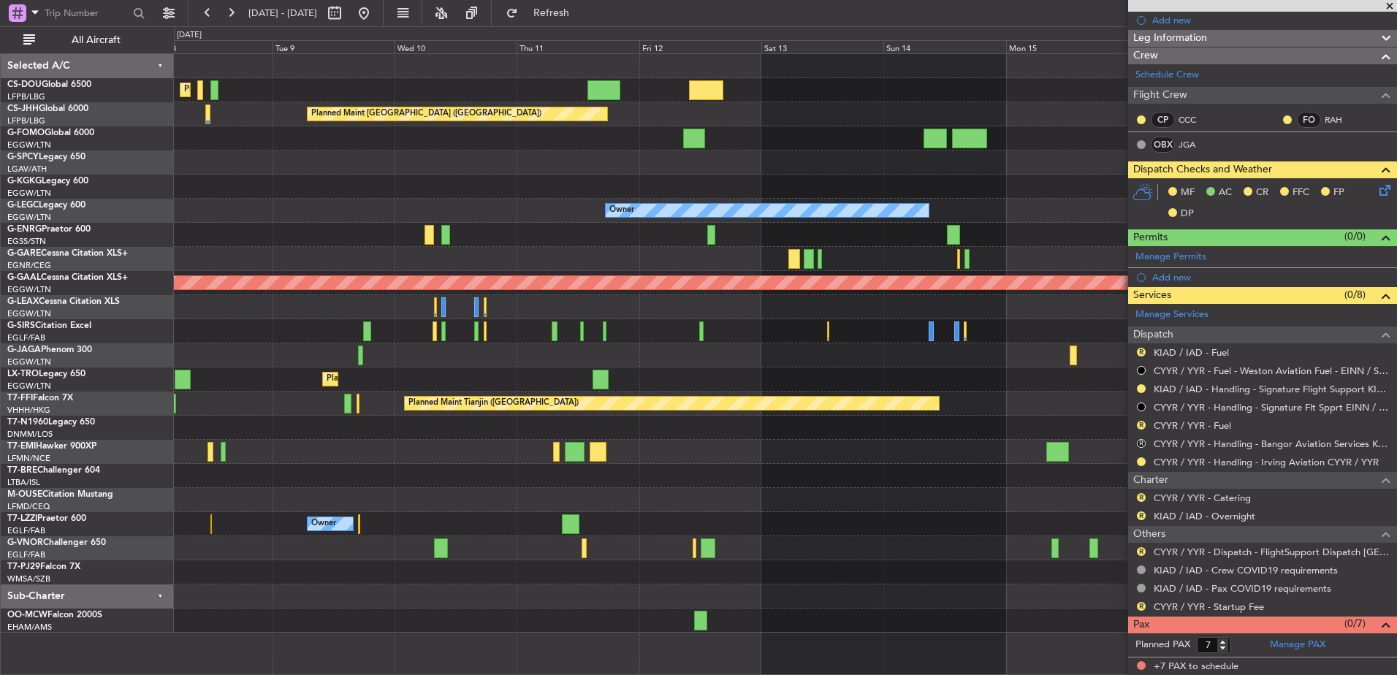
click at [892, 501] on div "Planned Maint Paris (Le Bourget) Planned Maint Paris (Le Bourget) Planned Maint…" at bounding box center [785, 343] width 1223 height 579
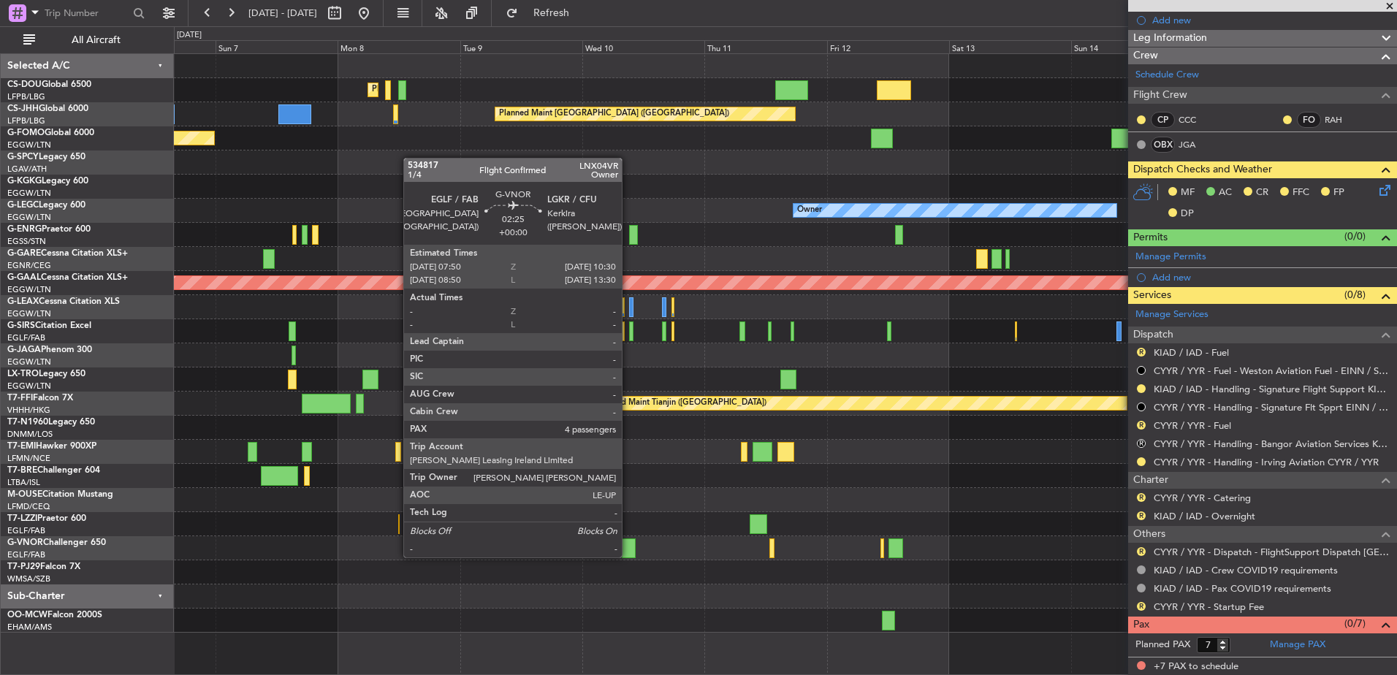
click at [628, 543] on div at bounding box center [629, 549] width 14 height 20
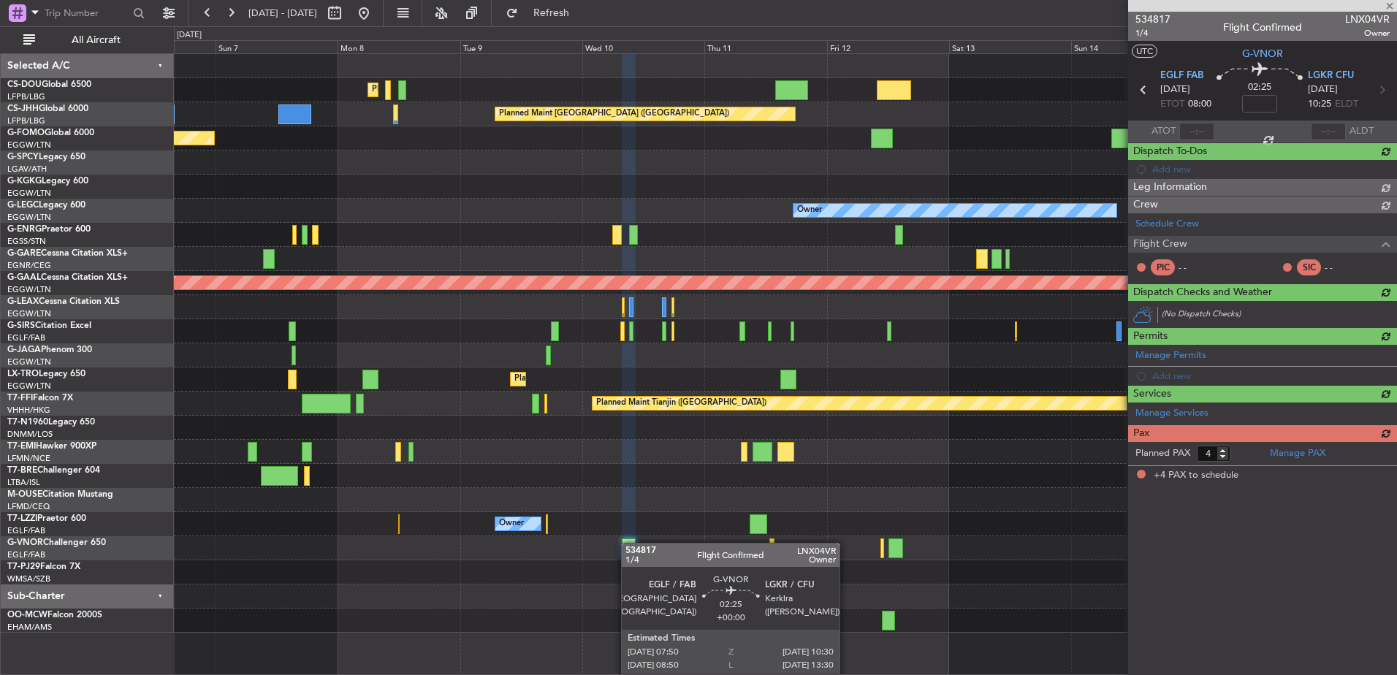
scroll to position [0, 0]
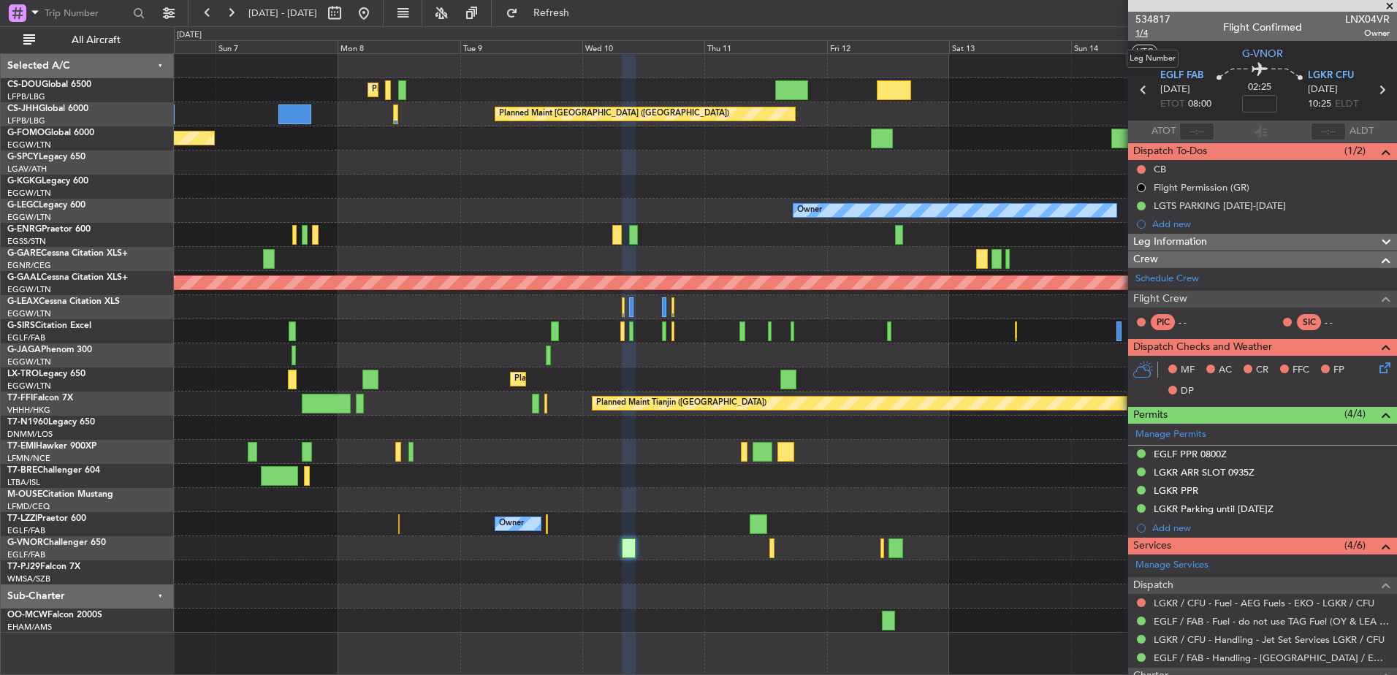
click at [1139, 36] on span "1/4" at bounding box center [1153, 33] width 35 height 12
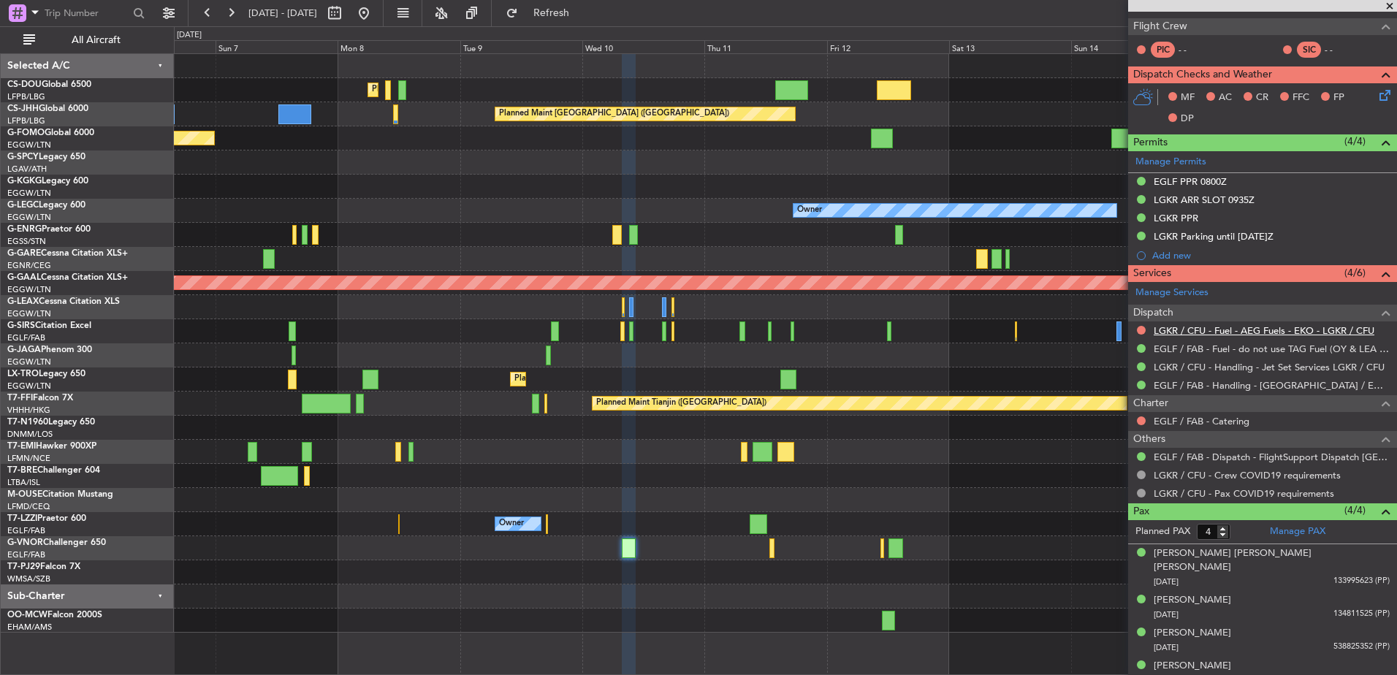
scroll to position [272, 0]
click at [1216, 459] on link "EGLF / FAB - Dispatch - FlightSupport Dispatch UK" at bounding box center [1272, 458] width 236 height 12
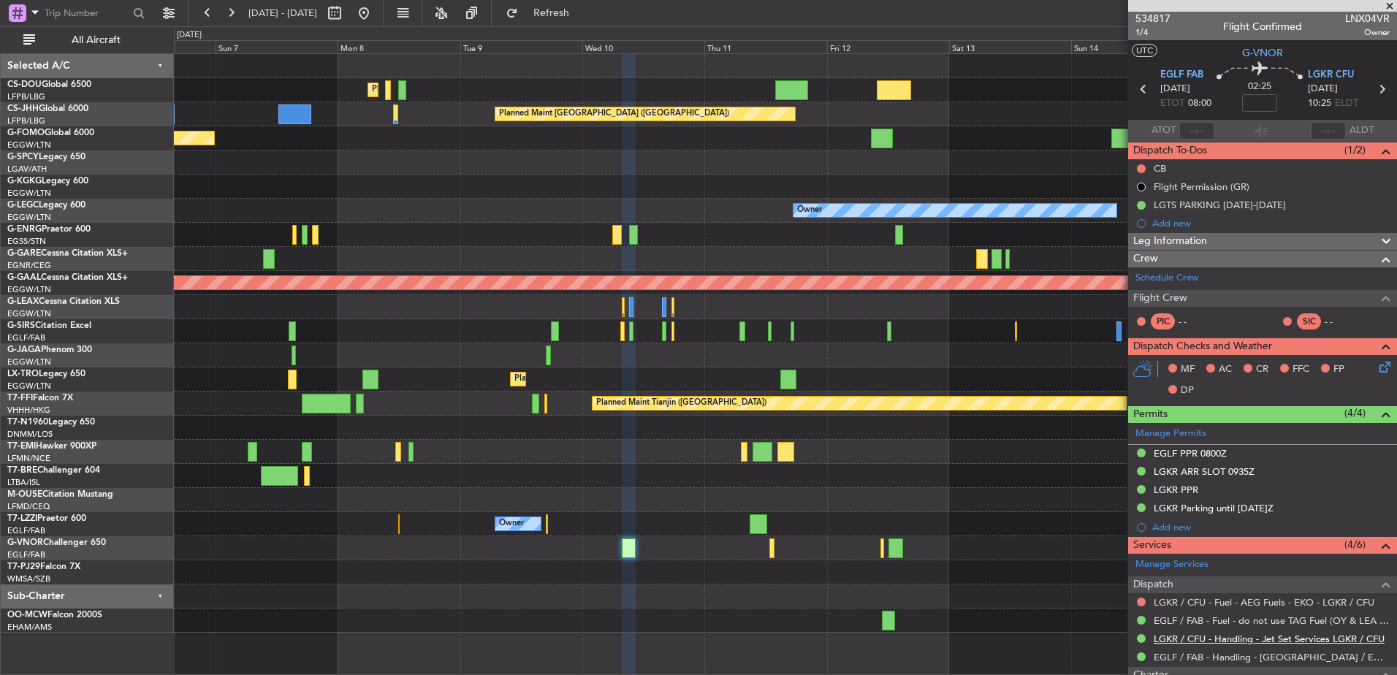
scroll to position [1, 0]
click at [938, 347] on div "Planned Maint Paris (Le Bourget) Planned Maint Paris (Le Bourget) Planned Maint…" at bounding box center [785, 343] width 1223 height 579
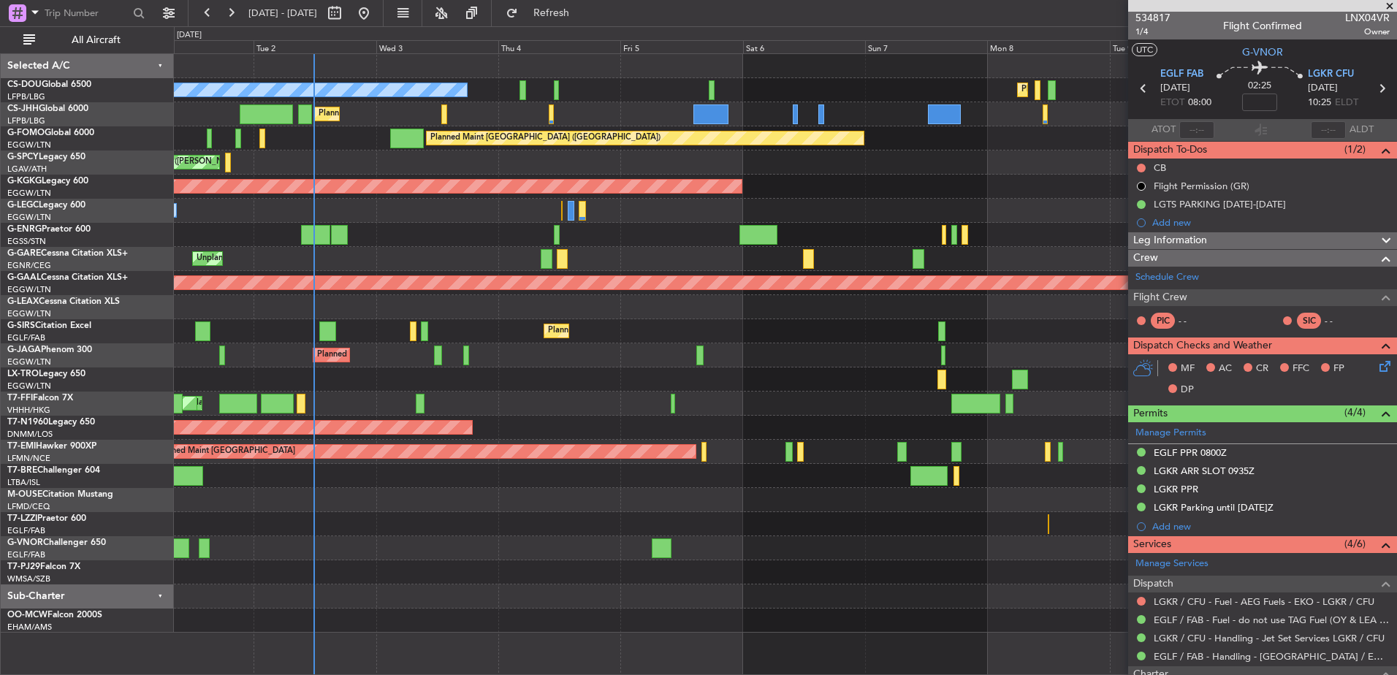
click at [1184, 352] on fb-app "02 Sep 2025 - 12 Sep 2025 Refresh Quick Links All Aircraft Planned Maint Paris …" at bounding box center [698, 343] width 1397 height 664
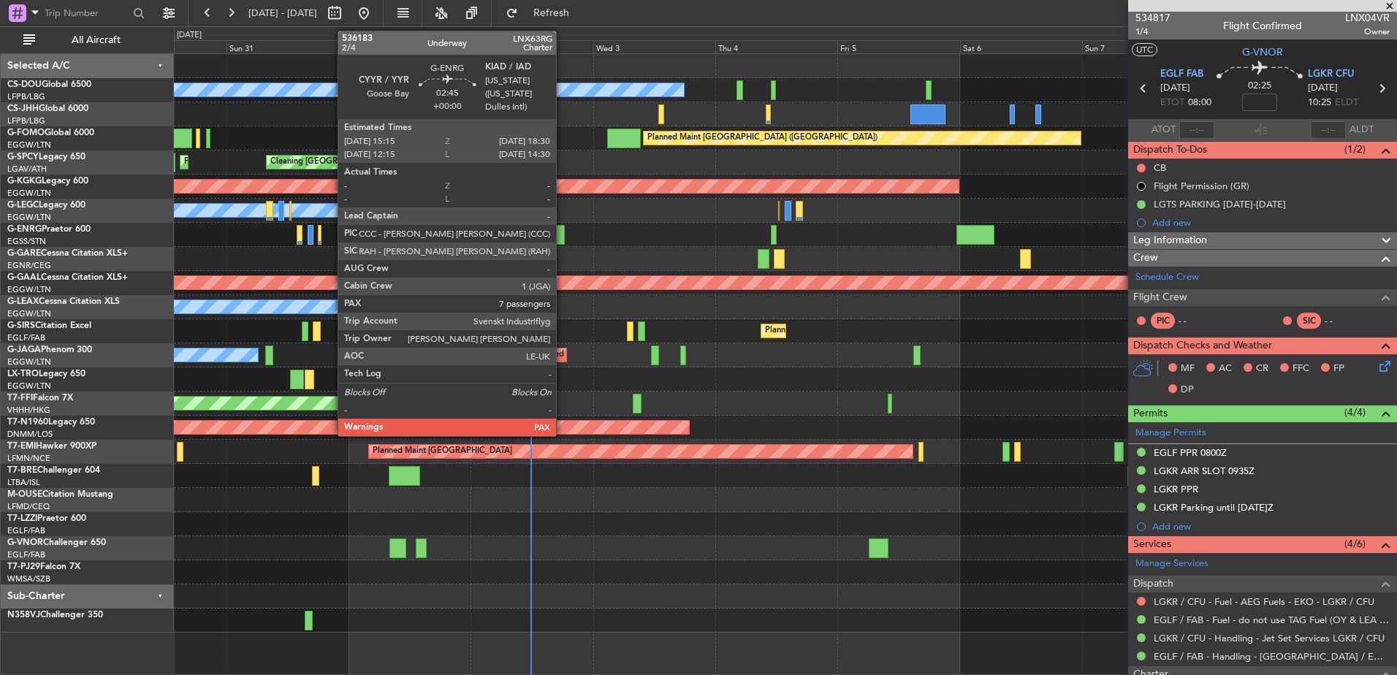
click at [555, 237] on div at bounding box center [556, 235] width 17 height 20
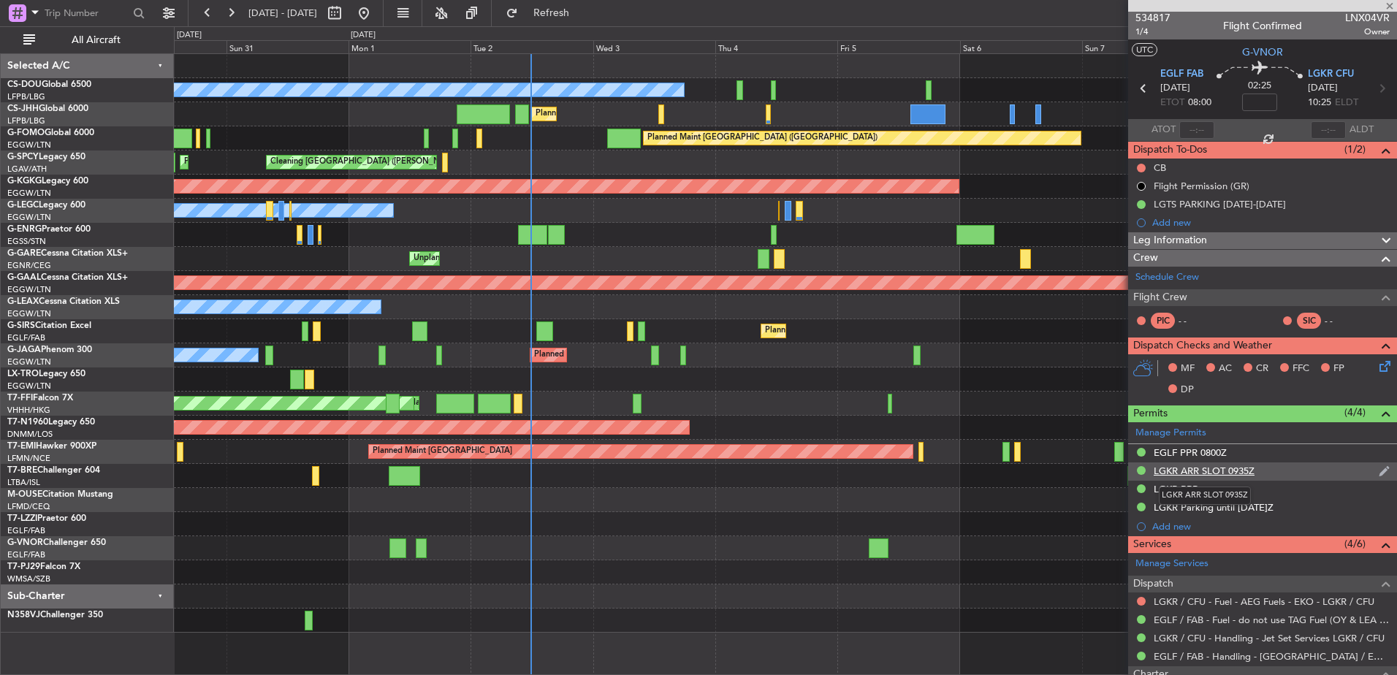
type input "7"
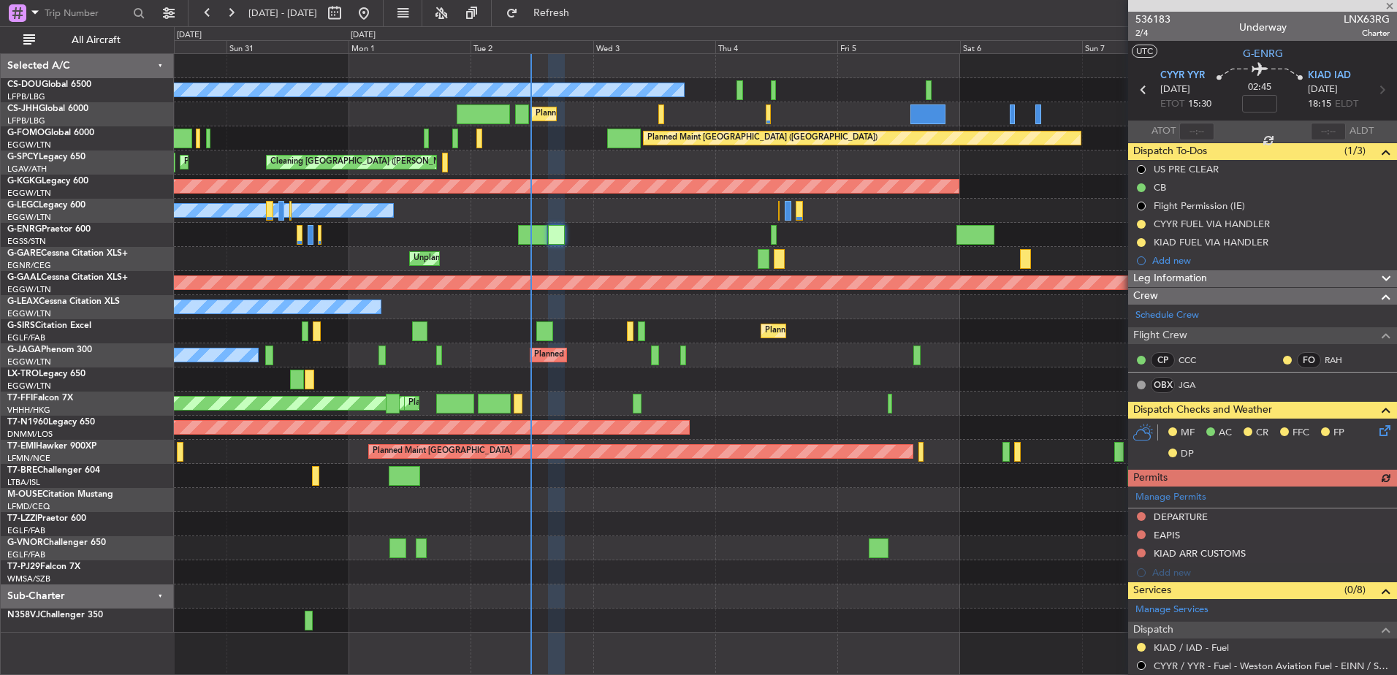
scroll to position [295, 0]
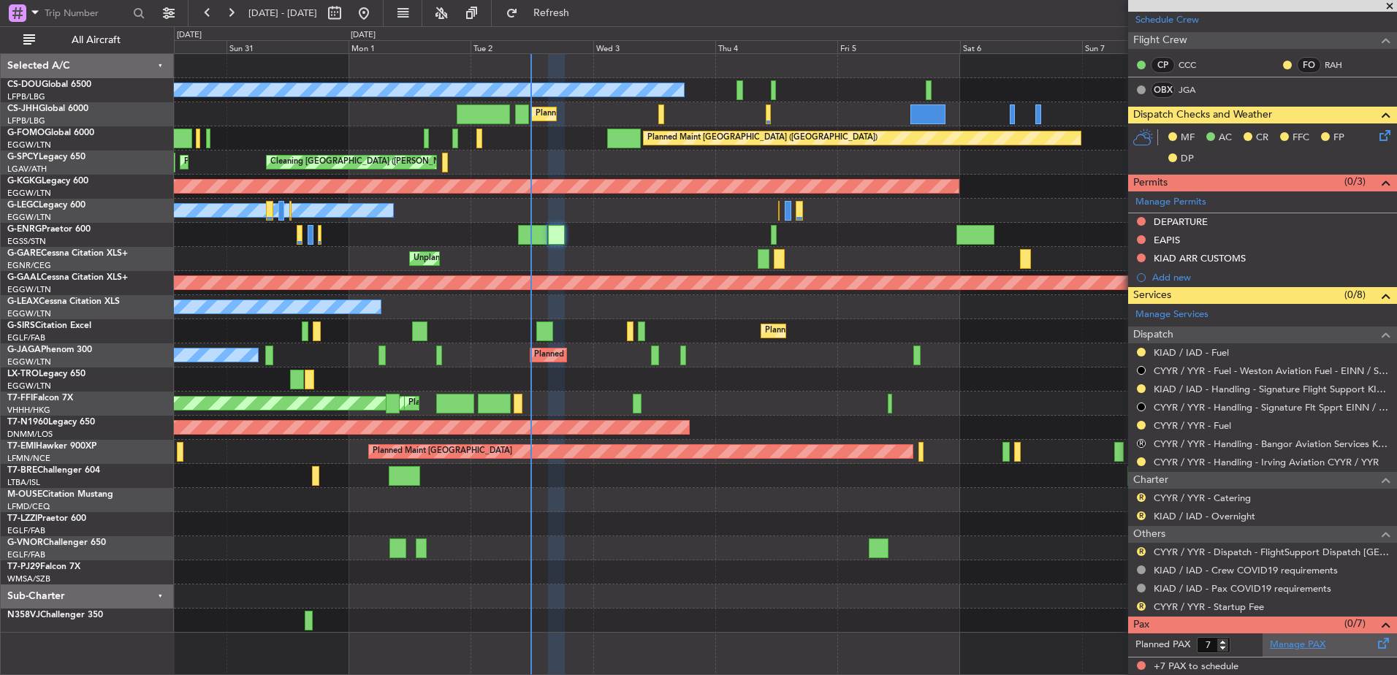
click at [1299, 644] on link "Manage PAX" at bounding box center [1298, 645] width 56 height 15
type input "+00:05"
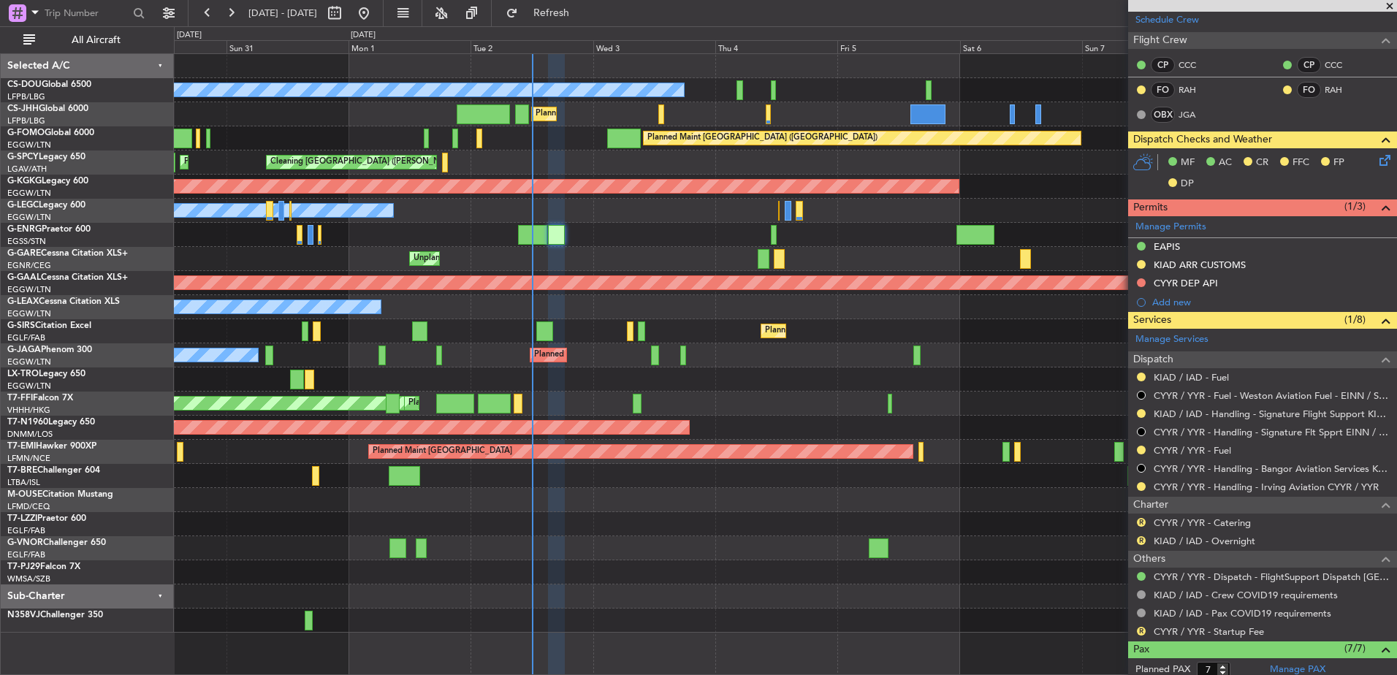
click at [1239, 373] on div "KIAD / IAD - Fuel" at bounding box center [1262, 377] width 269 height 18
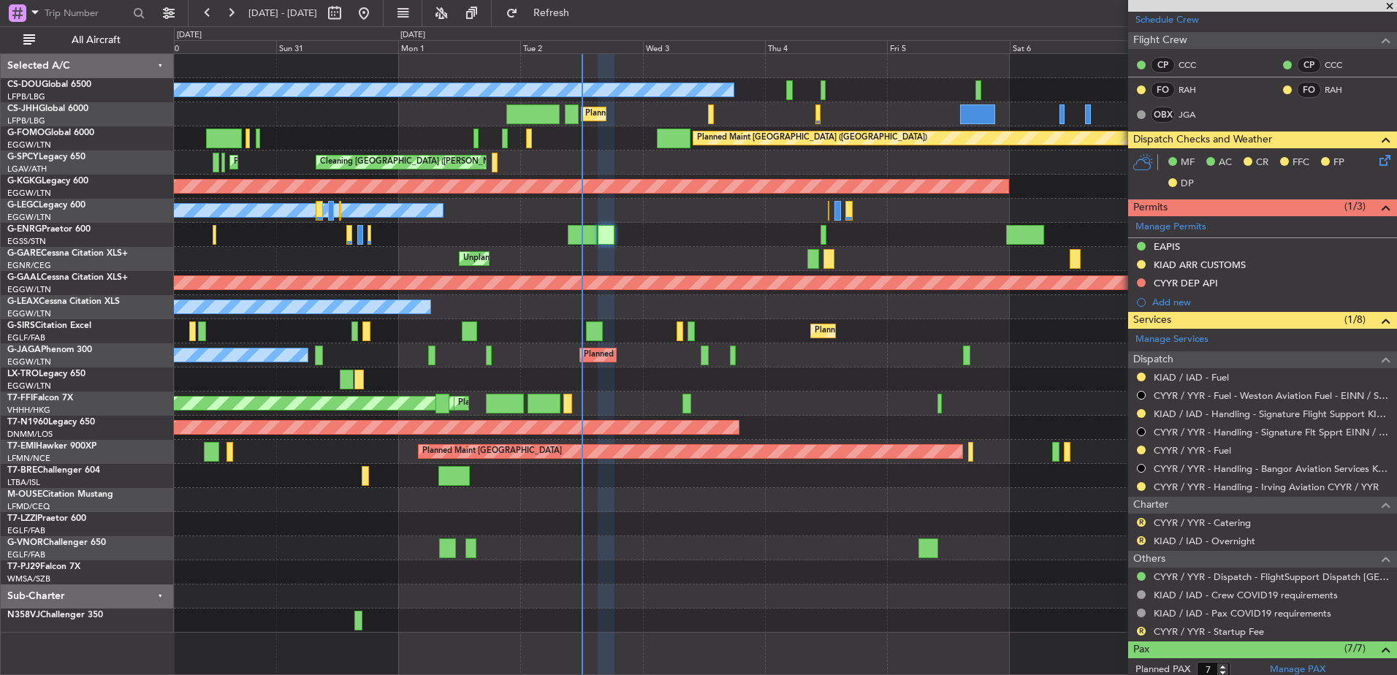
click at [763, 327] on div "Planned Maint [GEOGRAPHIC_DATA] ([GEOGRAPHIC_DATA])" at bounding box center [785, 331] width 1223 height 24
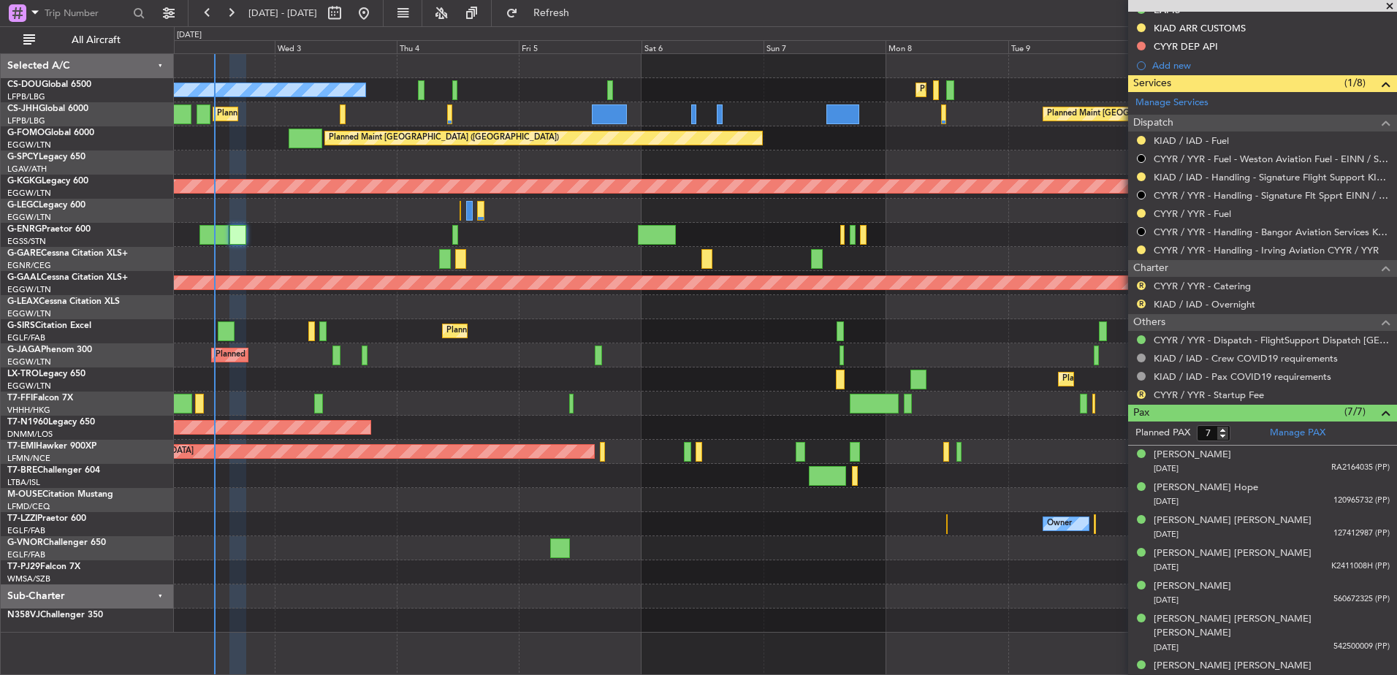
click at [376, 305] on div "Planned Maint Paris (Le Bourget) No Crew Planned Maint Paris (Le Bourget) Plann…" at bounding box center [785, 343] width 1223 height 579
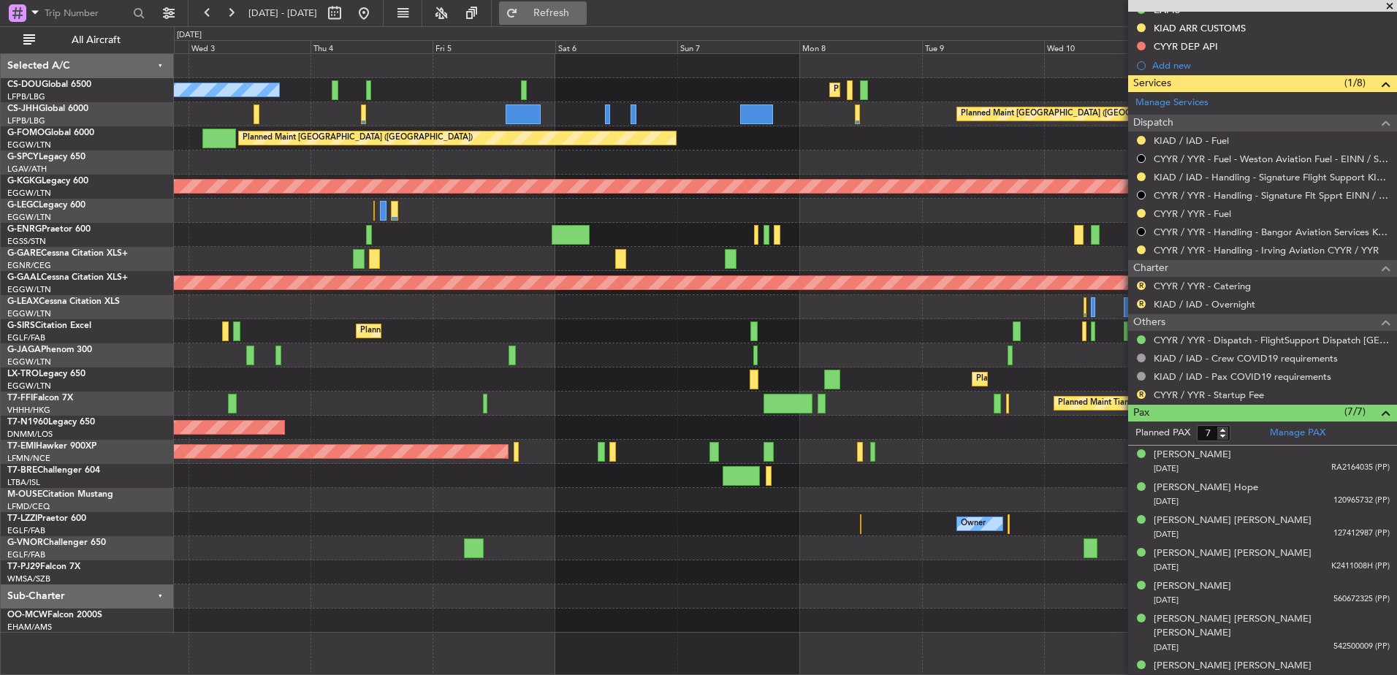
click at [582, 8] on span "Refresh" at bounding box center [551, 13] width 61 height 10
click at [570, 5] on button "Refresh" at bounding box center [543, 12] width 88 height 23
click at [376, 11] on button at bounding box center [363, 12] width 23 height 23
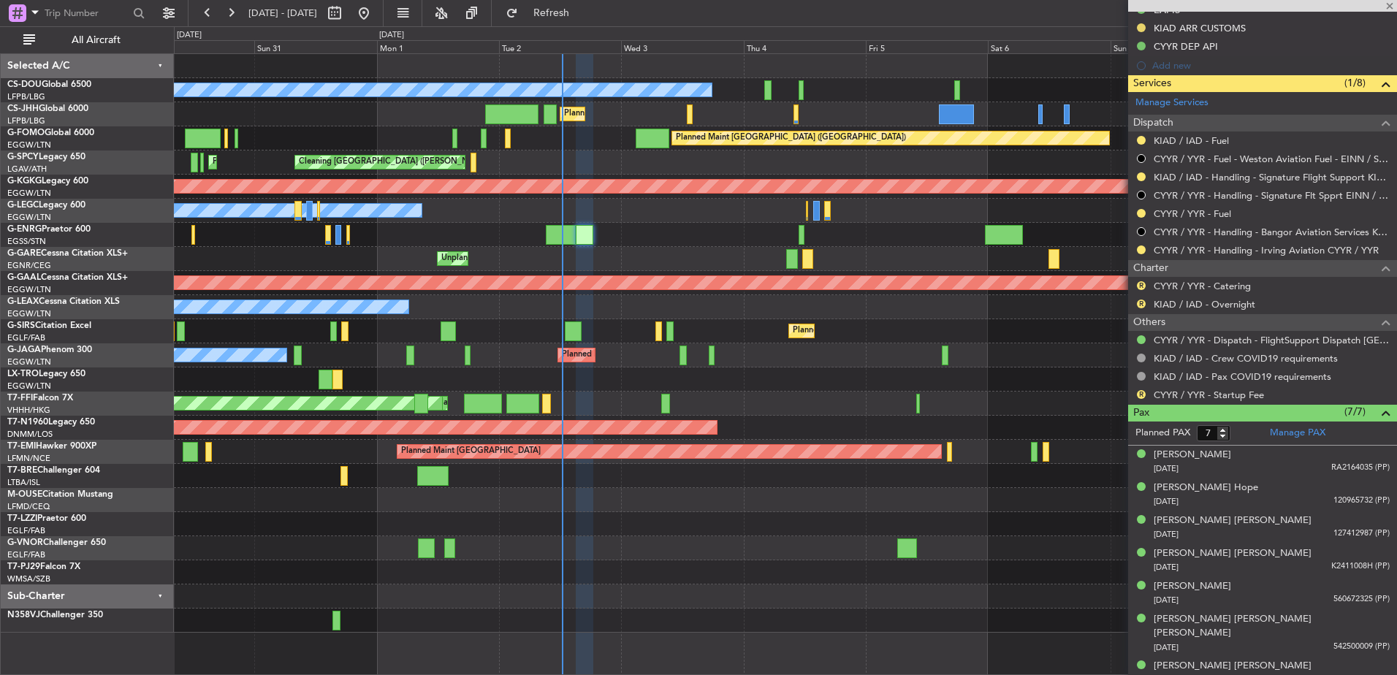
click at [653, 213] on div "Planned Maint Paris (Le Bourget) No Crew Planned Maint Paris (Le Bourget) Plann…" at bounding box center [785, 343] width 1223 height 579
click at [381, 171] on div "Cleaning Athens (Eleftherios Venizelos Intl) Planned Maint Athens (Eleftherios …" at bounding box center [785, 163] width 1223 height 24
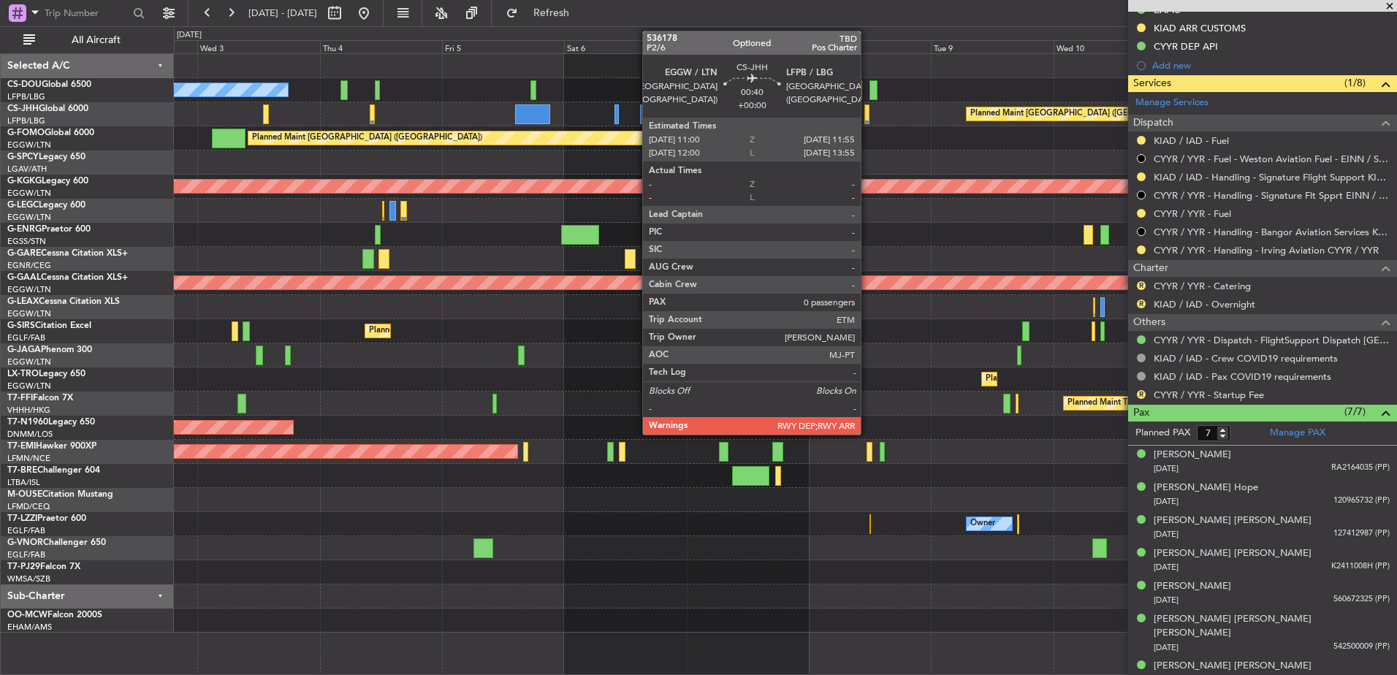
click at [867, 115] on div at bounding box center [866, 114] width 5 height 20
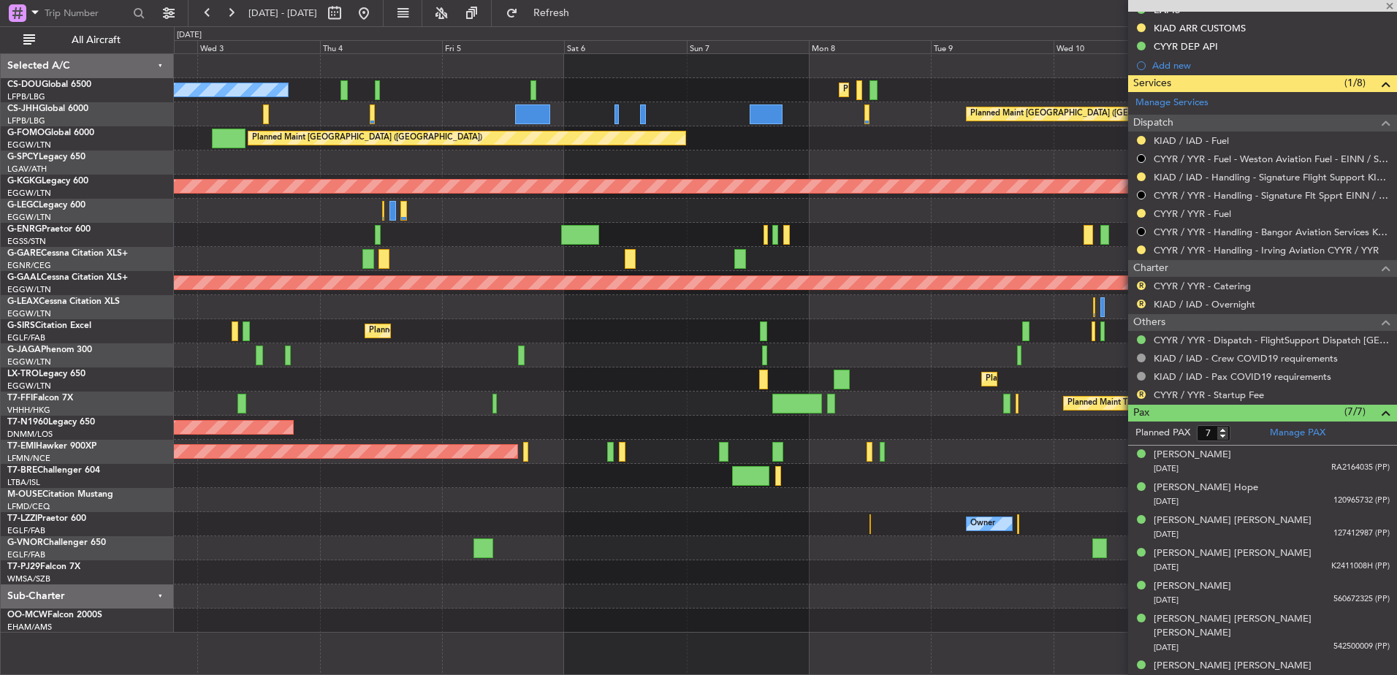
click at [633, 173] on div "Planned Maint [GEOGRAPHIC_DATA] ([GEOGRAPHIC_DATA]) No Crew Planned Maint [GEOG…" at bounding box center [785, 343] width 1223 height 579
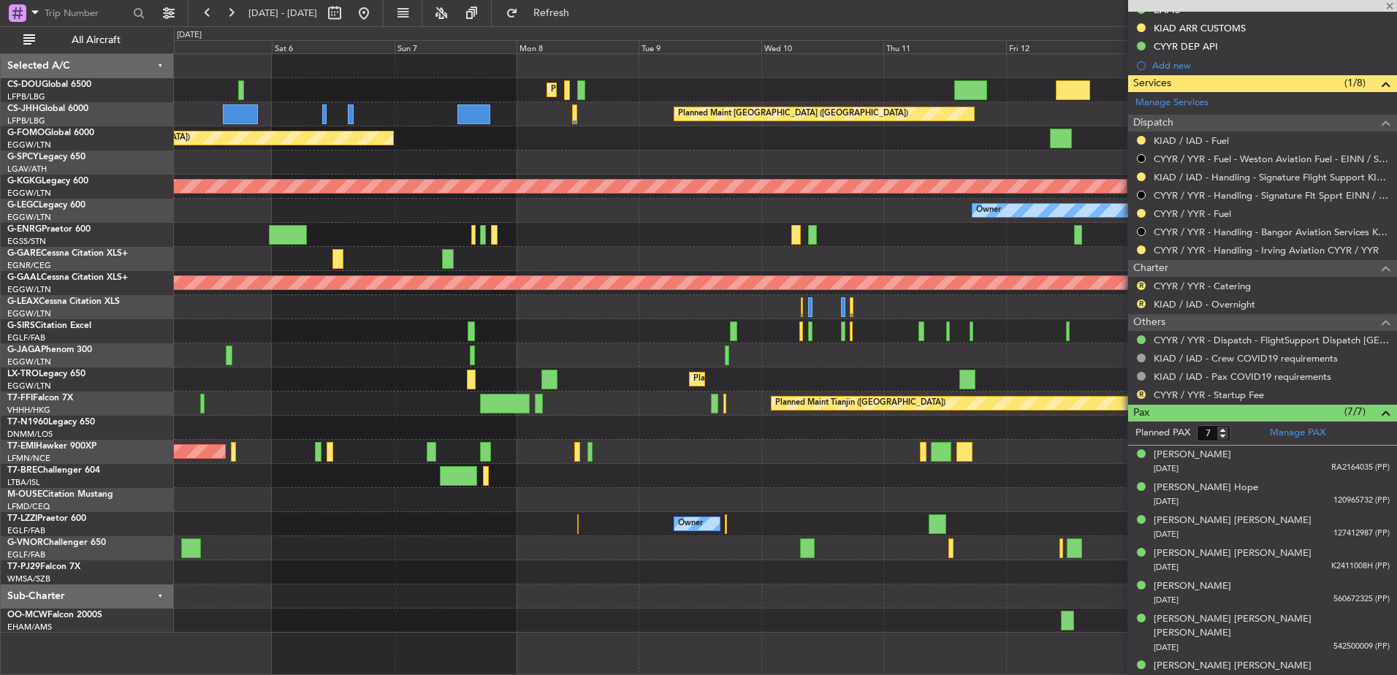
type input "0"
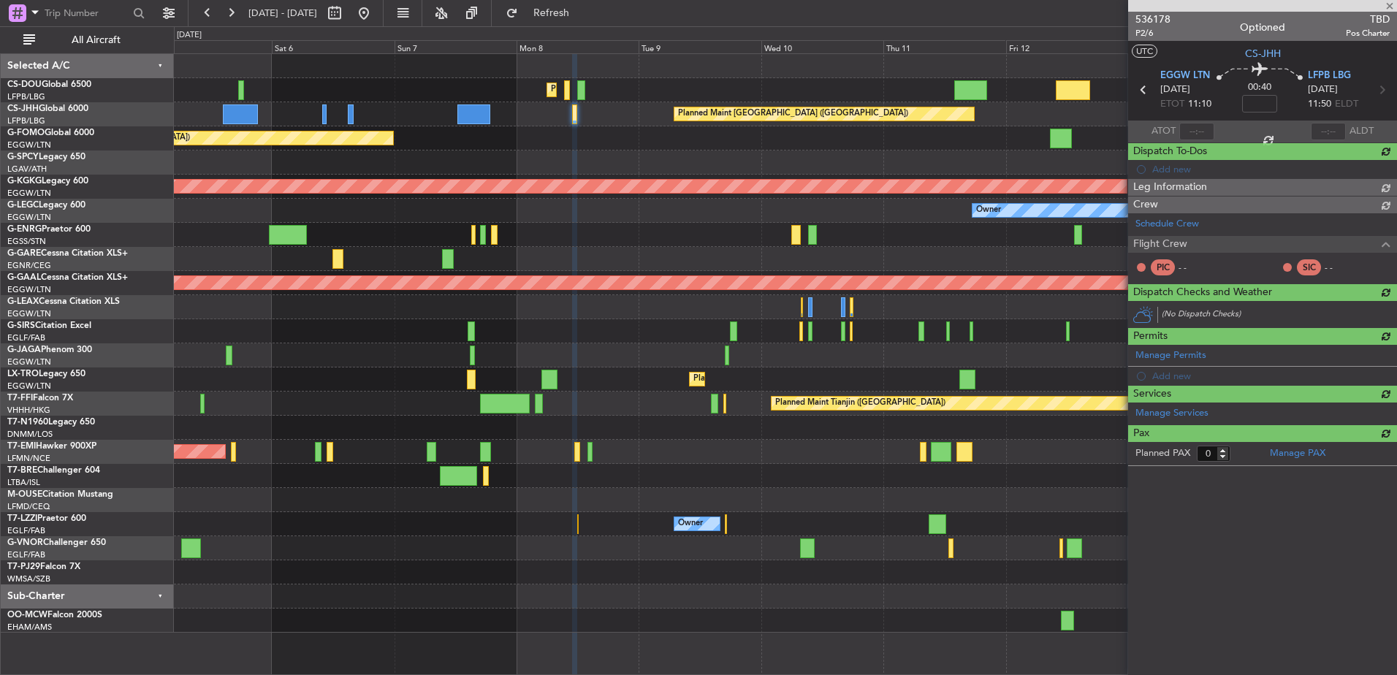
scroll to position [0, 0]
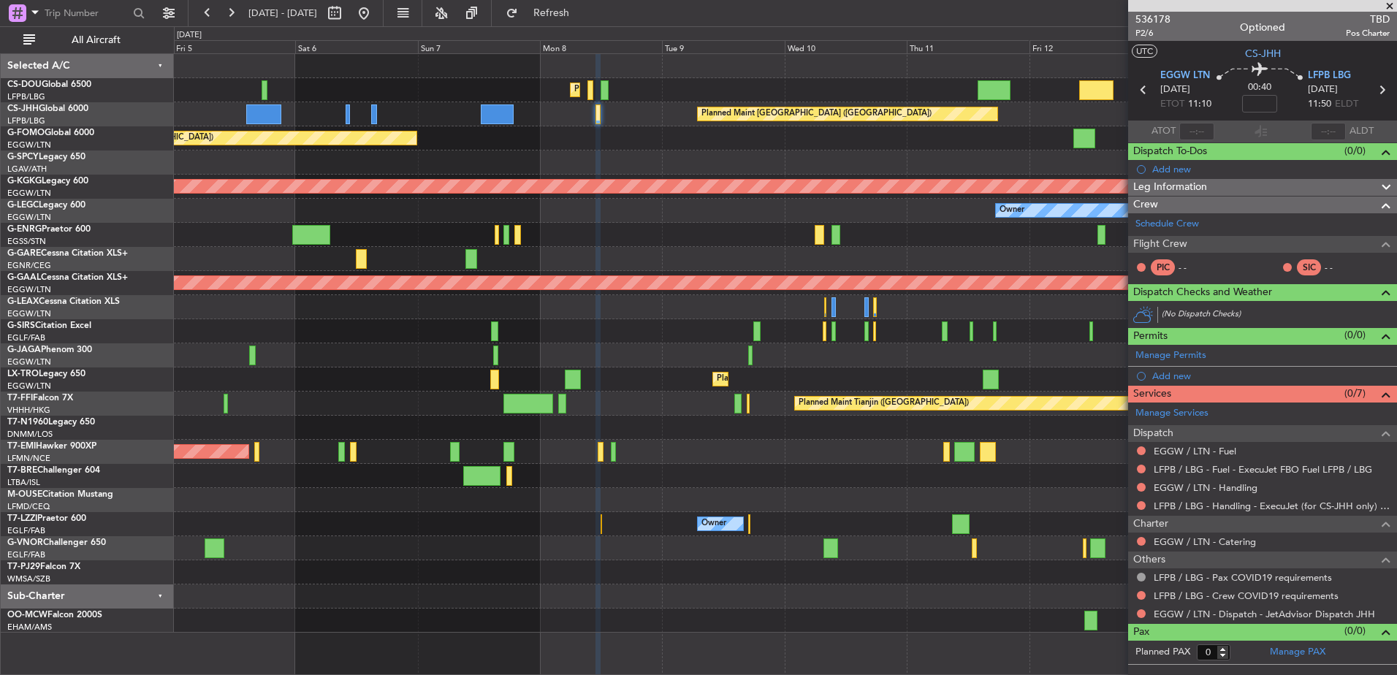
click at [914, 92] on div "Planned Maint Paris (Le Bourget) Planned Maint Paris (Le Bourget) Planned Maint…" at bounding box center [785, 343] width 1223 height 579
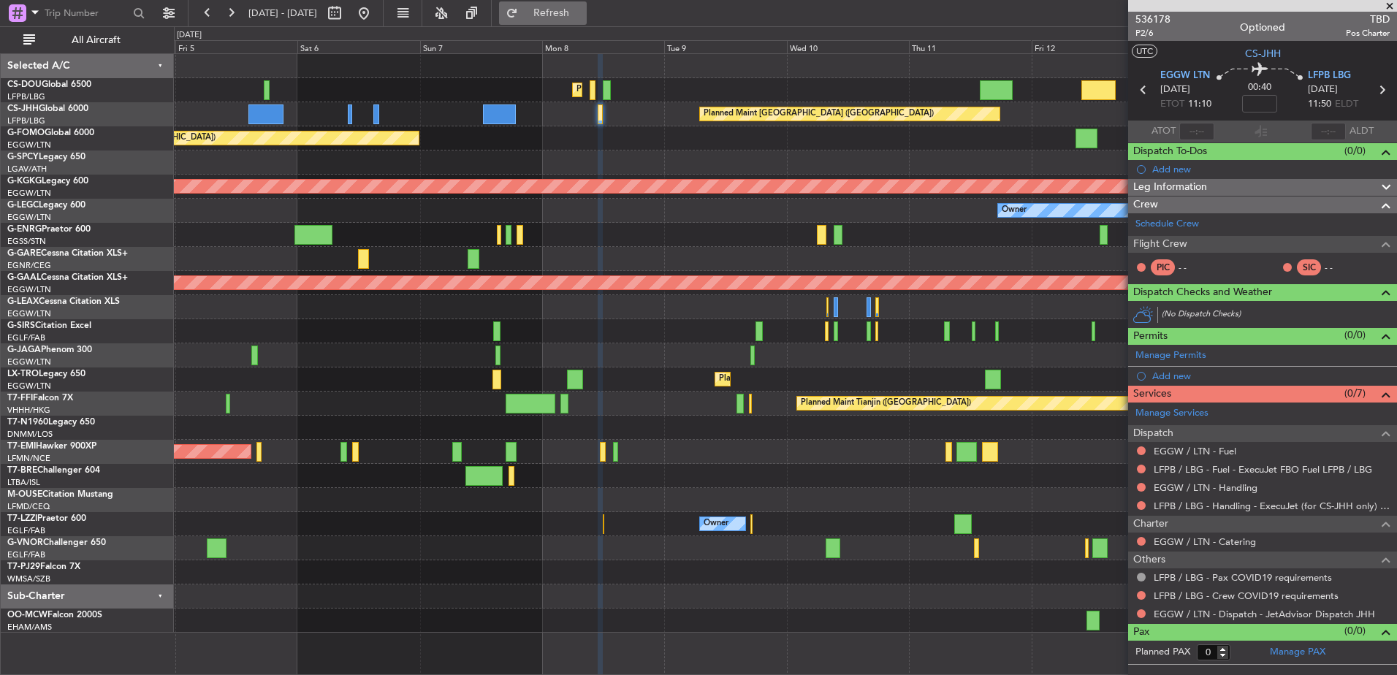
click at [582, 12] on span "Refresh" at bounding box center [551, 13] width 61 height 10
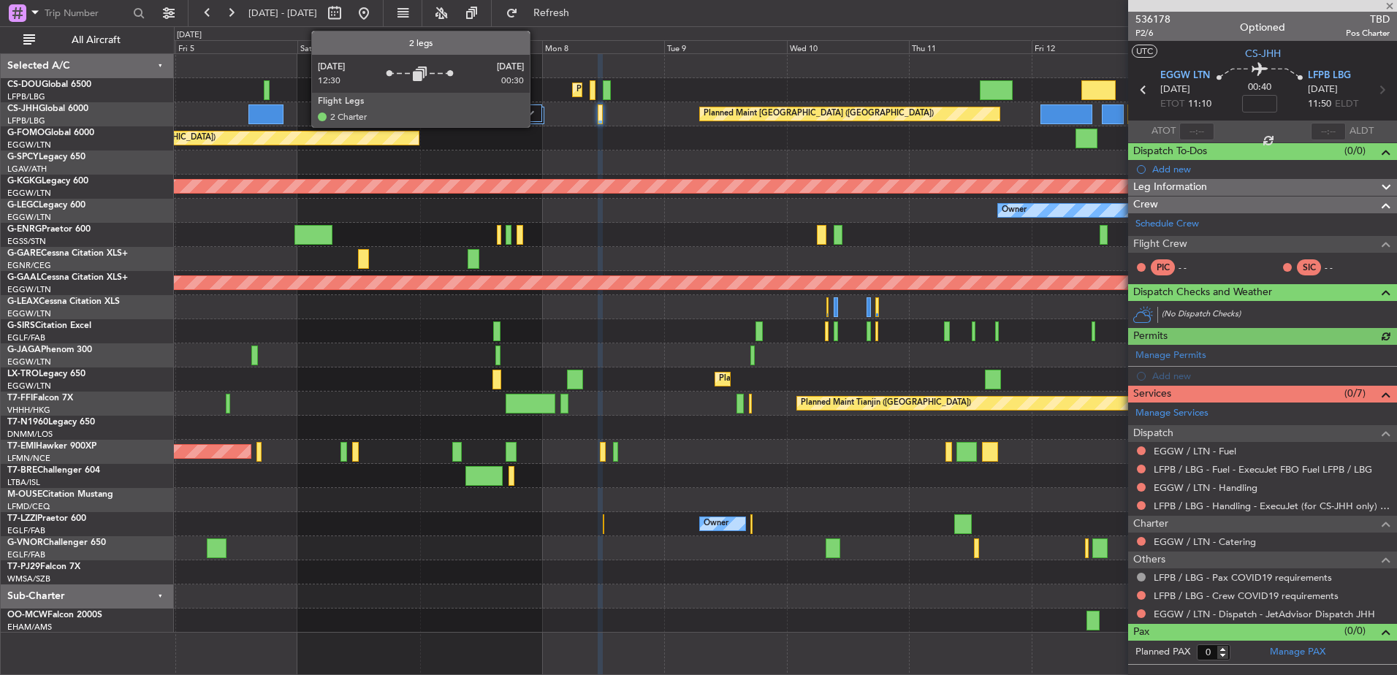
click at [536, 108] on div at bounding box center [512, 113] width 59 height 18
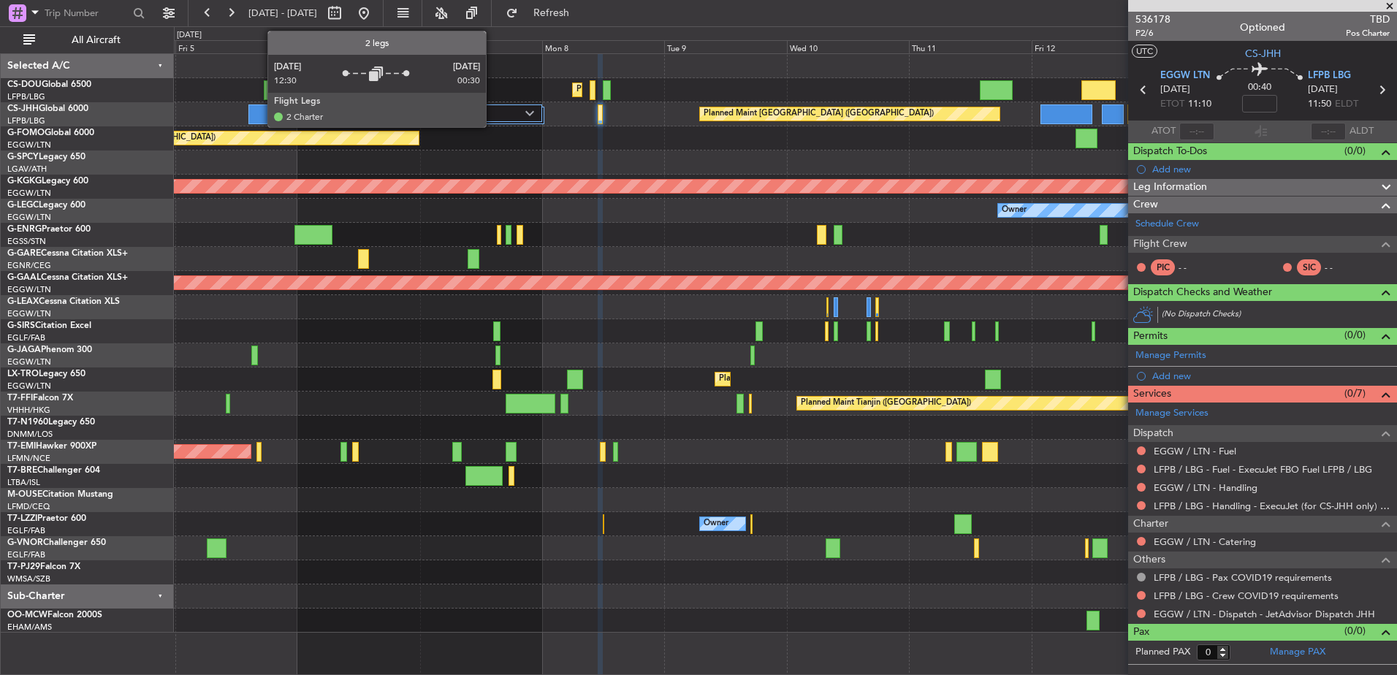
click at [495, 120] on div at bounding box center [512, 113] width 59 height 18
